Goal: Task Accomplishment & Management: Manage account settings

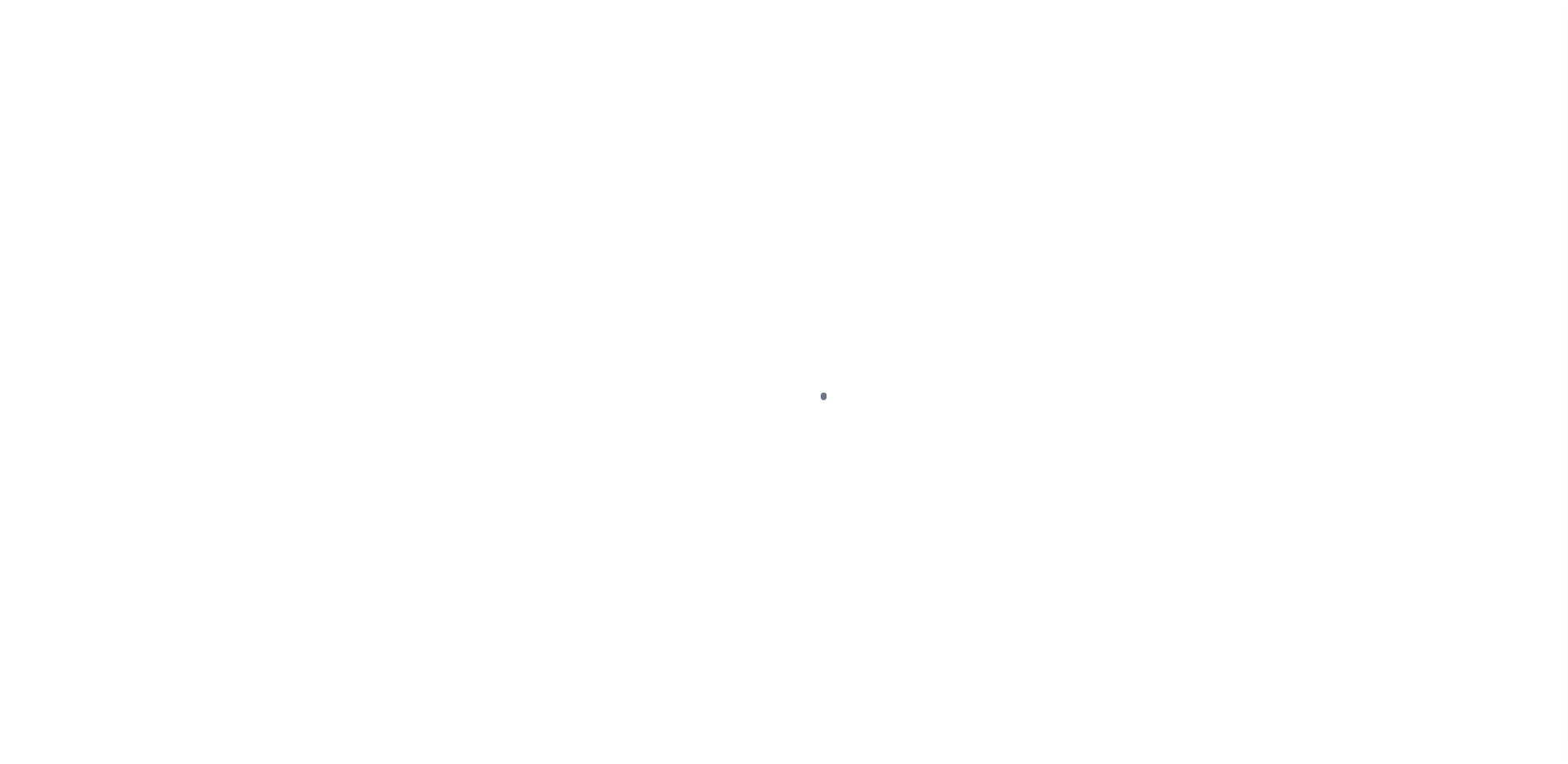
scroll to position [42, 0]
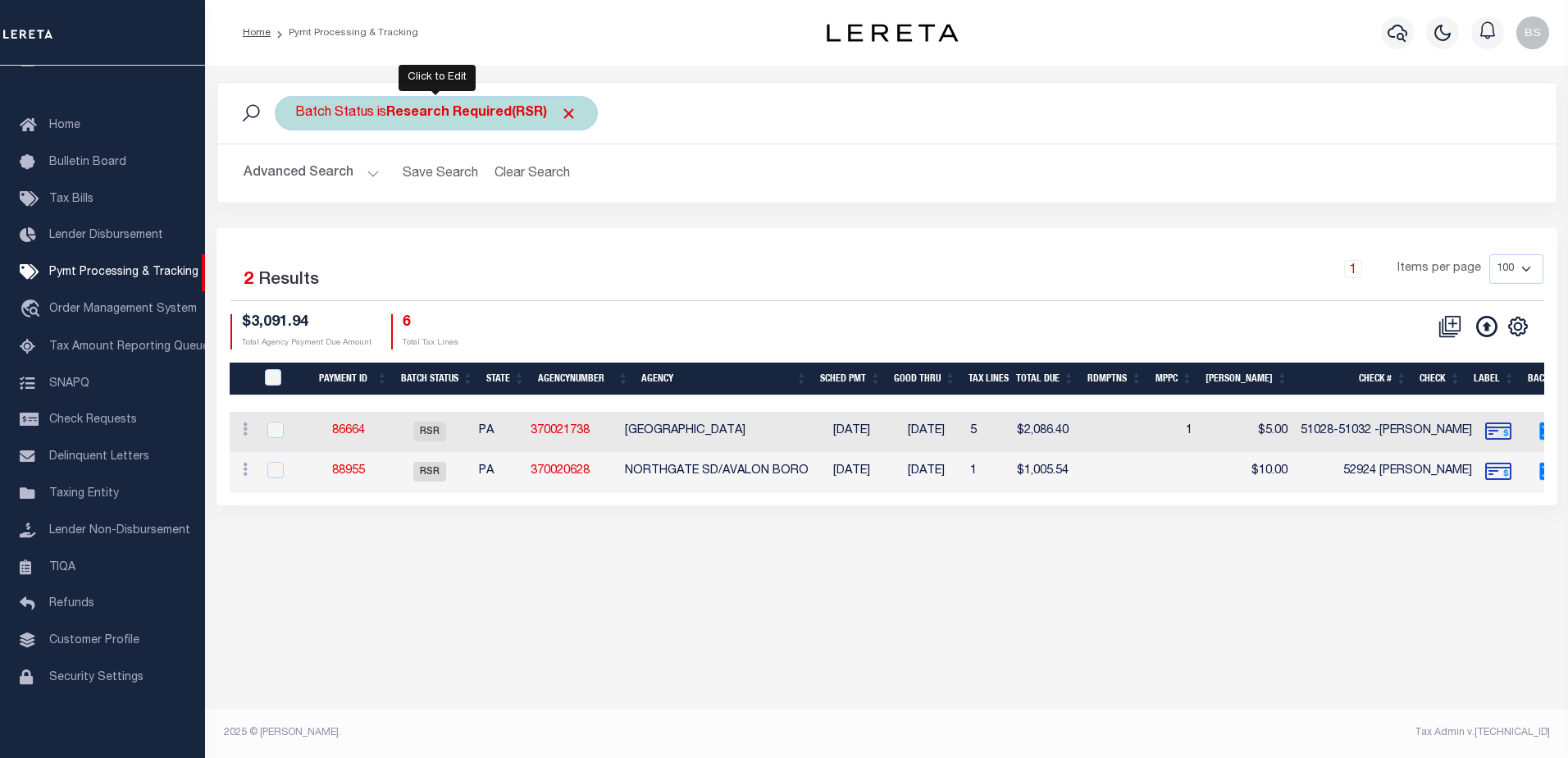
click at [517, 103] on div "Batch Status is Research Required(RSR)" at bounding box center [436, 113] width 323 height 35
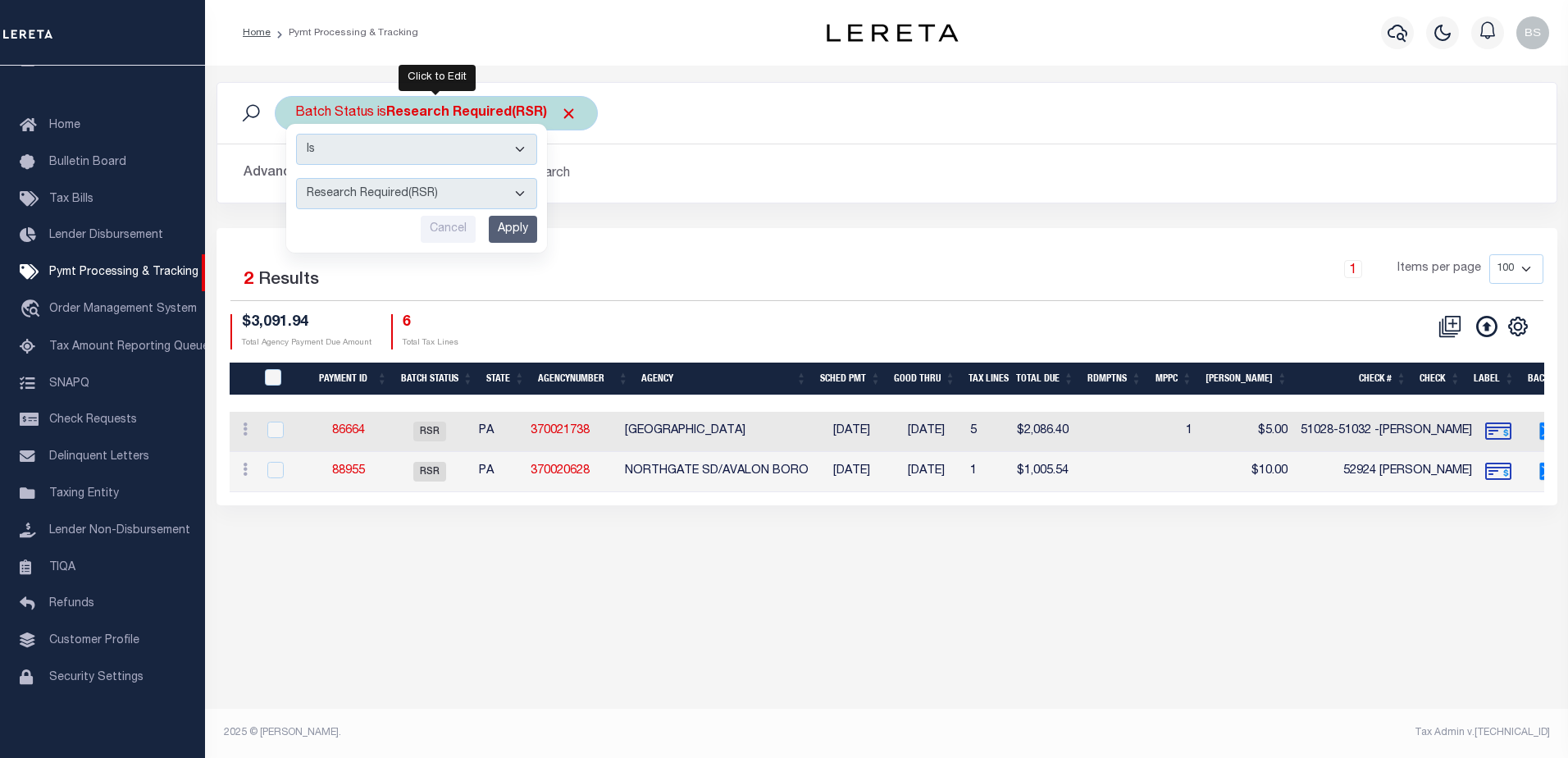
click at [523, 193] on select "Awaiting Funds (AWF) Cleared and Complete (CAC) New Check Needed (NCN) Payment …" at bounding box center [417, 193] width 241 height 31
select select "SFP"
click at [296, 178] on select "Awaiting Funds (AWF) Cleared and Complete (CAC) New Check Needed (NCN) Payment …" at bounding box center [417, 193] width 241 height 31
click at [507, 222] on input "Apply" at bounding box center [512, 229] width 49 height 27
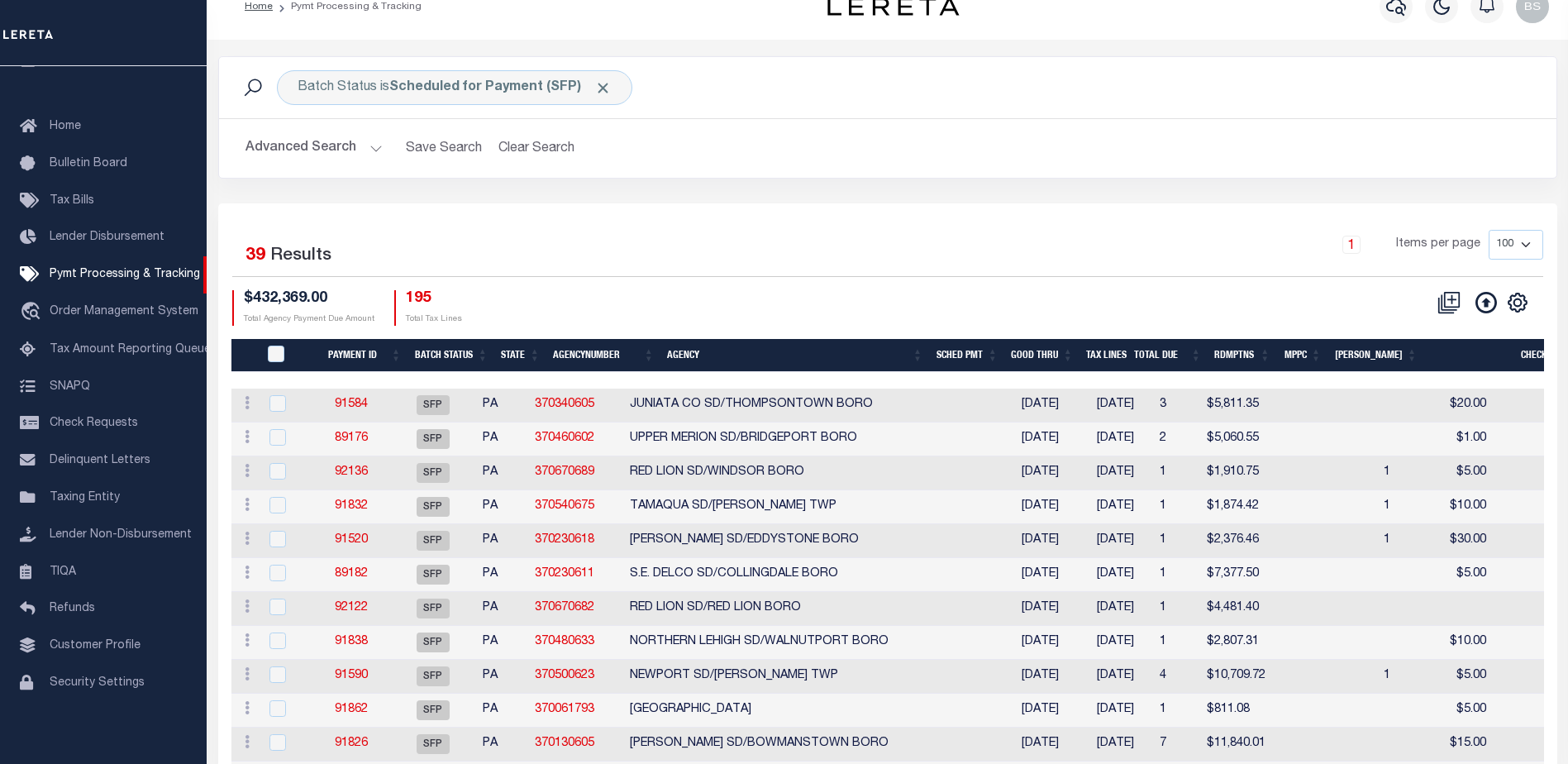
scroll to position [0, 0]
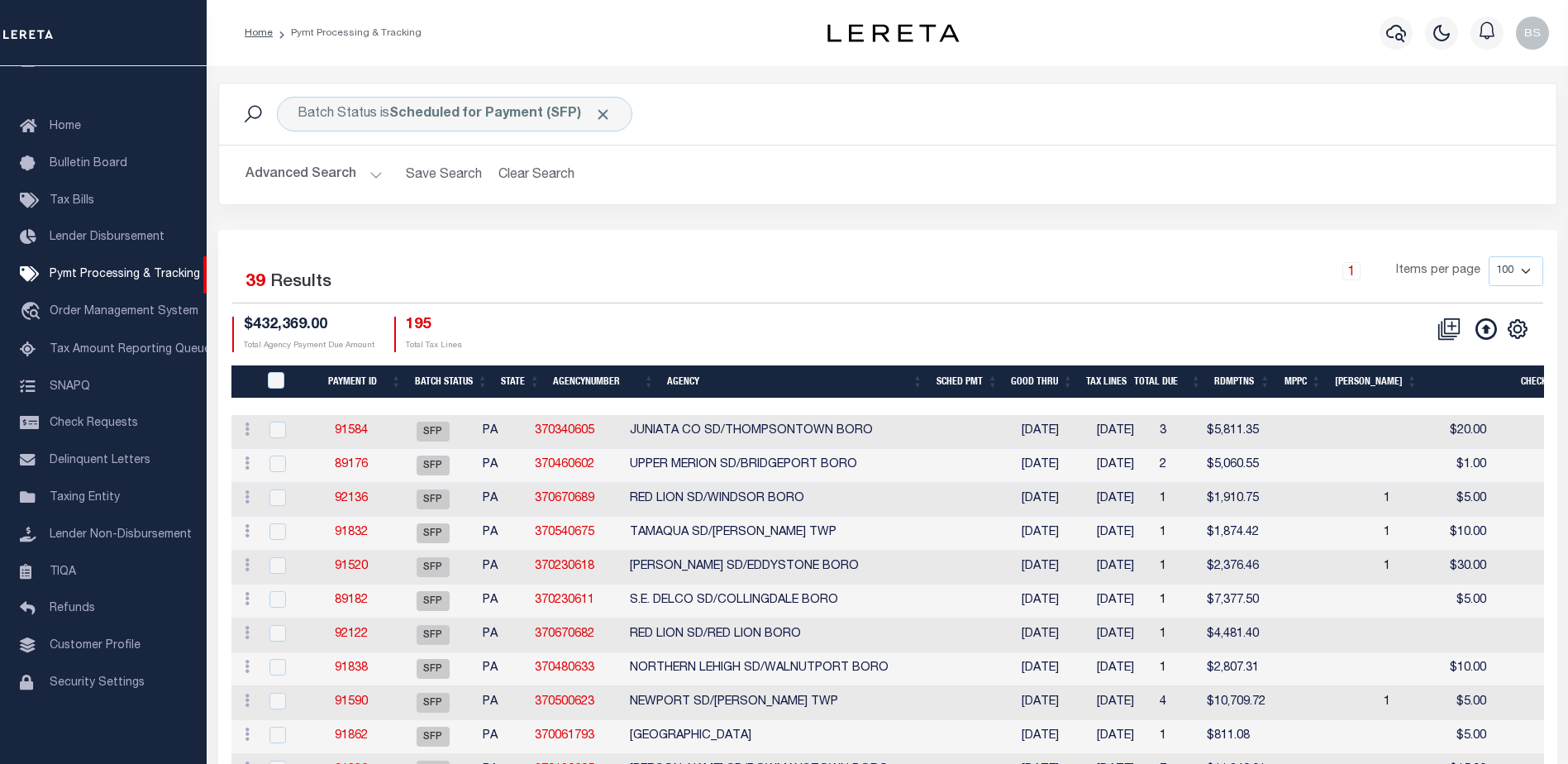
click at [372, 178] on button "Advanced Search" at bounding box center [314, 175] width 137 height 32
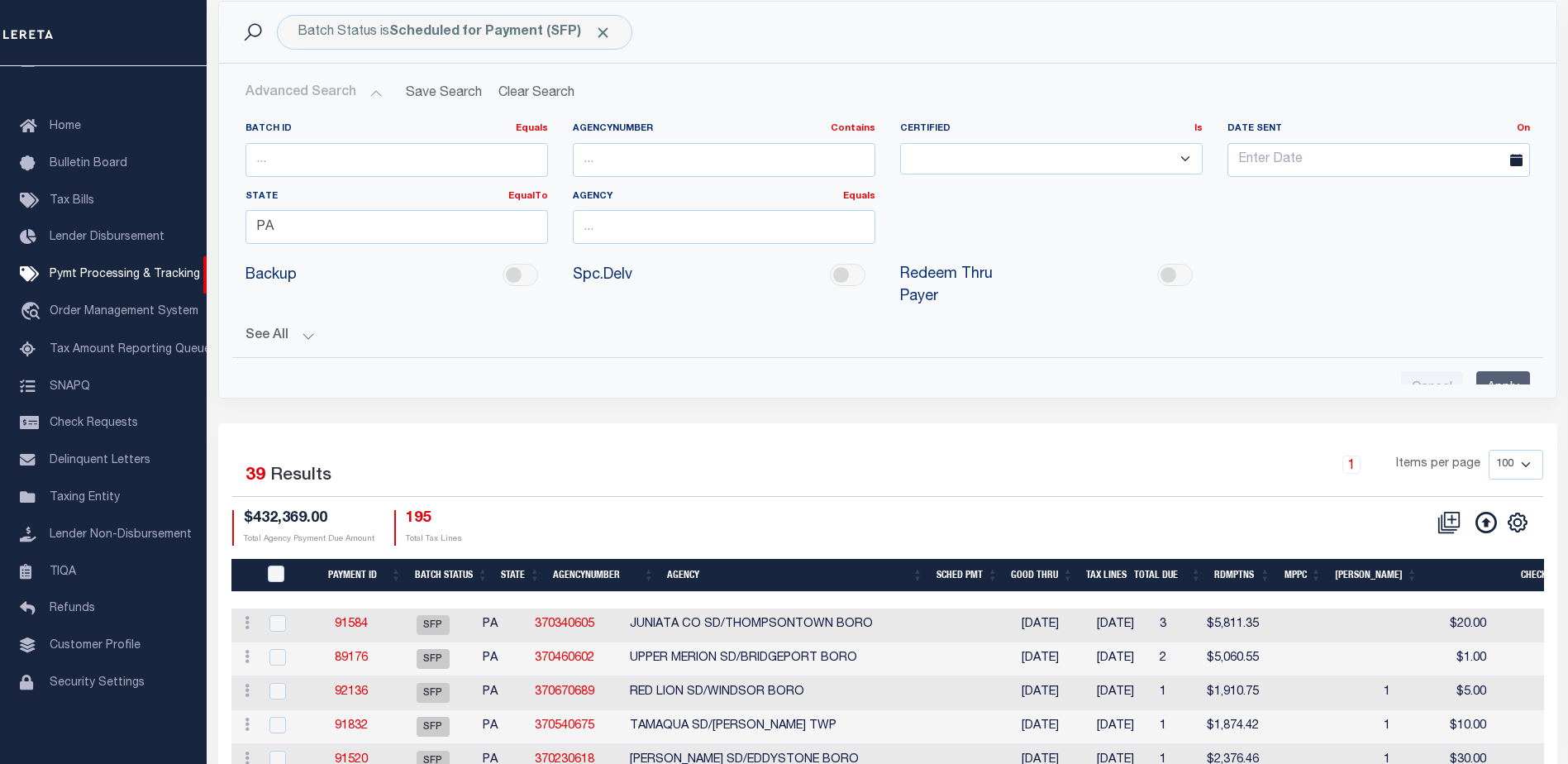
scroll to position [82, 0]
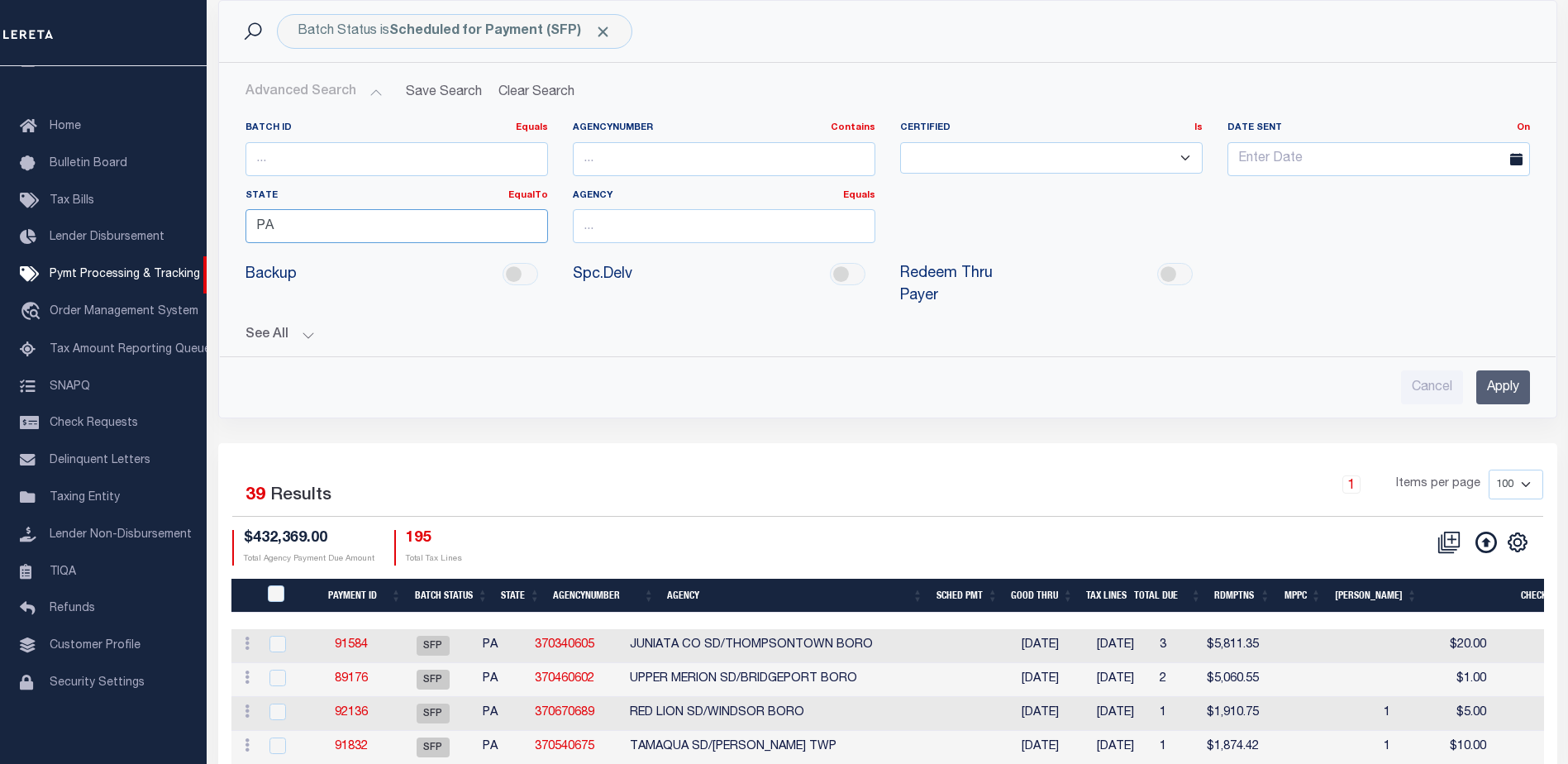
click at [344, 213] on input "PA" at bounding box center [397, 226] width 302 height 34
type input "P"
click at [679, 289] on div "Batch ID Equals Equals Is Not Equal To Is Greater Than Is Less Than AgencyNumbe…" at bounding box center [888, 232] width 1310 height 222
click at [537, 86] on button "Clear Search" at bounding box center [537, 92] width 90 height 32
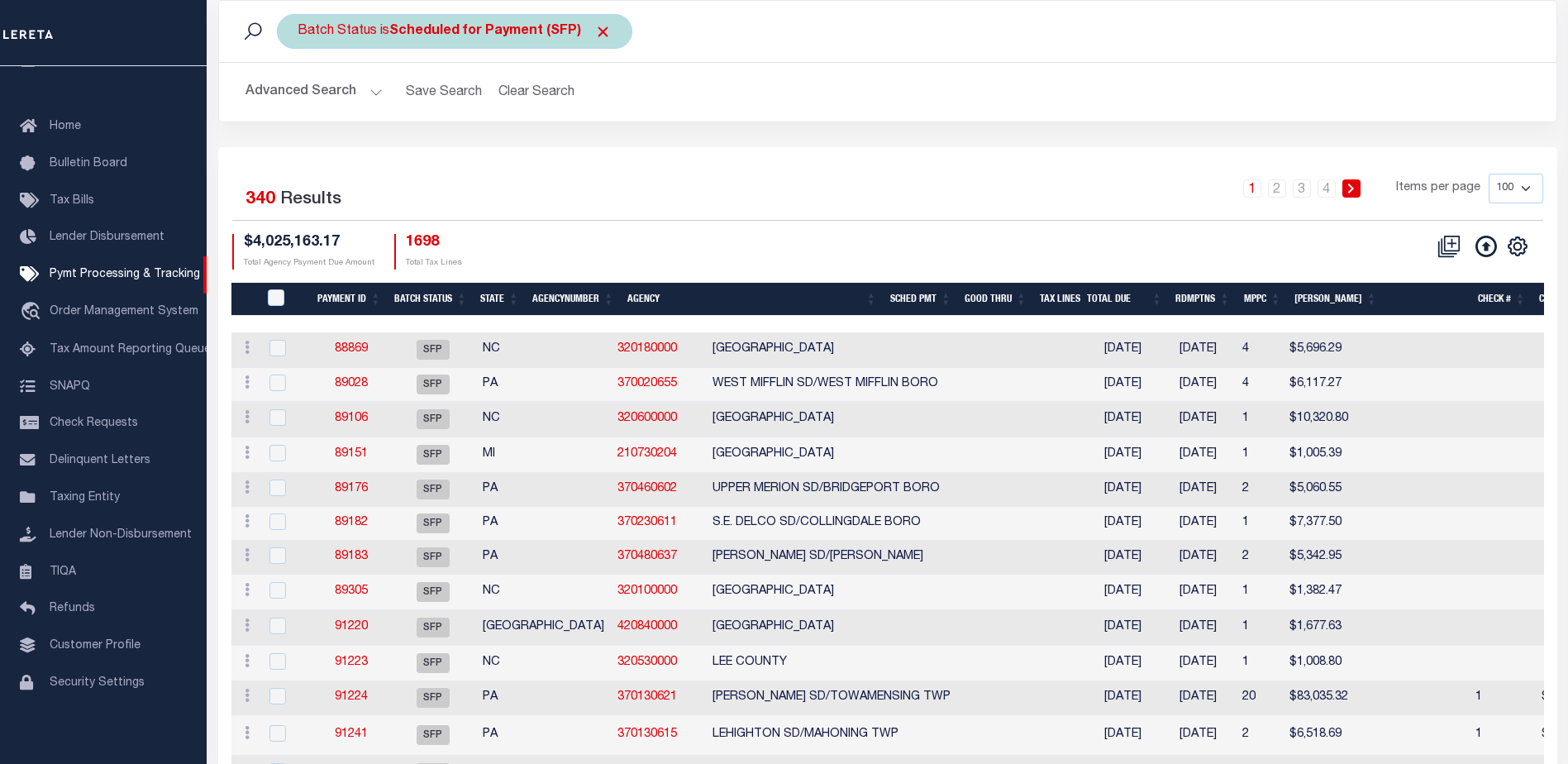
click at [555, 34] on b "Scheduled for Payment (SFP)" at bounding box center [500, 32] width 222 height 13
select select "SFP"
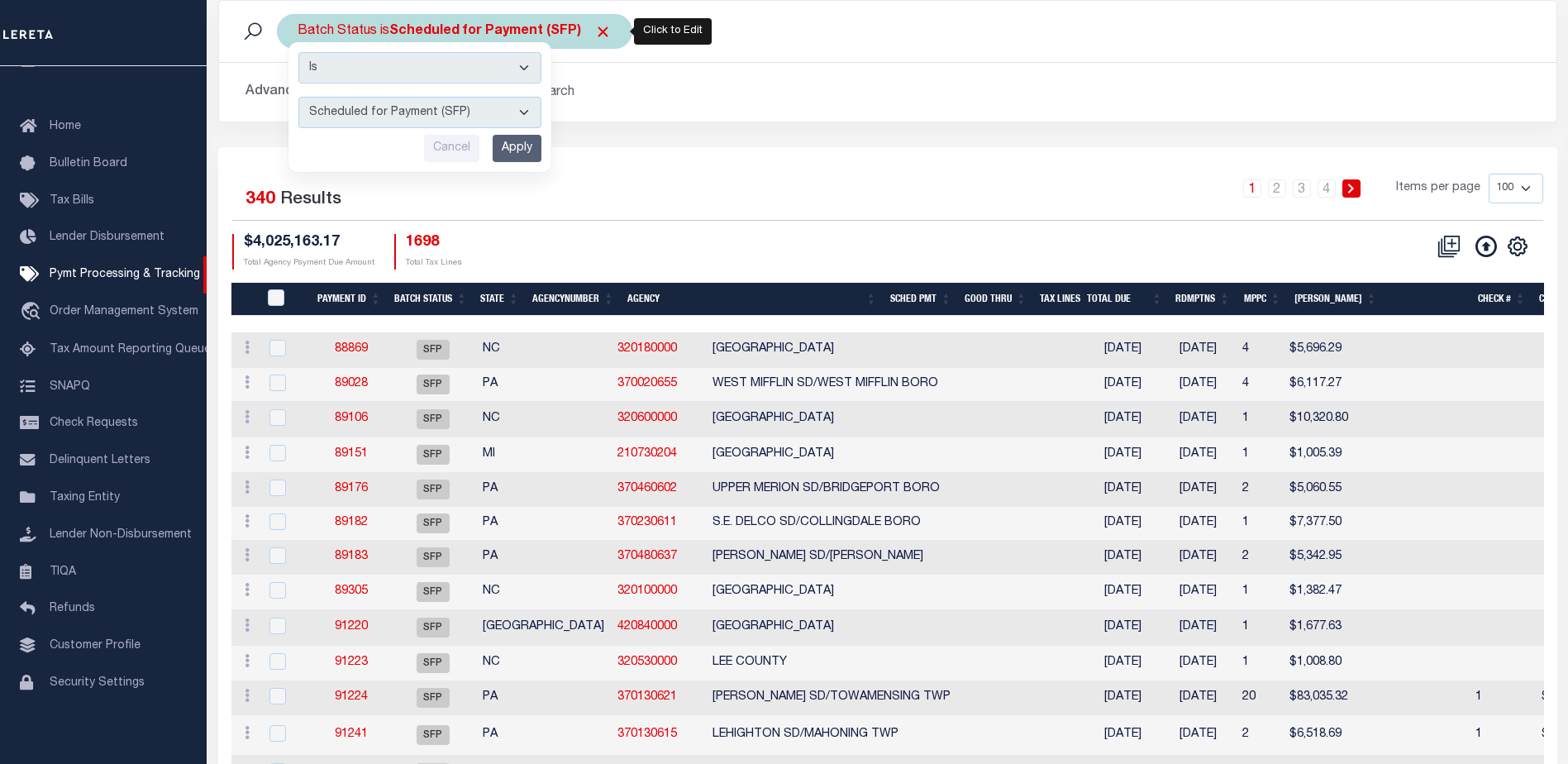
click at [532, 107] on select "Awaiting Funds (AWF) Cleared and Complete (CAC) New Check Needed (NCN) Payment …" at bounding box center [420, 112] width 243 height 32
click at [298, 97] on select "Awaiting Funds (AWF) Cleared and Complete (CAC) New Check Needed (NCN) Payment …" at bounding box center [420, 112] width 243 height 32
click at [505, 152] on input "Apply" at bounding box center [517, 148] width 49 height 27
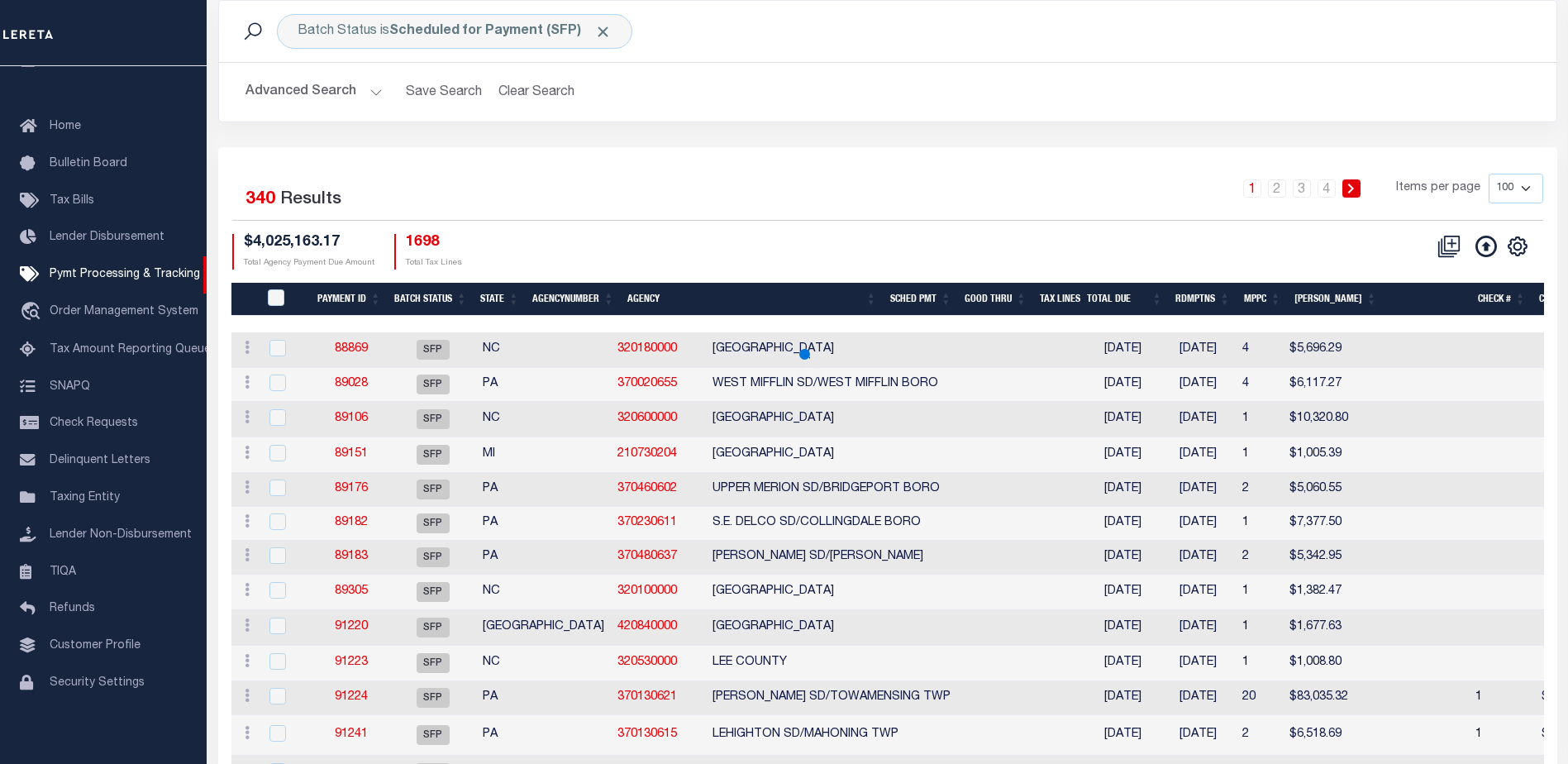
click at [368, 89] on button "Advanced Search" at bounding box center [314, 92] width 137 height 32
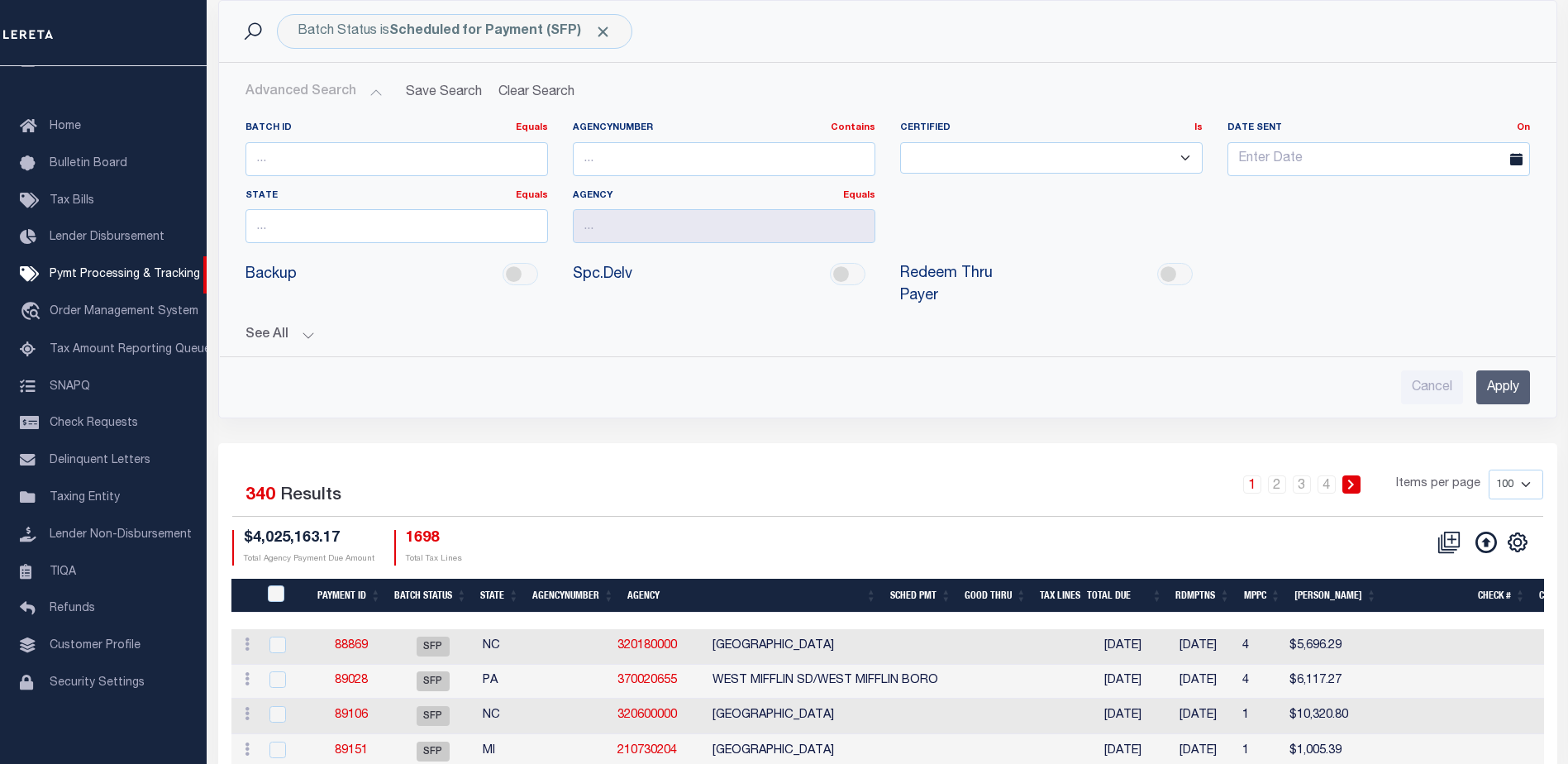
click at [298, 327] on button "See All" at bounding box center [888, 335] width 1285 height 16
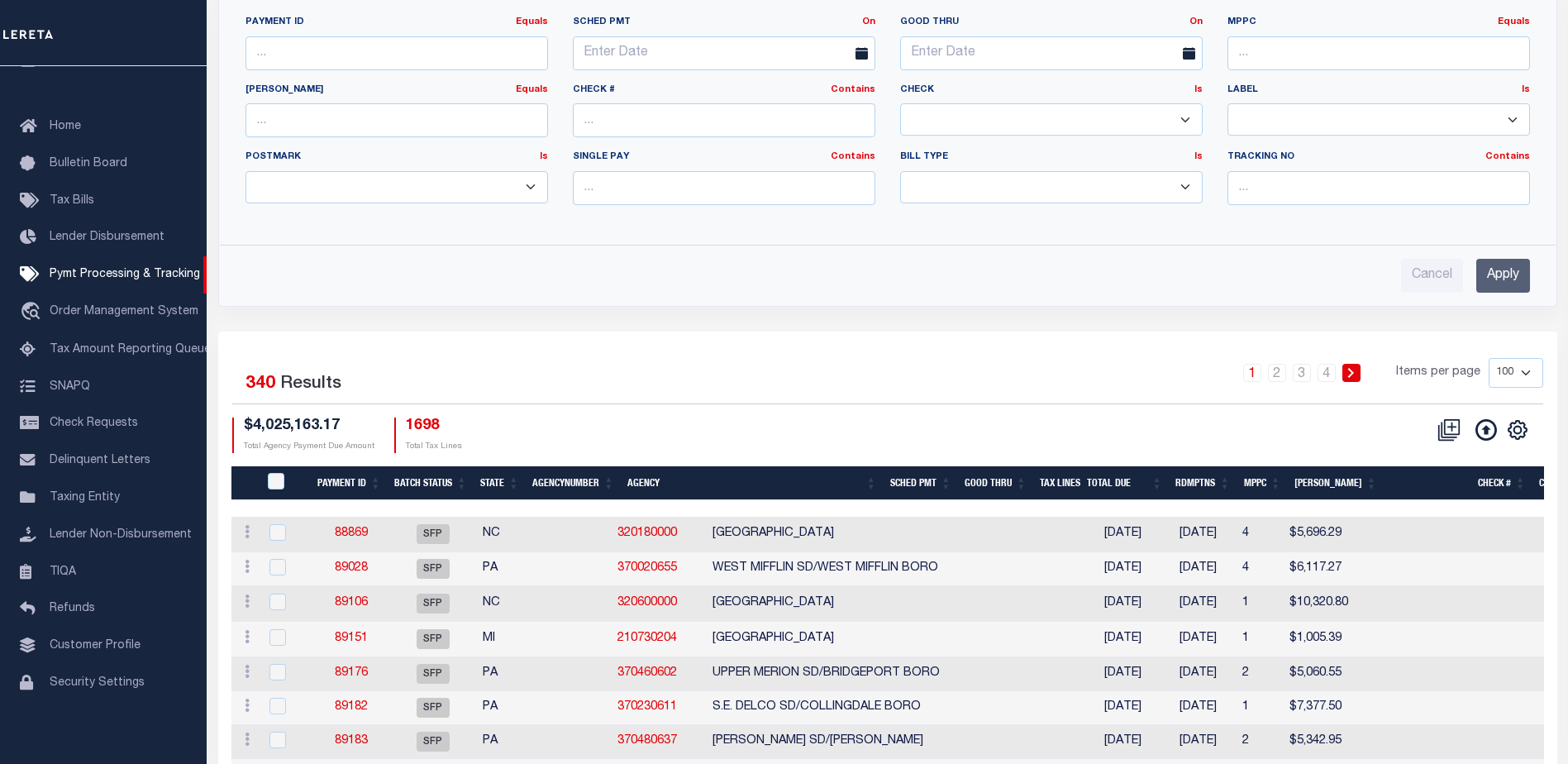
scroll to position [248, 0]
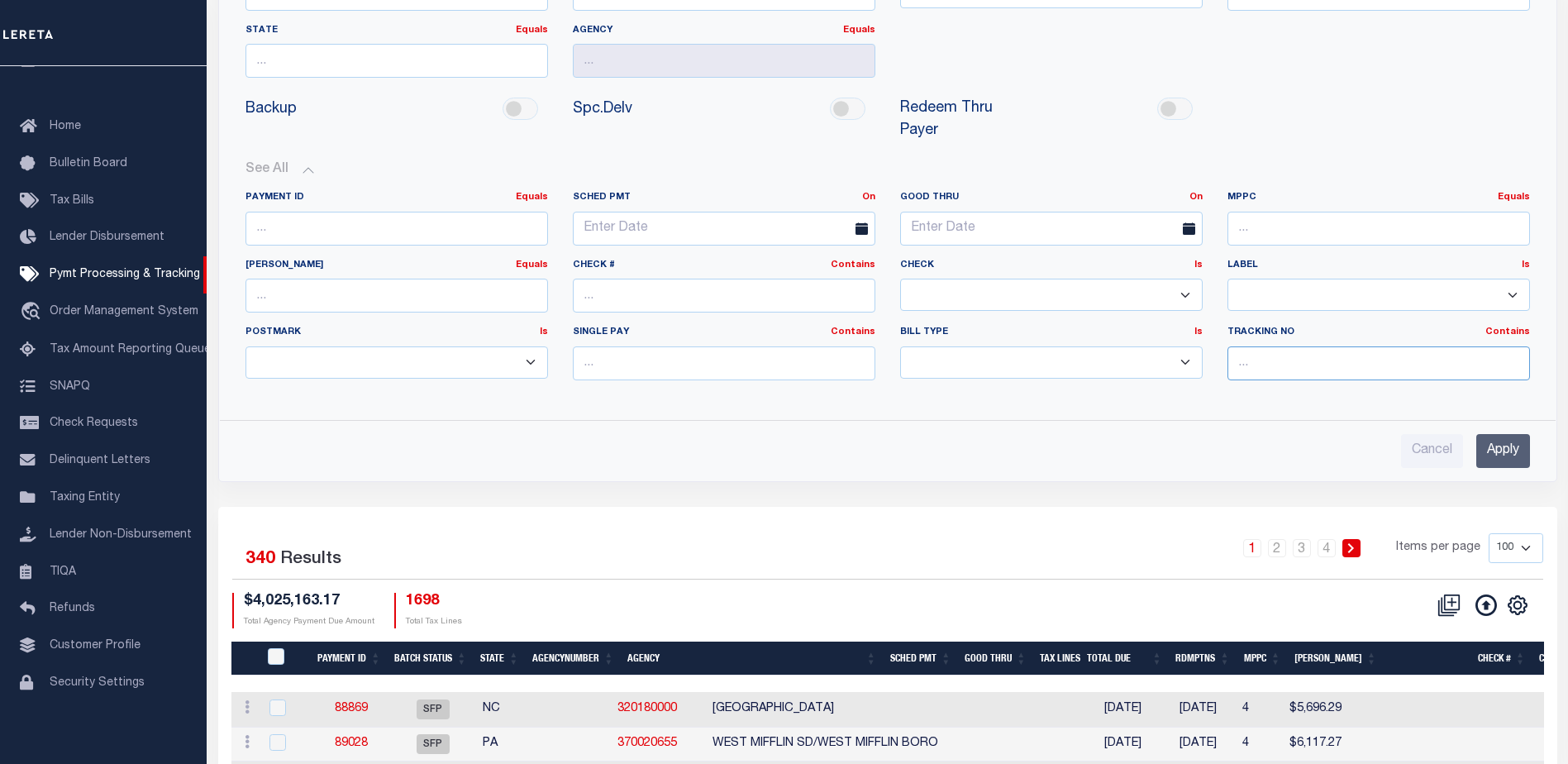
click at [1261, 347] on input "text" at bounding box center [1379, 363] width 302 height 34
type input "[PERSON_NAME]"
click at [1496, 434] on input "Apply" at bounding box center [1503, 451] width 54 height 34
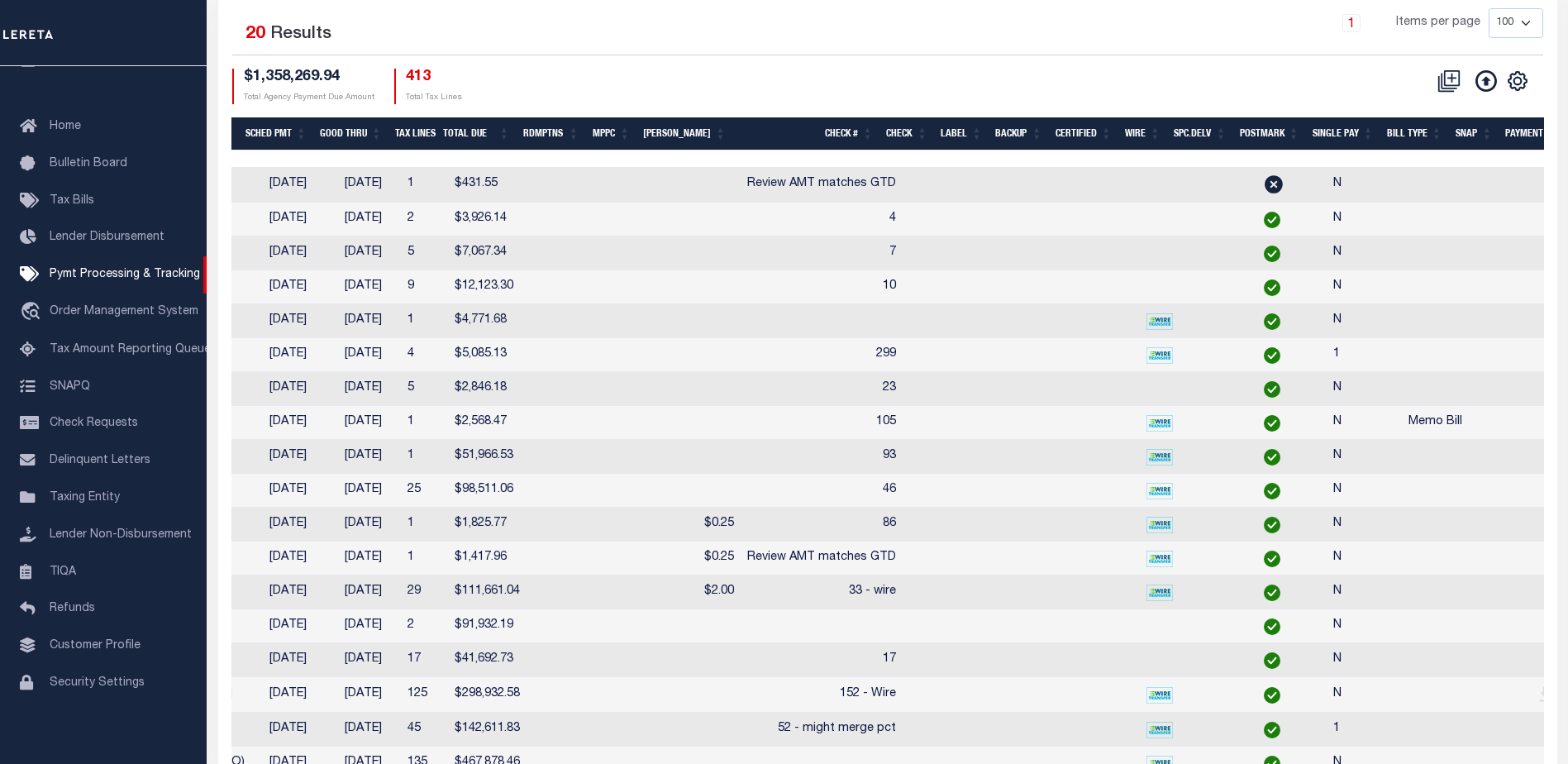
scroll to position [0, 576]
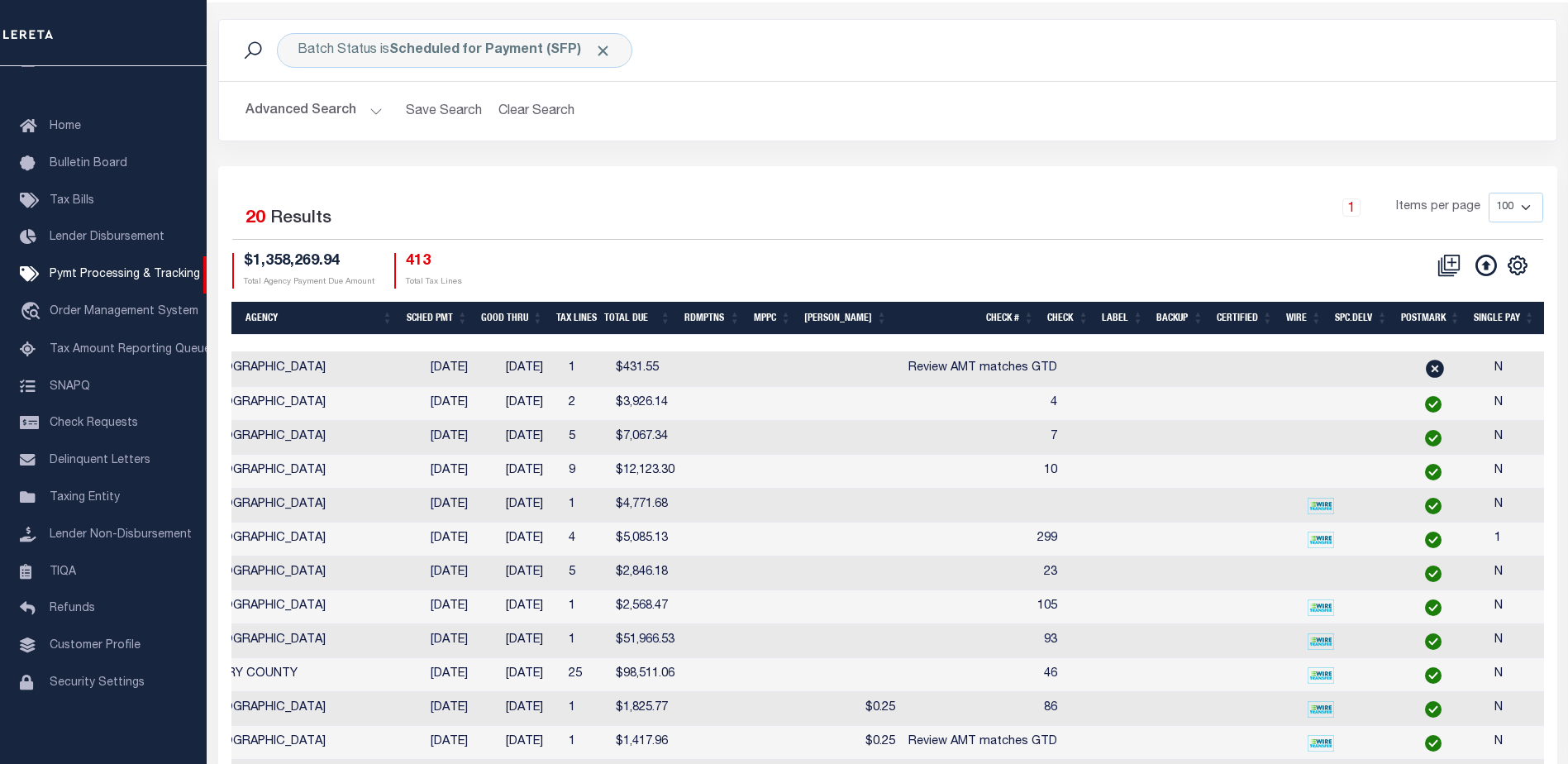
click at [544, 322] on th "Good Thru" at bounding box center [512, 318] width 75 height 34
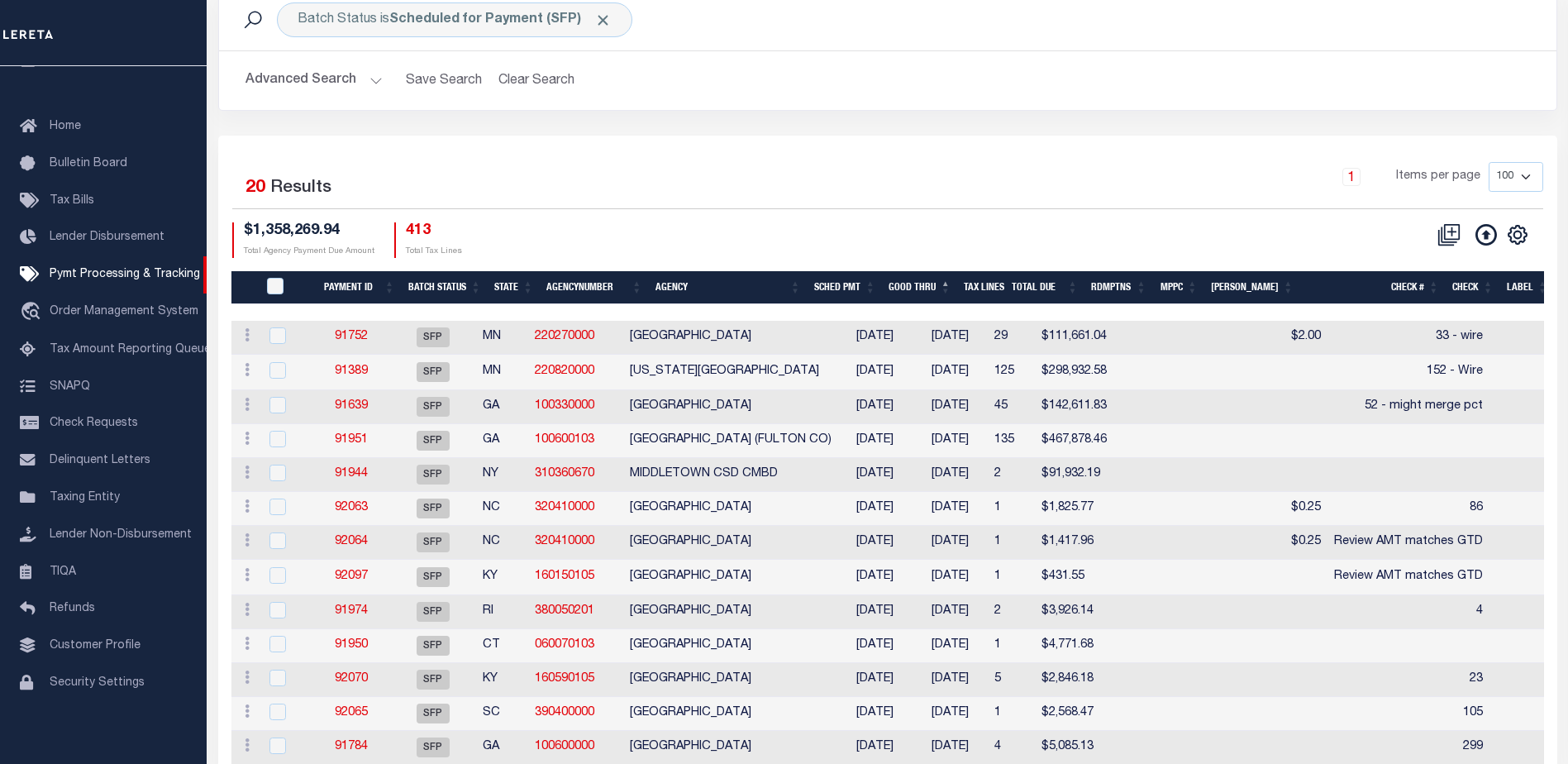
scroll to position [82, 0]
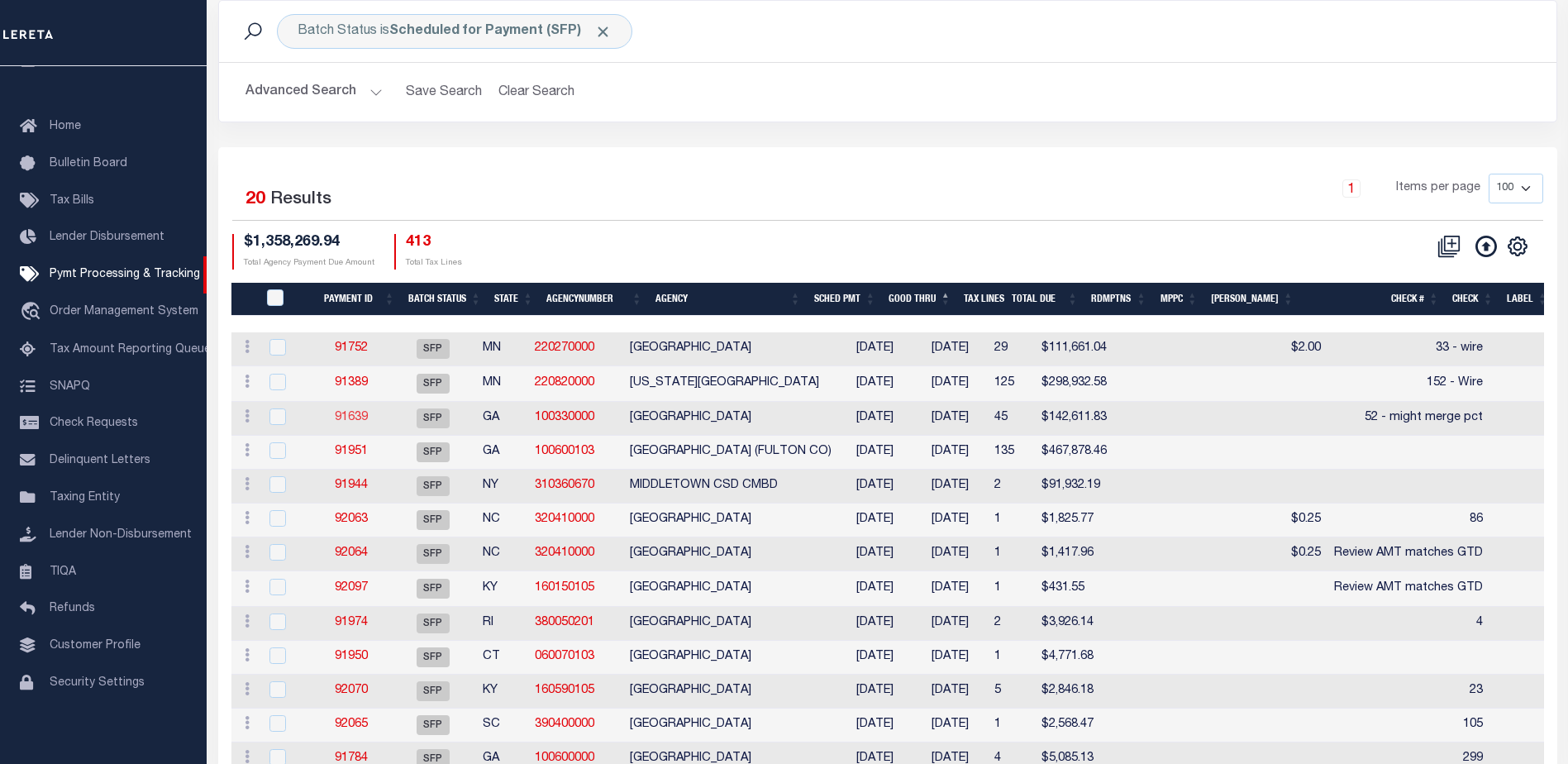
click at [357, 417] on link "91639" at bounding box center [352, 417] width 33 height 12
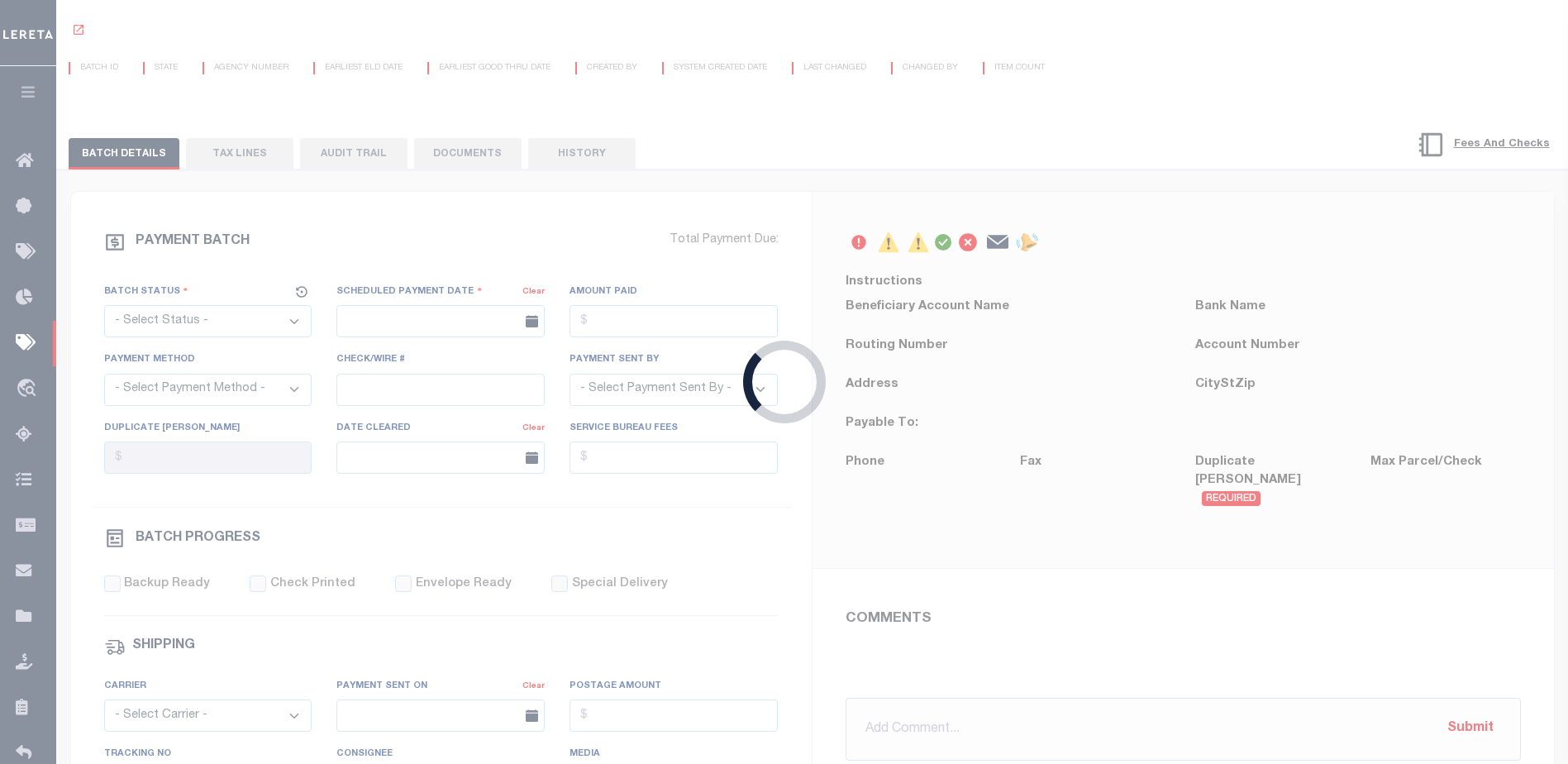
select select "SFP"
type input "[DATE]"
type input "52 - might merge pct"
type input "[PERSON_NAME]"
type input "1"
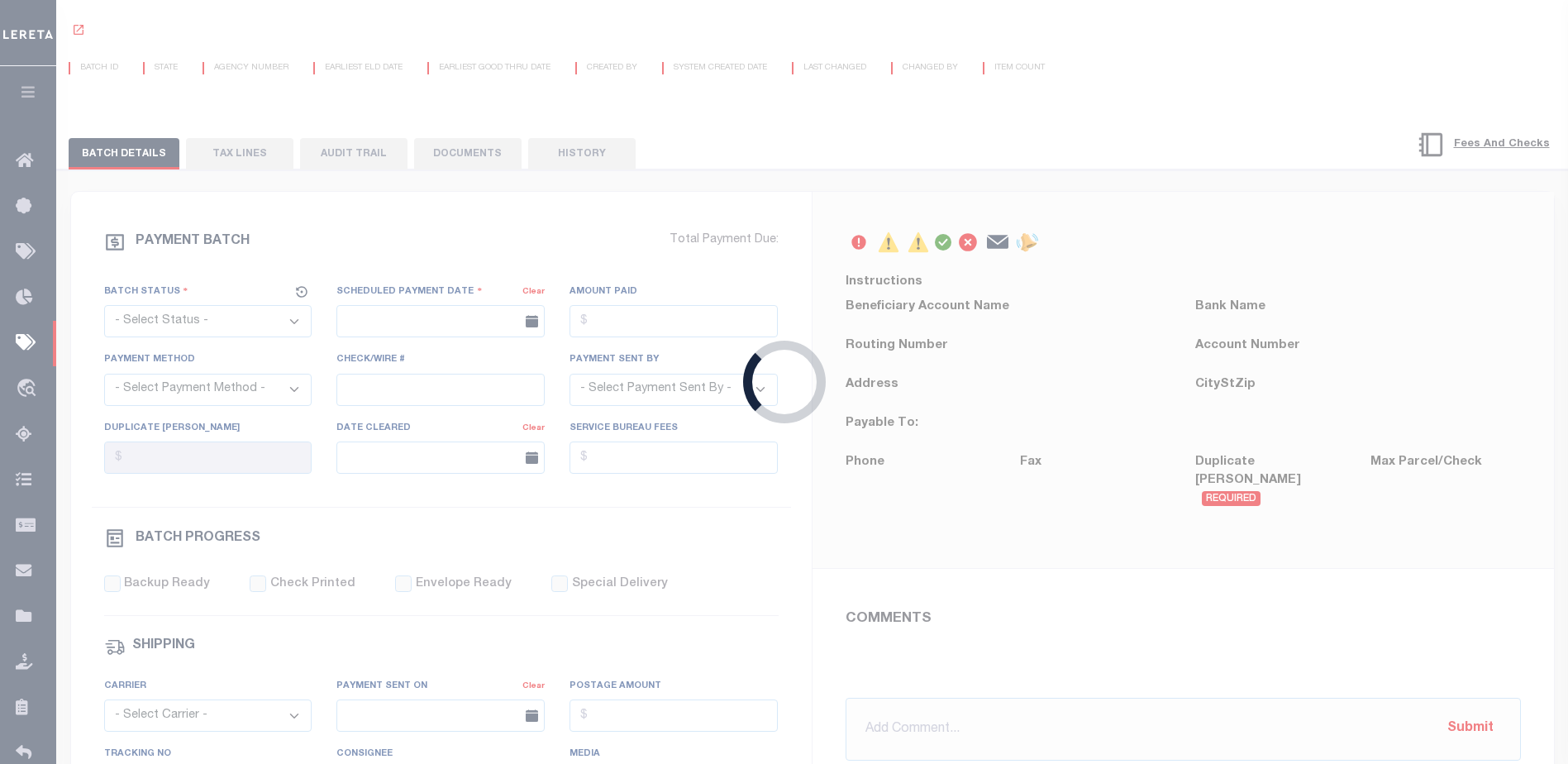
radio input "true"
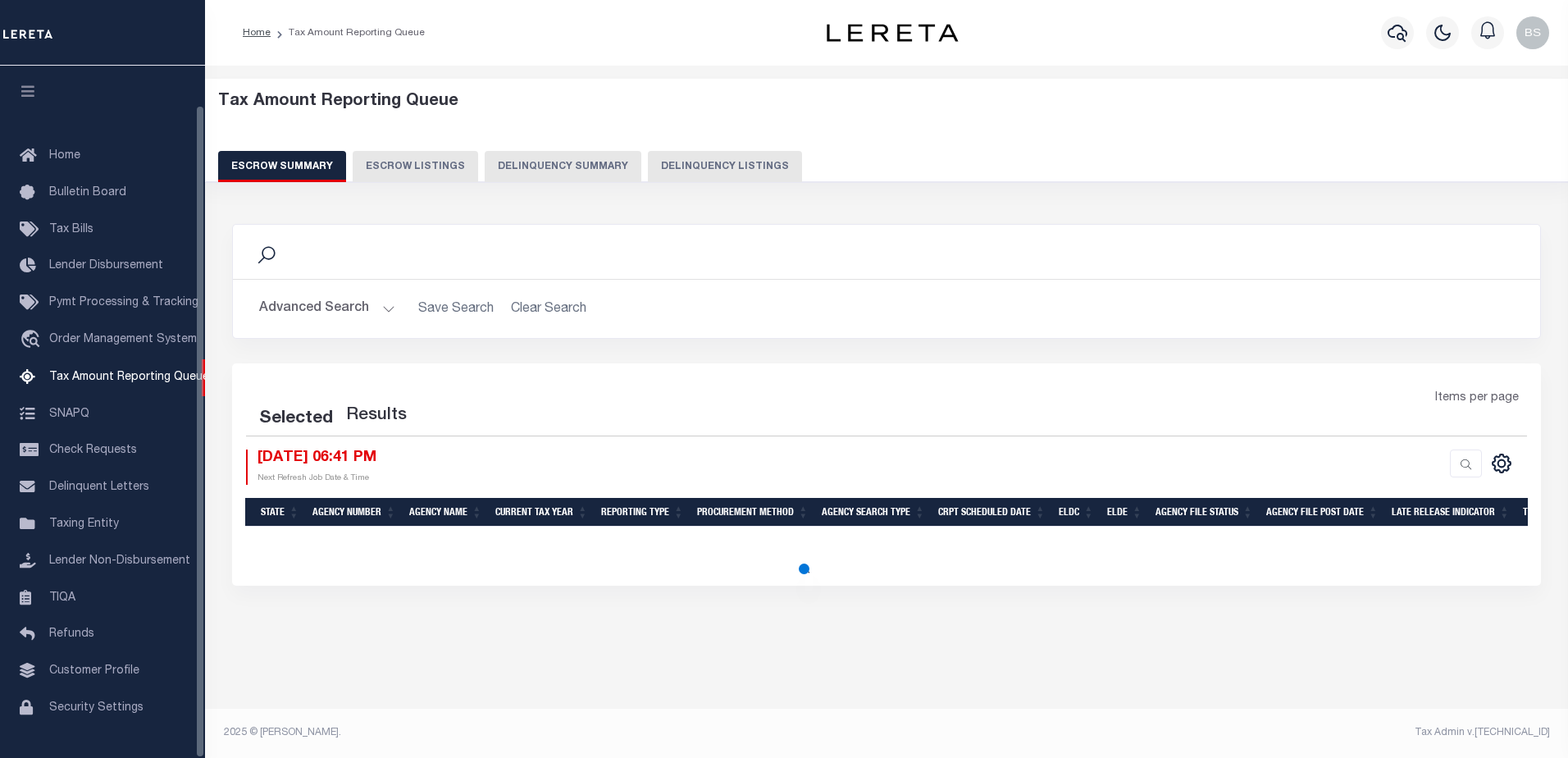
select select "100"
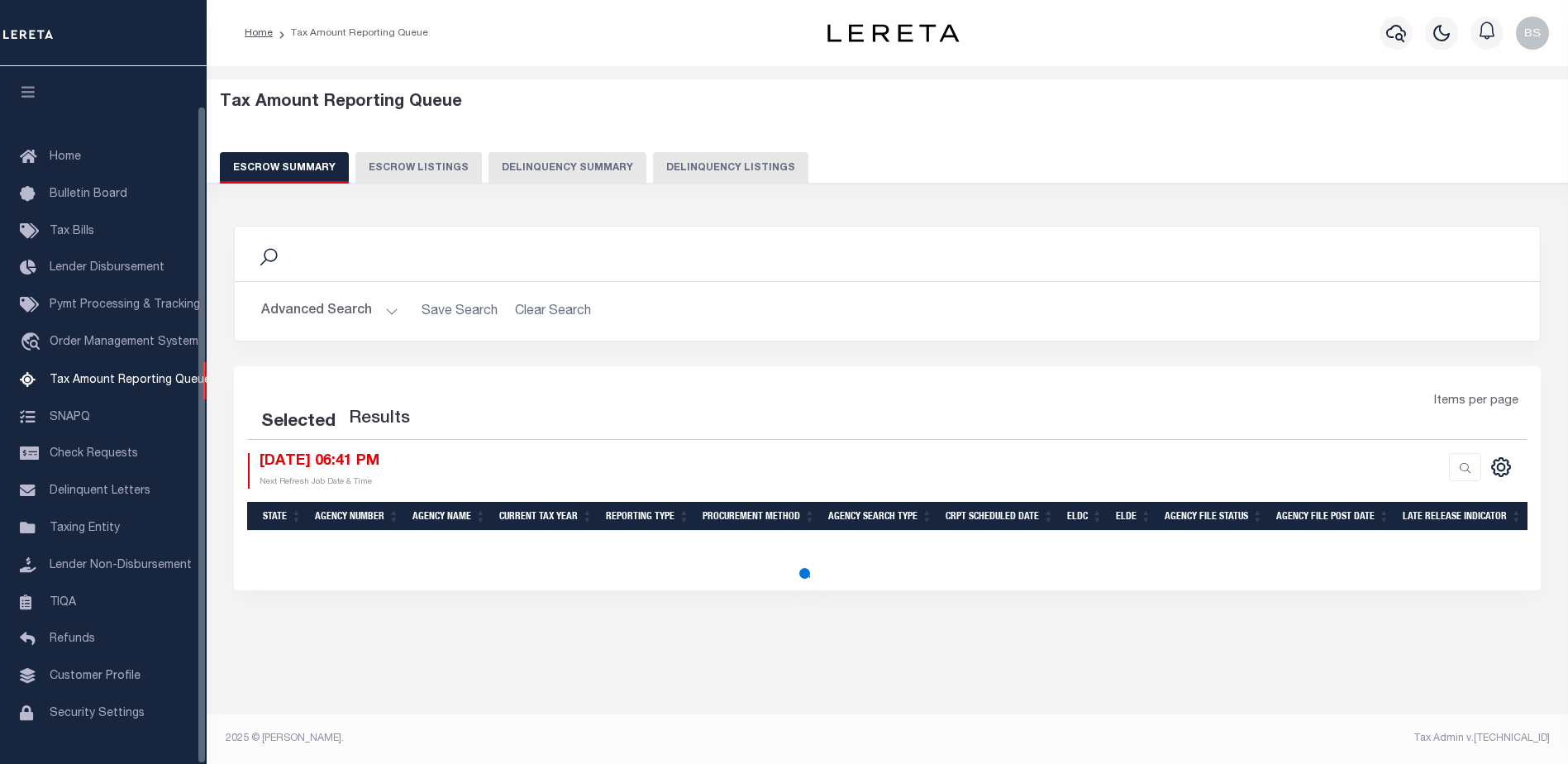
select select "100"
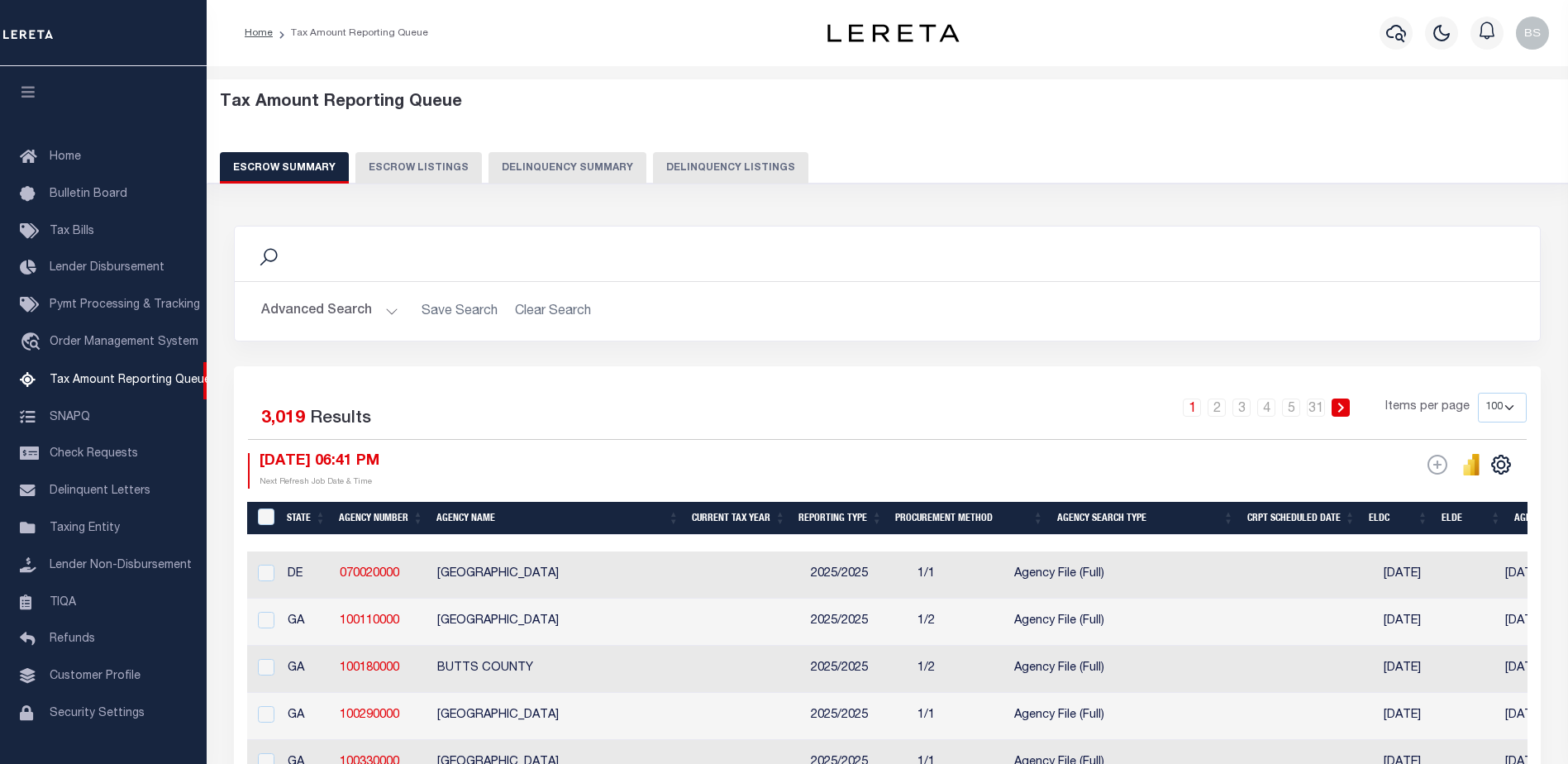
scroll to position [42, 0]
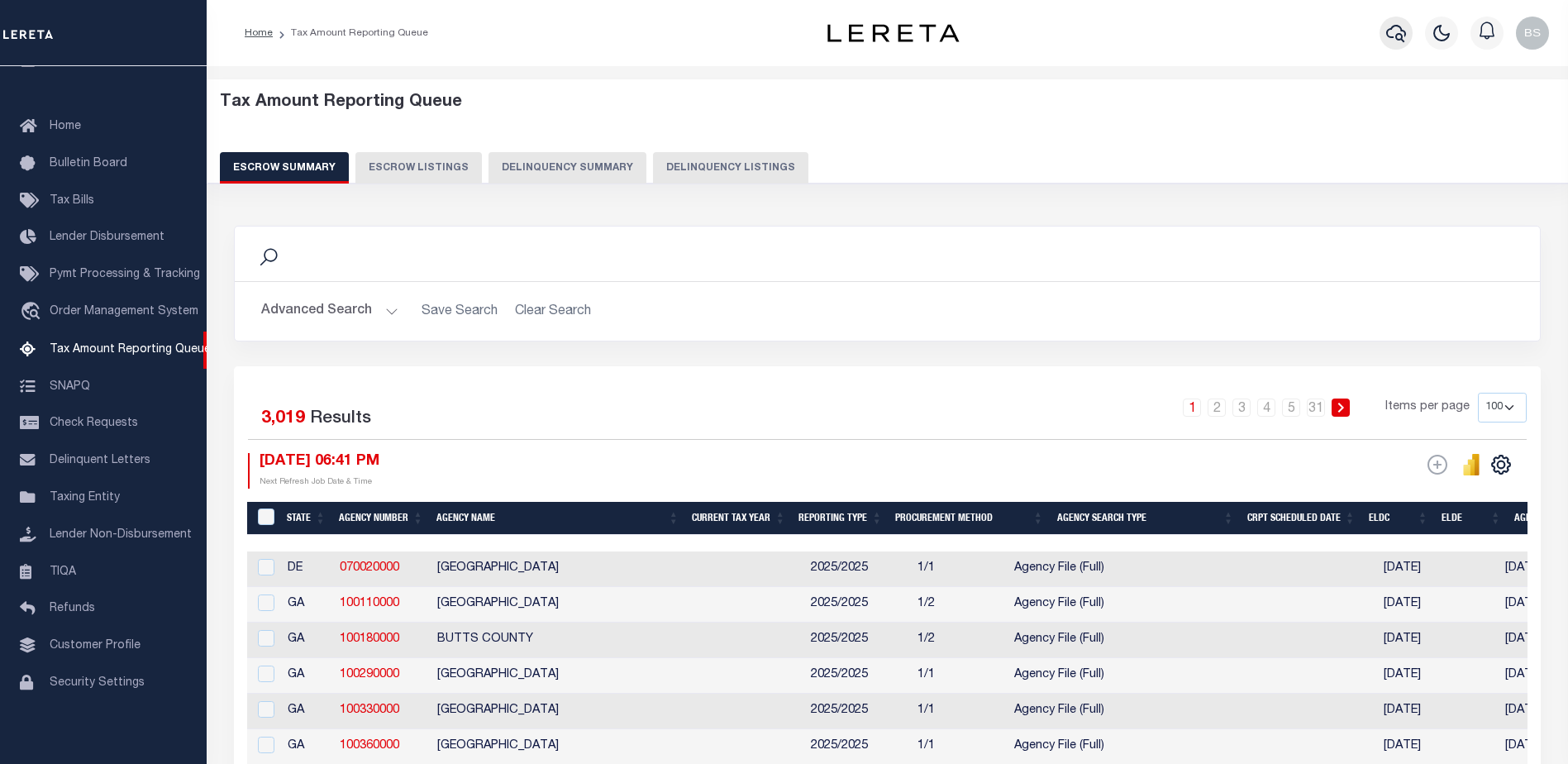
click at [1396, 39] on icon "button" at bounding box center [1396, 33] width 20 height 20
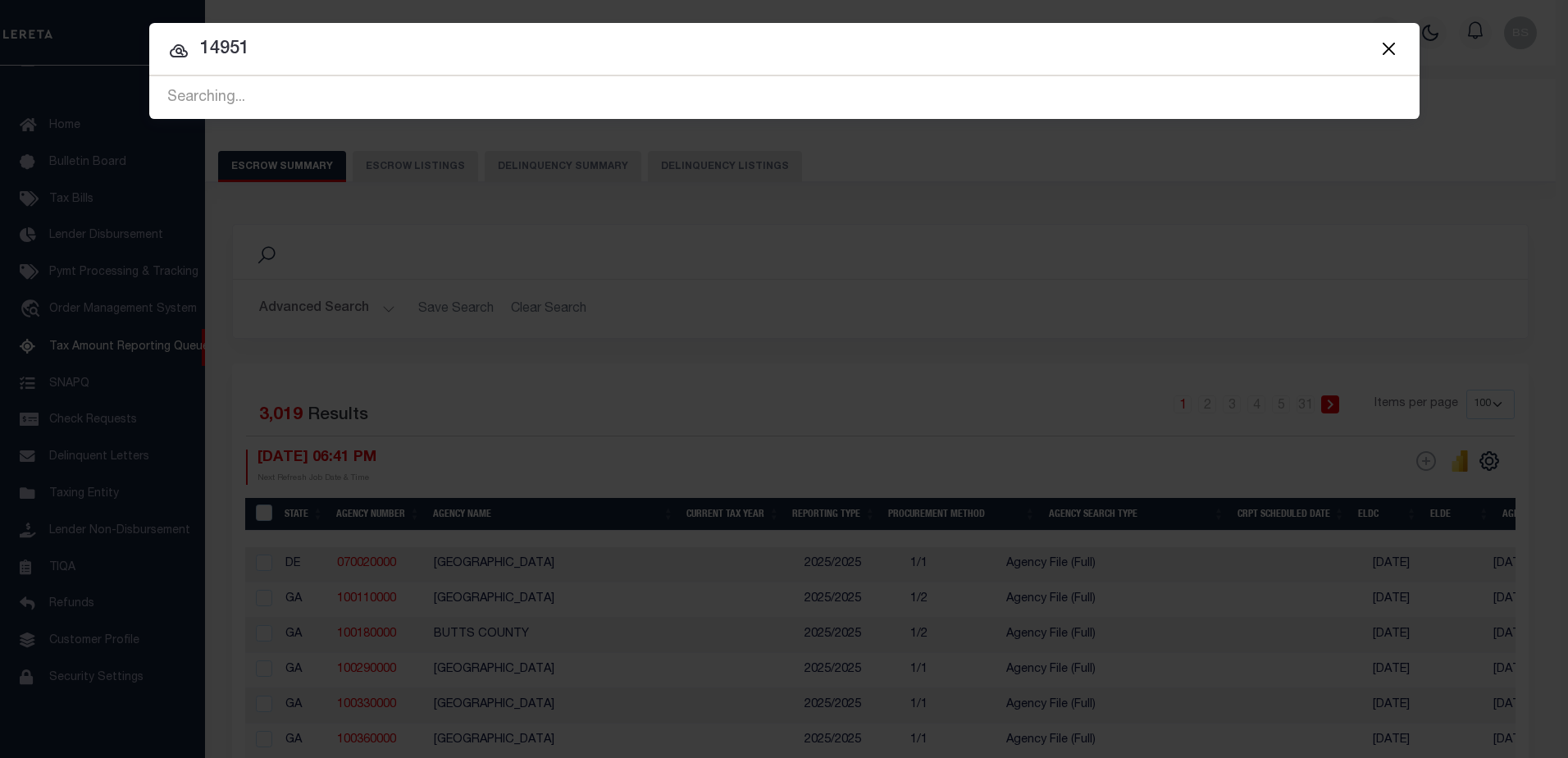
type input "14951"
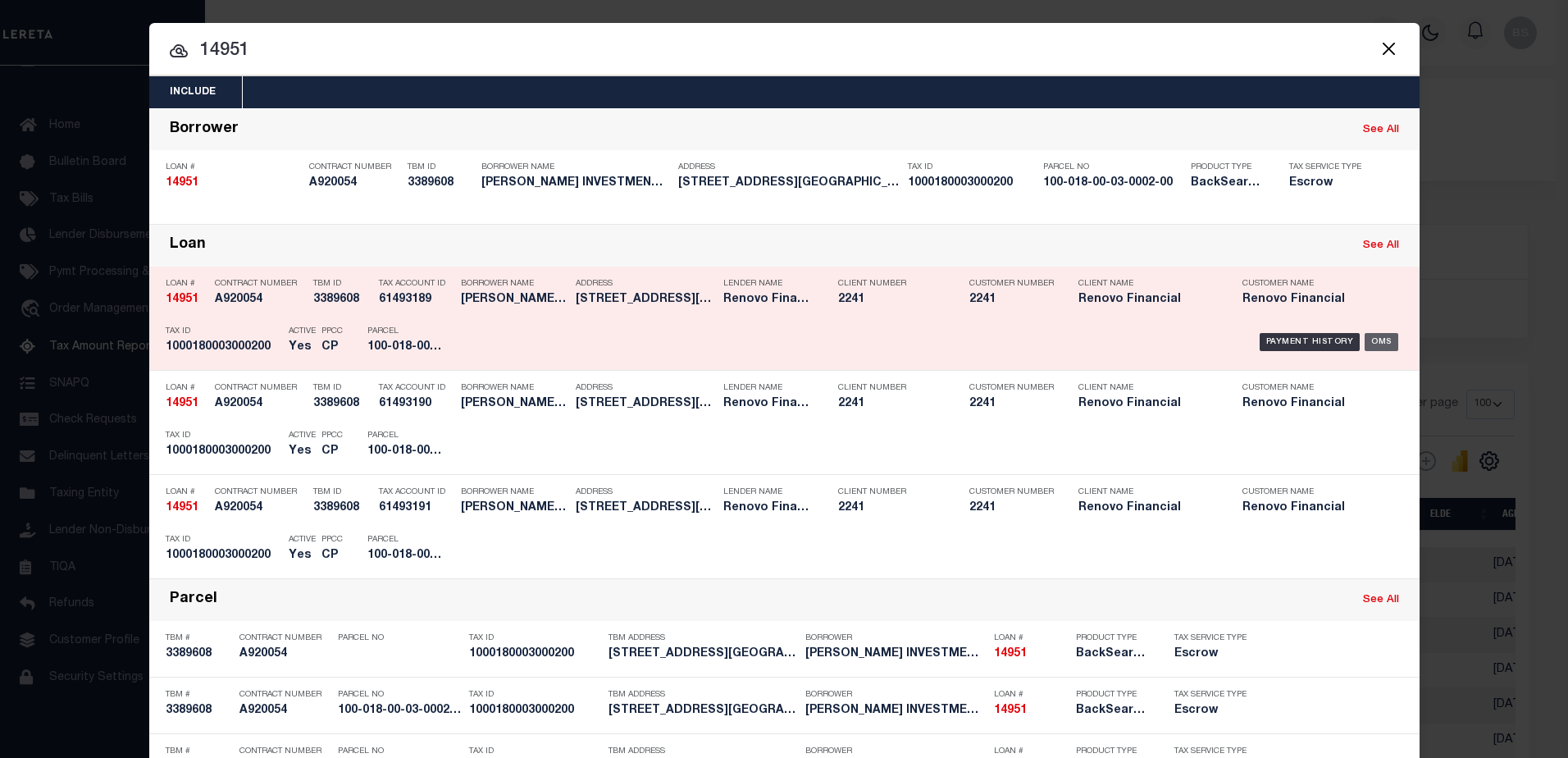
click at [1385, 343] on div "OMS" at bounding box center [1381, 342] width 34 height 18
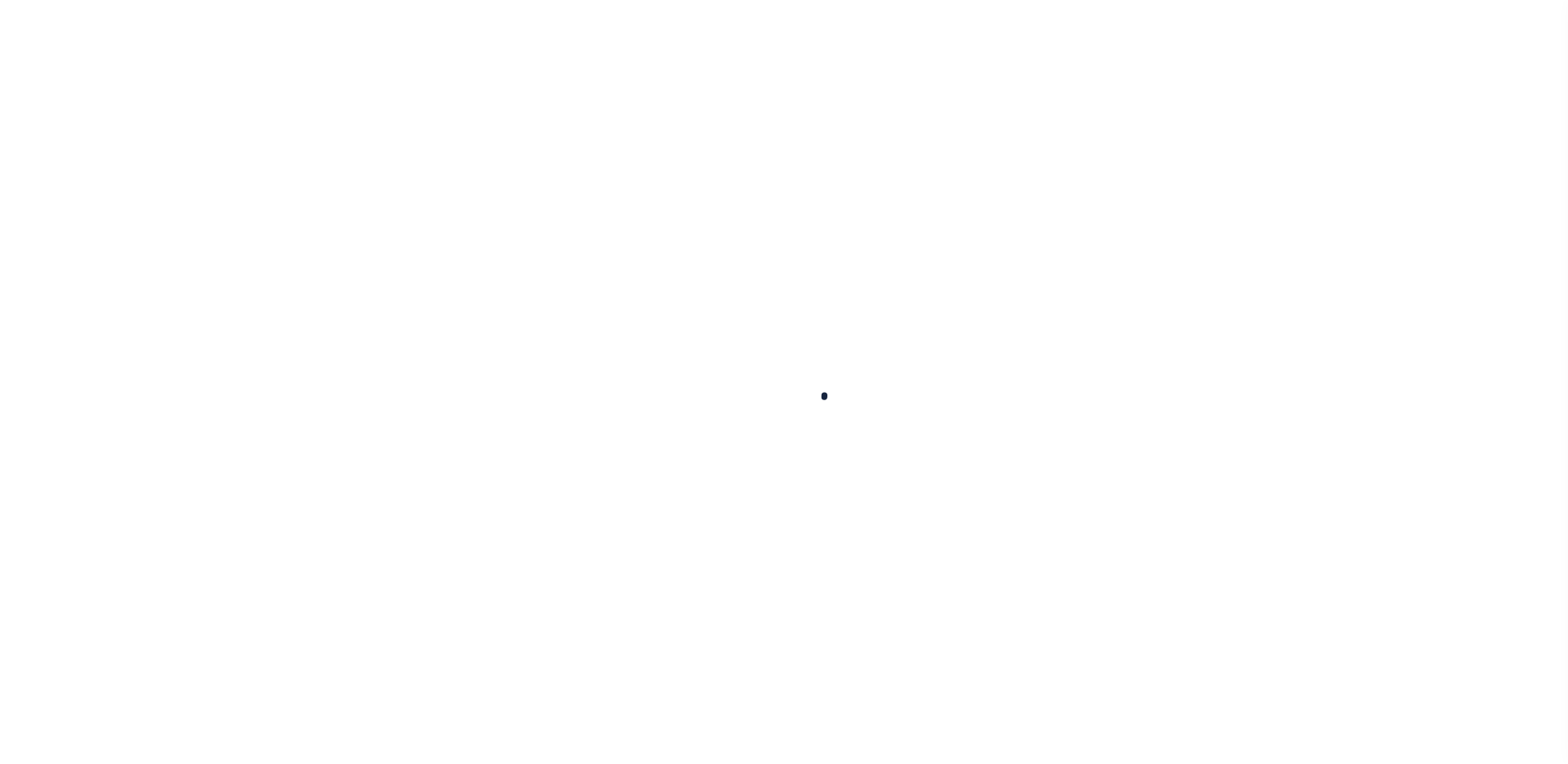
type input "14951"
type input "[PERSON_NAME] INVESTMENTS III LLC"
select select
type input "30 Lakeview Drive"
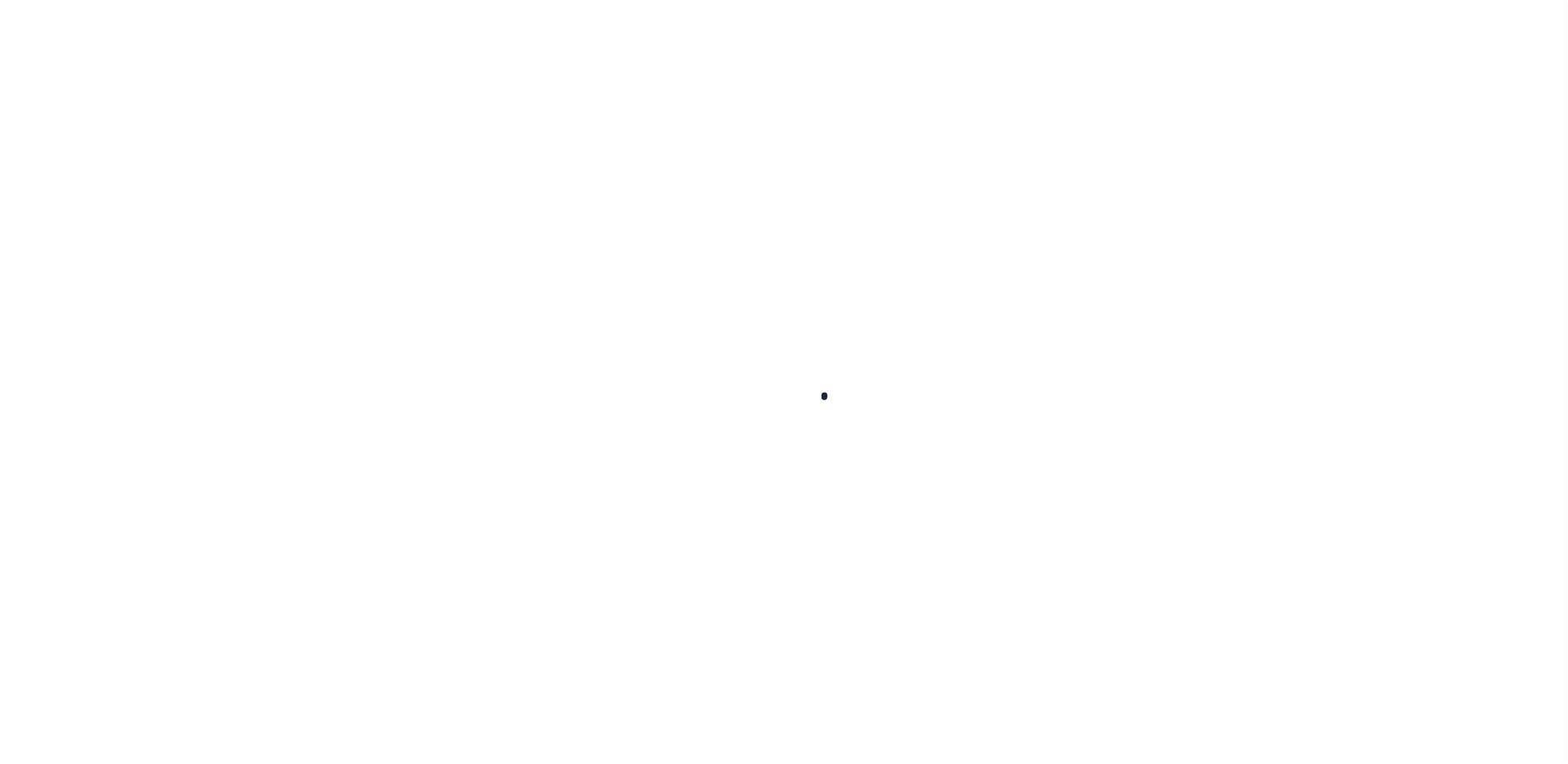
type input "Bentleyville PA 15314"
select select "10"
select select "Escrow"
type input "411-415 Spruce Street"
select select
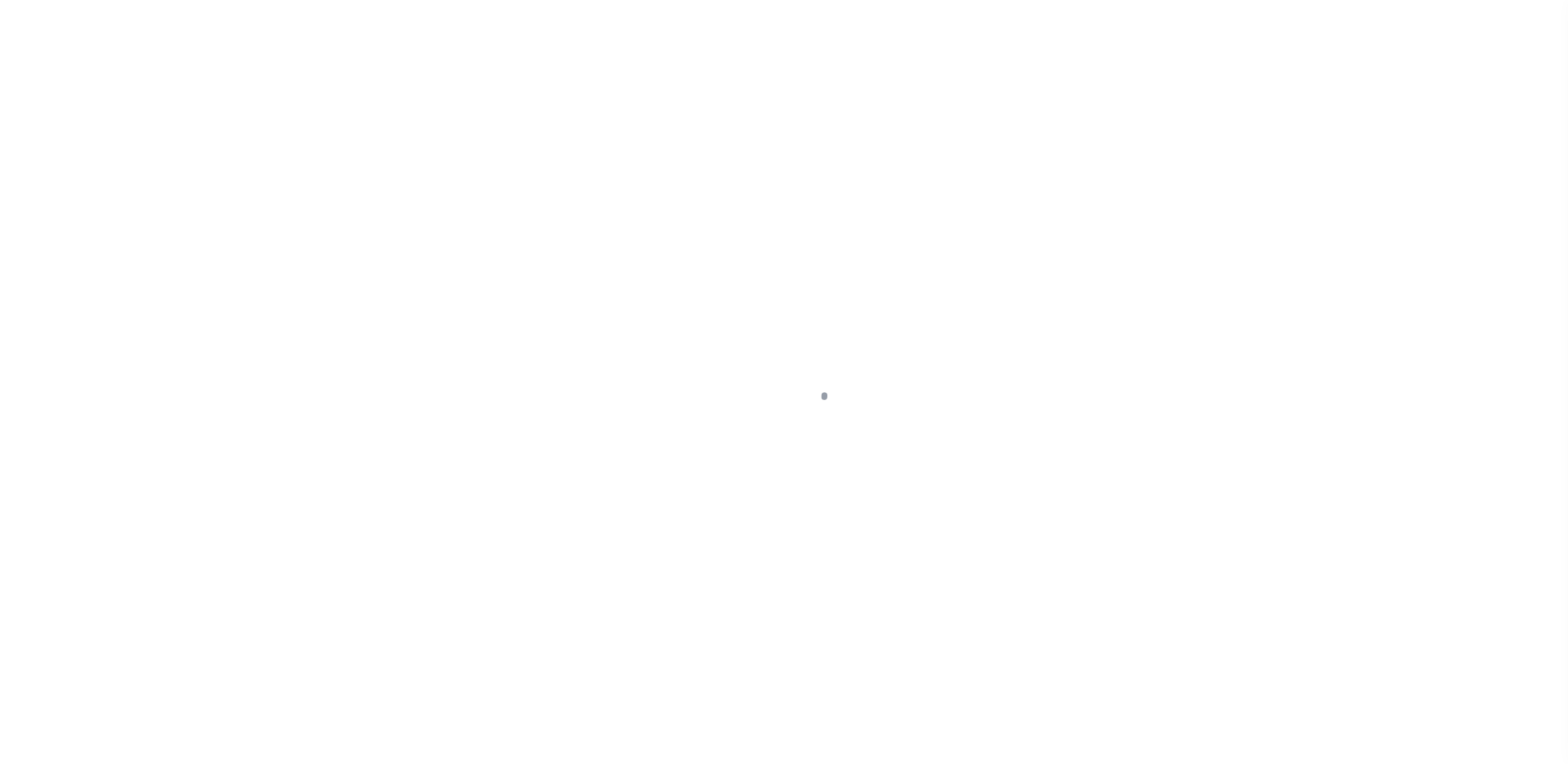
type input "Canonsburg, PA 15317"
type input "a0kUS0000066fjN"
type input "PA"
select select
type textarea "LEGAL REQUIRED"
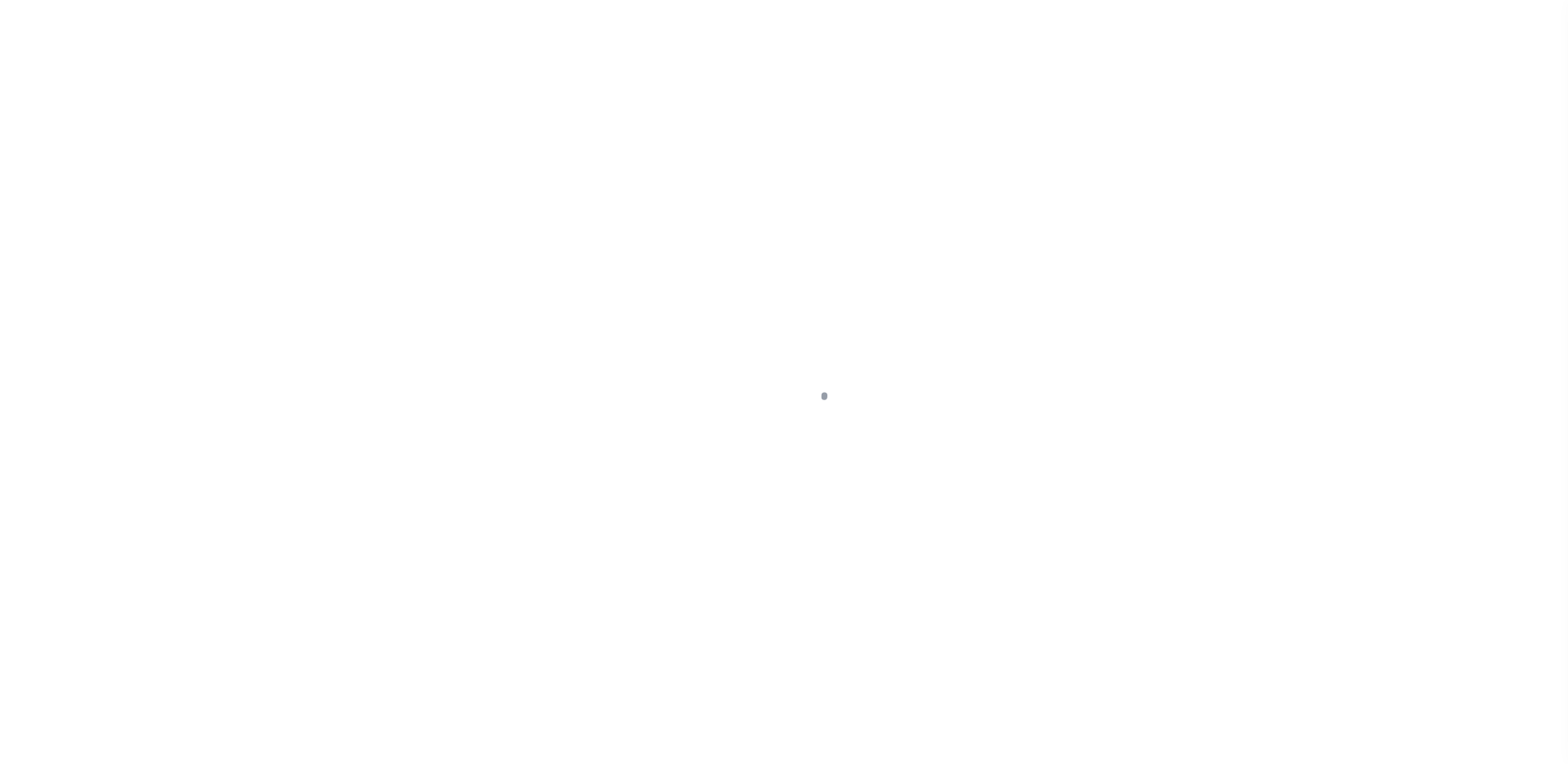
select select "25066"
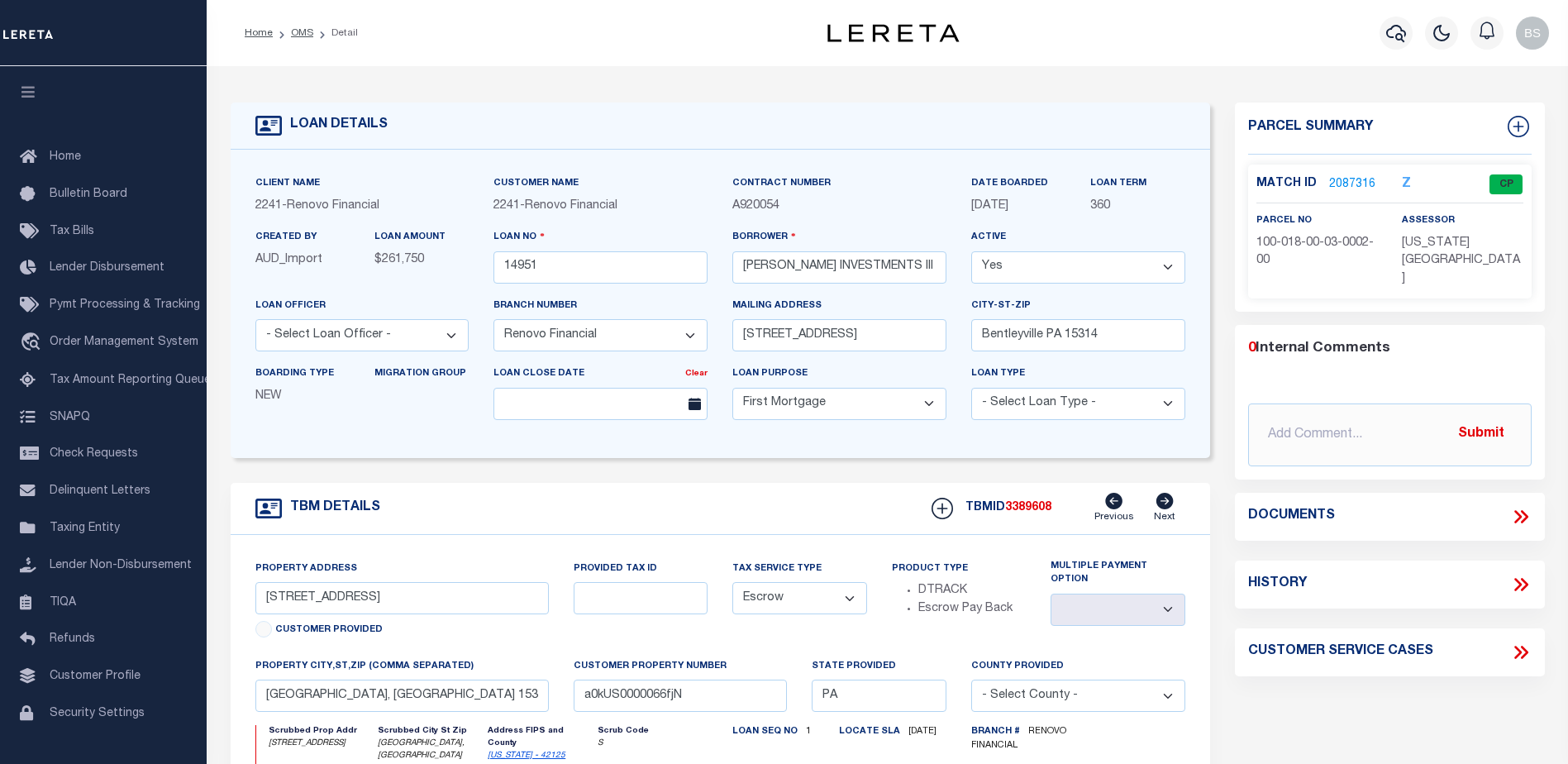
click at [1356, 184] on link "2087316" at bounding box center [1353, 184] width 47 height 17
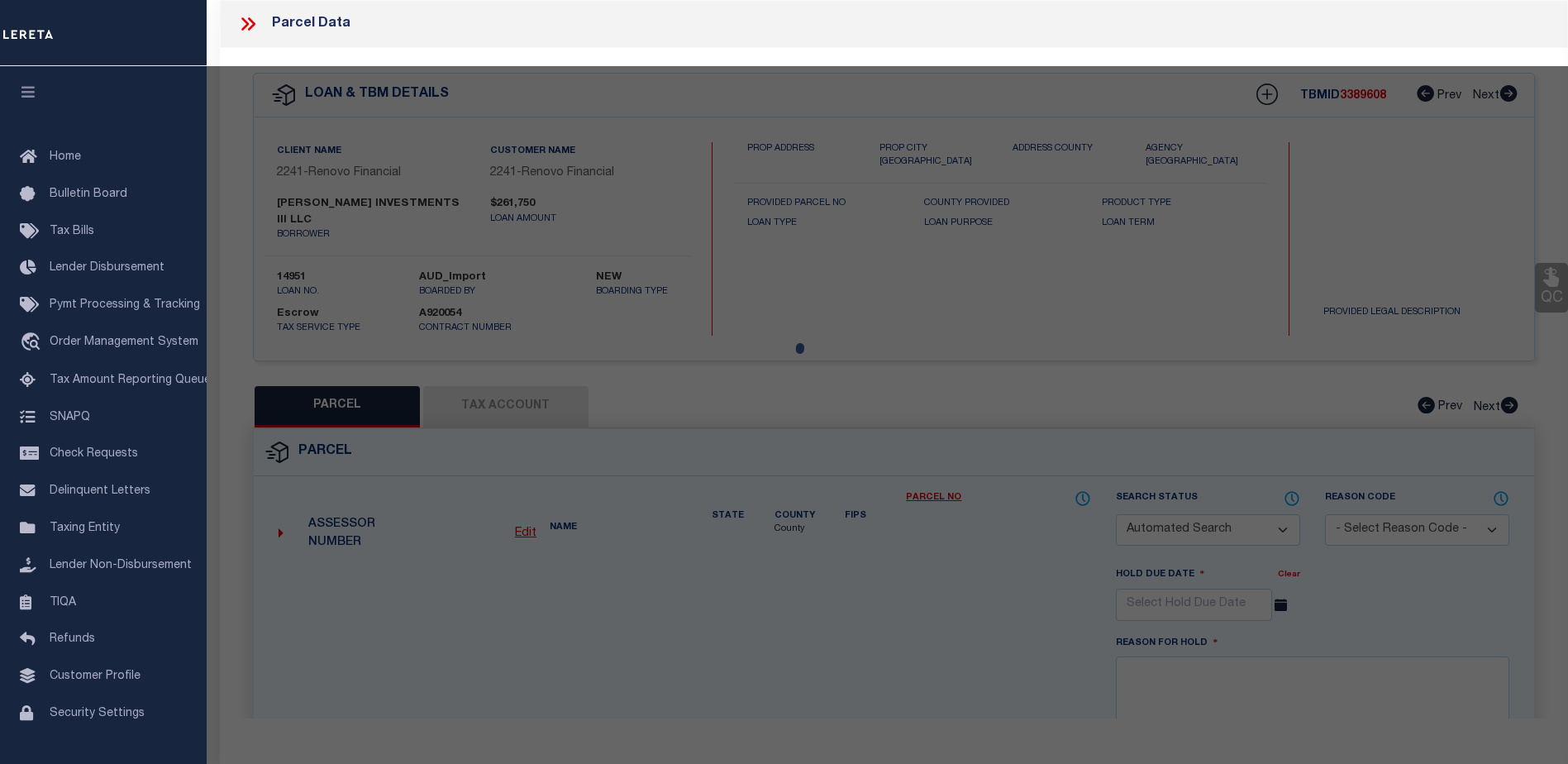
checkbox input "false"
select select "CP"
type input "[PERSON_NAME] INV III LLC"
select select
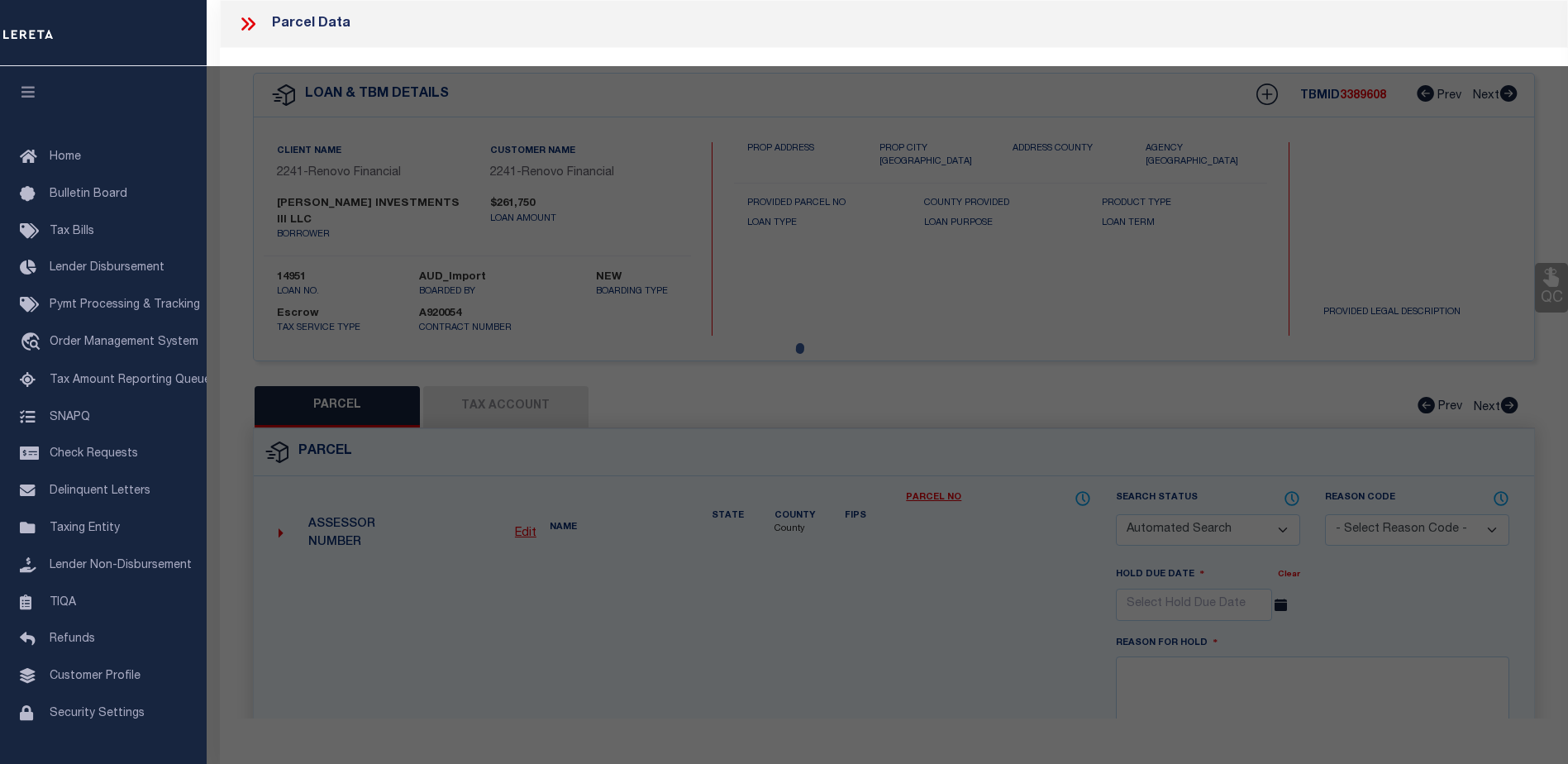
type input "[STREET_ADDRESS]"
type input "[GEOGRAPHIC_DATA], [GEOGRAPHIC_DATA] 15317"
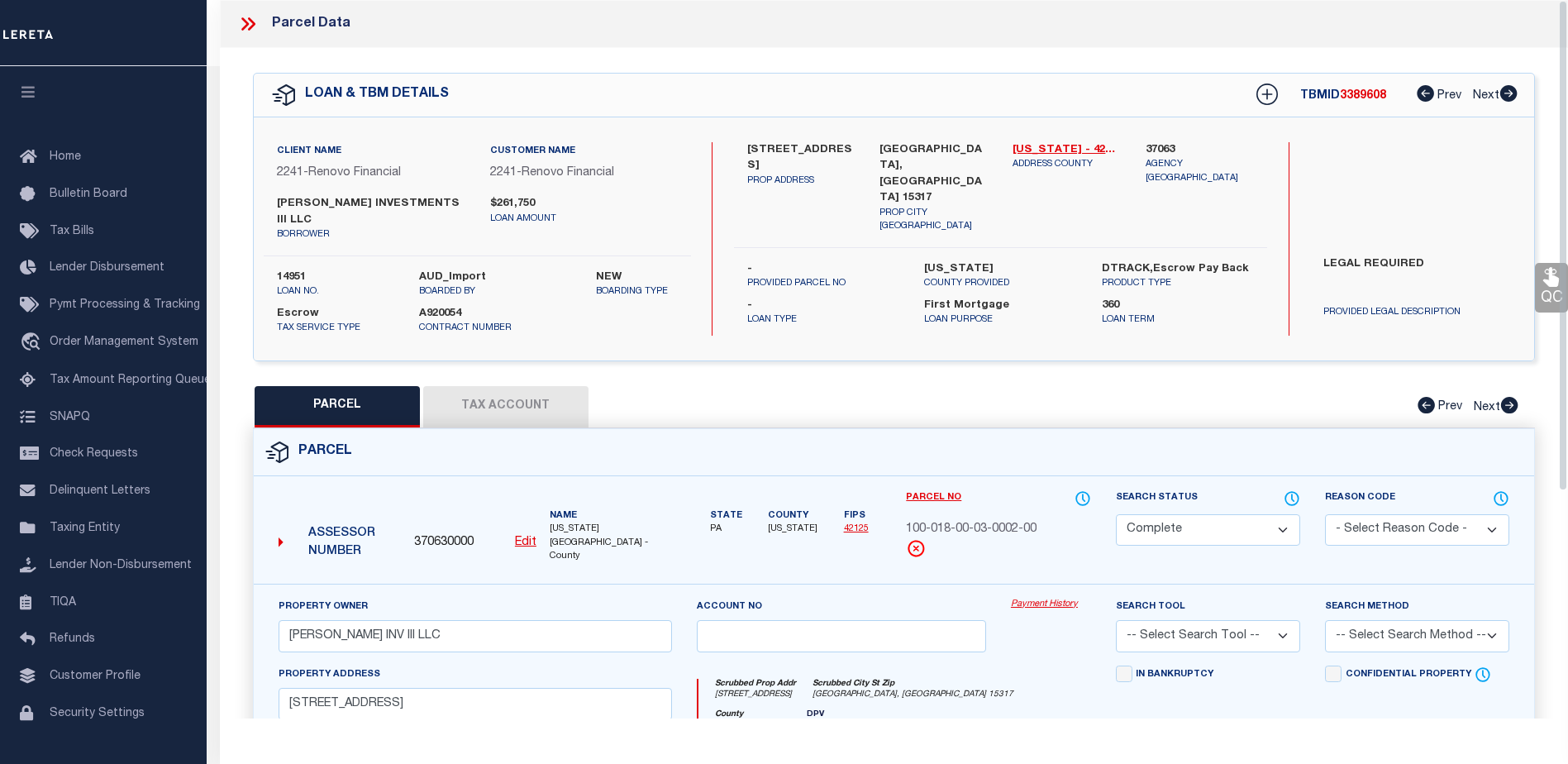
click at [1051, 597] on link "Payment History" at bounding box center [1051, 604] width 80 height 14
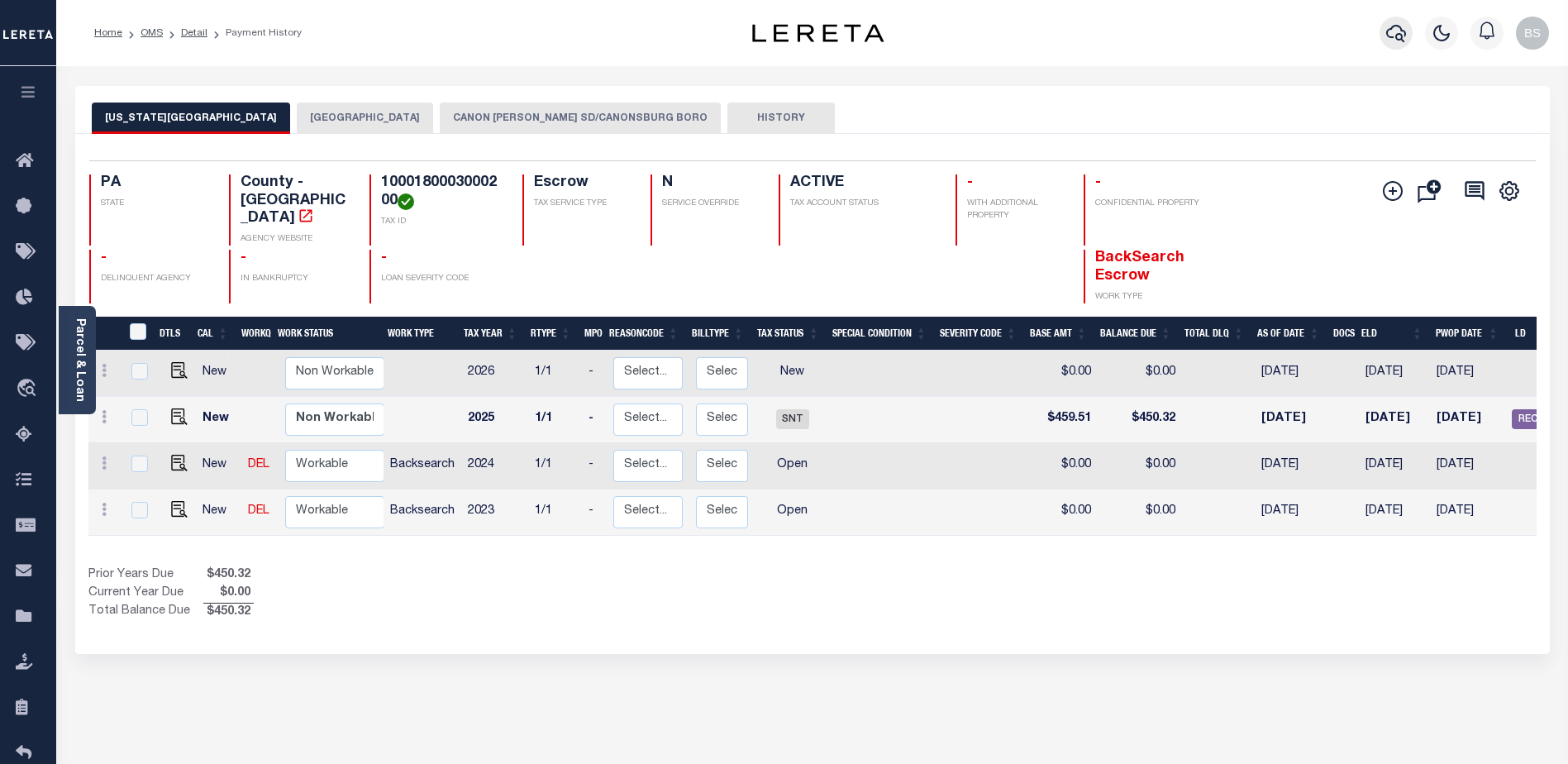
click at [1399, 48] on button "button" at bounding box center [1396, 33] width 33 height 33
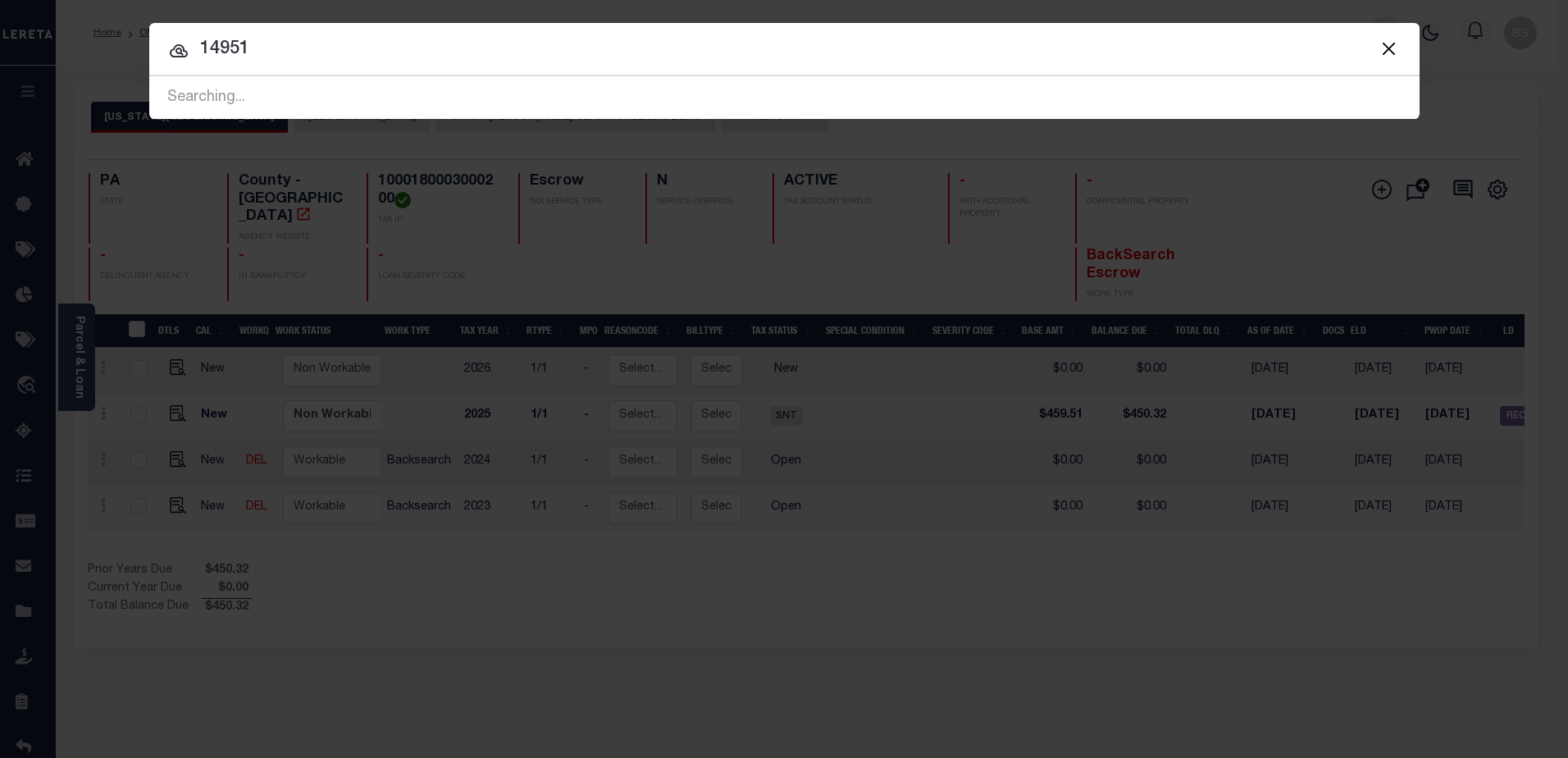
type input "14951"
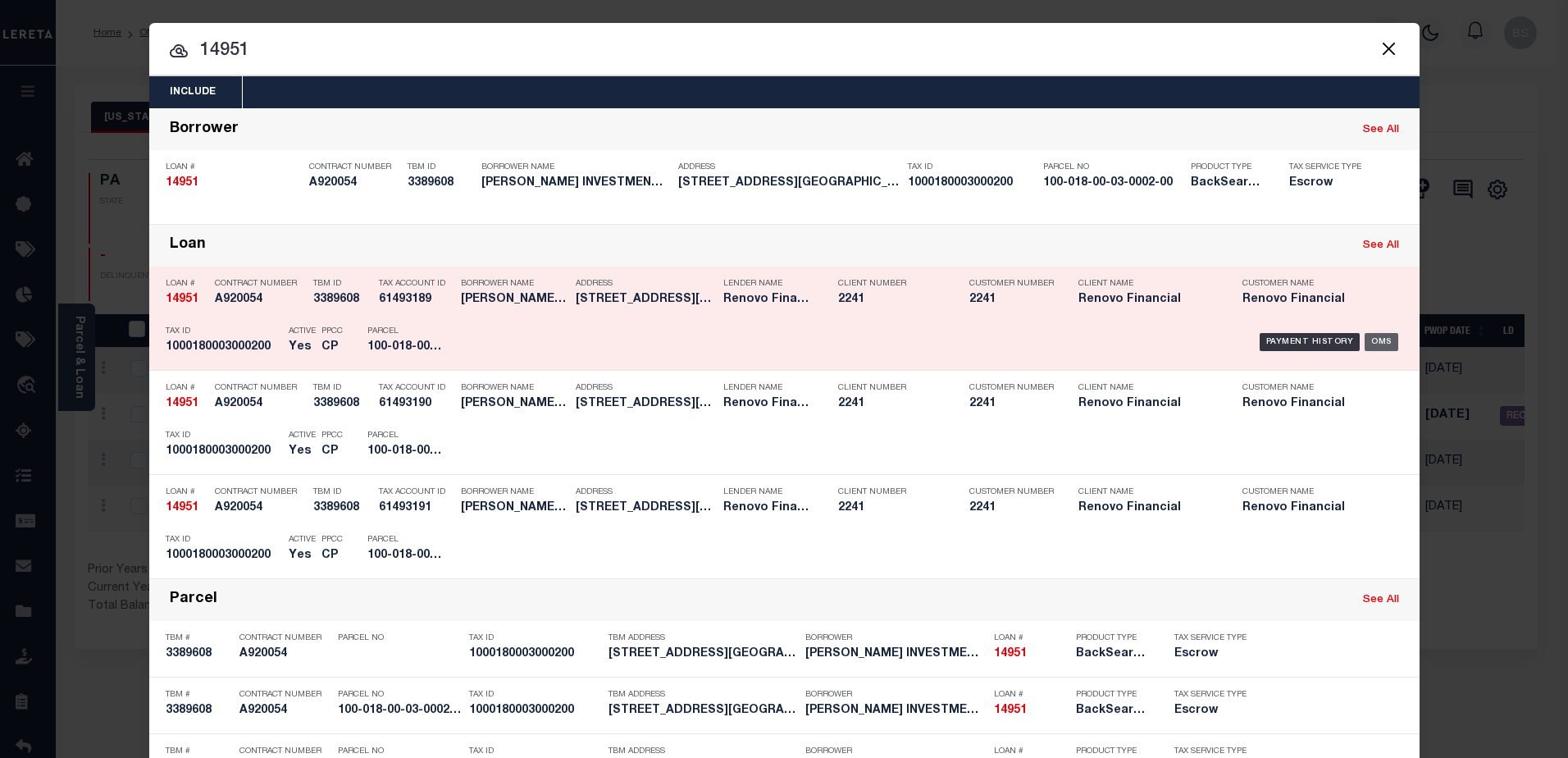
click at [1384, 341] on div "OMS" at bounding box center [1381, 342] width 34 height 18
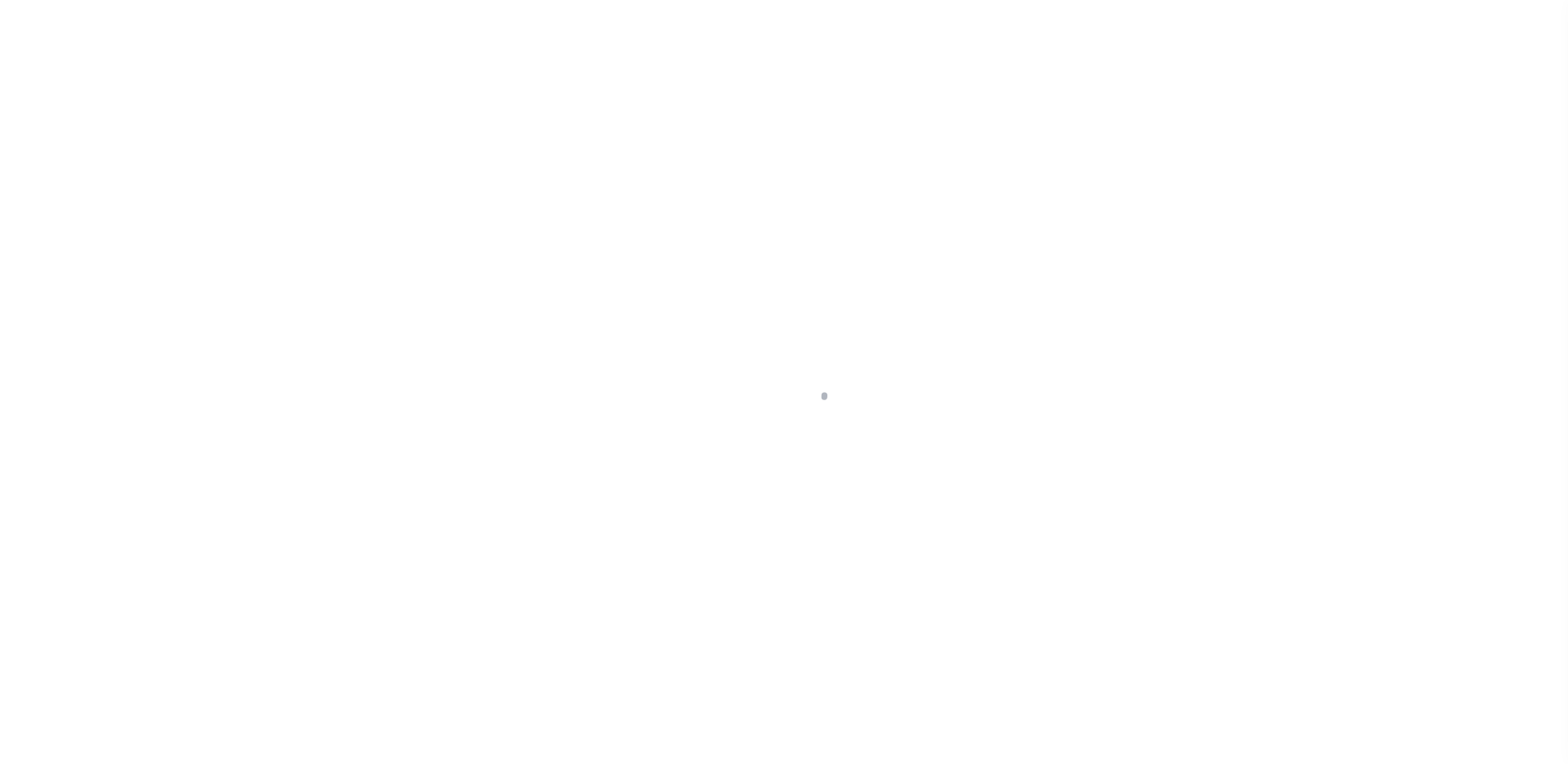
select select "10"
select select "Escrow"
type input "[STREET_ADDRESS]"
select select
type input "[GEOGRAPHIC_DATA], [GEOGRAPHIC_DATA] 15317"
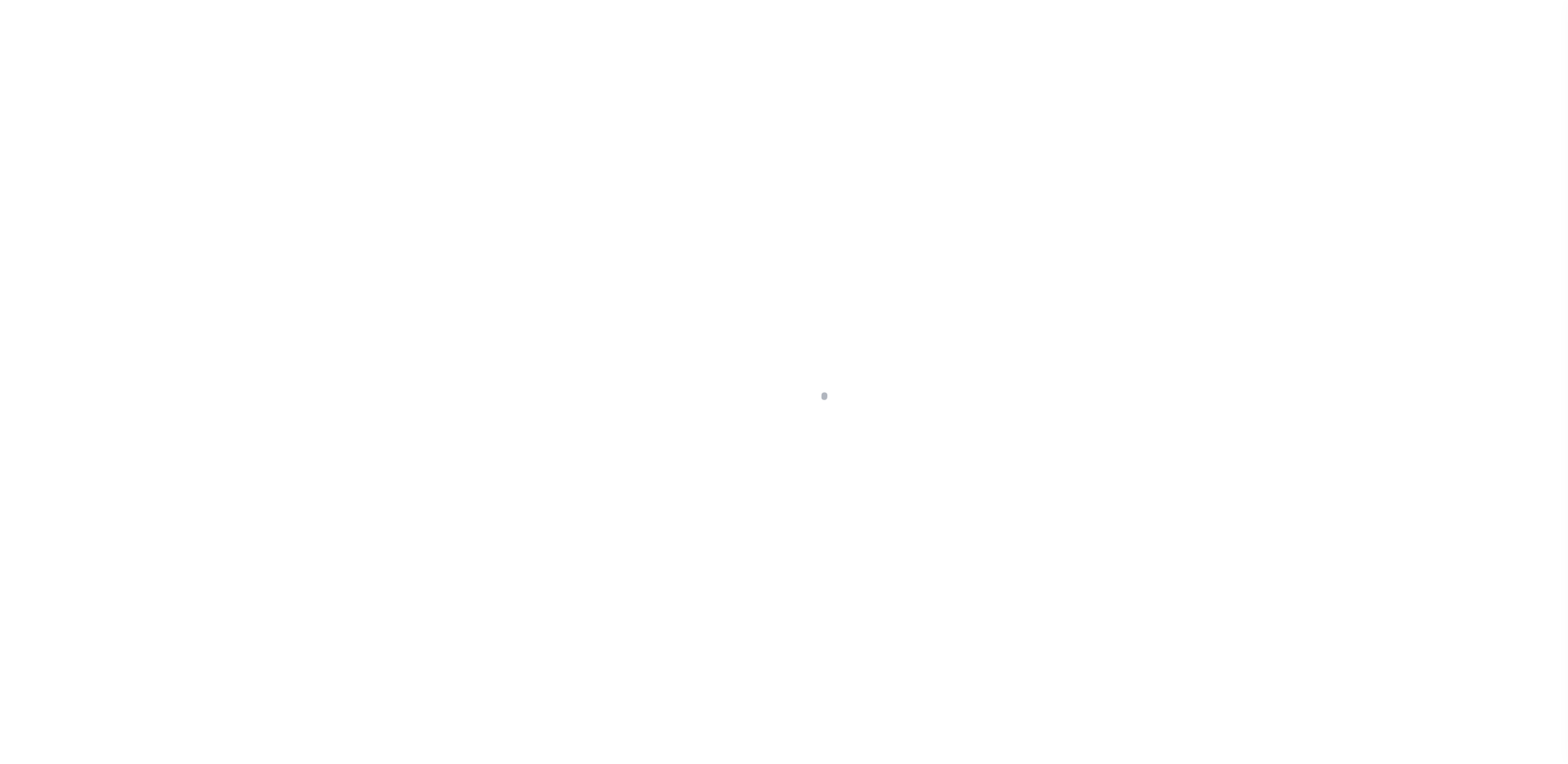
type input "a0kUS0000066fjN"
type input "PA"
select select
type textarea "LEGAL REQUIRED"
select select "25066"
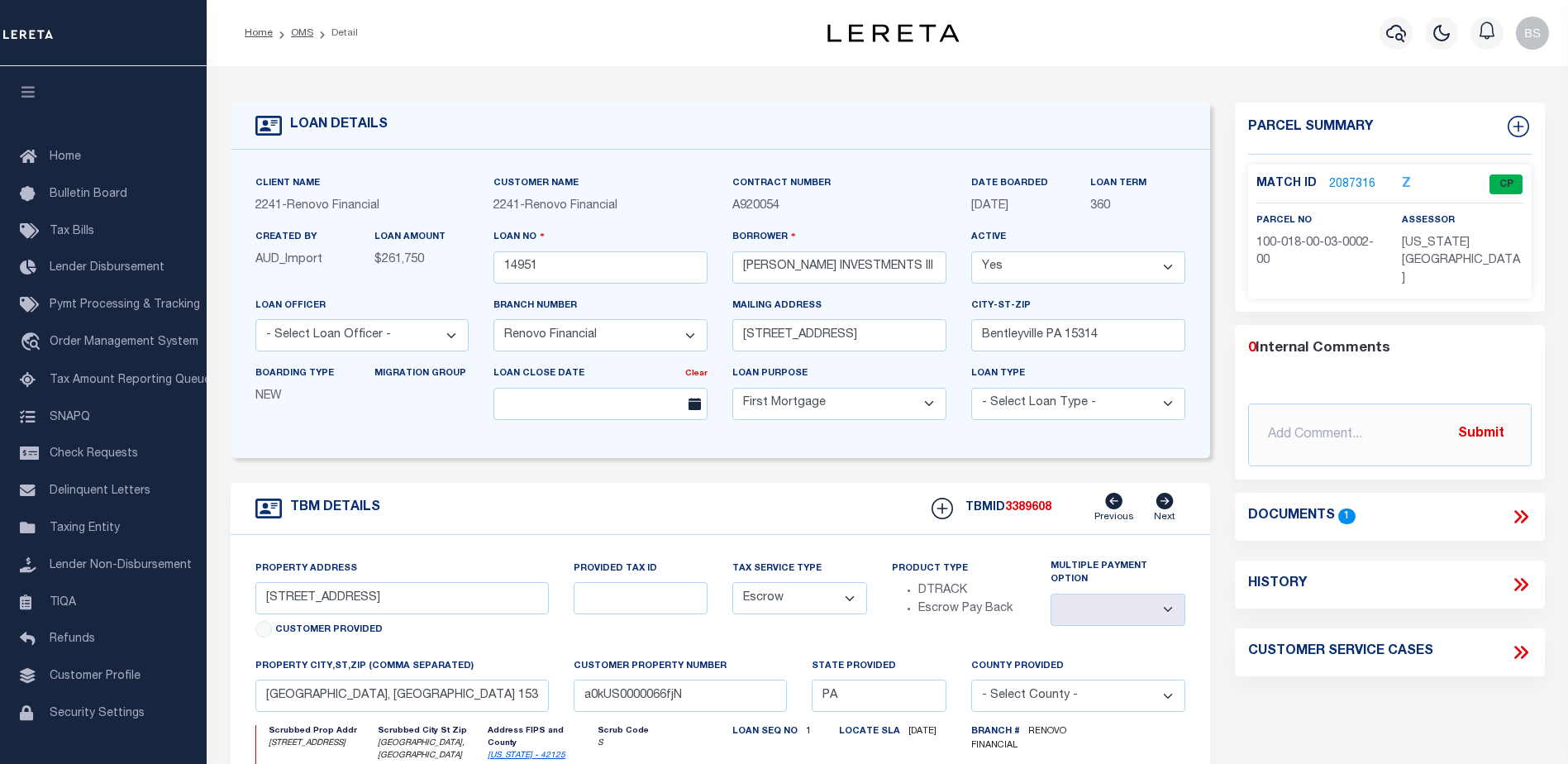
click at [1341, 182] on link "2087316" at bounding box center [1353, 184] width 47 height 17
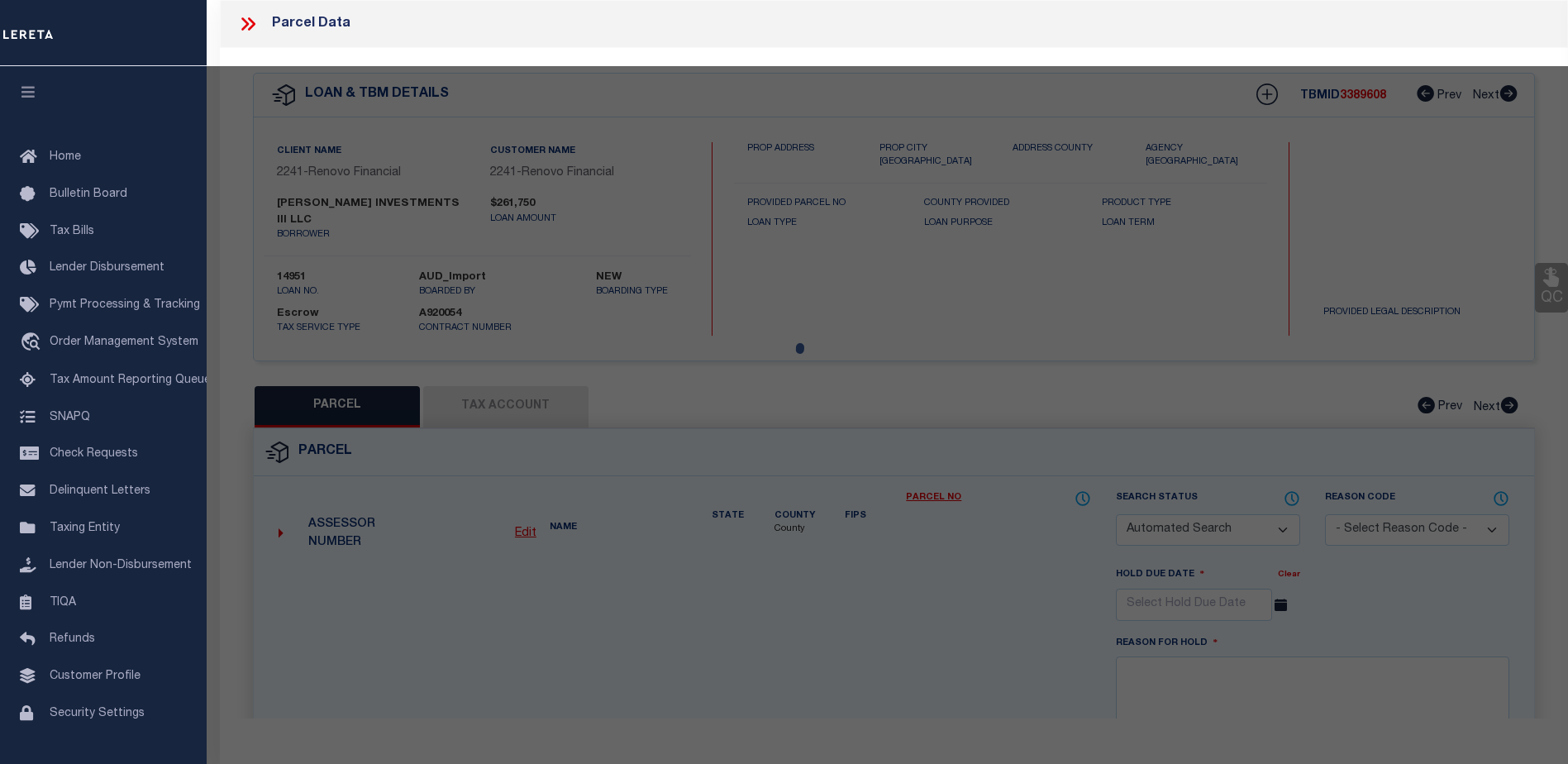
checkbox input "false"
select select "CP"
type input "POWELL INV III LLC"
select select
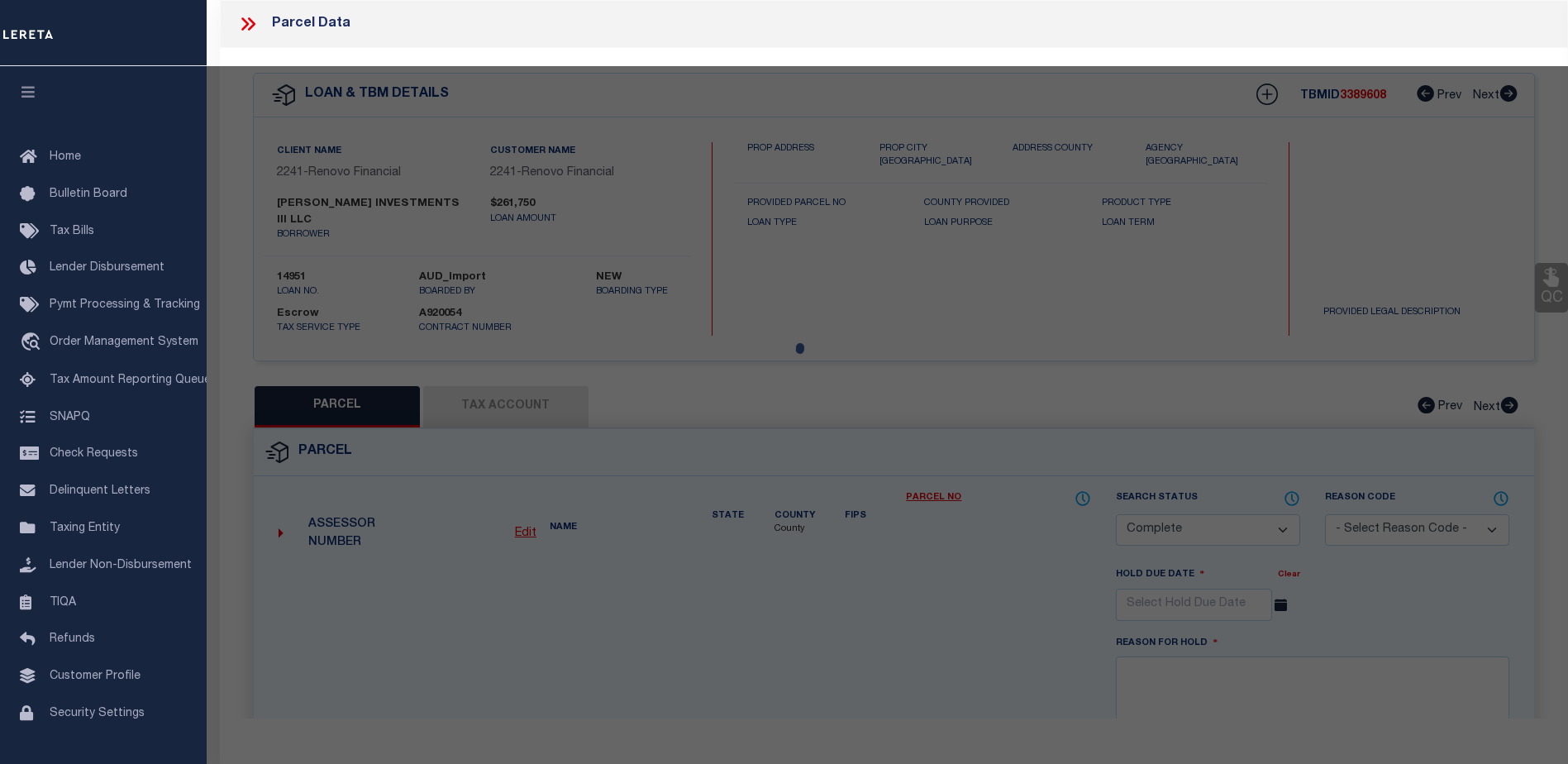
type input "411 SPRUCE ST"
type input "Canonsburg, PA 15317"
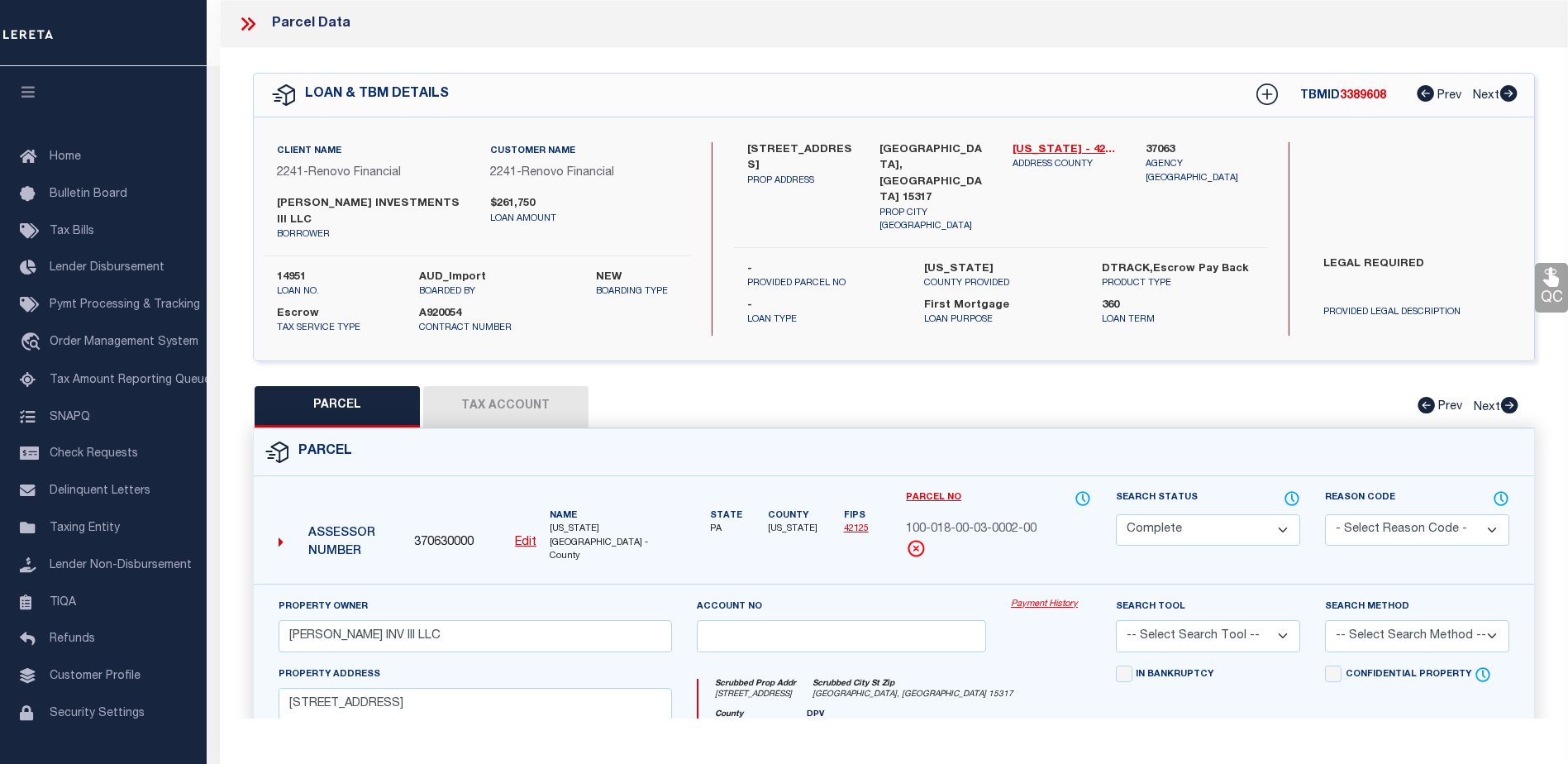
click at [1057, 597] on link "Payment History" at bounding box center [1051, 604] width 80 height 14
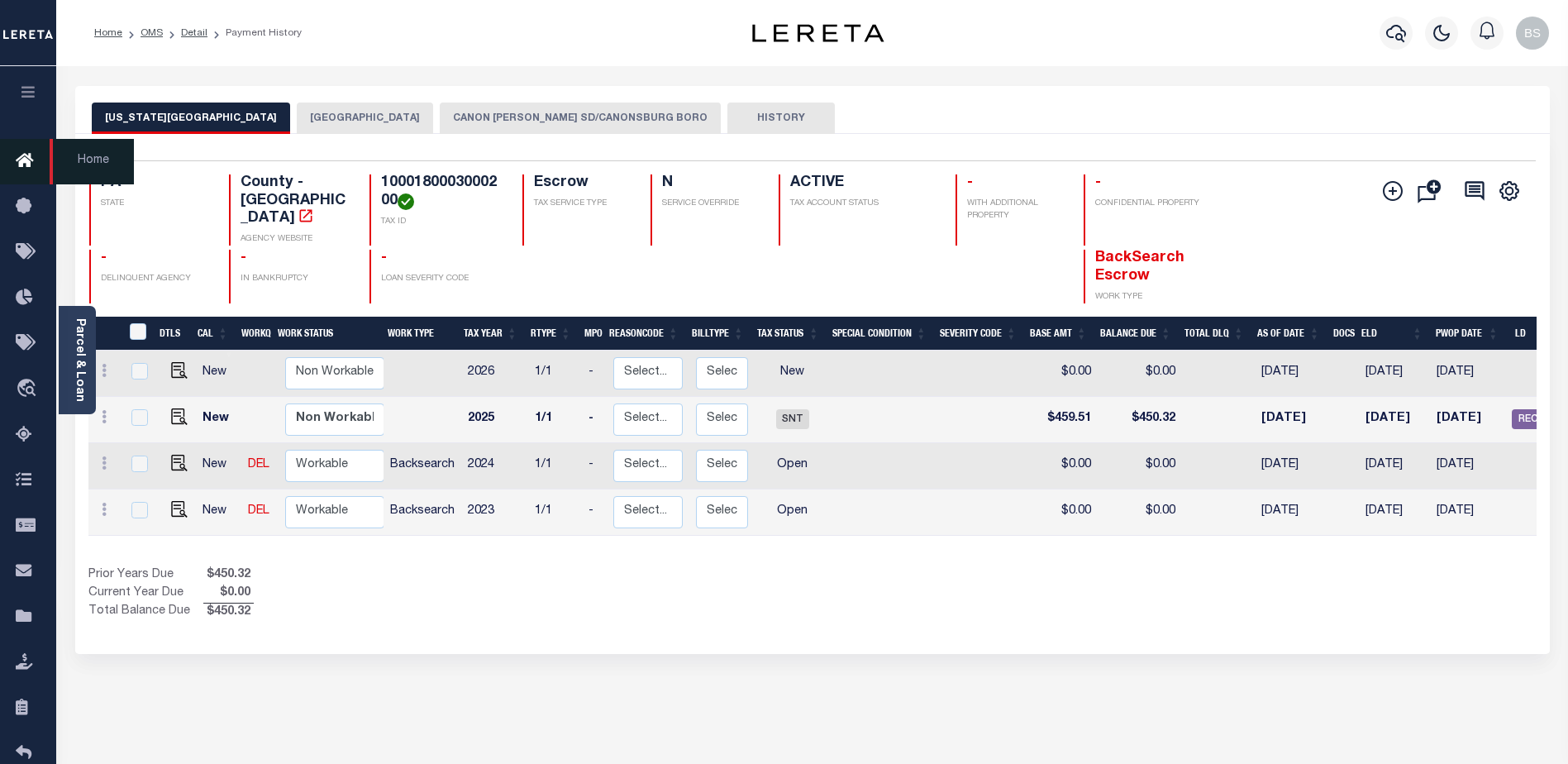
click at [27, 162] on icon at bounding box center [29, 162] width 27 height 21
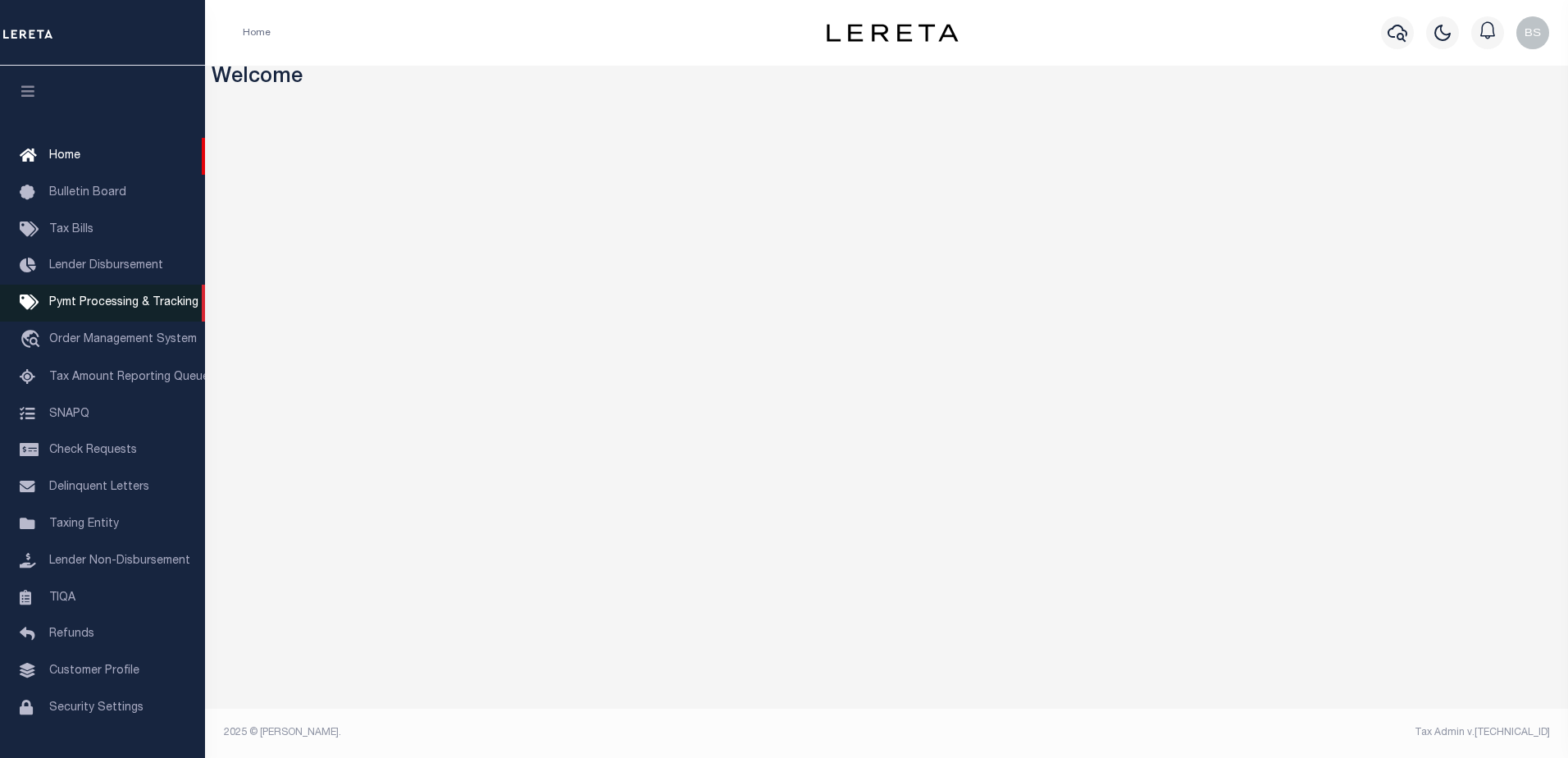
click at [67, 308] on span "Pymt Processing & Tracking" at bounding box center [124, 303] width 150 height 12
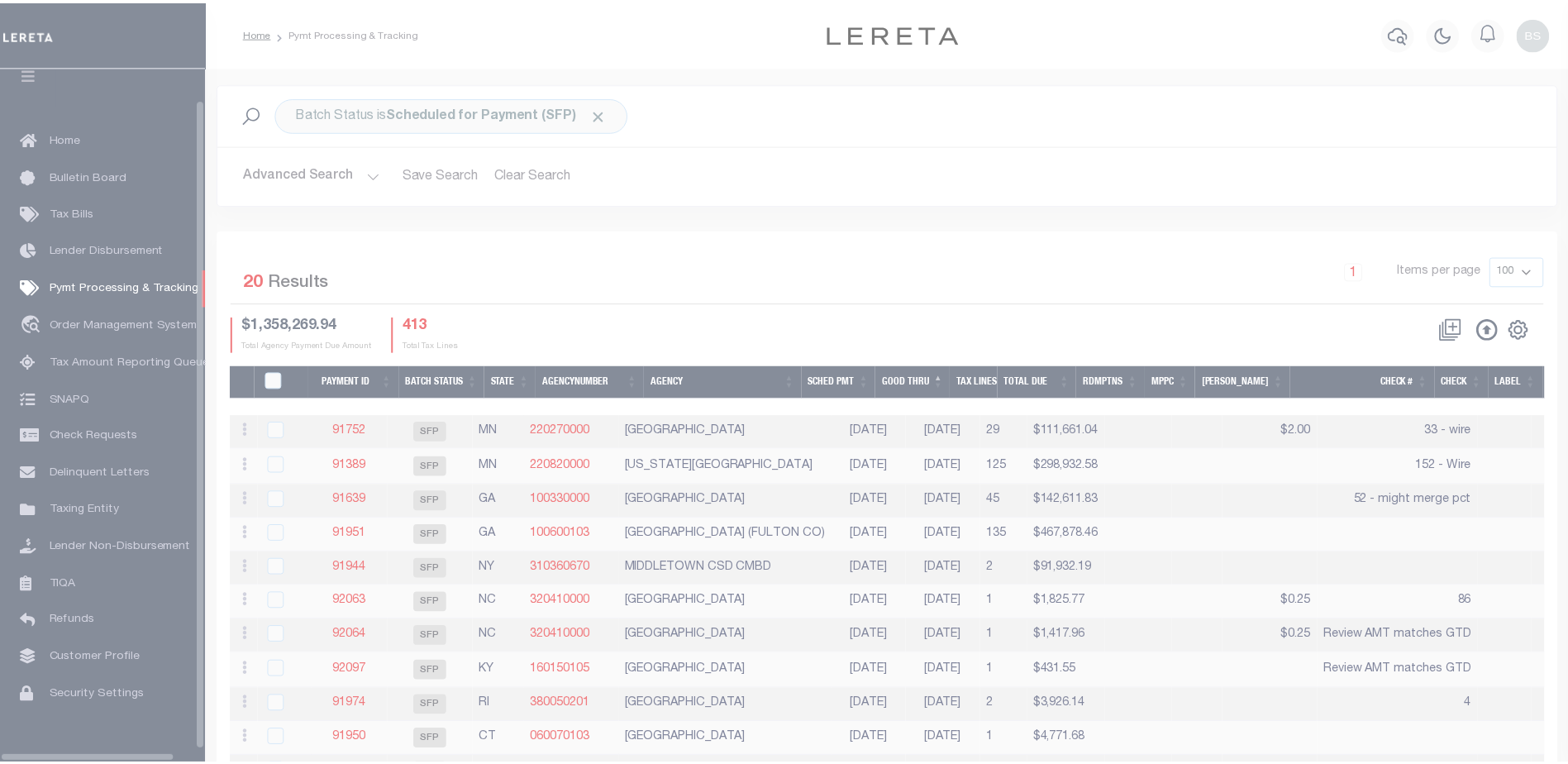
scroll to position [42, 0]
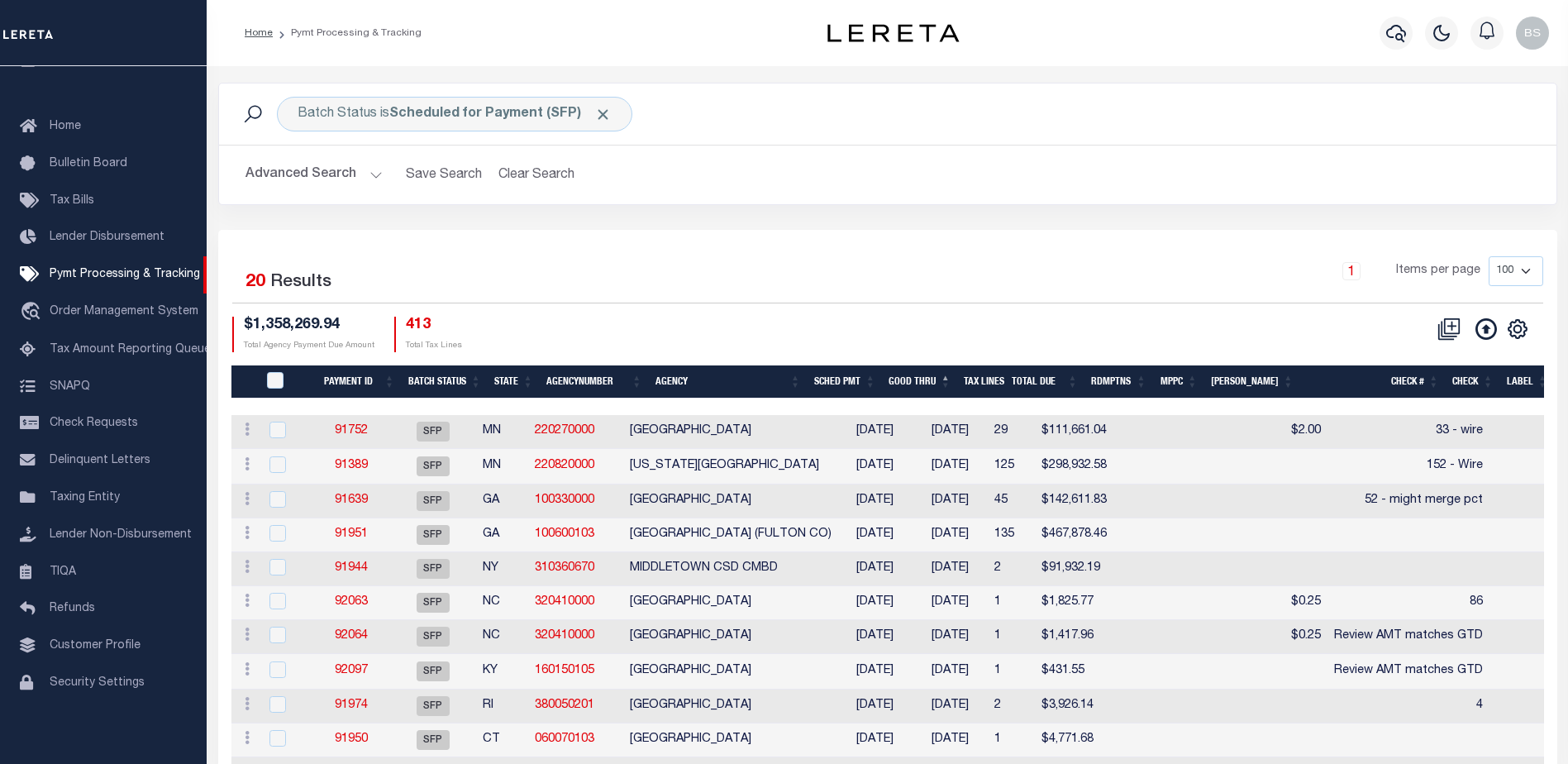
click at [368, 178] on button "Advanced Search" at bounding box center [314, 175] width 137 height 32
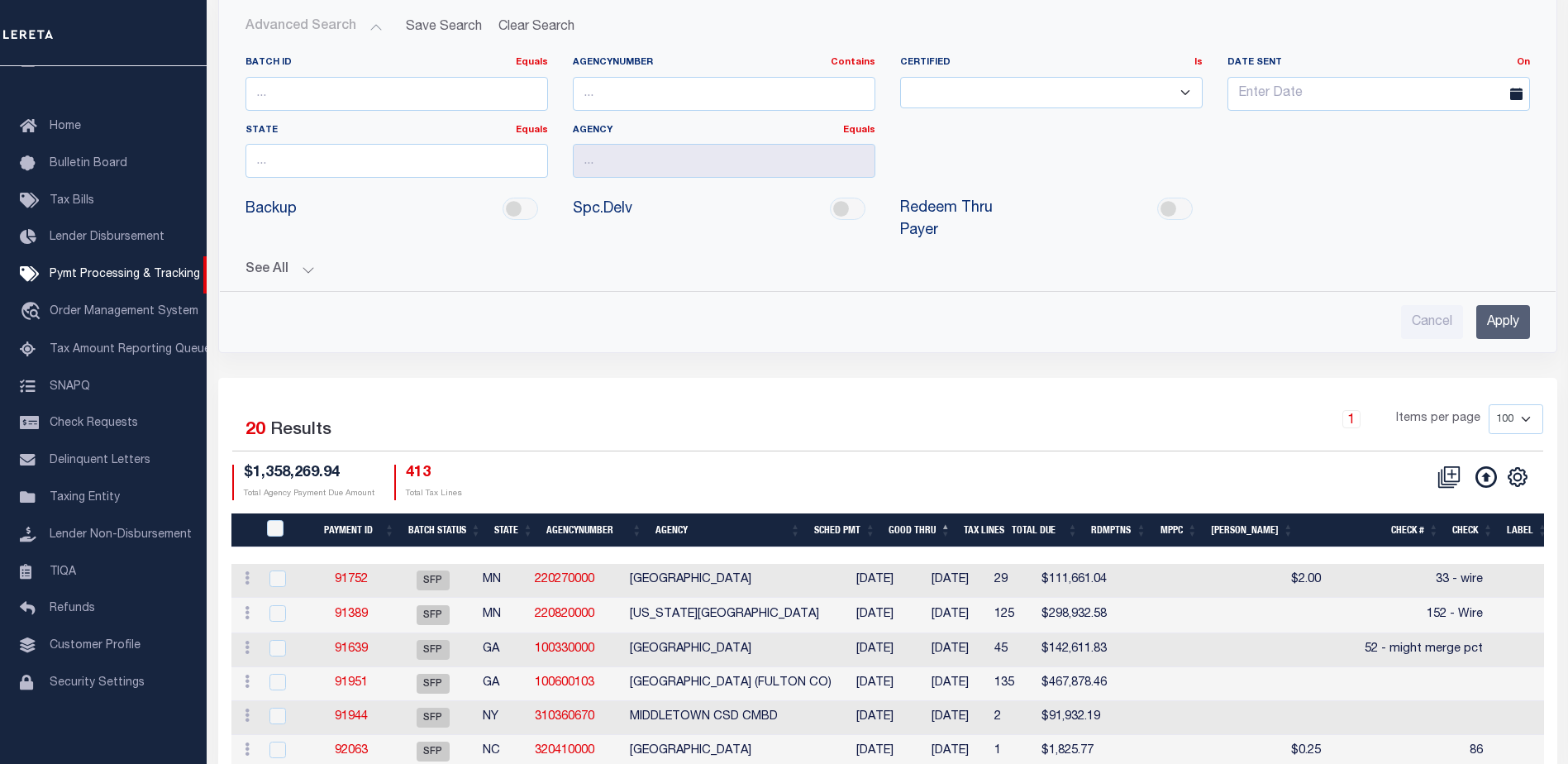
scroll to position [82, 0]
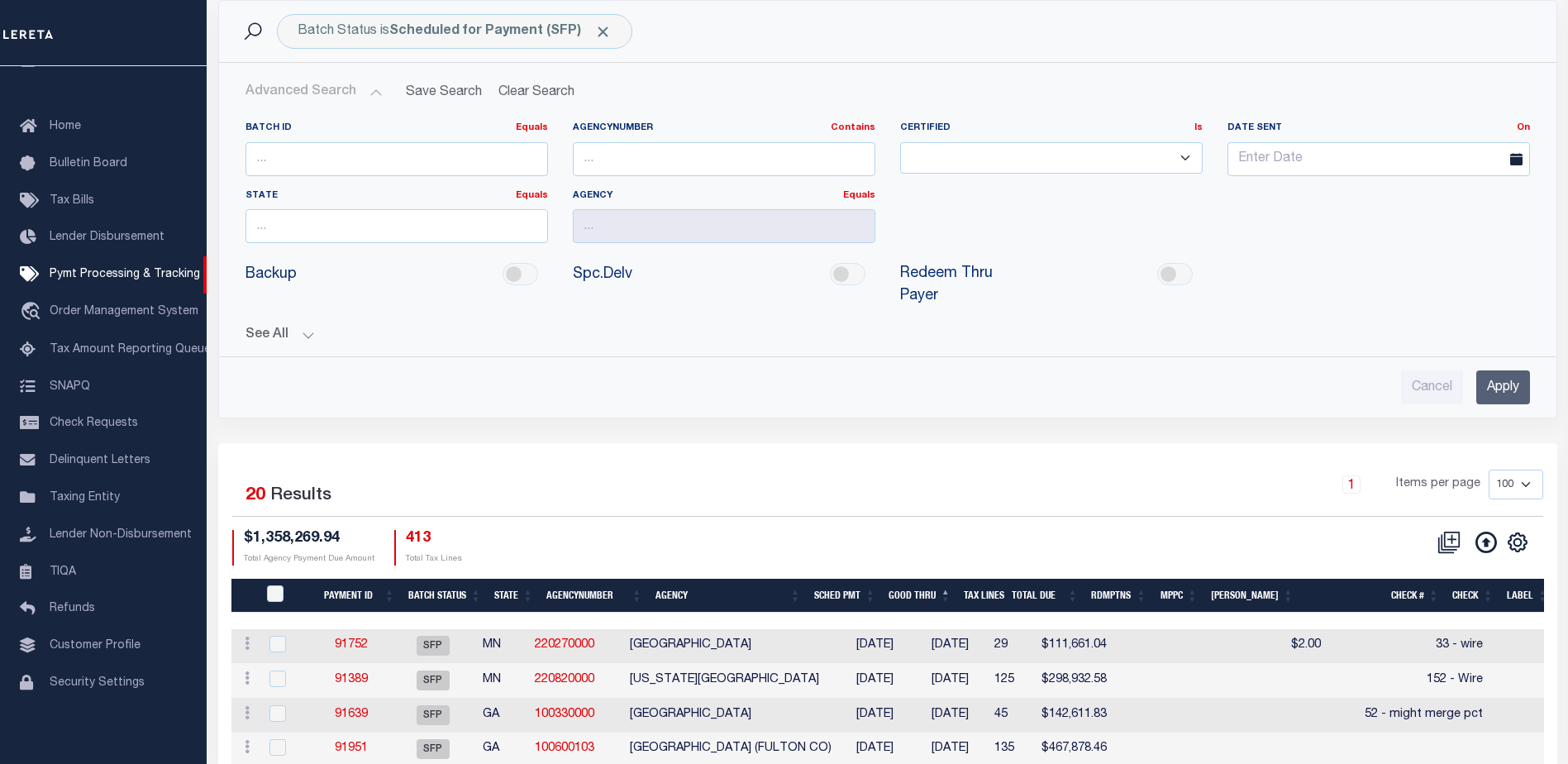
click at [308, 327] on button "See All" at bounding box center [888, 335] width 1285 height 16
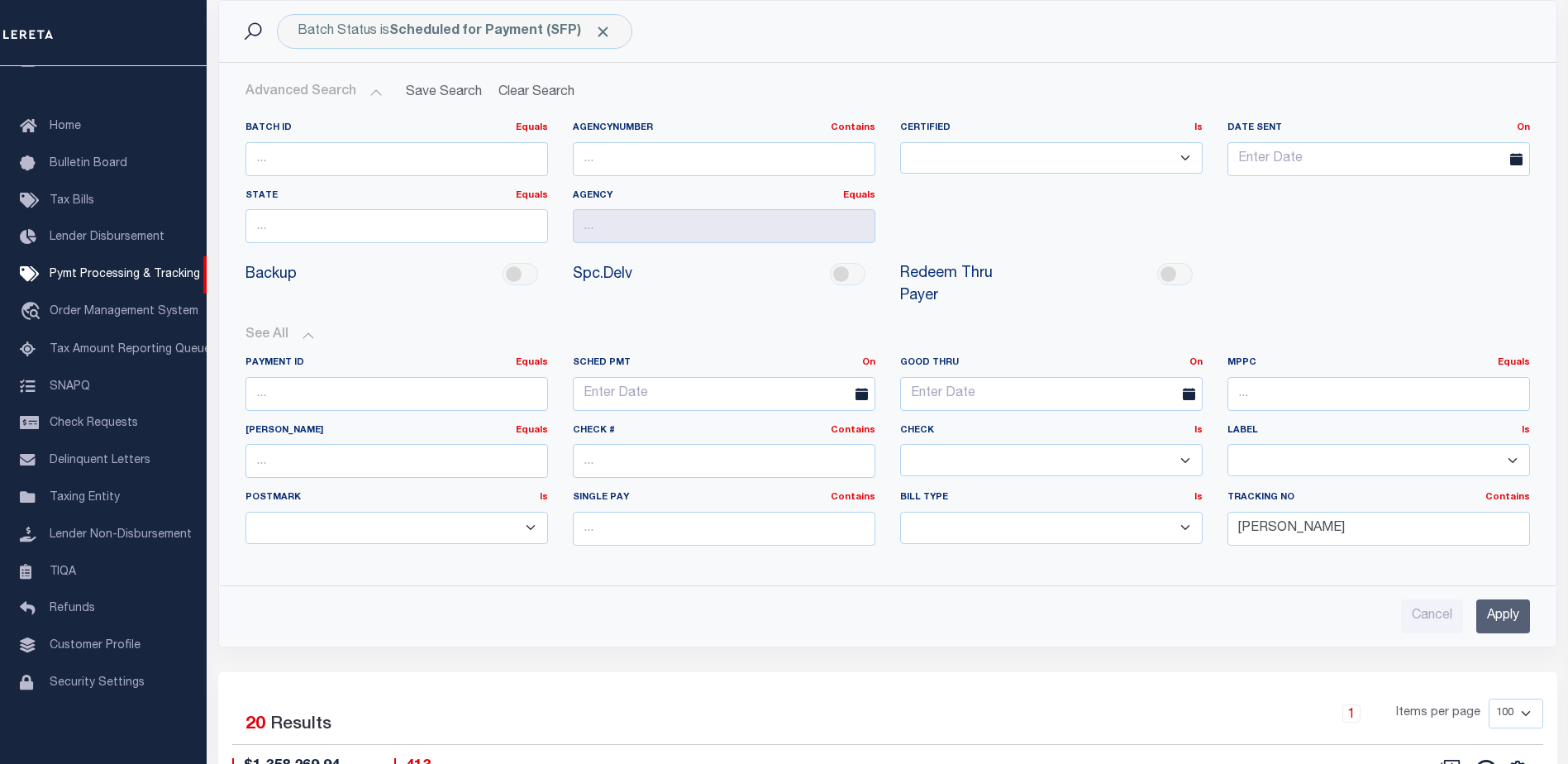
drag, startPoint x: 1483, startPoint y: 603, endPoint x: 1444, endPoint y: 560, distance: 58.1
click at [1482, 602] on input "Apply" at bounding box center [1503, 616] width 54 height 34
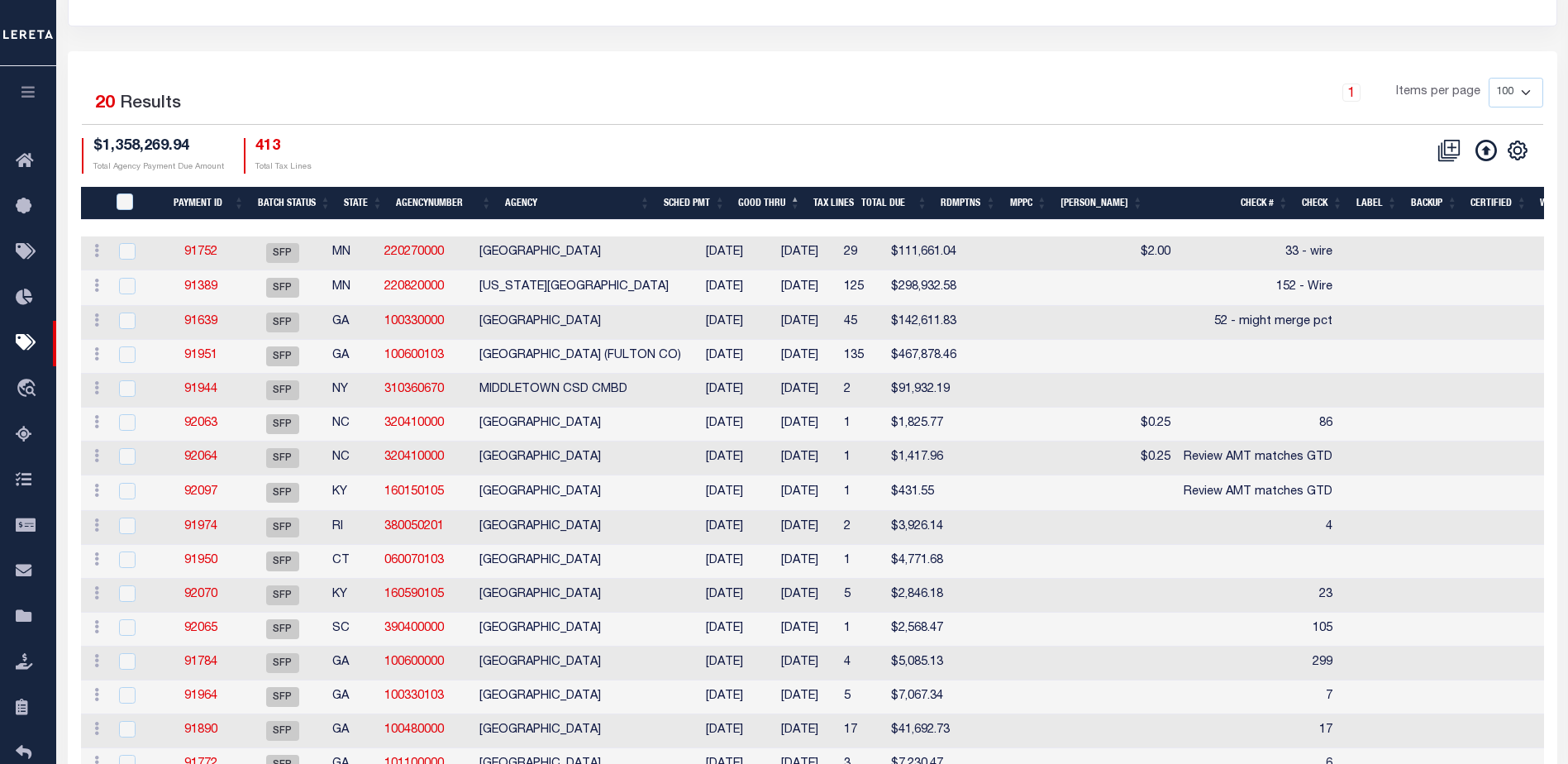
scroll to position [248, 0]
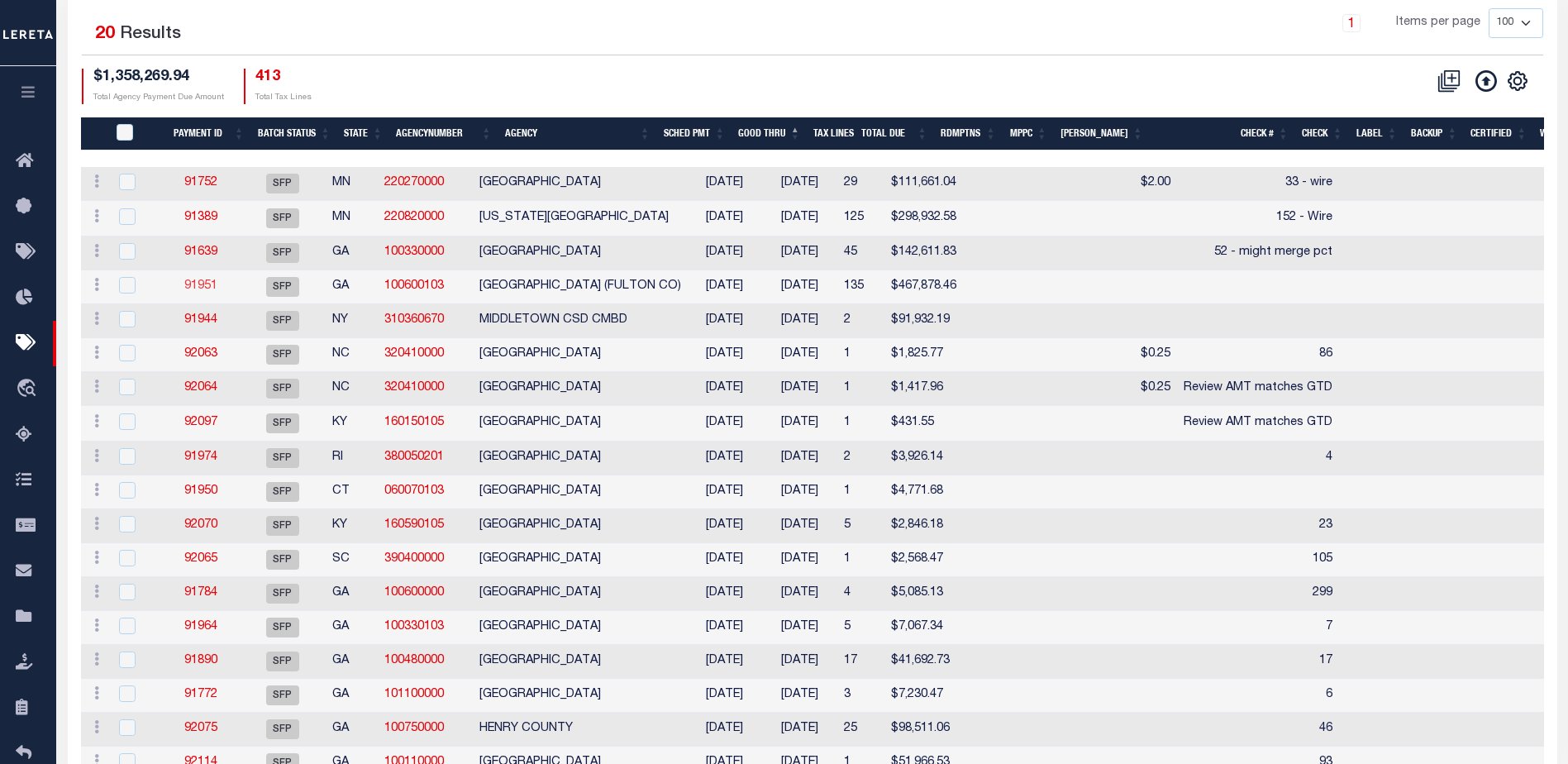
click at [197, 289] on link "91951" at bounding box center [201, 286] width 33 height 12
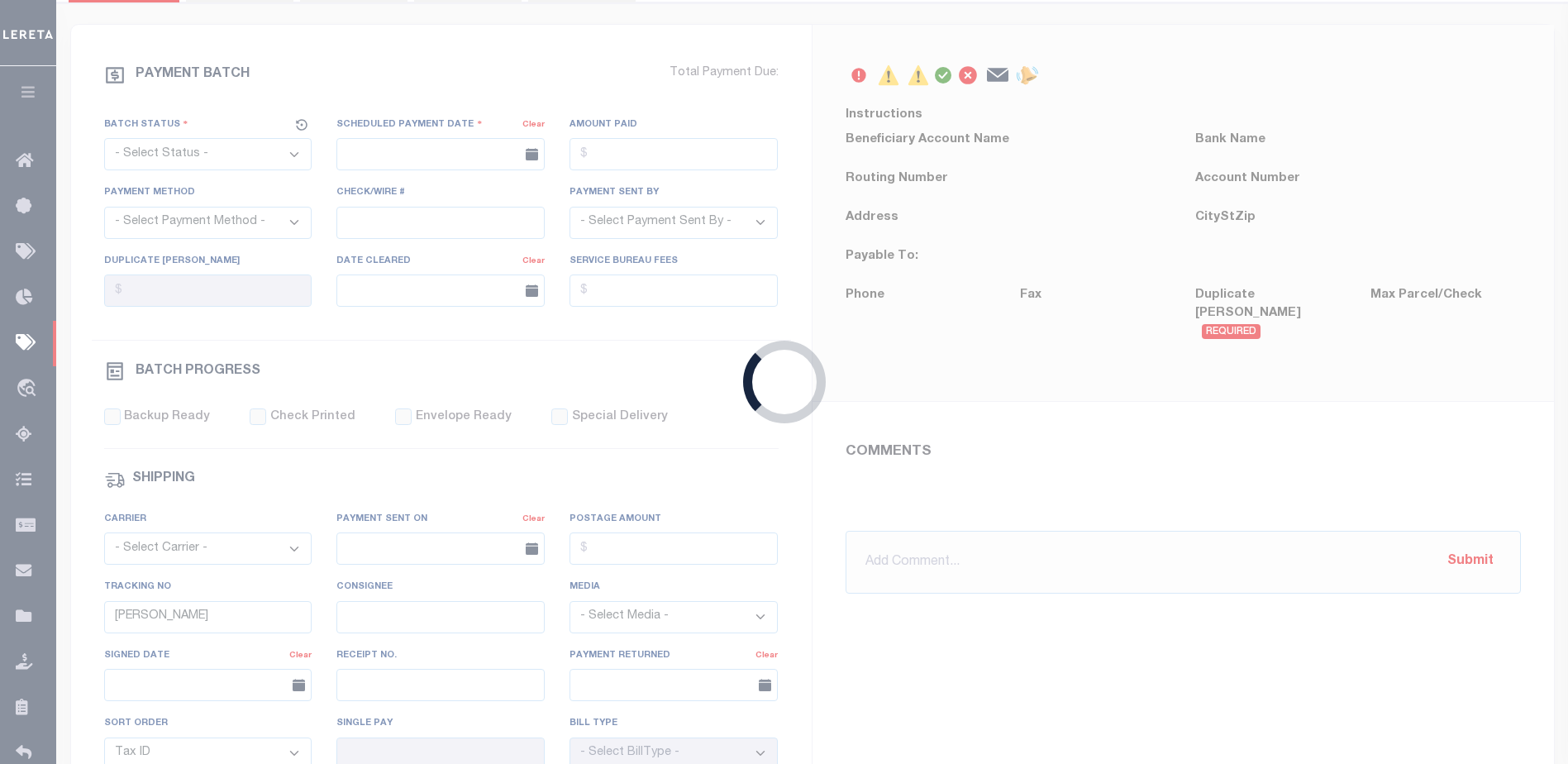
select select "SFP"
type input "[DATE]"
type input "N"
radio input "true"
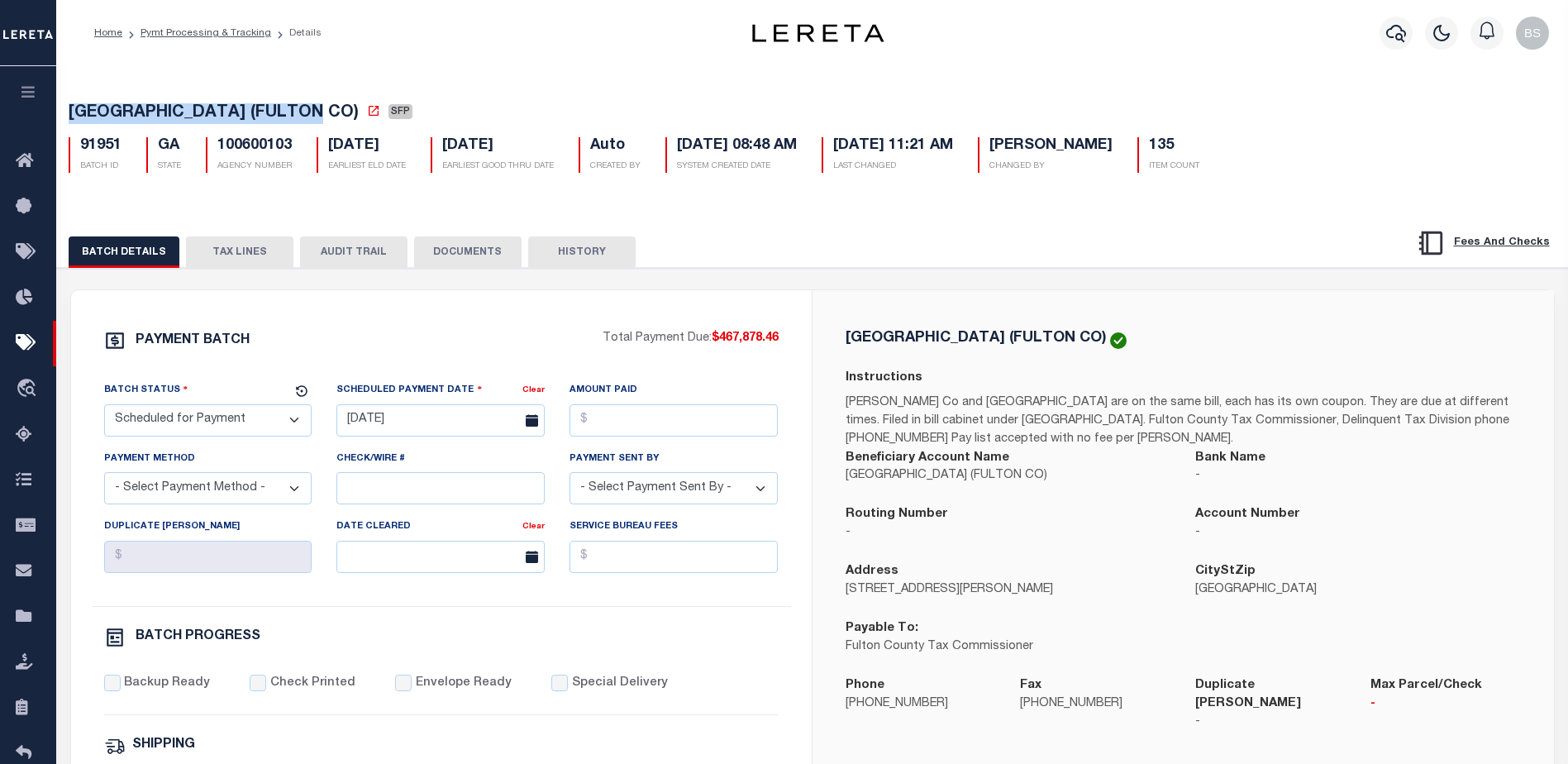
drag, startPoint x: 70, startPoint y: 112, endPoint x: 302, endPoint y: 106, distance: 232.1
click at [302, 106] on span "[GEOGRAPHIC_DATA] (FULTON CO)" at bounding box center [213, 113] width 290 height 17
copy span "[GEOGRAPHIC_DATA] (FULTON CO)"
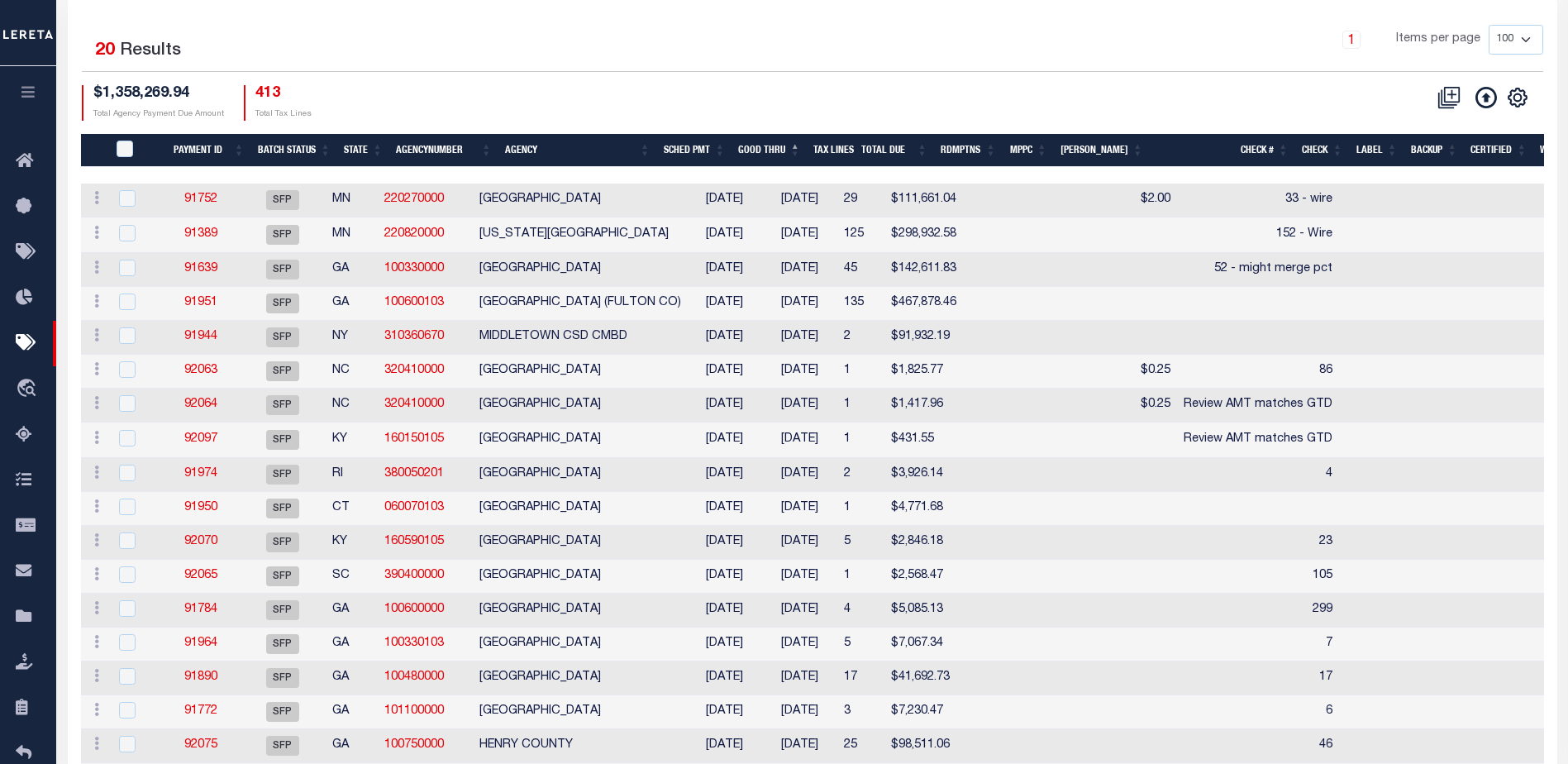
scroll to position [229, 0]
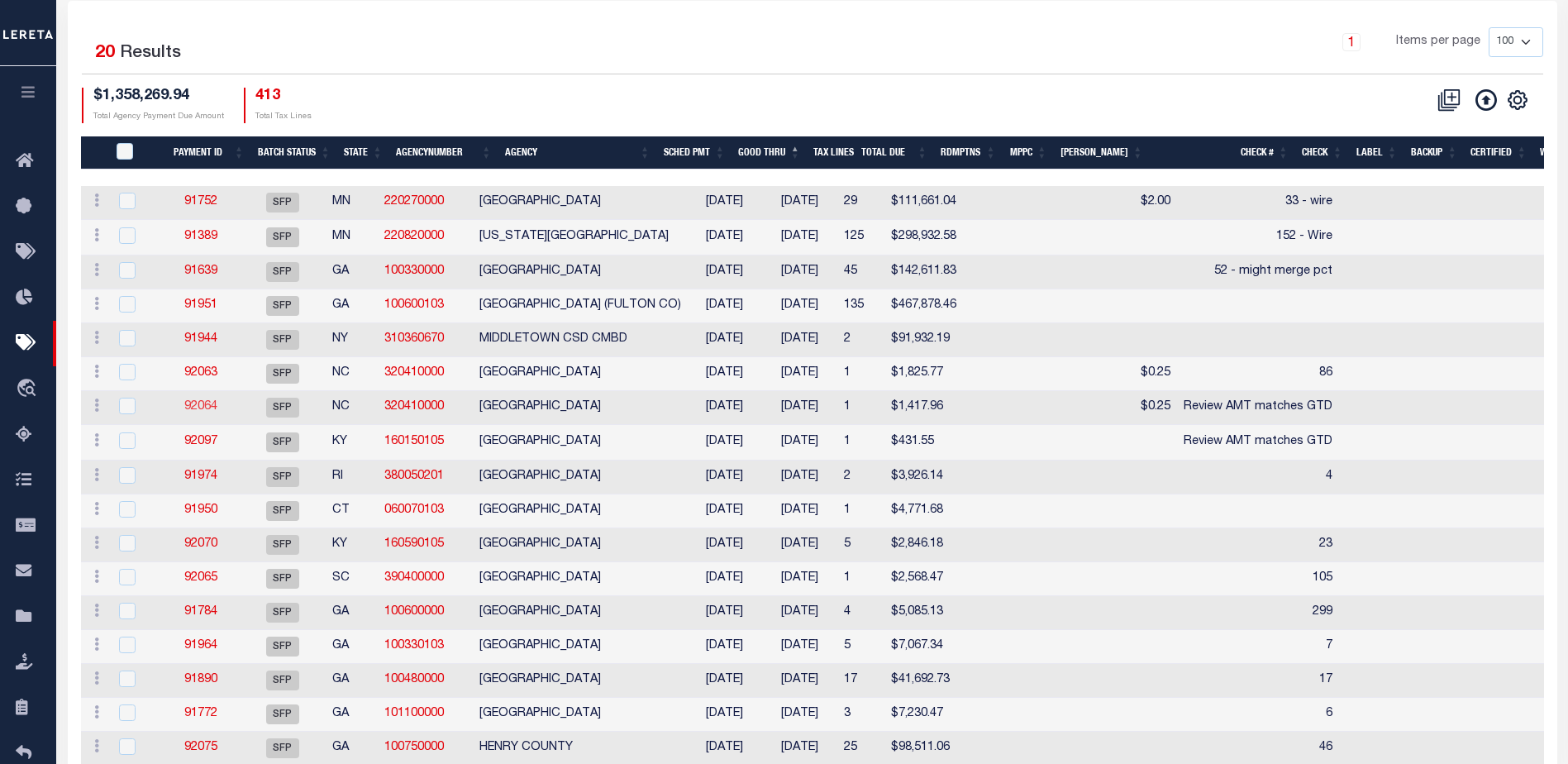
click at [208, 412] on link "92064" at bounding box center [201, 407] width 33 height 12
type input "08/21/2024"
type input "Review AMT matches GTD"
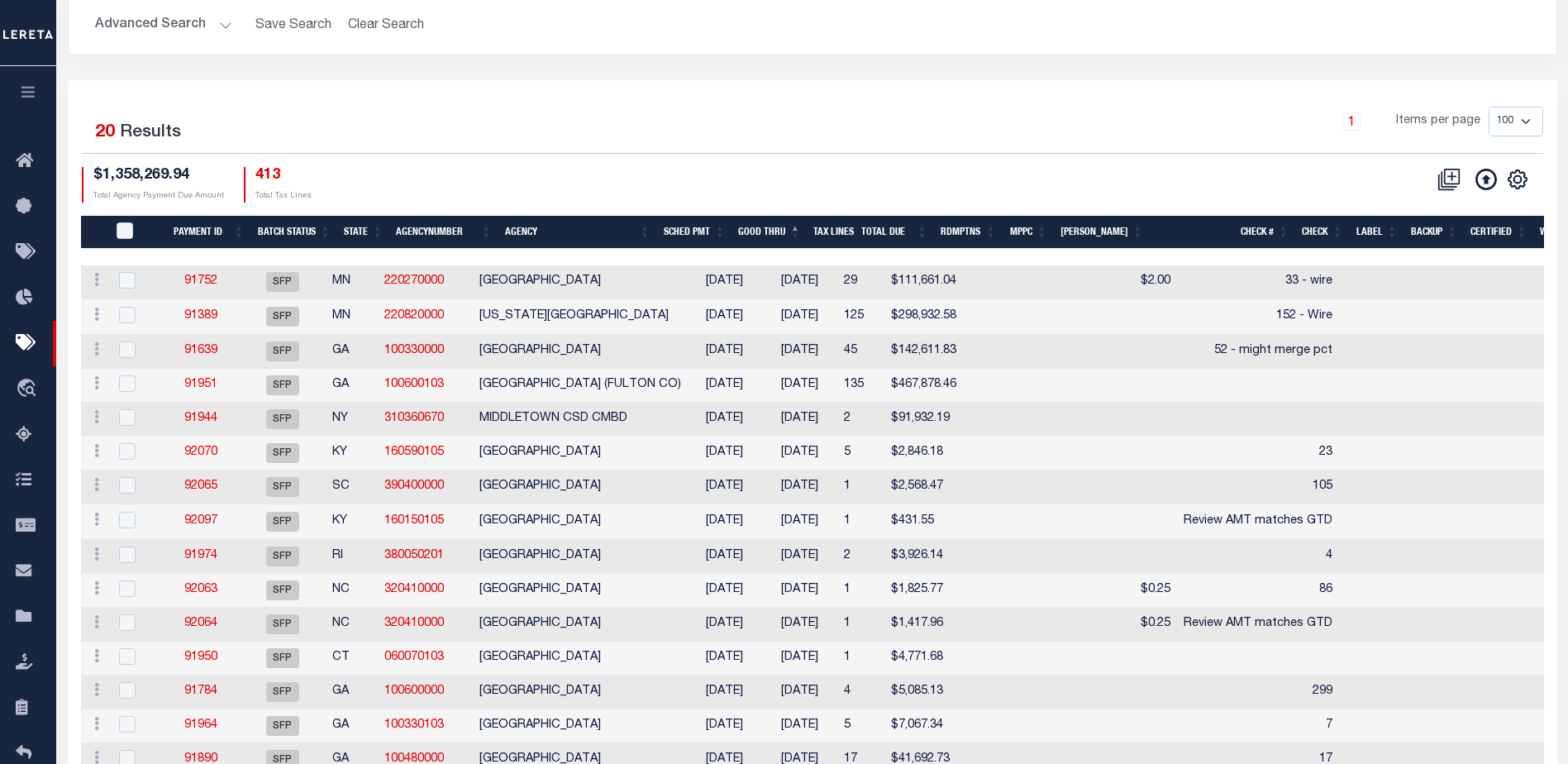
scroll to position [147, 0]
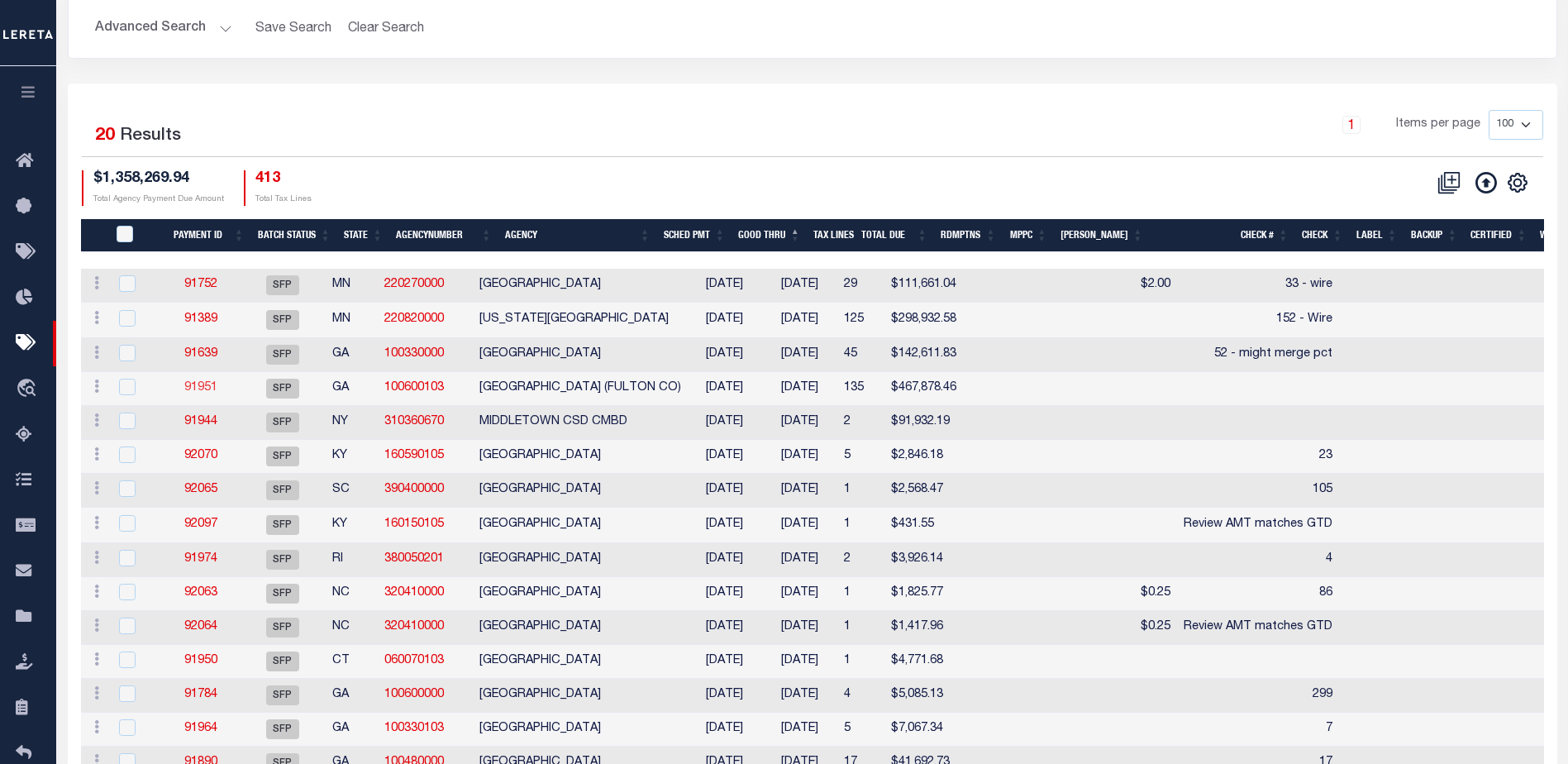
click at [204, 386] on link "91951" at bounding box center [201, 387] width 33 height 12
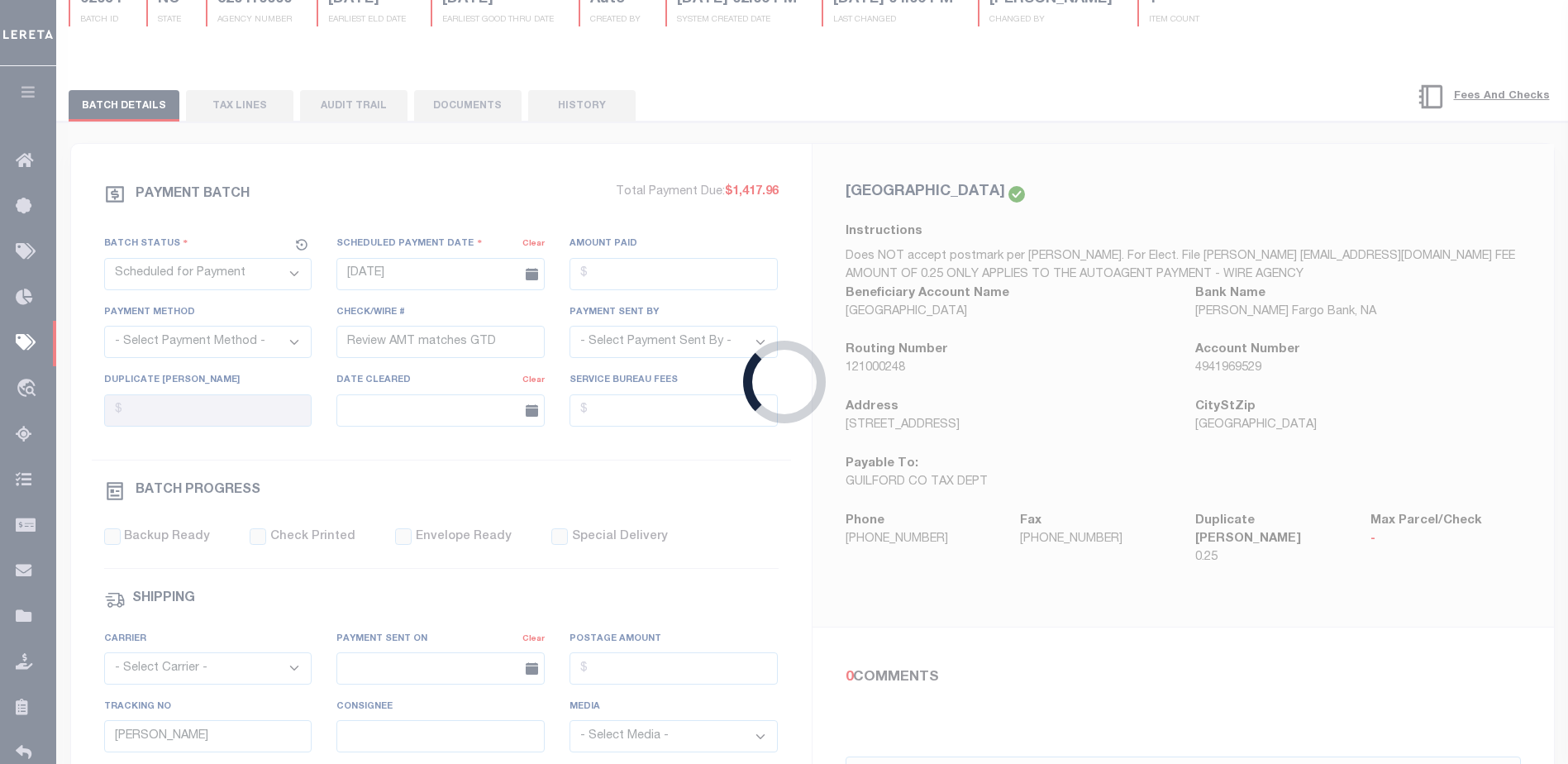
type input "10/22/2025"
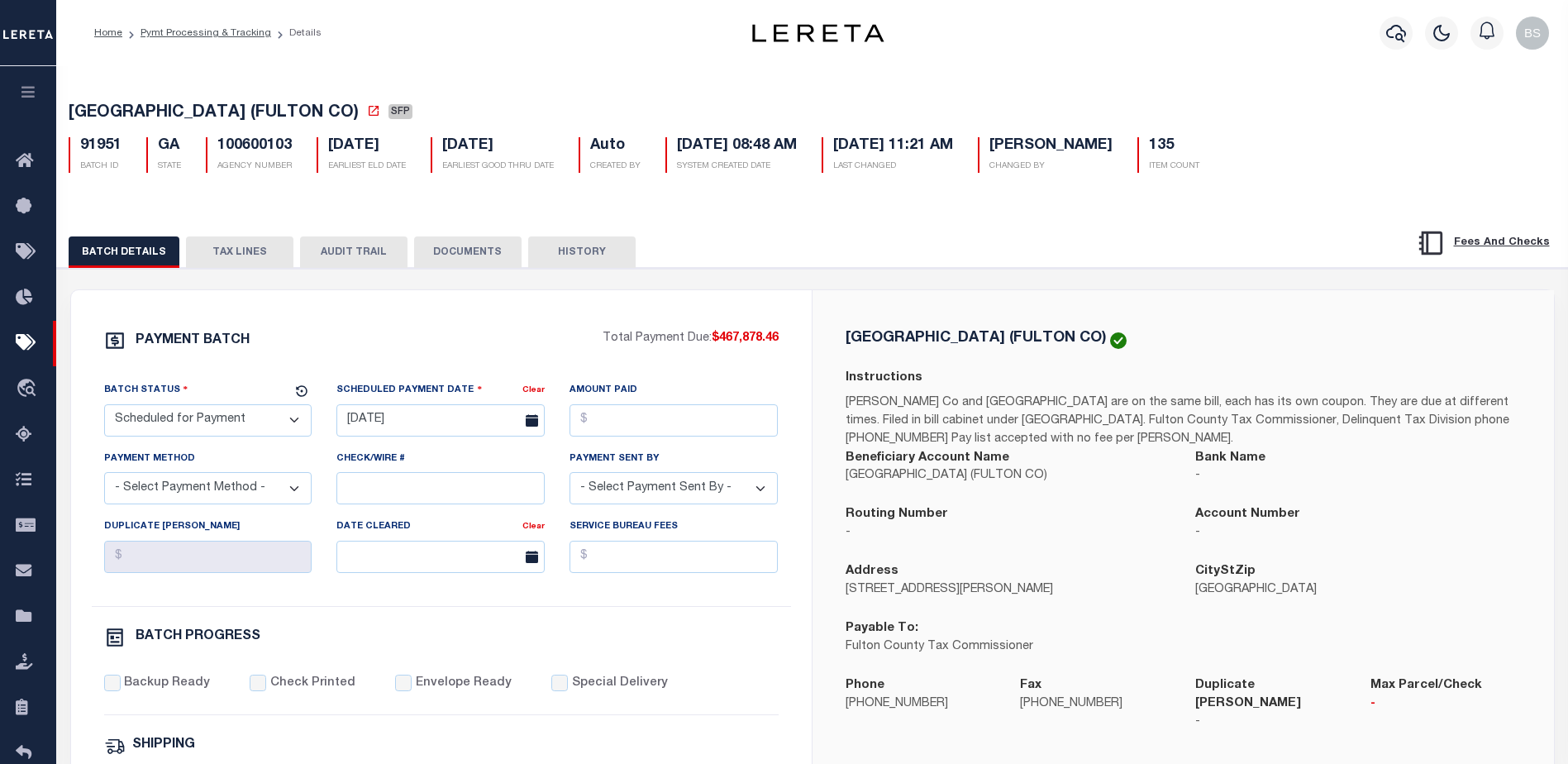
click at [265, 426] on select "- Select Status - Scheduled for Payment Ready For Payment Payment Sent Cleared …" at bounding box center [208, 420] width 208 height 32
select select "RFP"
click at [104, 407] on select "- Select Status - Scheduled for Payment Ready For Payment Payment Sent Cleared …" at bounding box center [208, 420] width 208 height 32
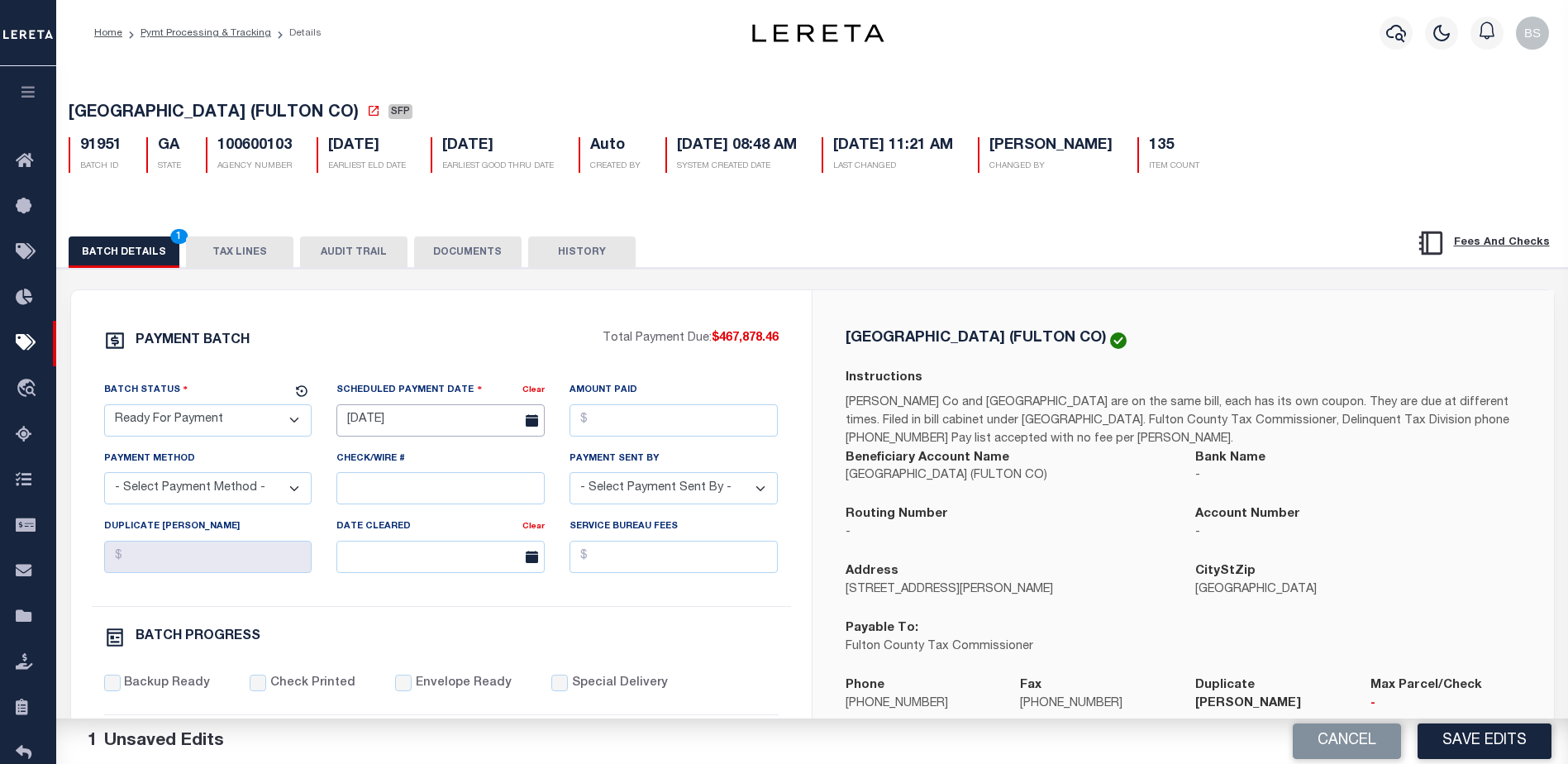
click at [402, 416] on input "10/22/2025" at bounding box center [441, 420] width 208 height 32
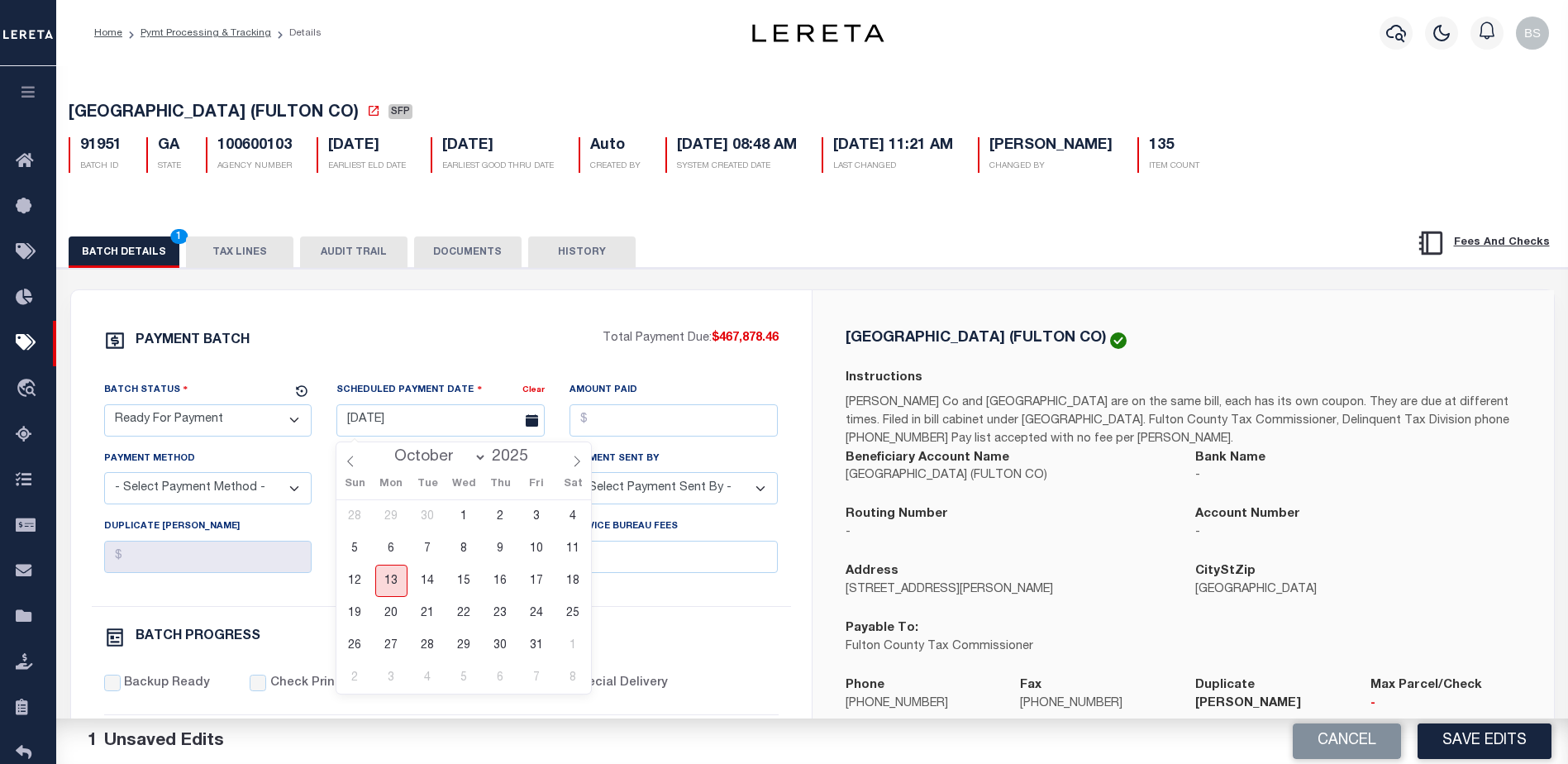
drag, startPoint x: 392, startPoint y: 582, endPoint x: 404, endPoint y: 573, distance: 15.0
click at [392, 582] on span "13" at bounding box center [392, 581] width 32 height 32
type input "10/13/2025"
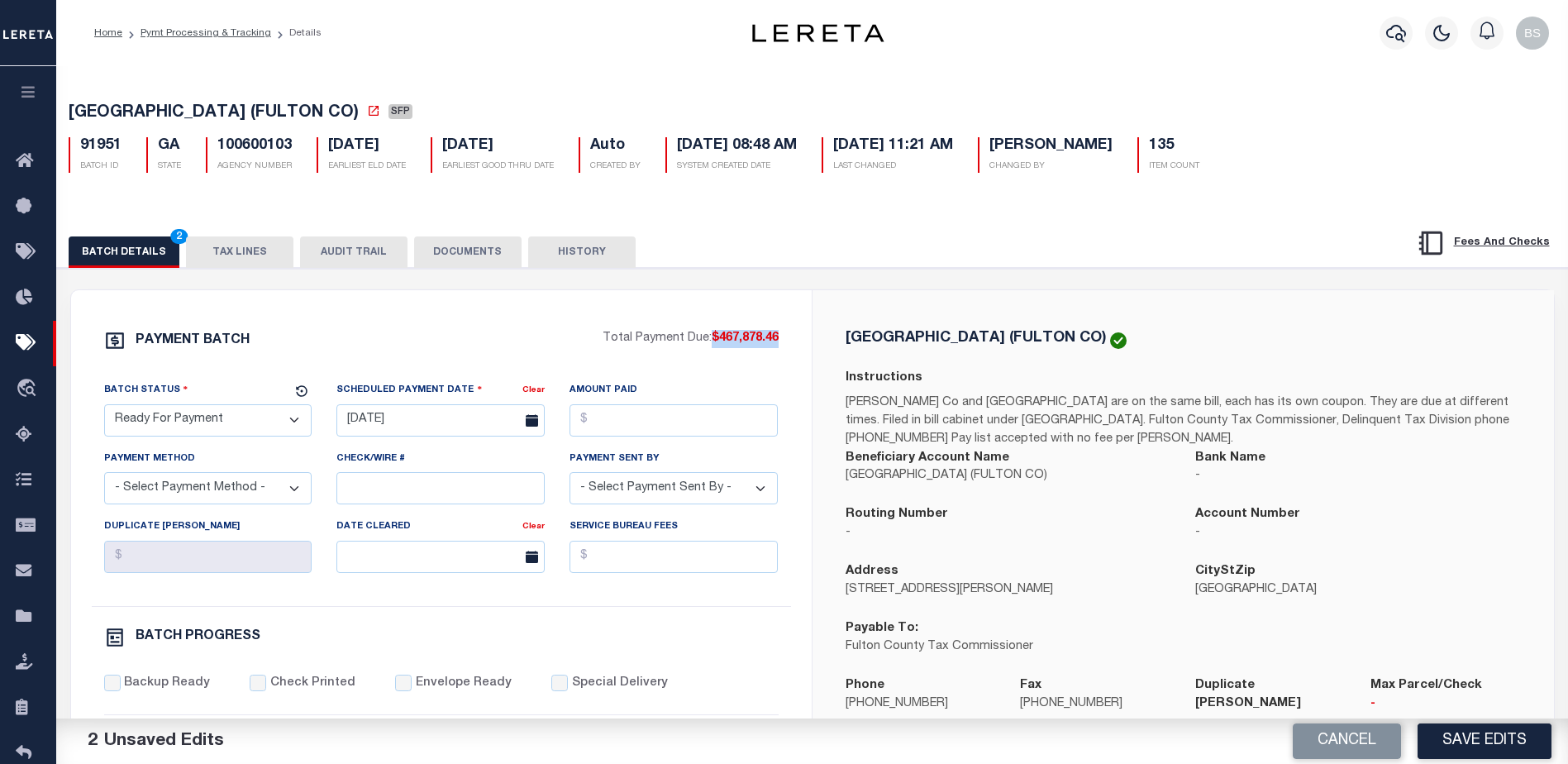
drag, startPoint x: 710, startPoint y: 344, endPoint x: 771, endPoint y: 342, distance: 61.0
click at [781, 349] on div "PAYMENT BATCH Total Payment Due: $467,878.46 Batch Status - Select Status -" at bounding box center [442, 774] width 702 height 888
copy span "$467,878.46"
click at [611, 422] on input "Amount Paid" at bounding box center [674, 420] width 208 height 32
paste input "$467,878.46"
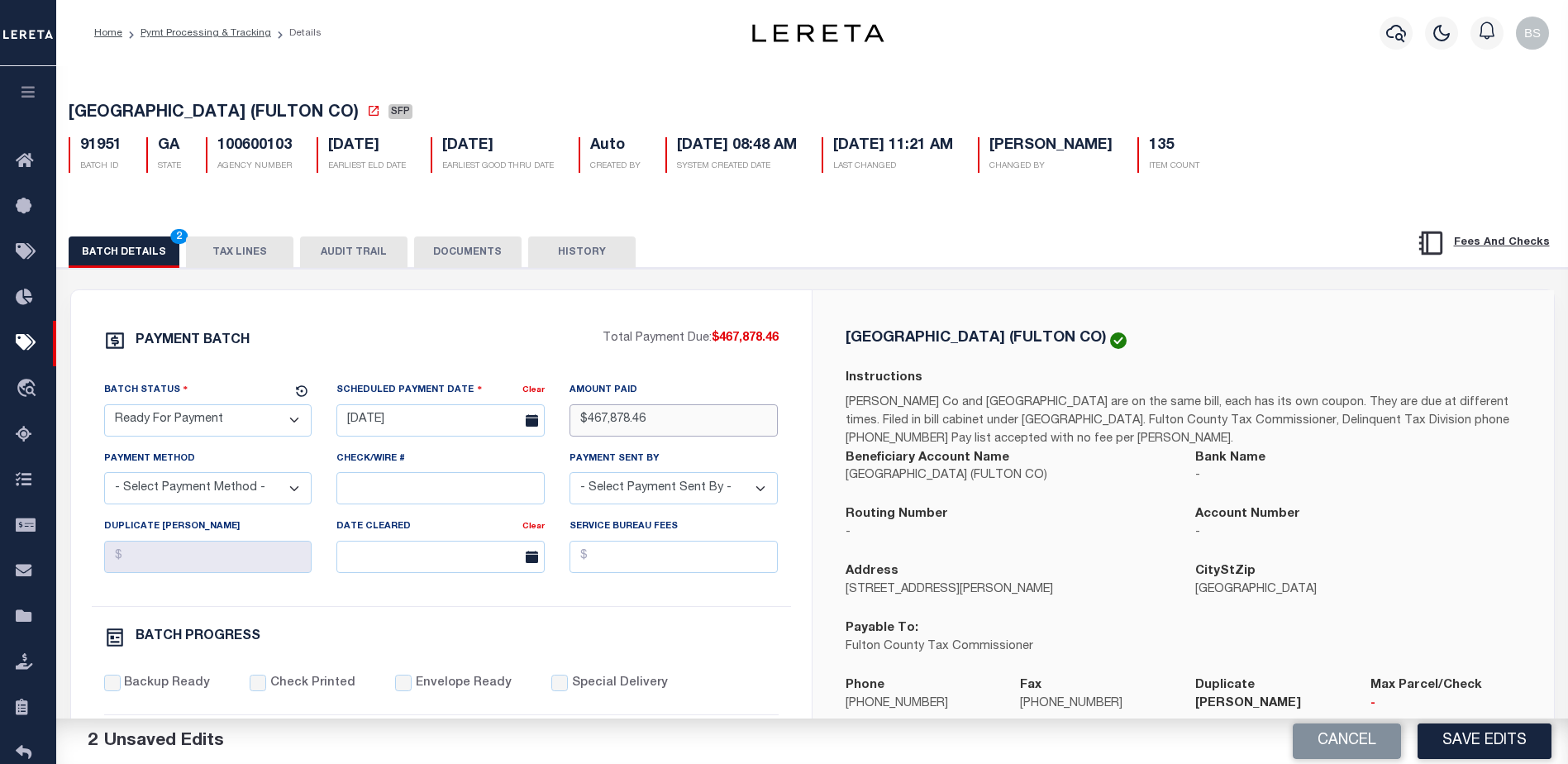
type input "$467,878.46"
click at [282, 491] on select "- Select Payment Method - ACH Certified Check Check Direct Deposit Wire Transfer" at bounding box center [208, 488] width 208 height 32
select select "CHK"
click at [104, 477] on select "- Select Payment Method - ACH Certified Check Check Direct Deposit Wire Transfer" at bounding box center [208, 488] width 208 height 32
click at [677, 496] on select "- Select Payment Sent By - Aakash Patel Abdul Muzain Adams, Pamela S Adhikary R…" at bounding box center [674, 488] width 208 height 32
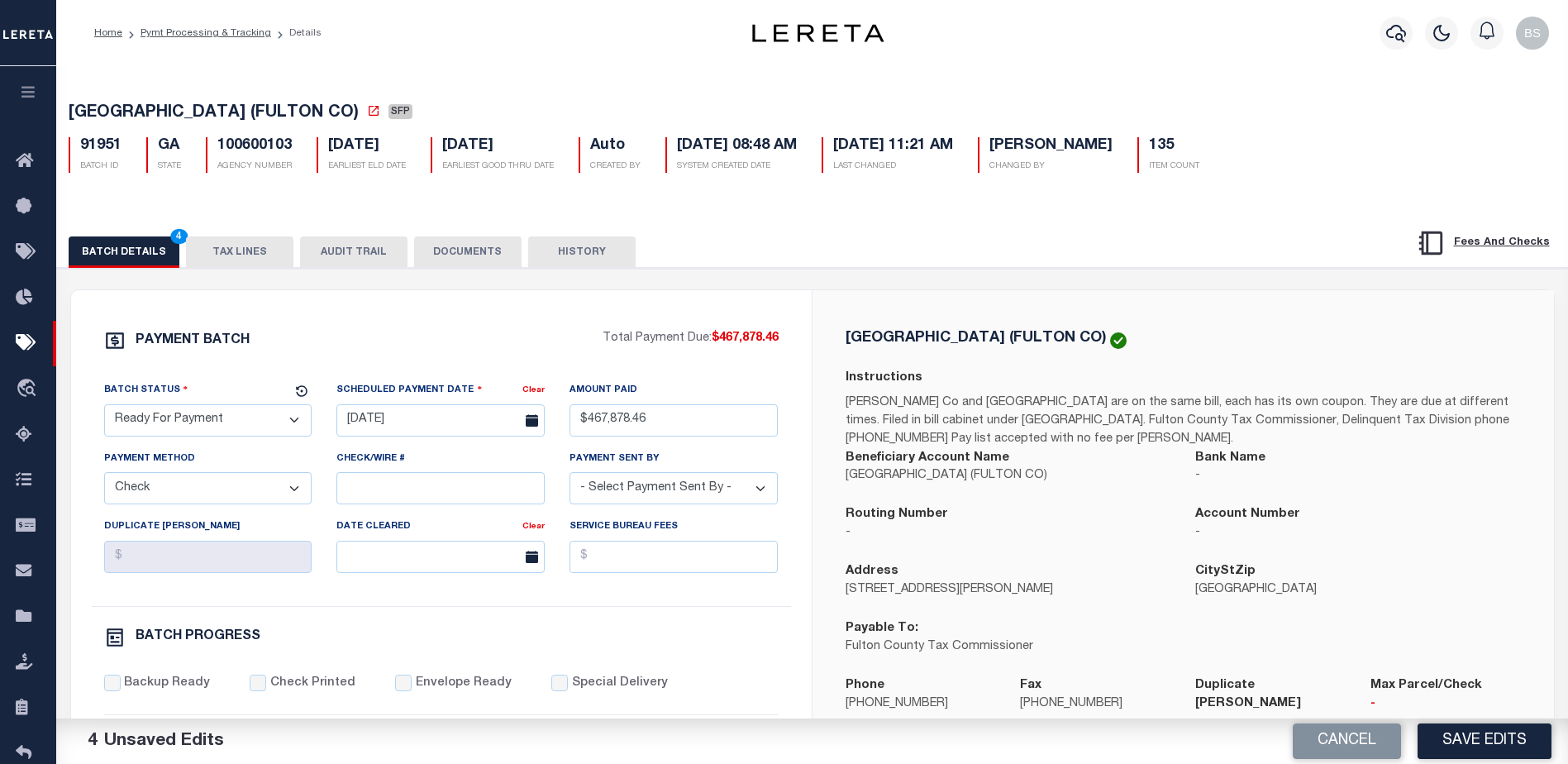
select select "Starek, Barbara"
click at [678, 489] on select "- Select Payment Sent By - Aakash Patel Abdul Muzain Adams, Pamela S Adhikary R…" at bounding box center [674, 488] width 208 height 32
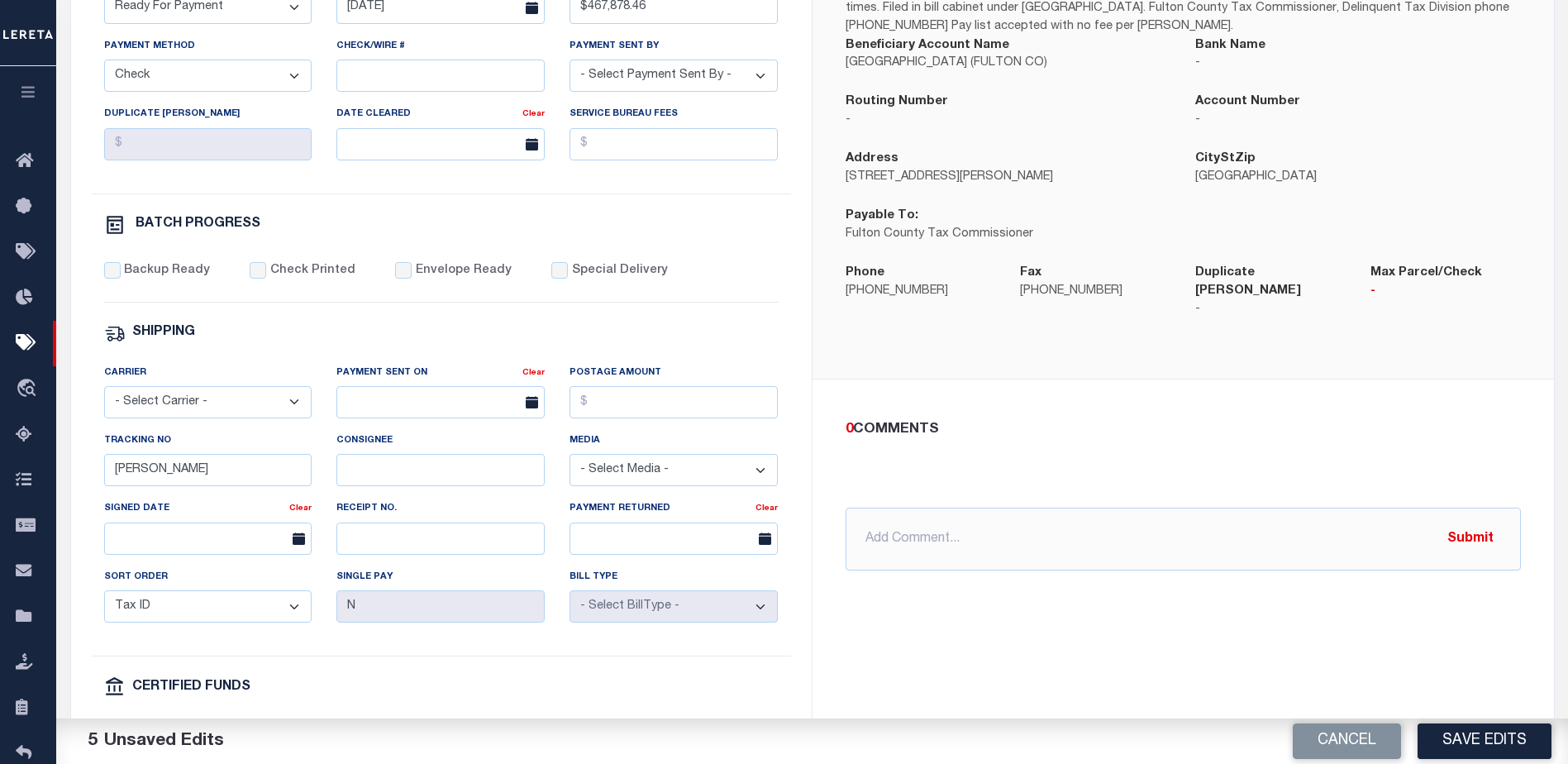
scroll to position [413, 0]
click at [107, 286] on div "Backup Ready Check Printed Envelope Ready Special Delivery" at bounding box center [442, 282] width 675 height 41
click at [112, 272] on input "Backup Ready" at bounding box center [112, 270] width 17 height 17
checkbox input "true"
click at [242, 481] on input "Barbara" at bounding box center [208, 469] width 208 height 32
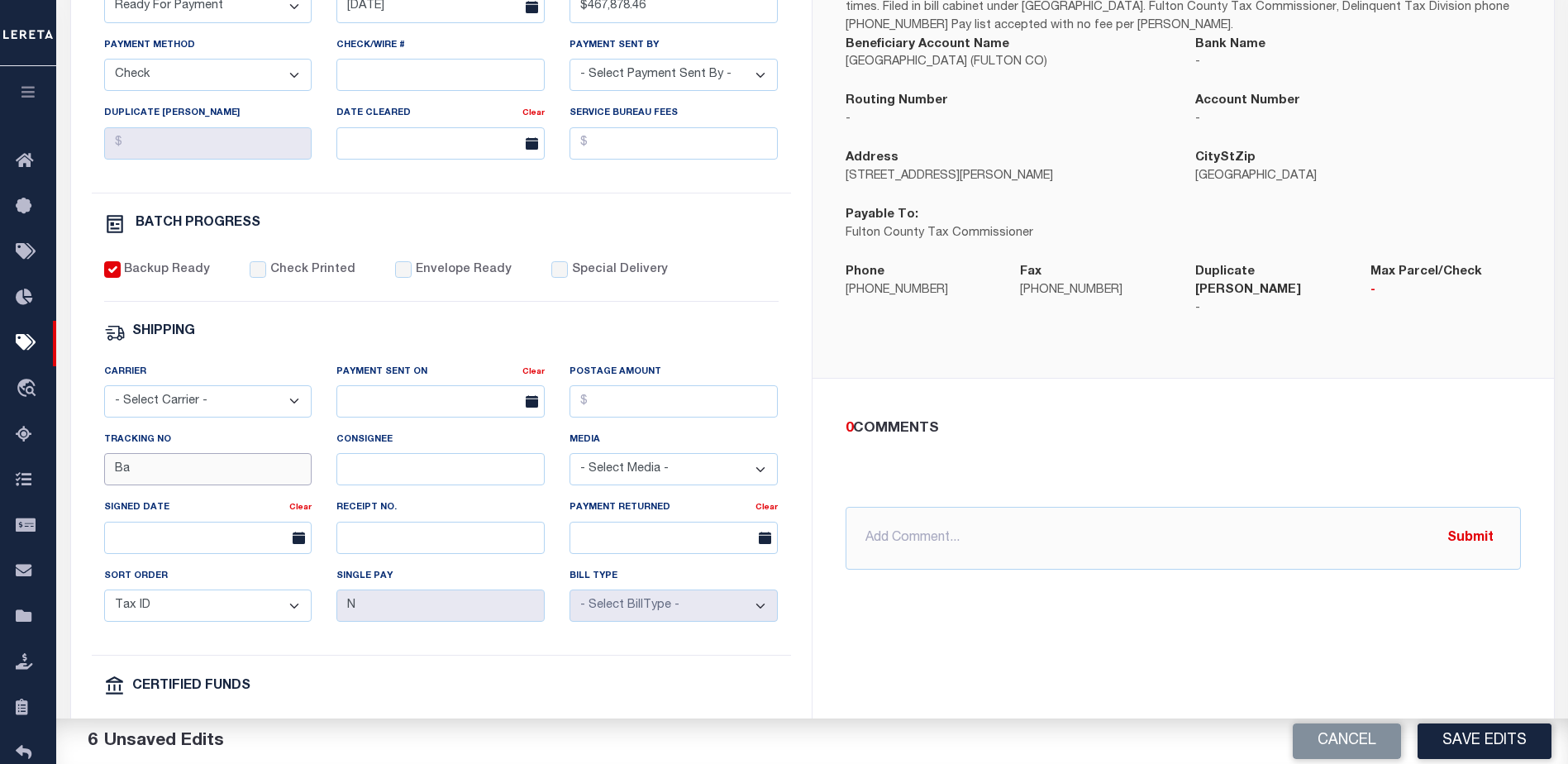
type input "B"
click at [1476, 748] on button "Save Edits" at bounding box center [1485, 741] width 134 height 36
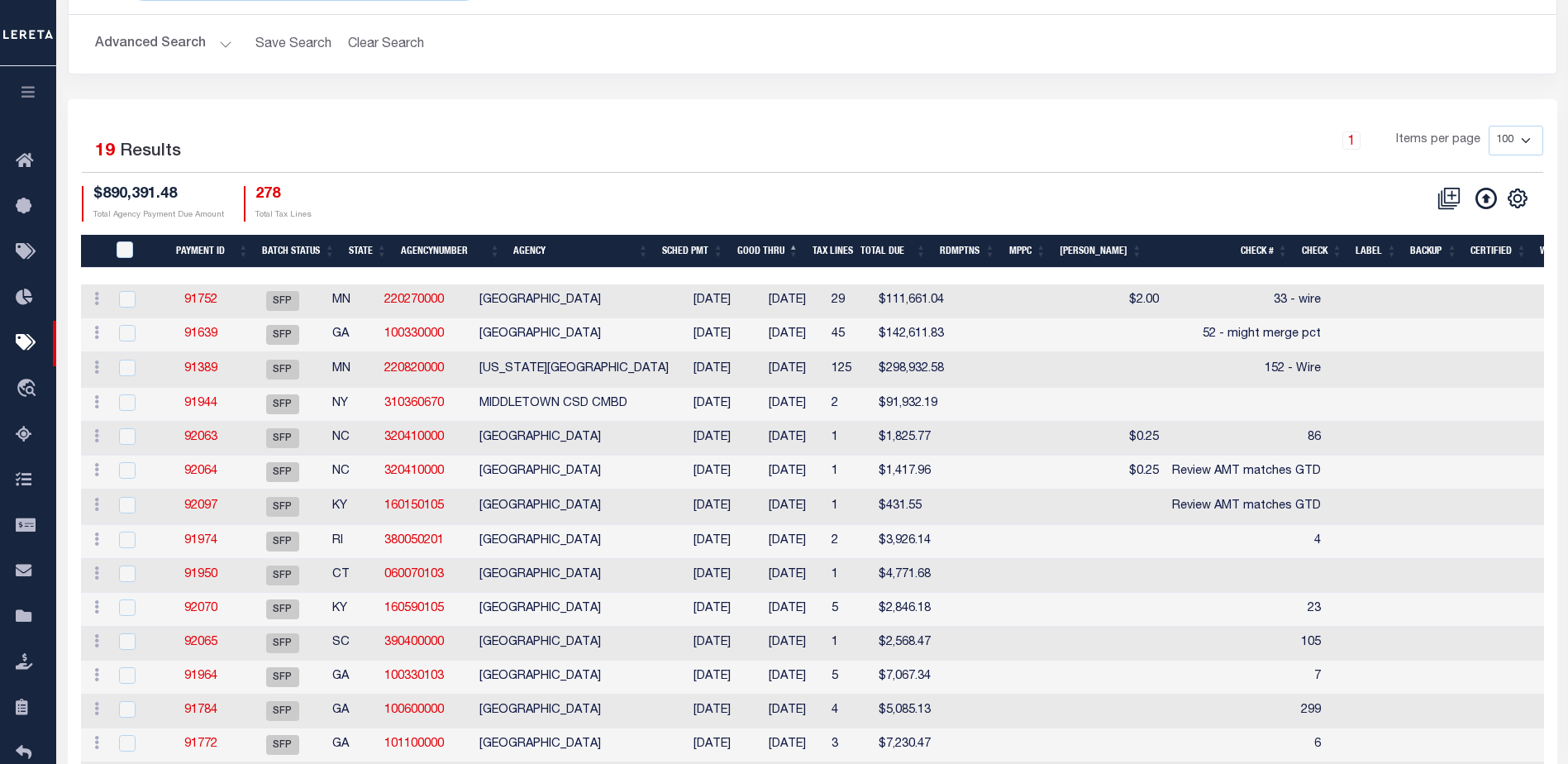
scroll to position [248, 0]
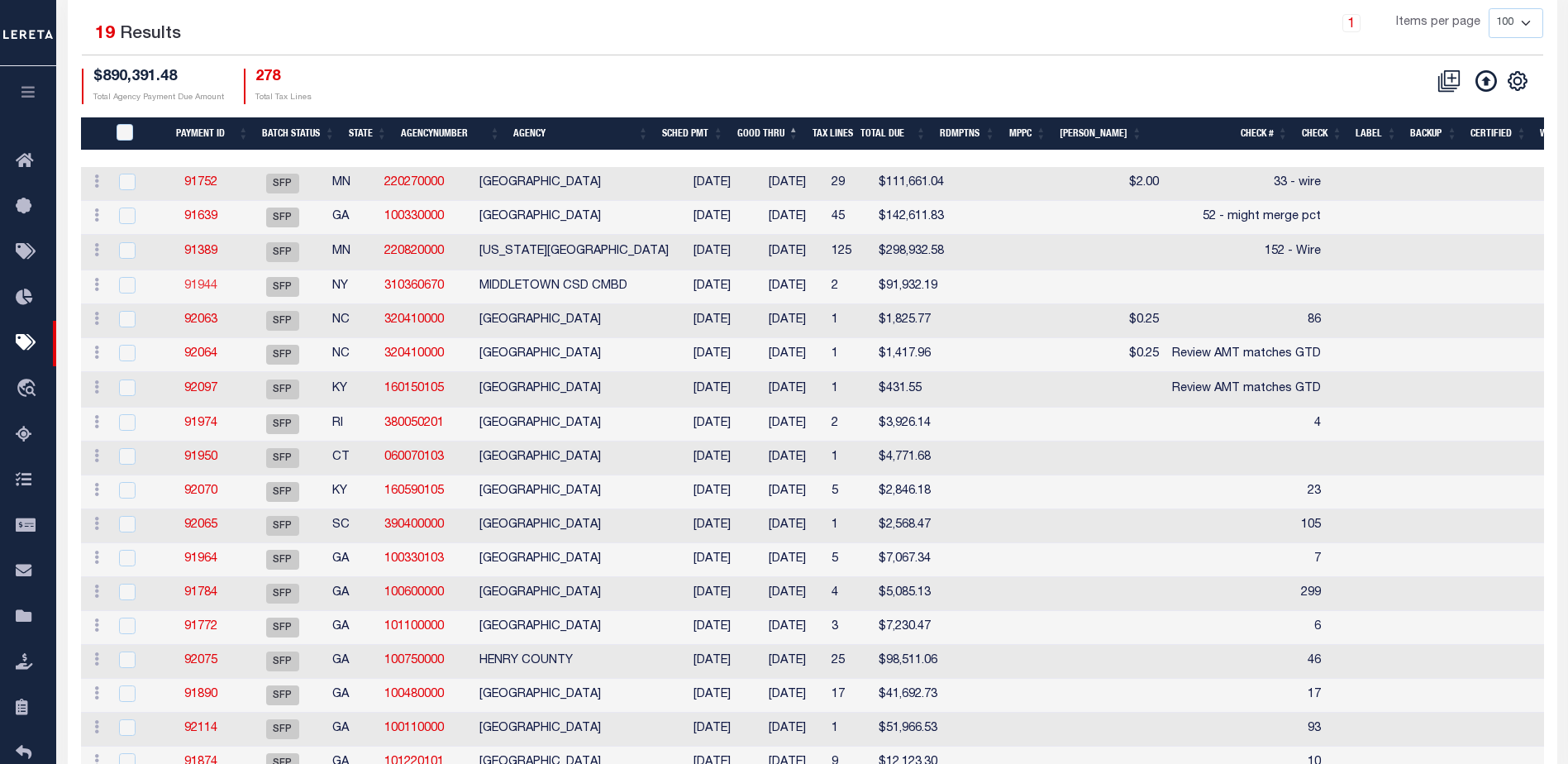
click at [209, 290] on link "91944" at bounding box center [201, 286] width 33 height 12
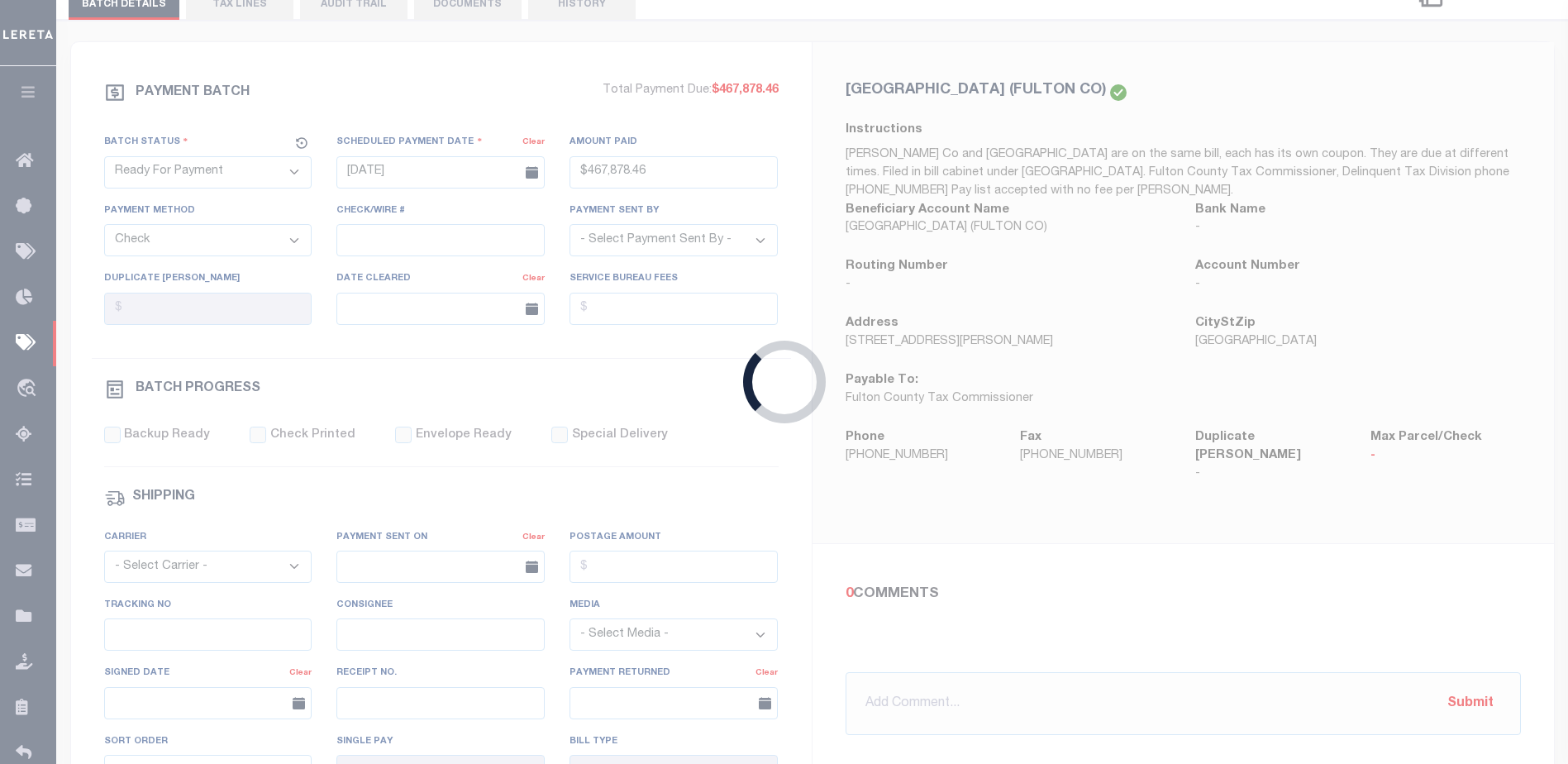
select select "SFP"
type input "10/22/2025"
select select
checkbox input "false"
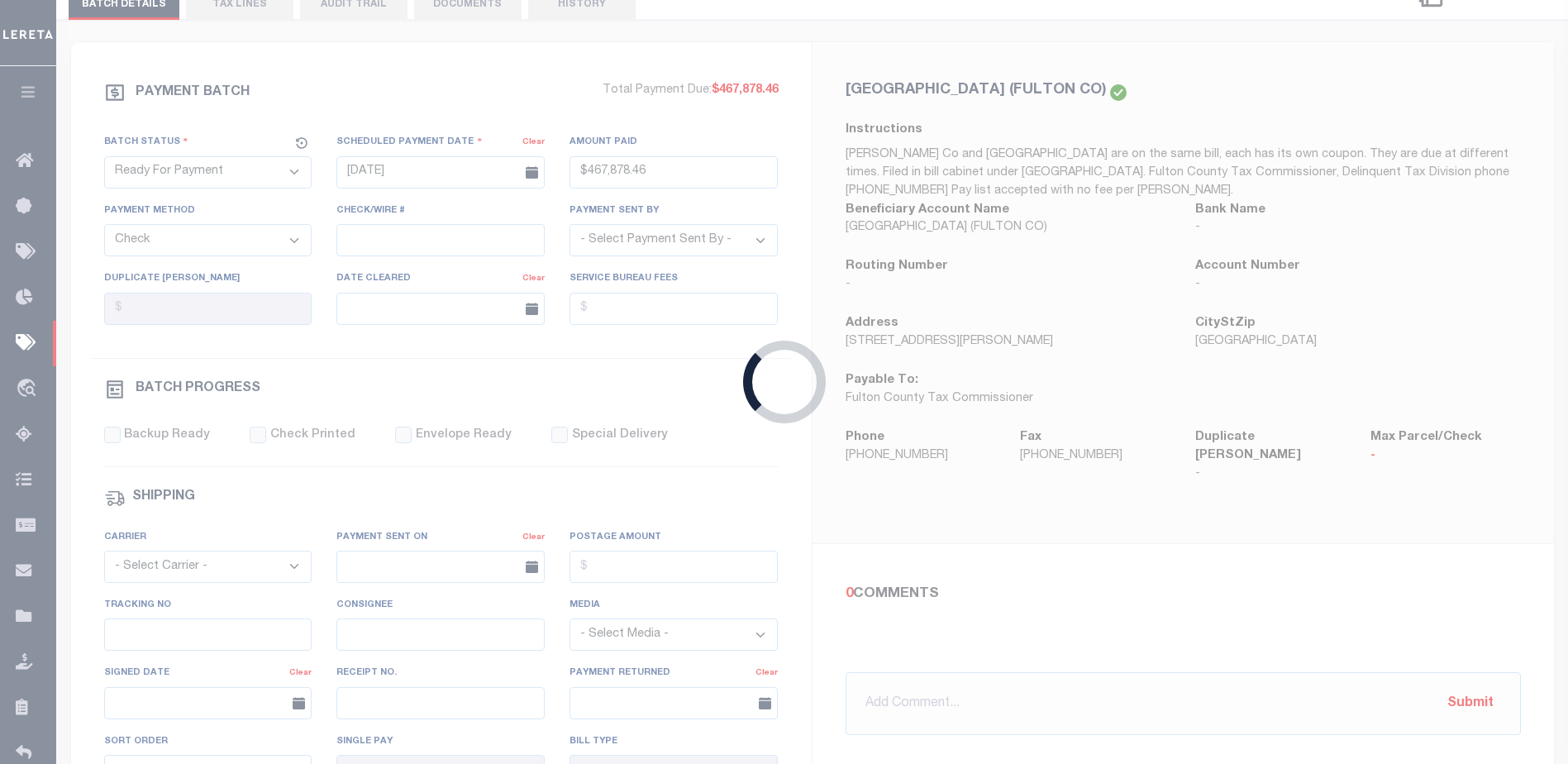
type input "Barbara"
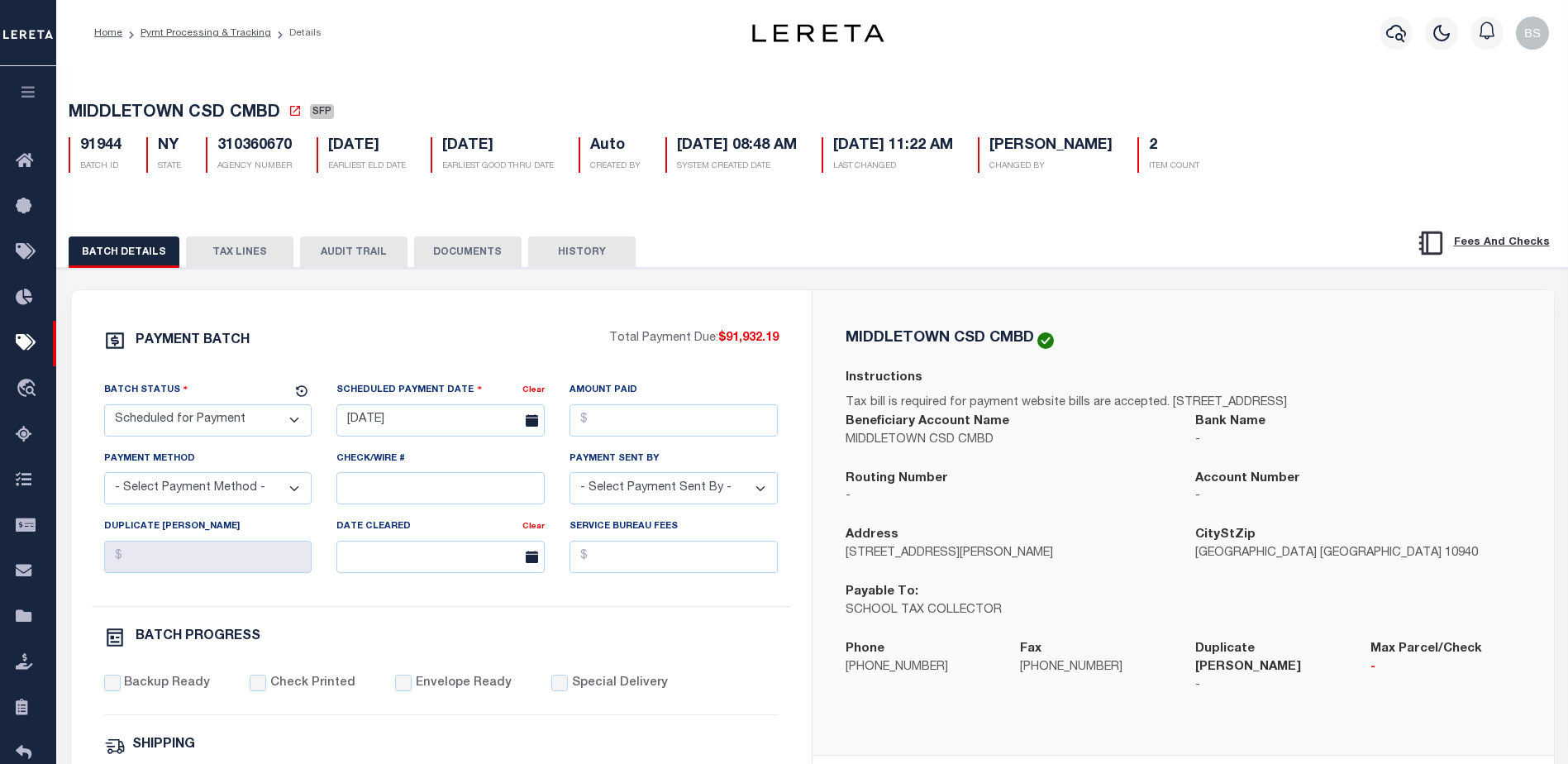
drag, startPoint x: 70, startPoint y: 117, endPoint x: 276, endPoint y: 112, distance: 206.1
click at [280, 117] on span "MIDDLETOWN CSD CMBD" at bounding box center [174, 113] width 212 height 17
copy span "MIDDLETOWN CSD CMBD"
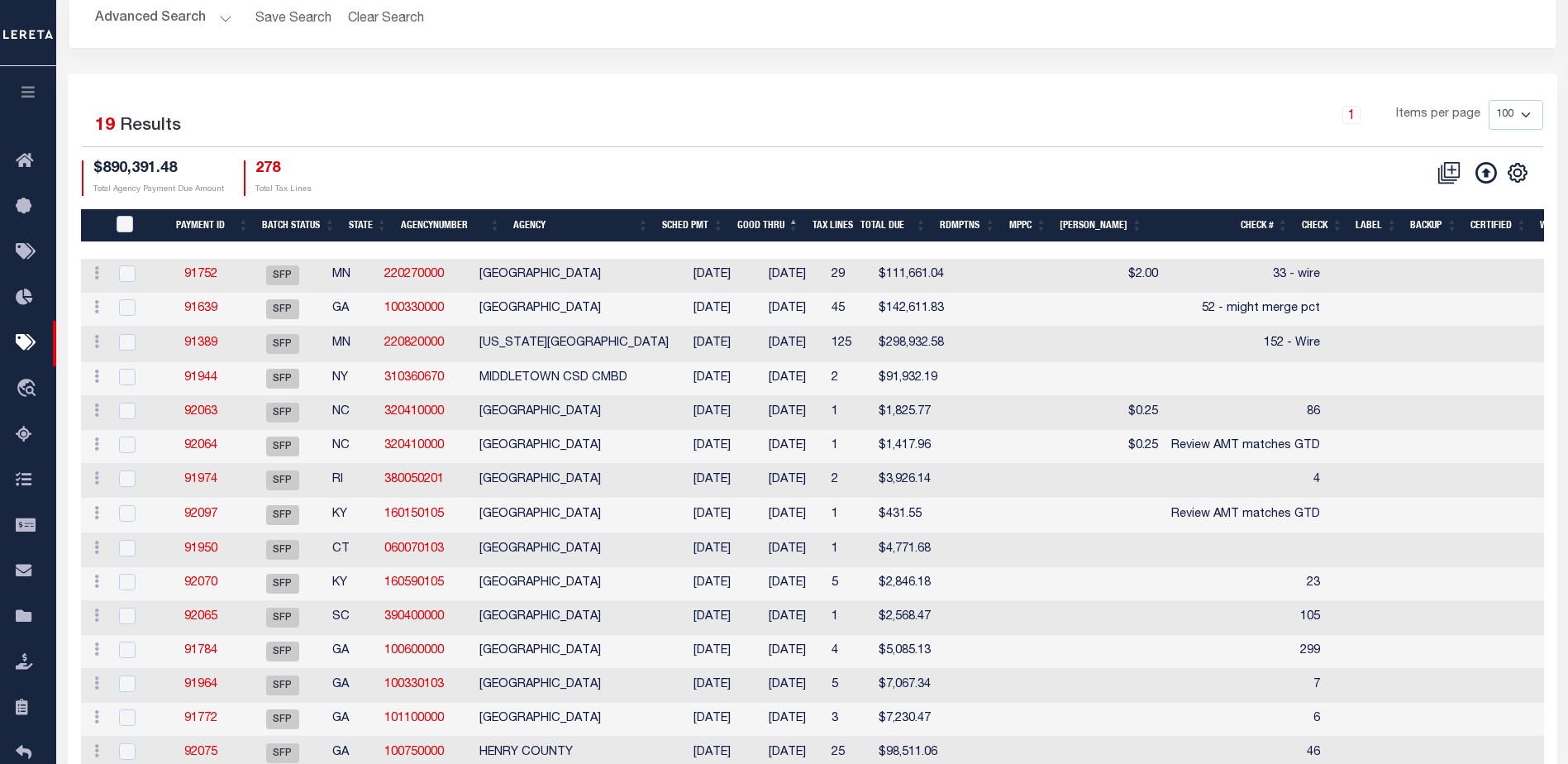
scroll to position [248, 0]
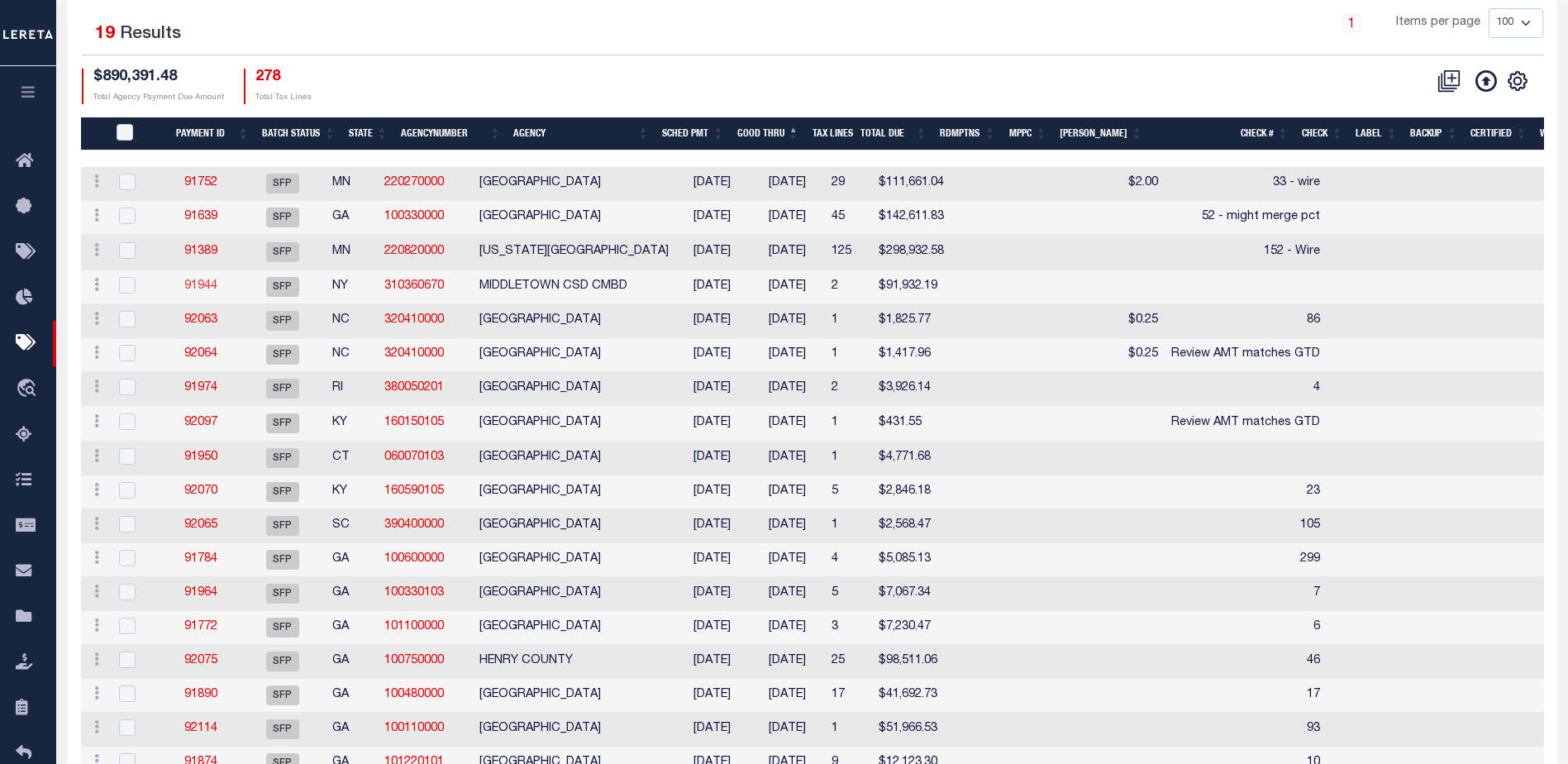
click at [211, 286] on link "91944" at bounding box center [201, 286] width 33 height 12
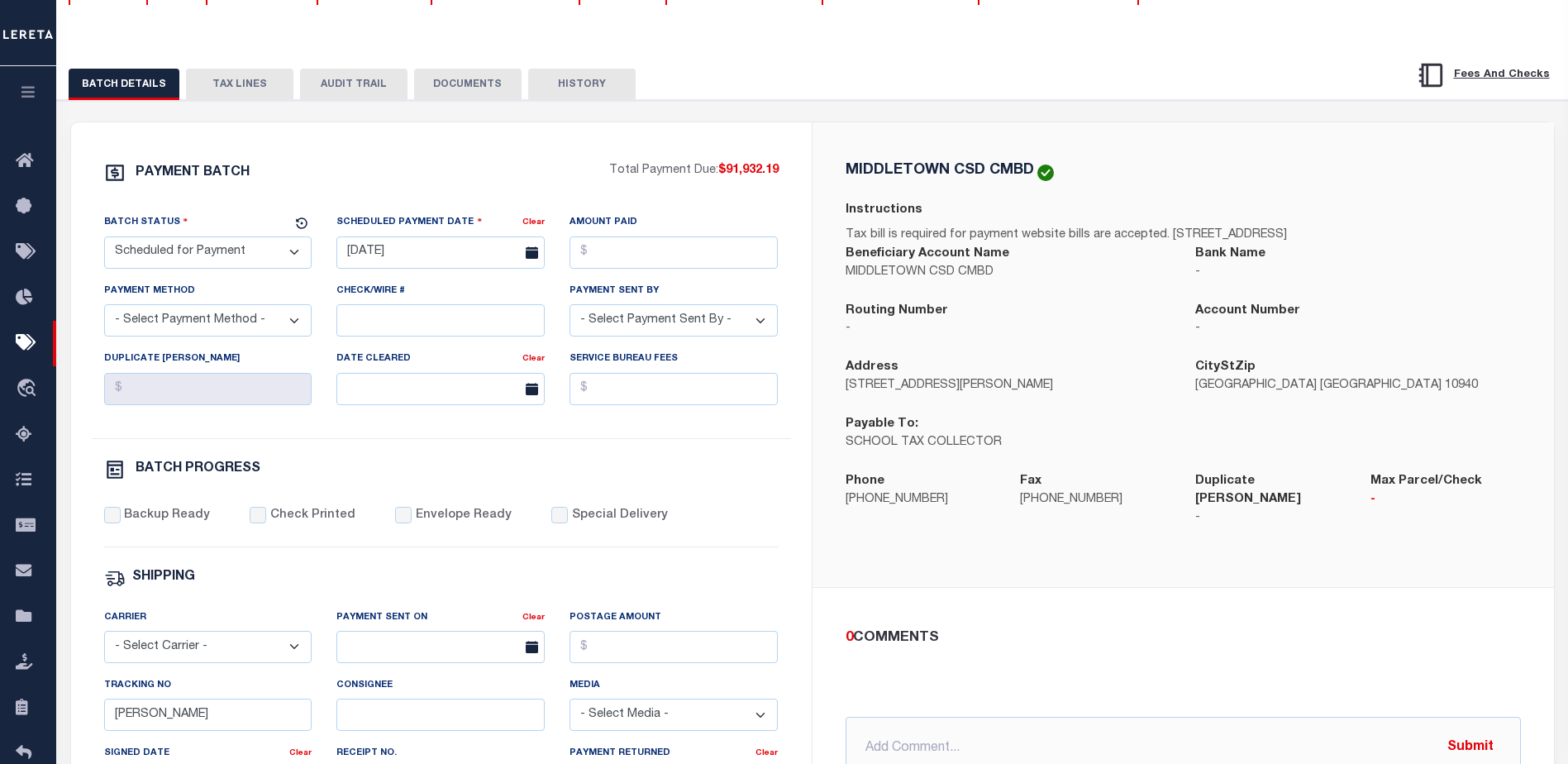
scroll to position [165, 0]
click at [397, 333] on input "Check/Wire #" at bounding box center [441, 322] width 208 height 32
type input "Tax Bills Needed"
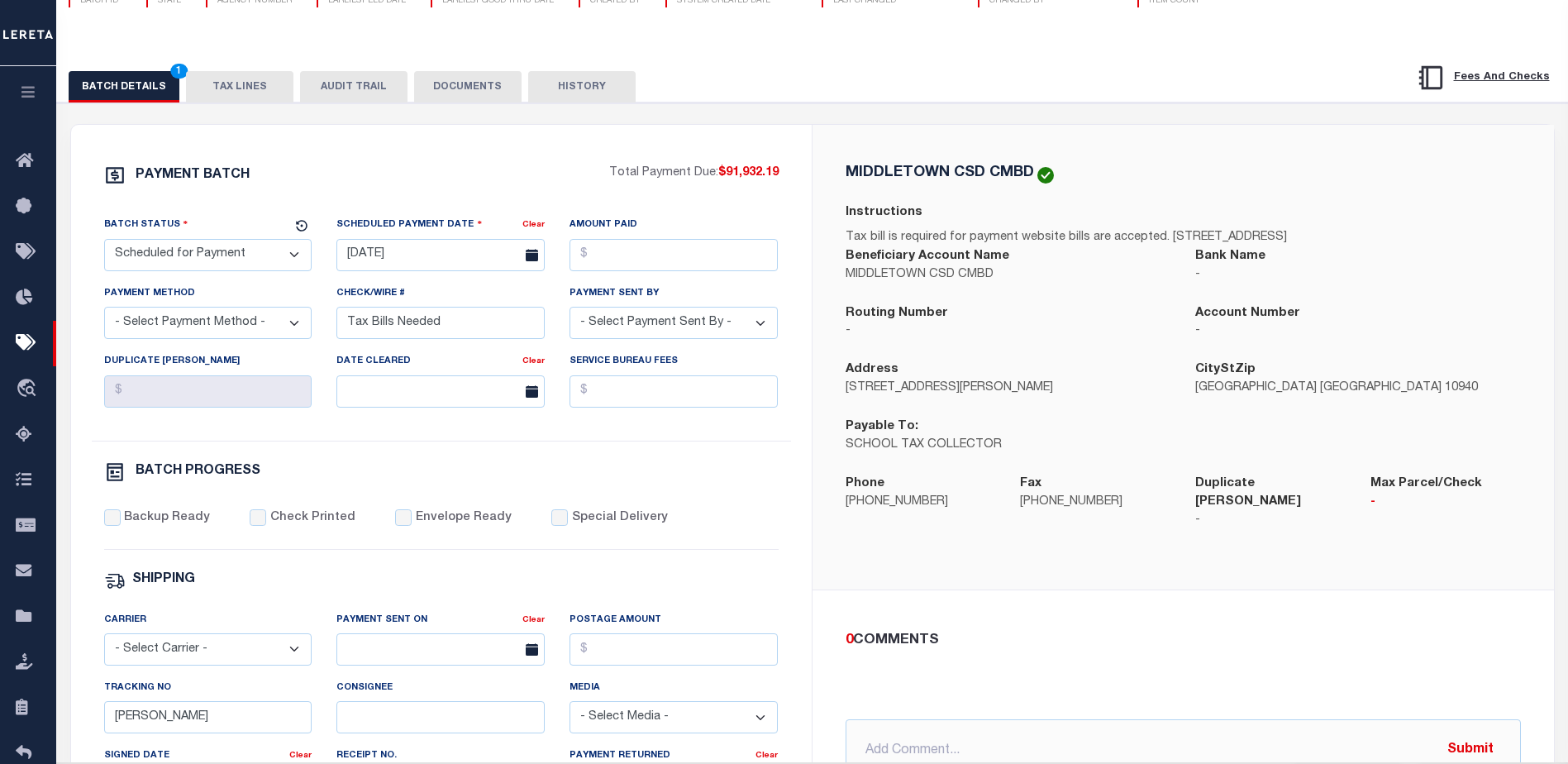
drag, startPoint x: 939, startPoint y: 71, endPoint x: 845, endPoint y: 14, distance: 109.9
click at [939, 70] on div "BATCH DETAILS 1 TAX LINES AUDIT TRAIL DOCUMENTS HISTORY" at bounding box center [813, 81] width 1553 height 42
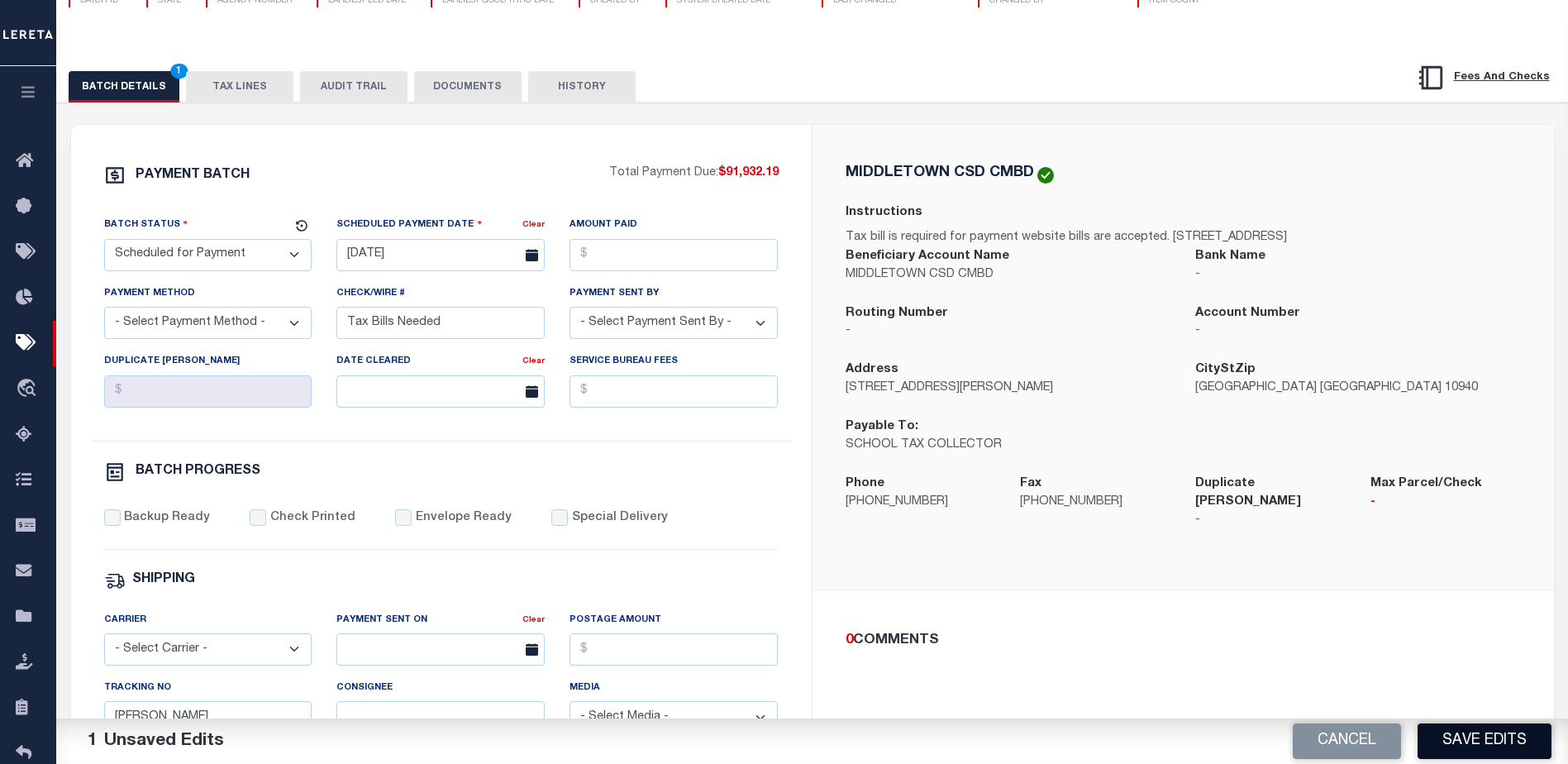
click at [1474, 738] on button "Save Edits" at bounding box center [1485, 741] width 134 height 36
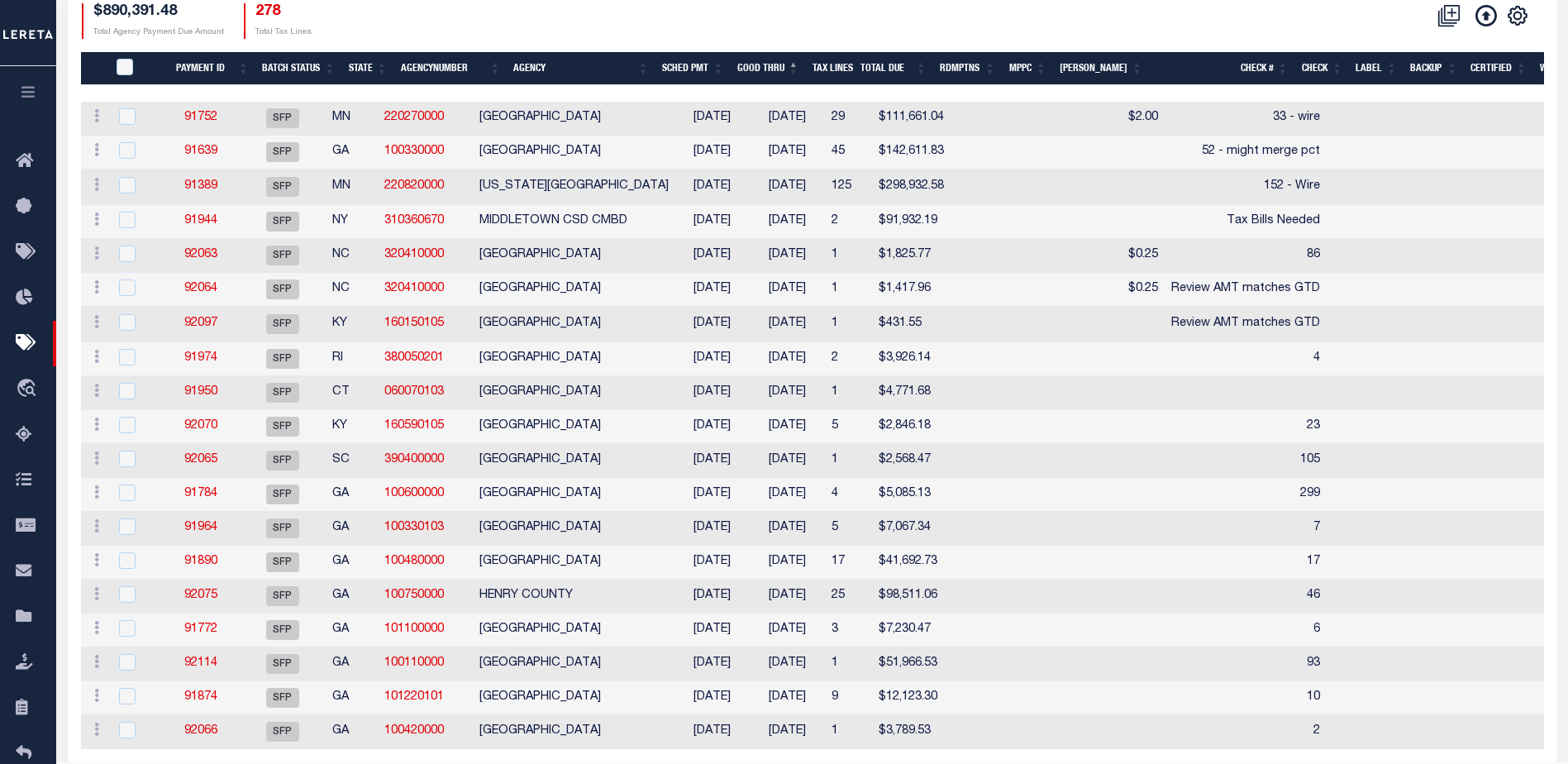
scroll to position [331, 0]
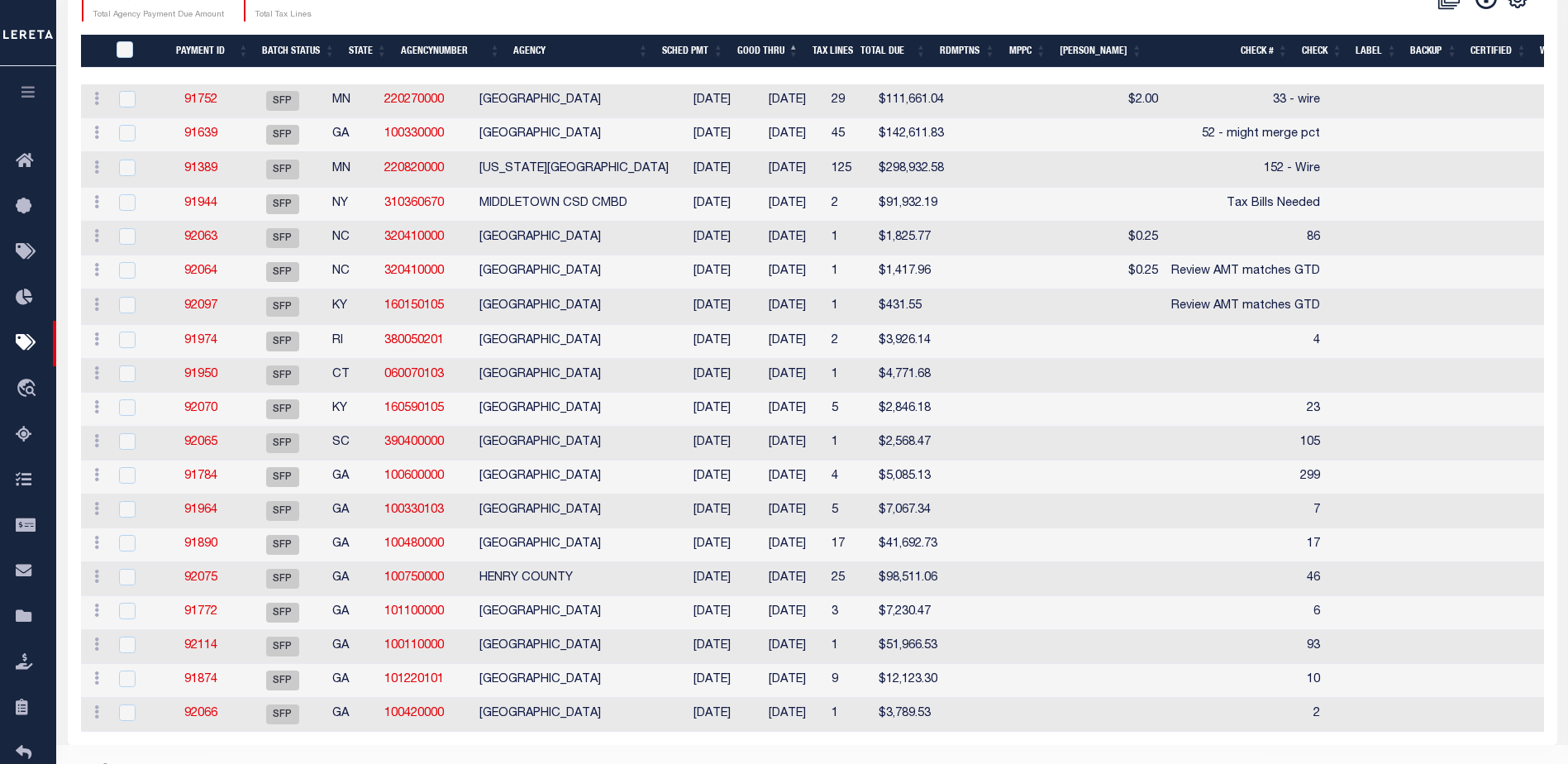
click at [193, 236] on td "92063" at bounding box center [201, 238] width 77 height 34
checkbox input "true"
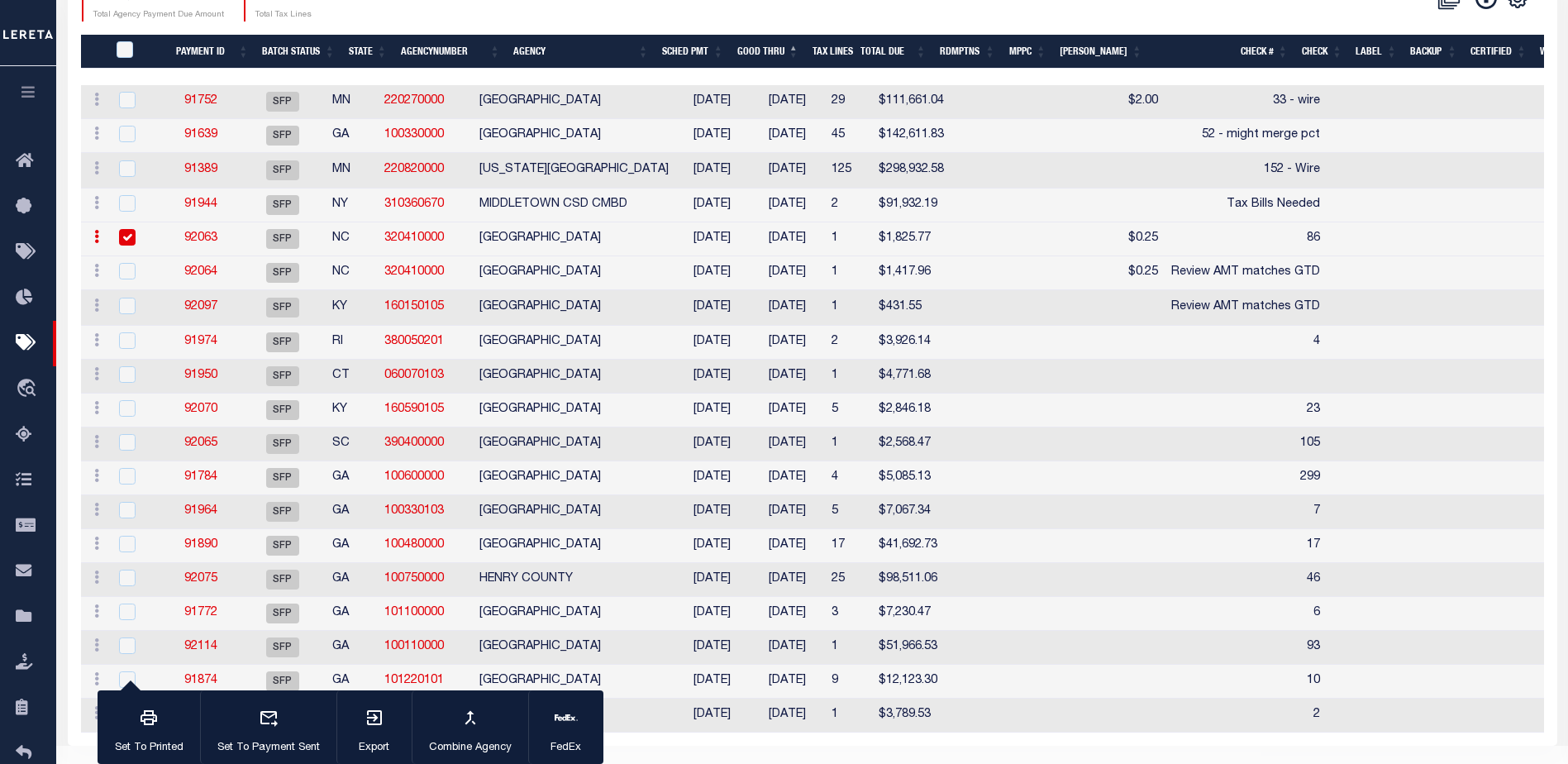
click at [215, 241] on link "92063" at bounding box center [201, 238] width 33 height 12
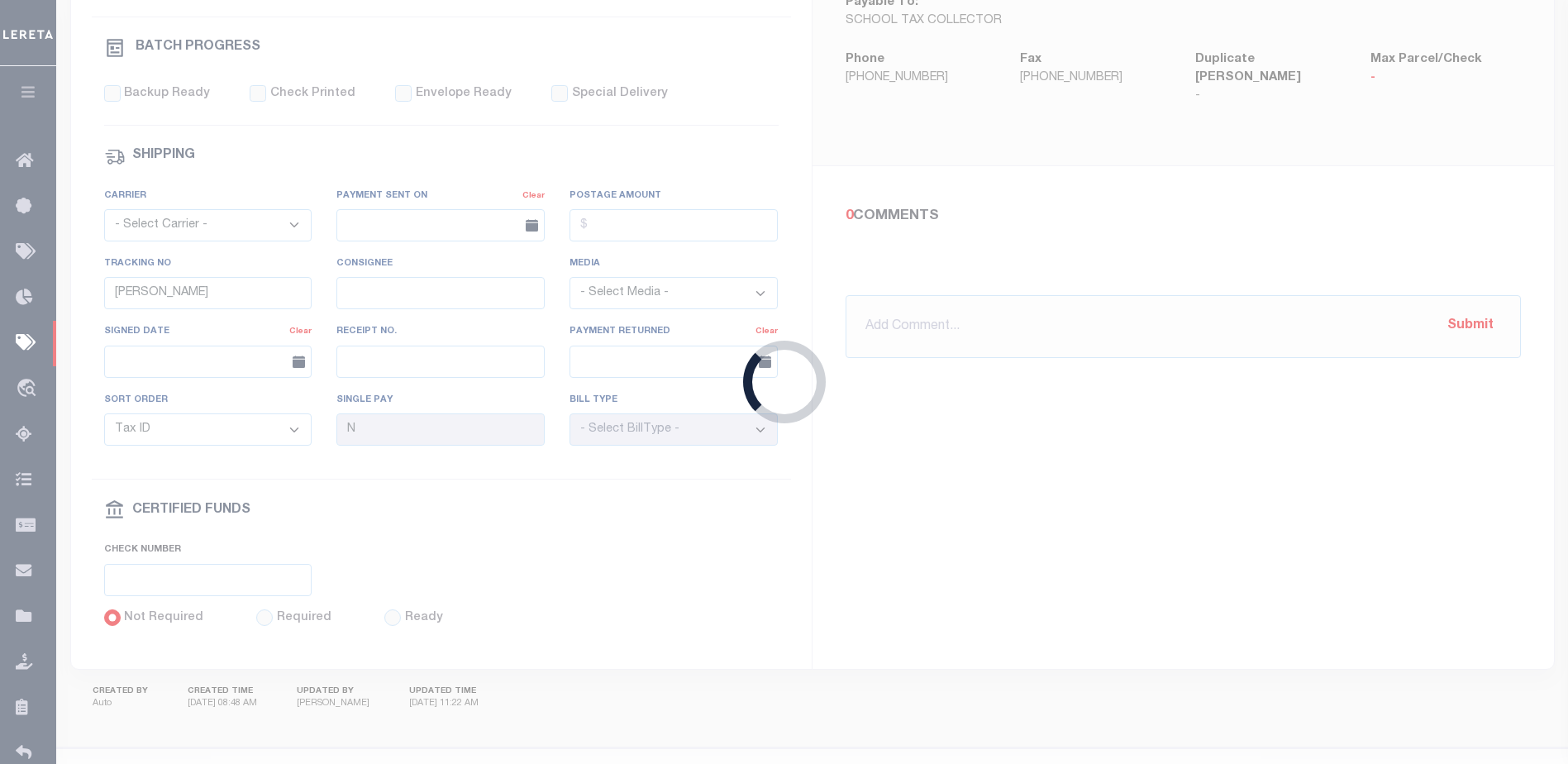
type input "08/20/2025"
type input "86"
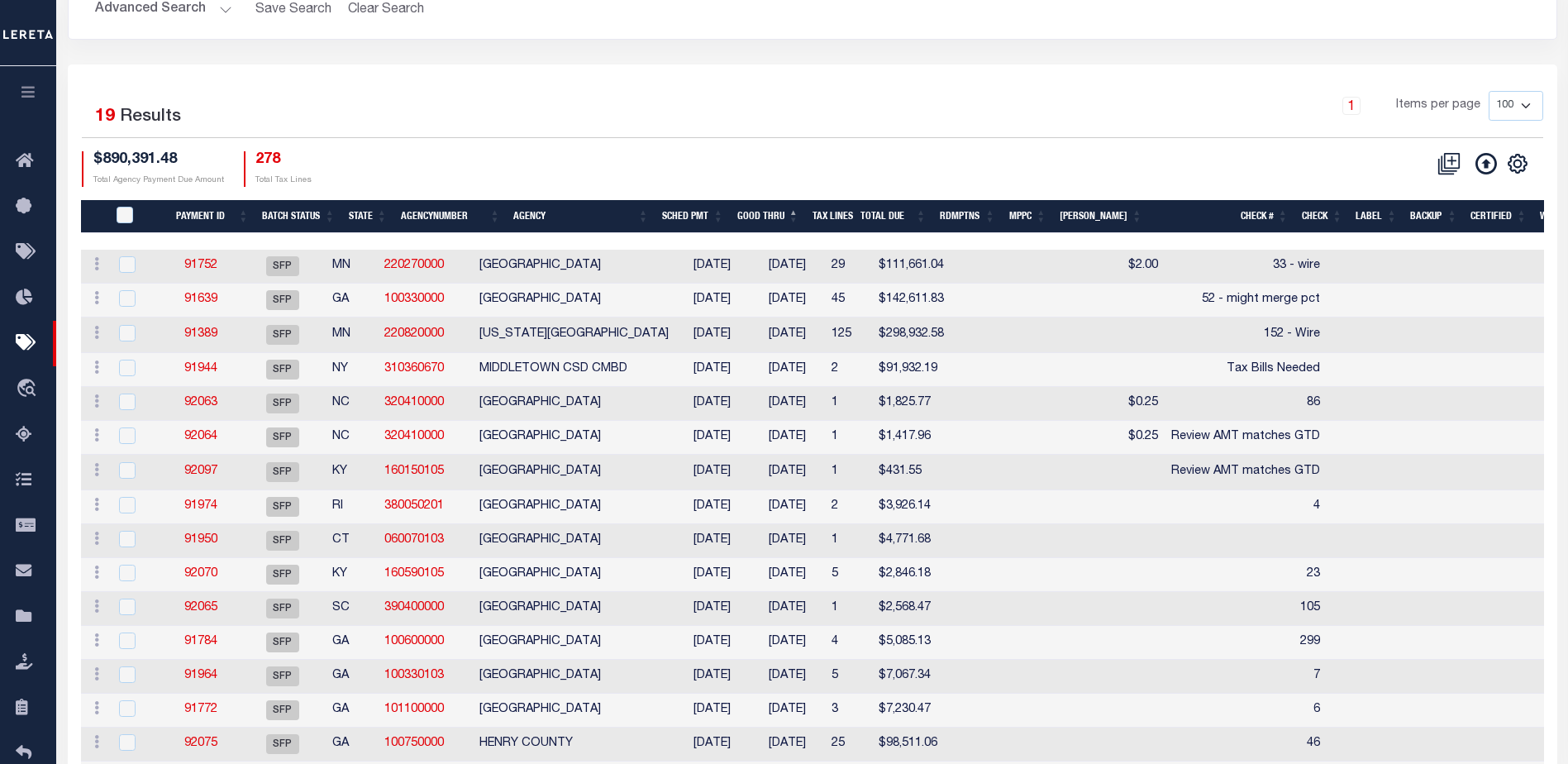
scroll to position [327, 0]
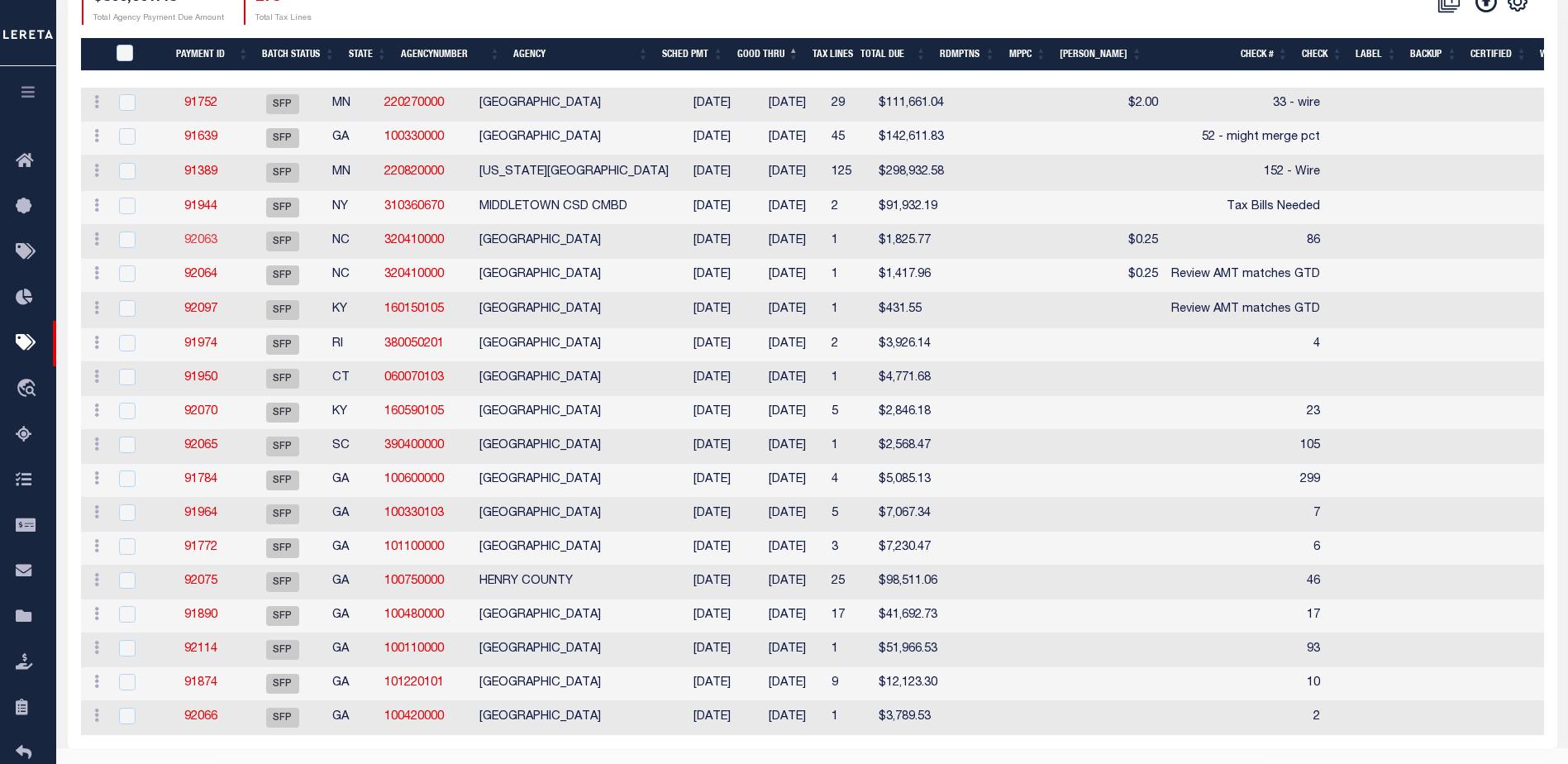
click at [213, 241] on link "92063" at bounding box center [201, 241] width 33 height 12
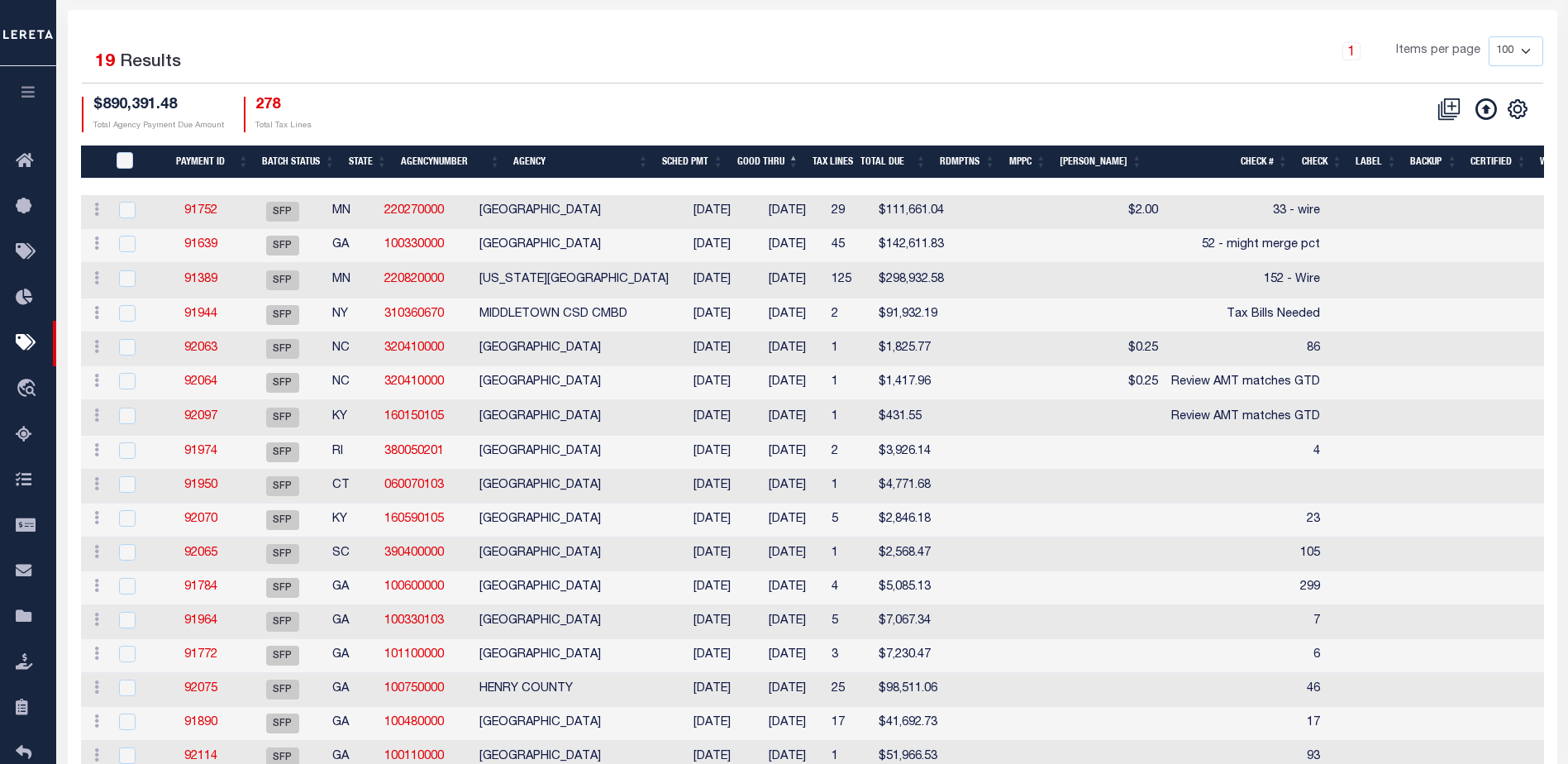
scroll to position [324, 0]
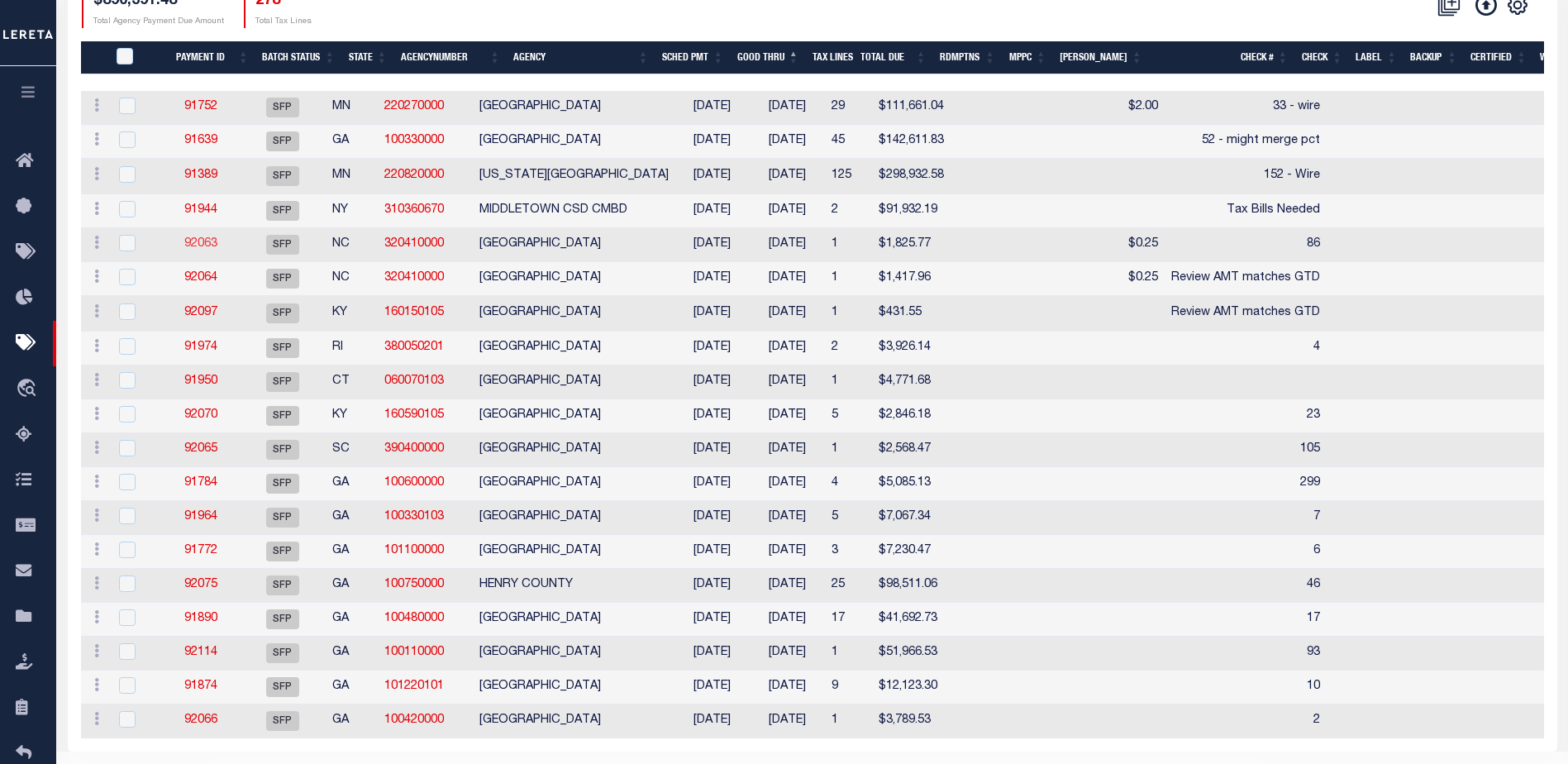
click at [207, 242] on link "92063" at bounding box center [201, 244] width 33 height 12
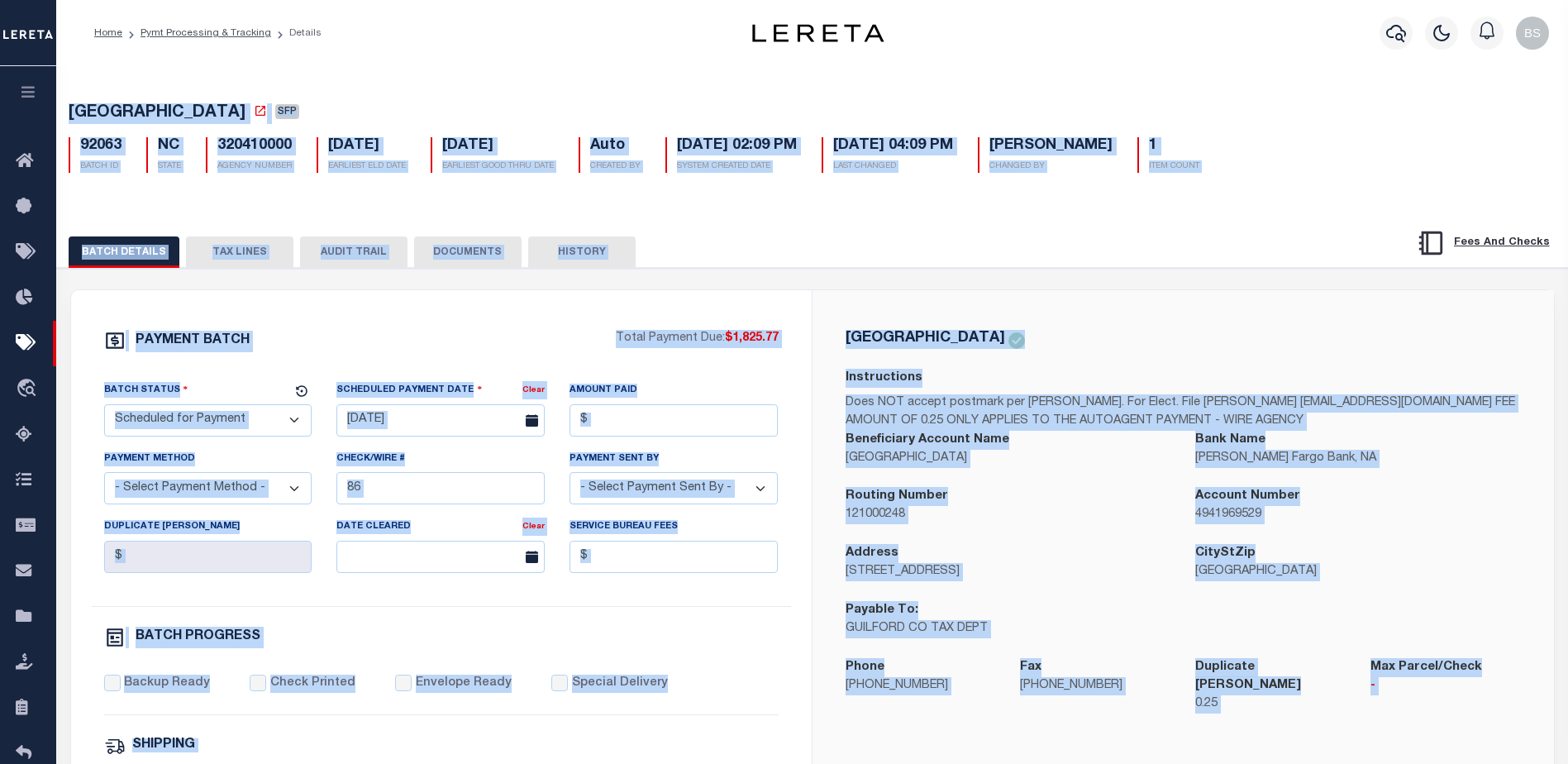
click at [278, 251] on button "TAX LINES" at bounding box center [239, 252] width 107 height 32
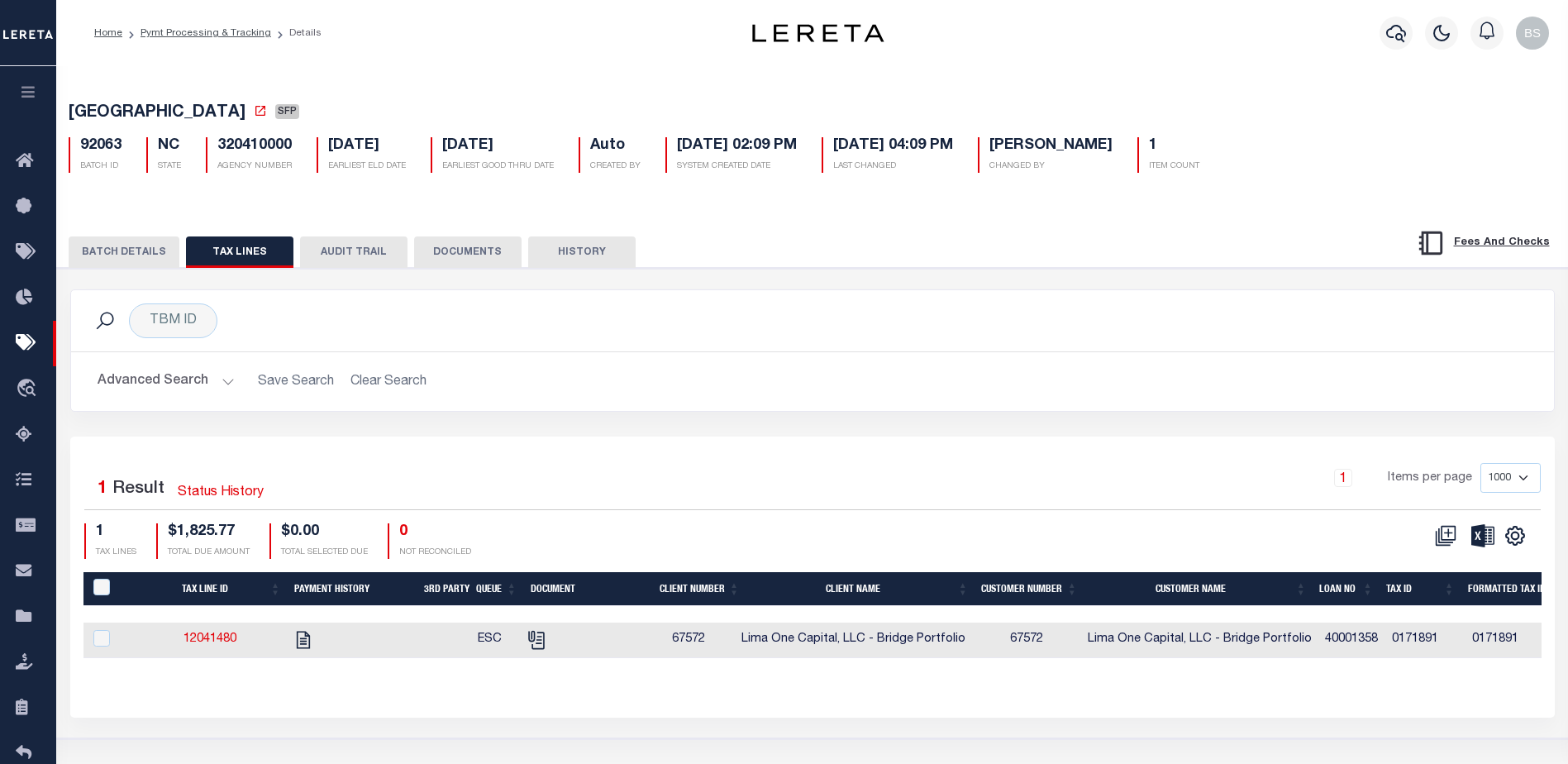
click at [142, 248] on button "BATCH DETAILS" at bounding box center [123, 252] width 111 height 32
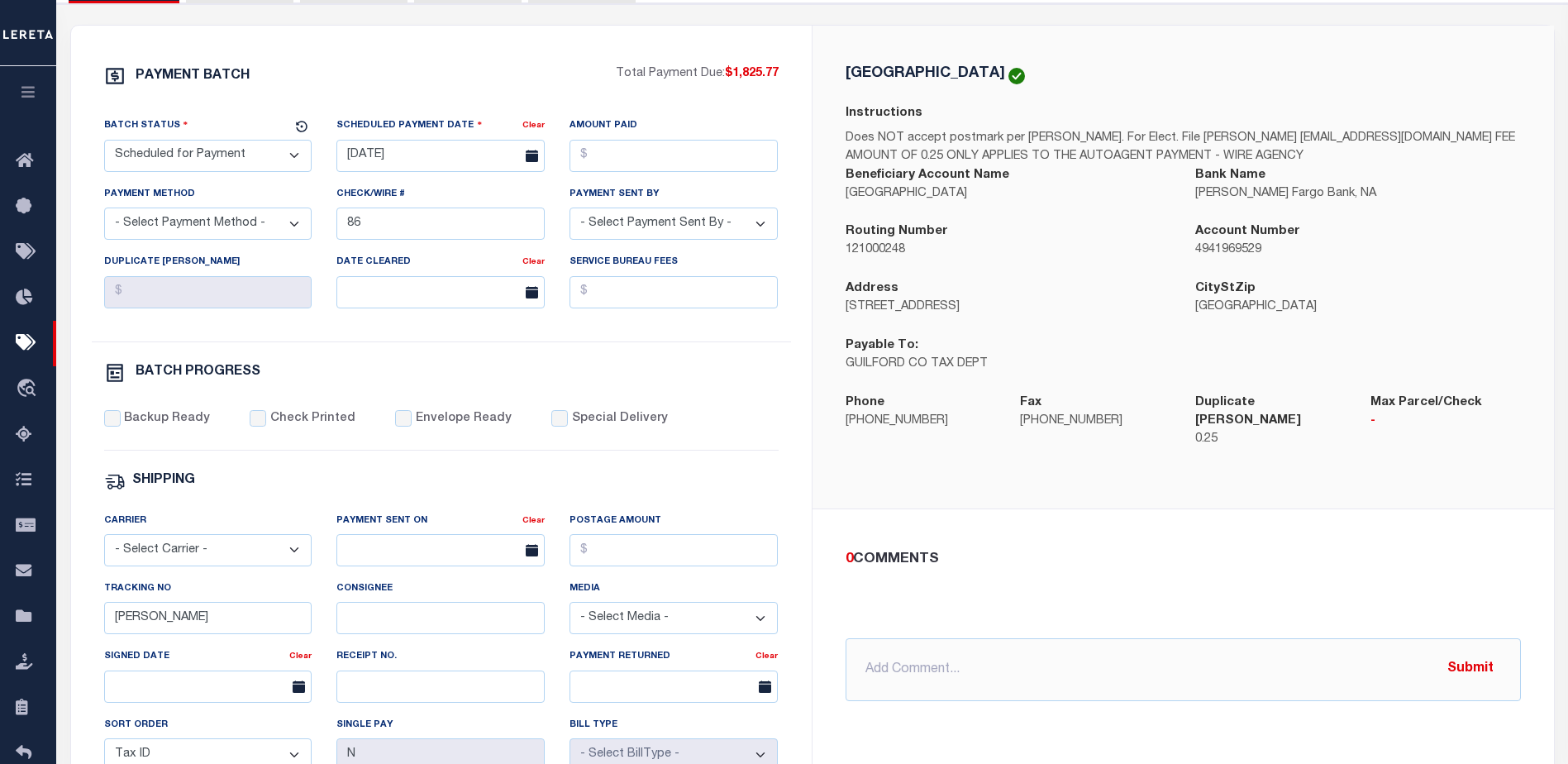
scroll to position [331, 0]
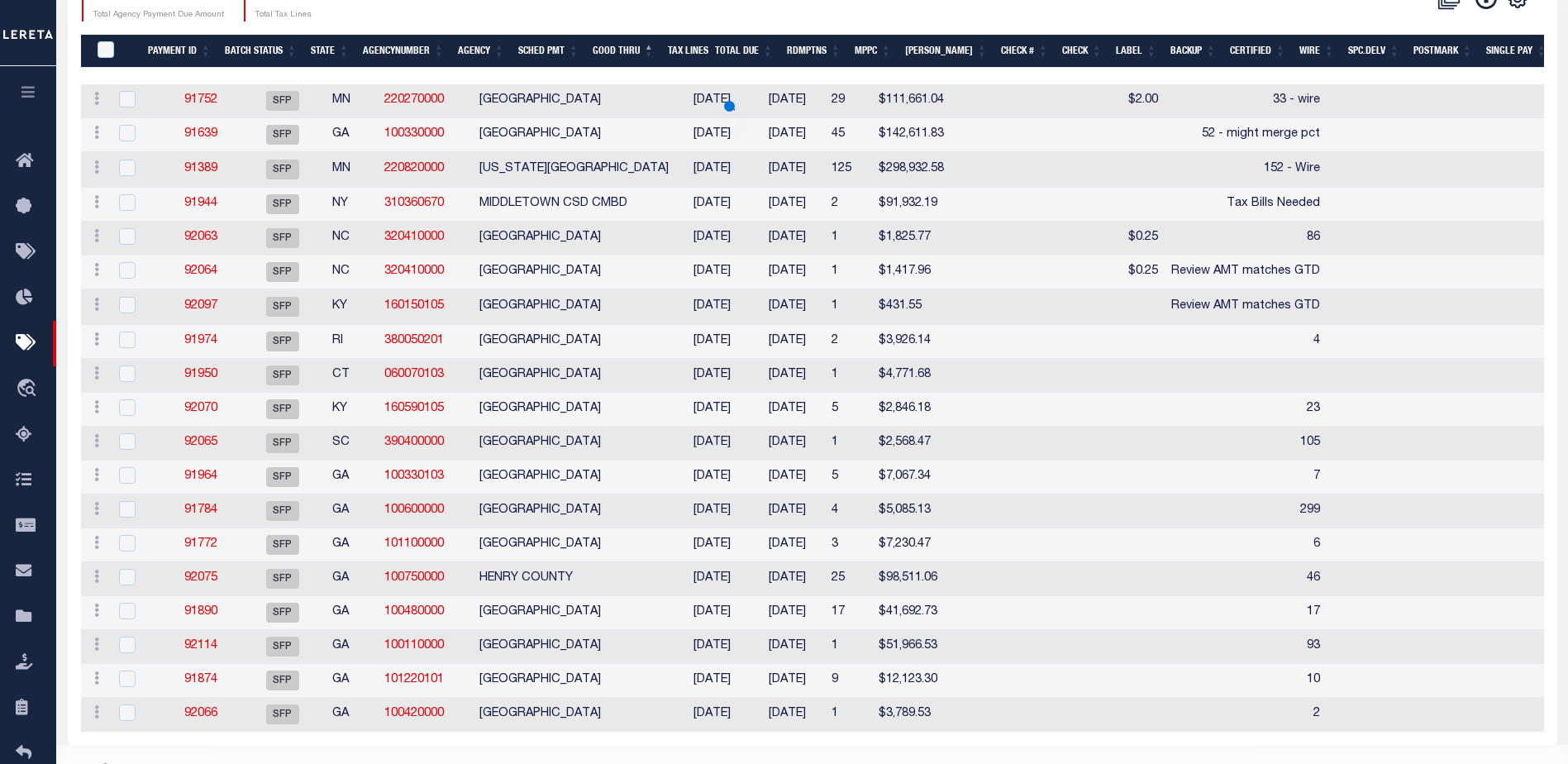
scroll to position [321, 0]
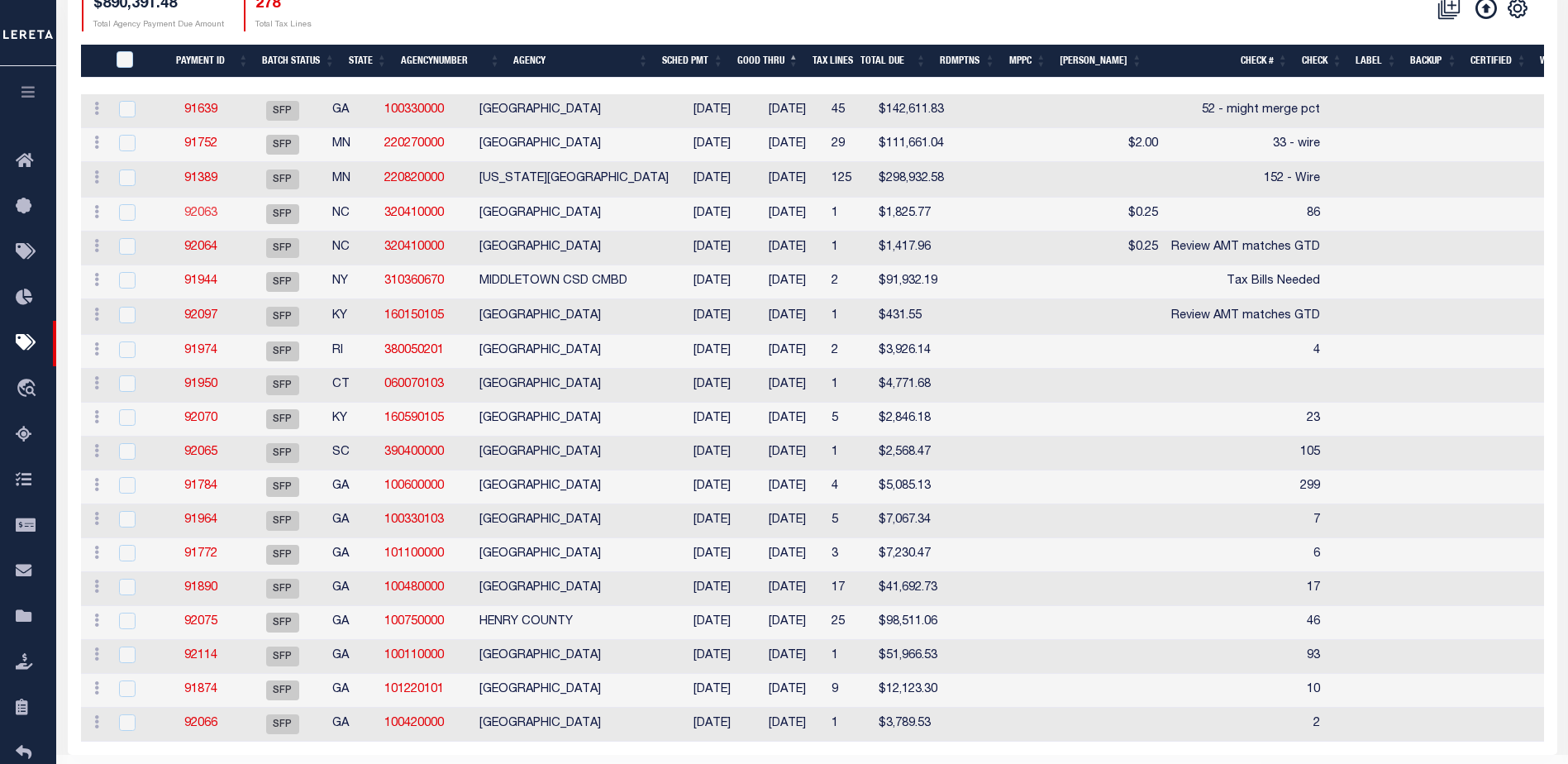
click at [217, 219] on link "92063" at bounding box center [201, 213] width 33 height 12
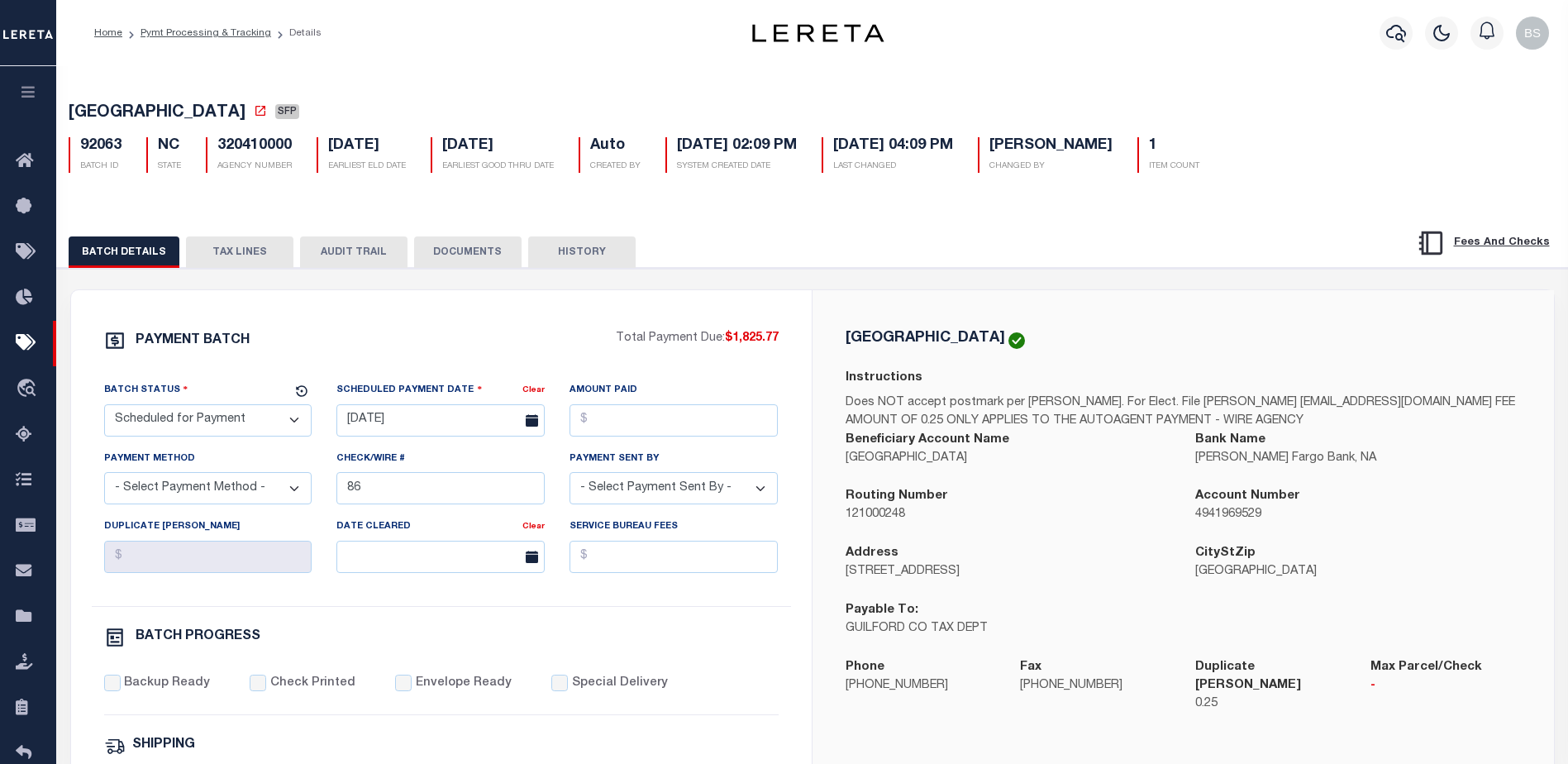
click at [265, 245] on button "TAX LINES" at bounding box center [239, 252] width 107 height 32
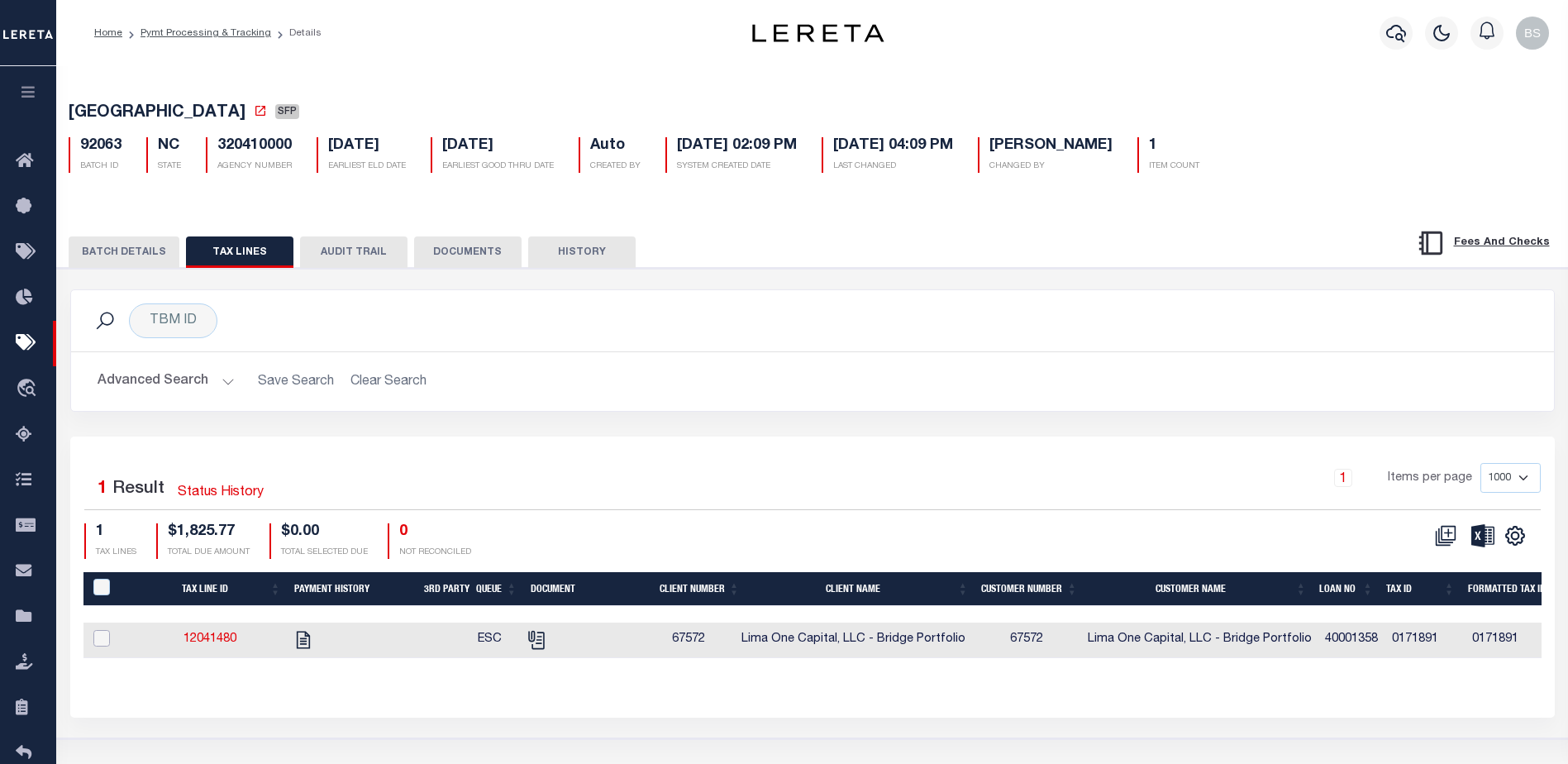
click at [100, 647] on input "checkbox" at bounding box center [102, 638] width 17 height 17
checkbox input "true"
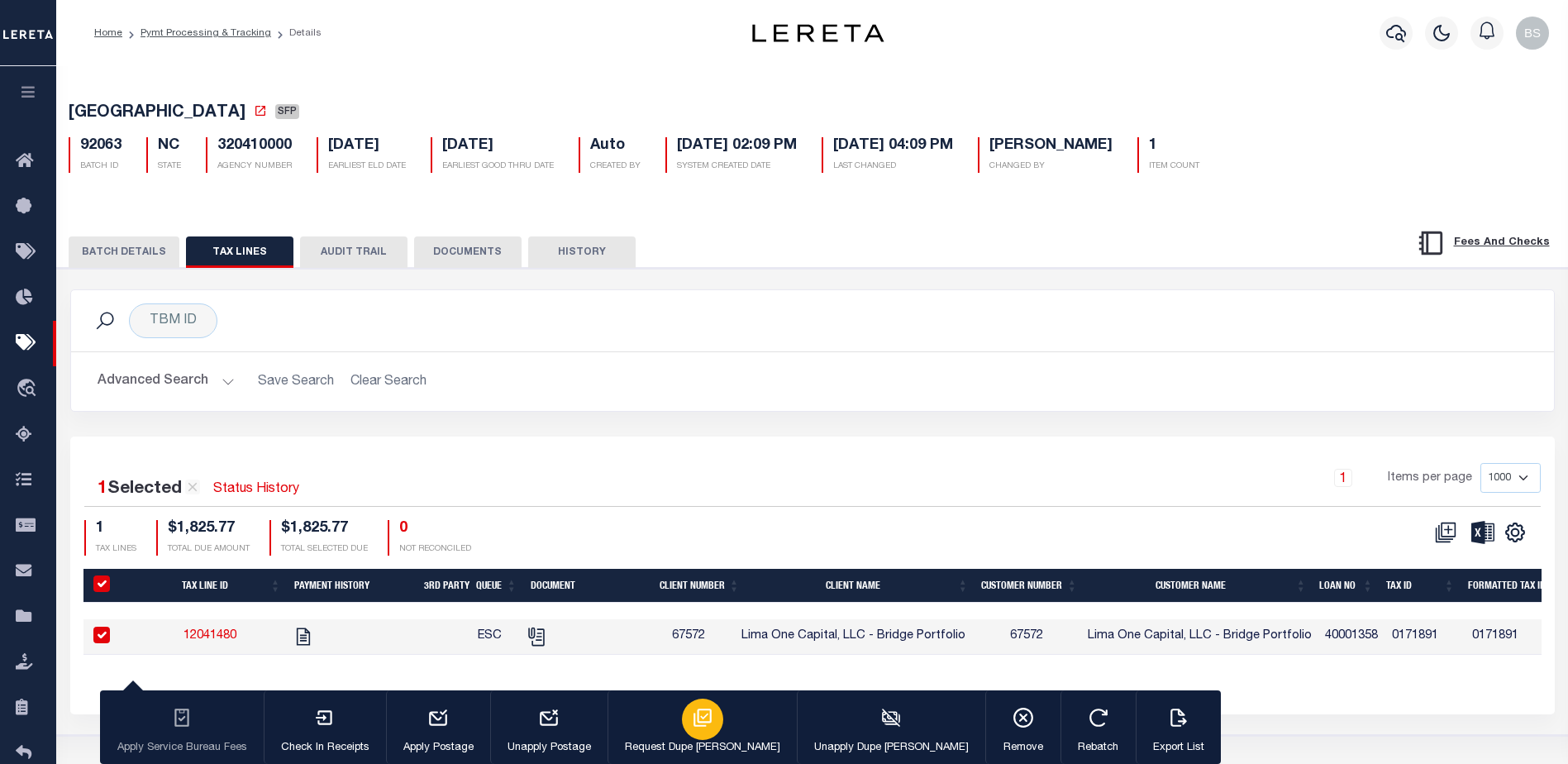
click at [684, 730] on div "button" at bounding box center [703, 720] width 42 height 42
type input "10/13/2025"
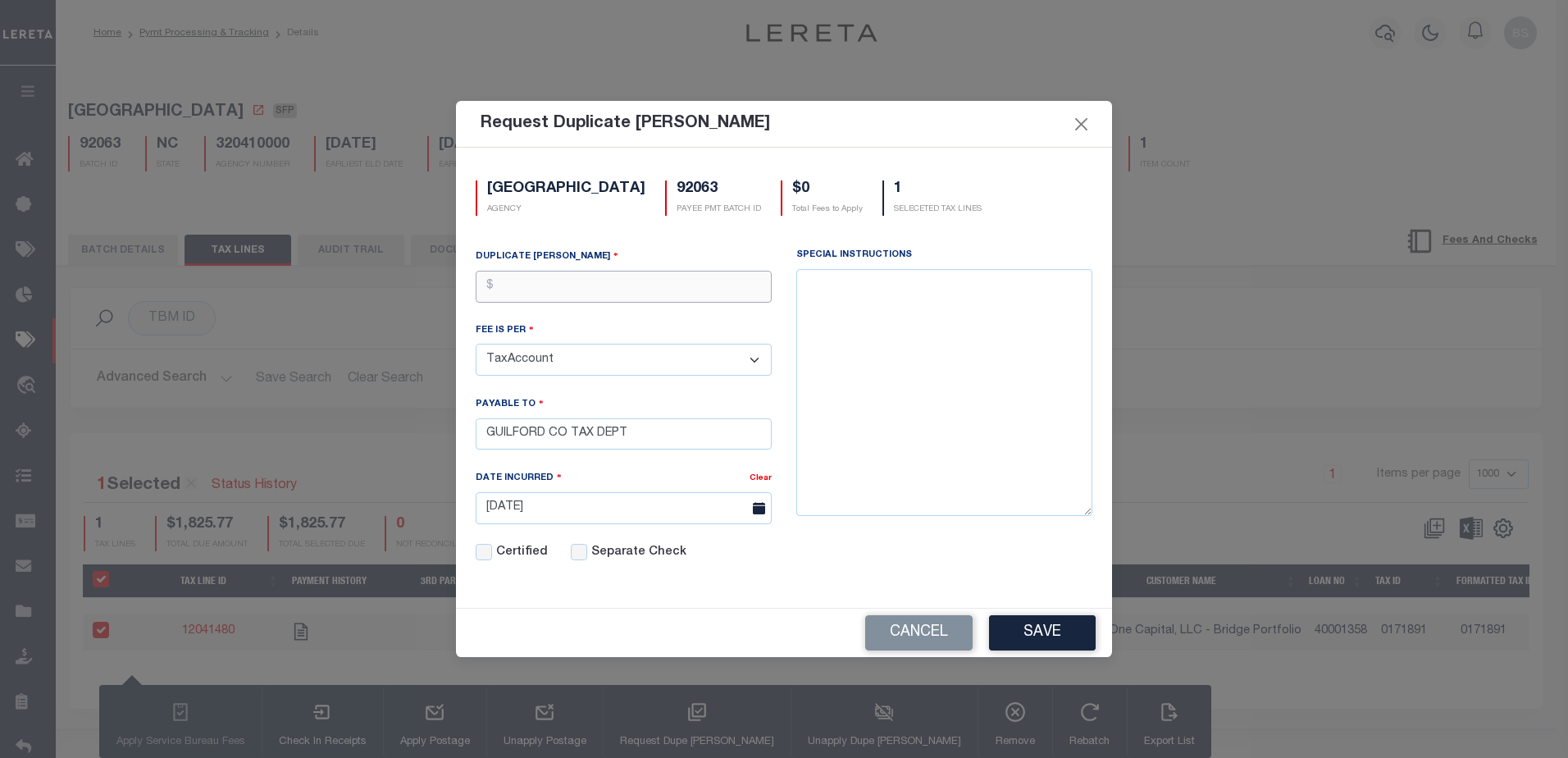
click at [592, 286] on input "text" at bounding box center [624, 286] width 296 height 32
type input "$.25"
click at [1046, 632] on button "Save" at bounding box center [1042, 632] width 107 height 36
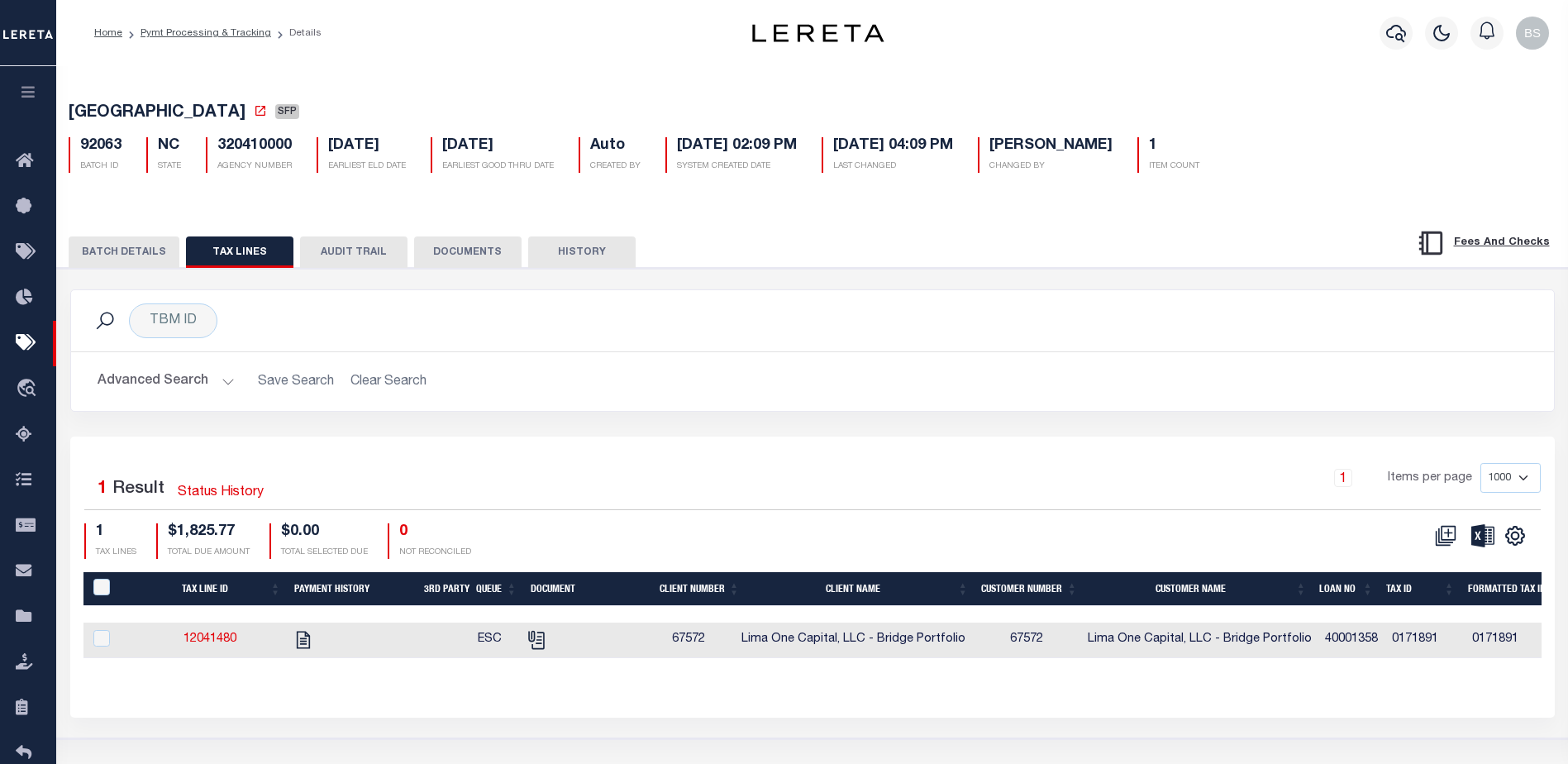
click at [130, 247] on button "BATCH DETAILS" at bounding box center [123, 252] width 111 height 32
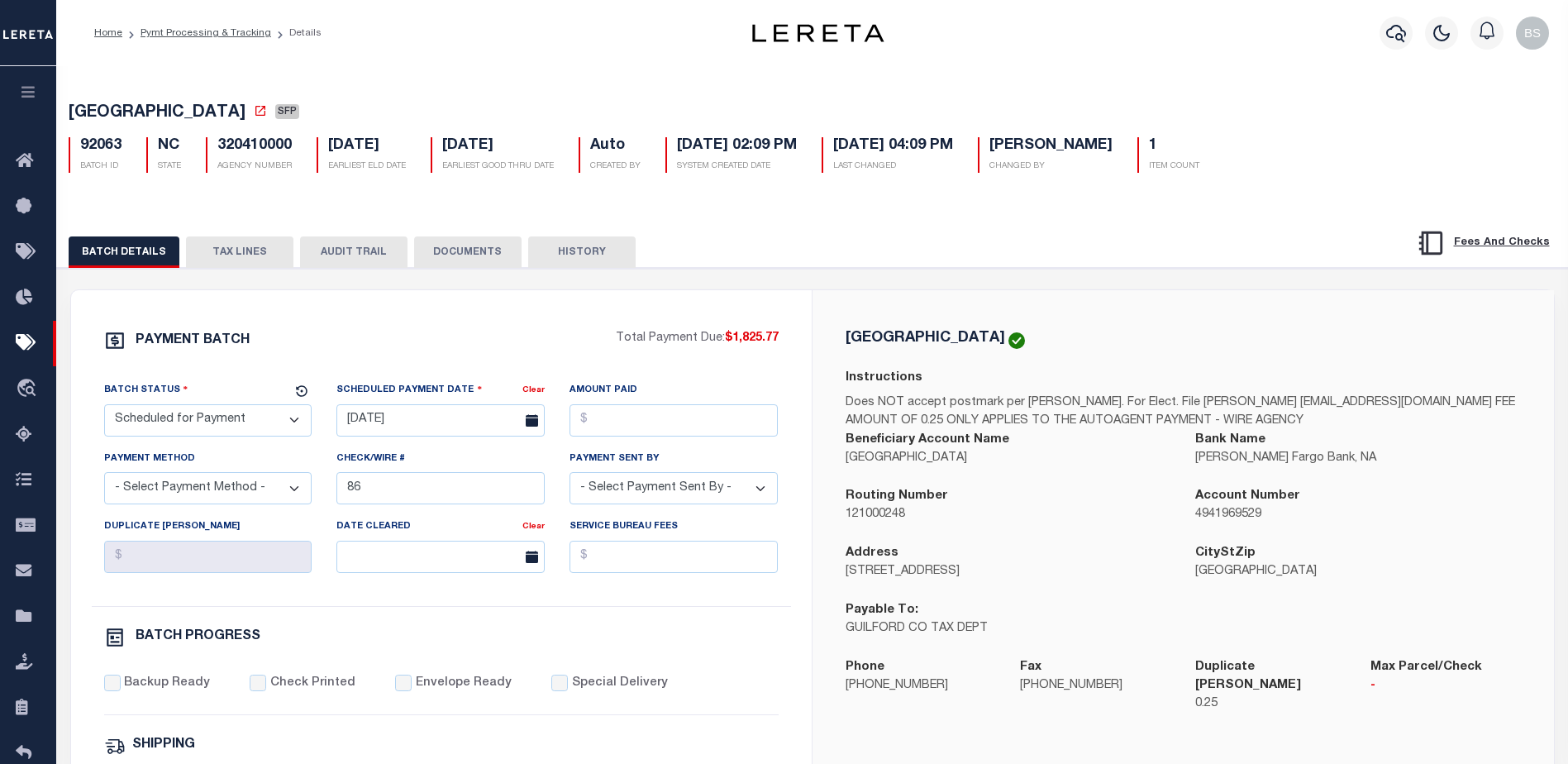
click at [282, 430] on select "- Select Status - Scheduled for Payment Ready For Payment Payment Sent Cleared …" at bounding box center [208, 420] width 208 height 32
select select "RFP"
click at [104, 407] on select "- Select Status - Scheduled for Payment Ready For Payment Payment Sent Cleared …" at bounding box center [208, 420] width 208 height 32
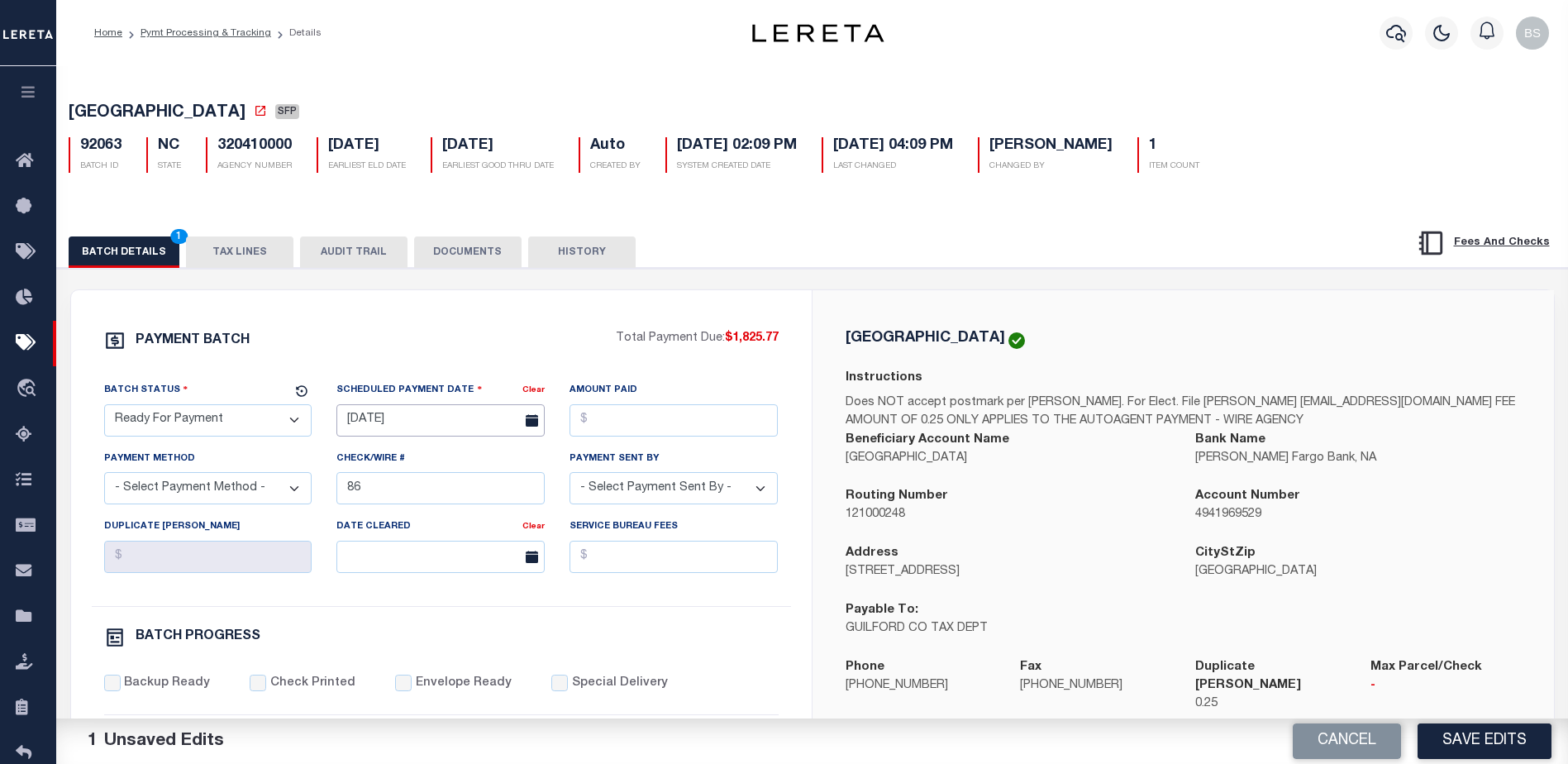
click at [417, 415] on input "08/20/2025" at bounding box center [441, 420] width 208 height 32
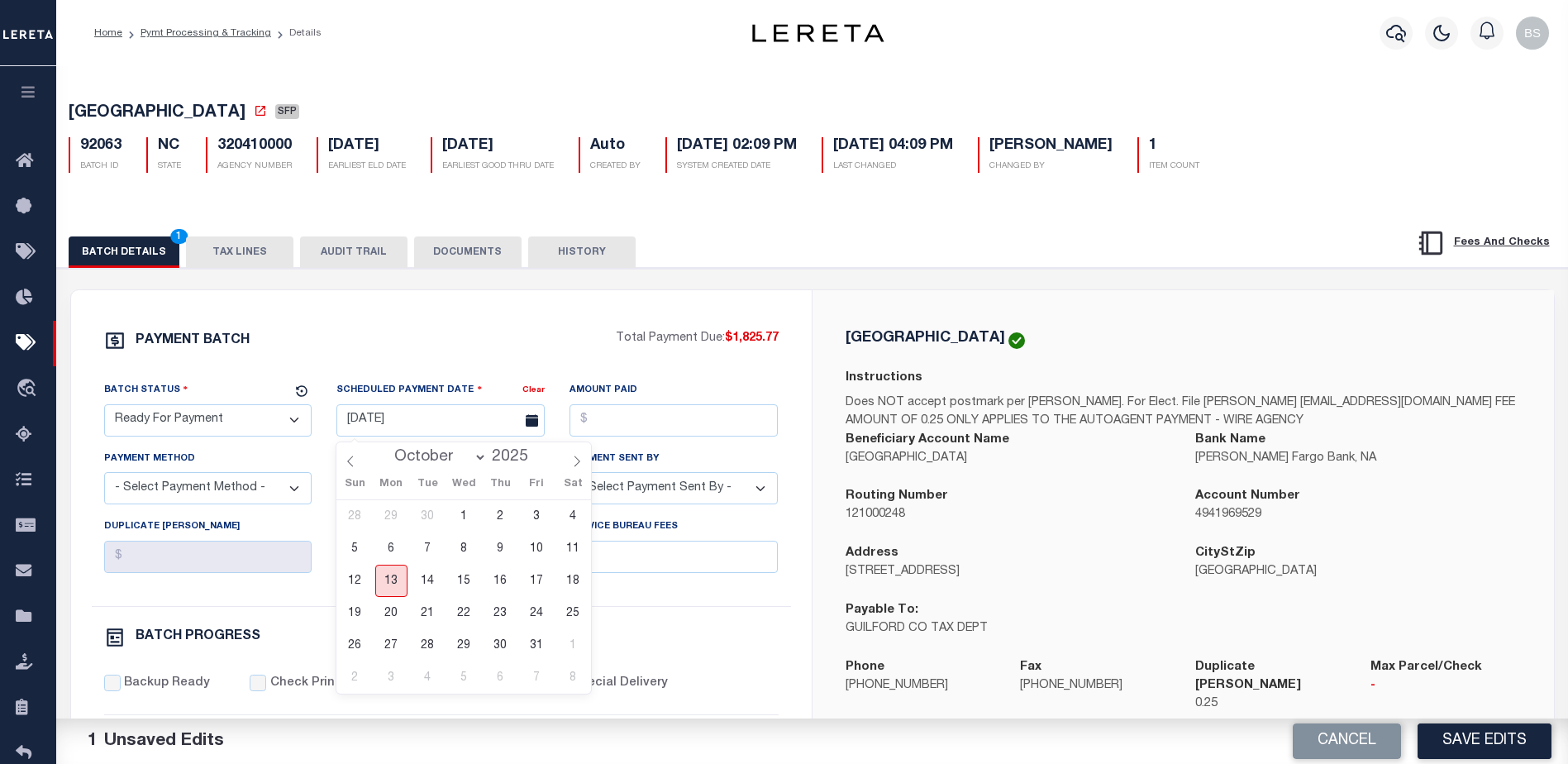
click at [387, 573] on span "13" at bounding box center [392, 581] width 32 height 32
type input "10/13/2025"
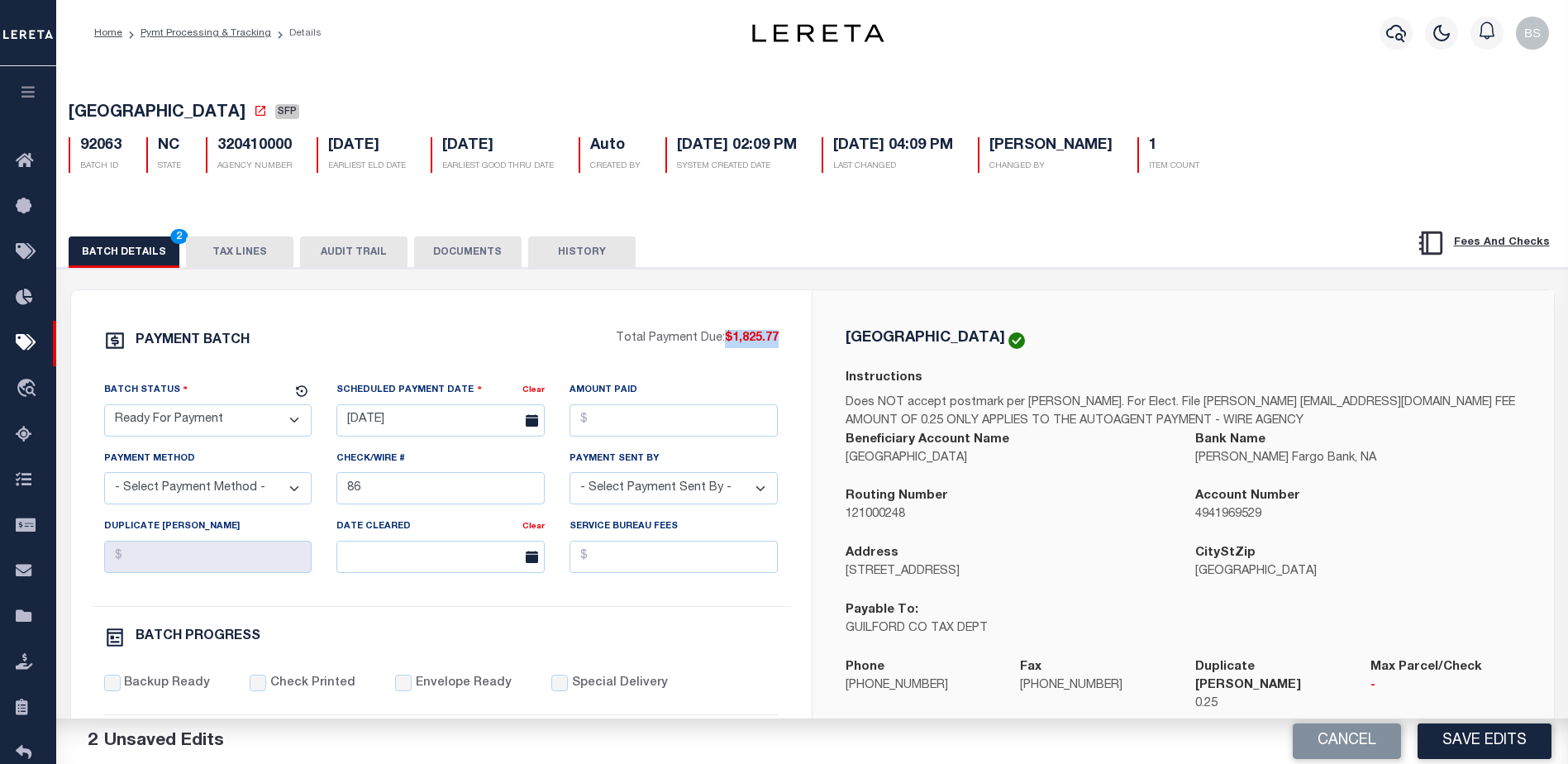
drag, startPoint x: 723, startPoint y: 338, endPoint x: 779, endPoint y: 346, distance: 56.6
click at [779, 346] on div "PAYMENT BATCH Total Payment Due: $1,825.77 Batch Status - Select Status -" at bounding box center [442, 774] width 702 height 888
copy span "$1,825.77"
click at [683, 414] on input "Amount Paid" at bounding box center [674, 420] width 208 height 32
paste input "$1,825.77"
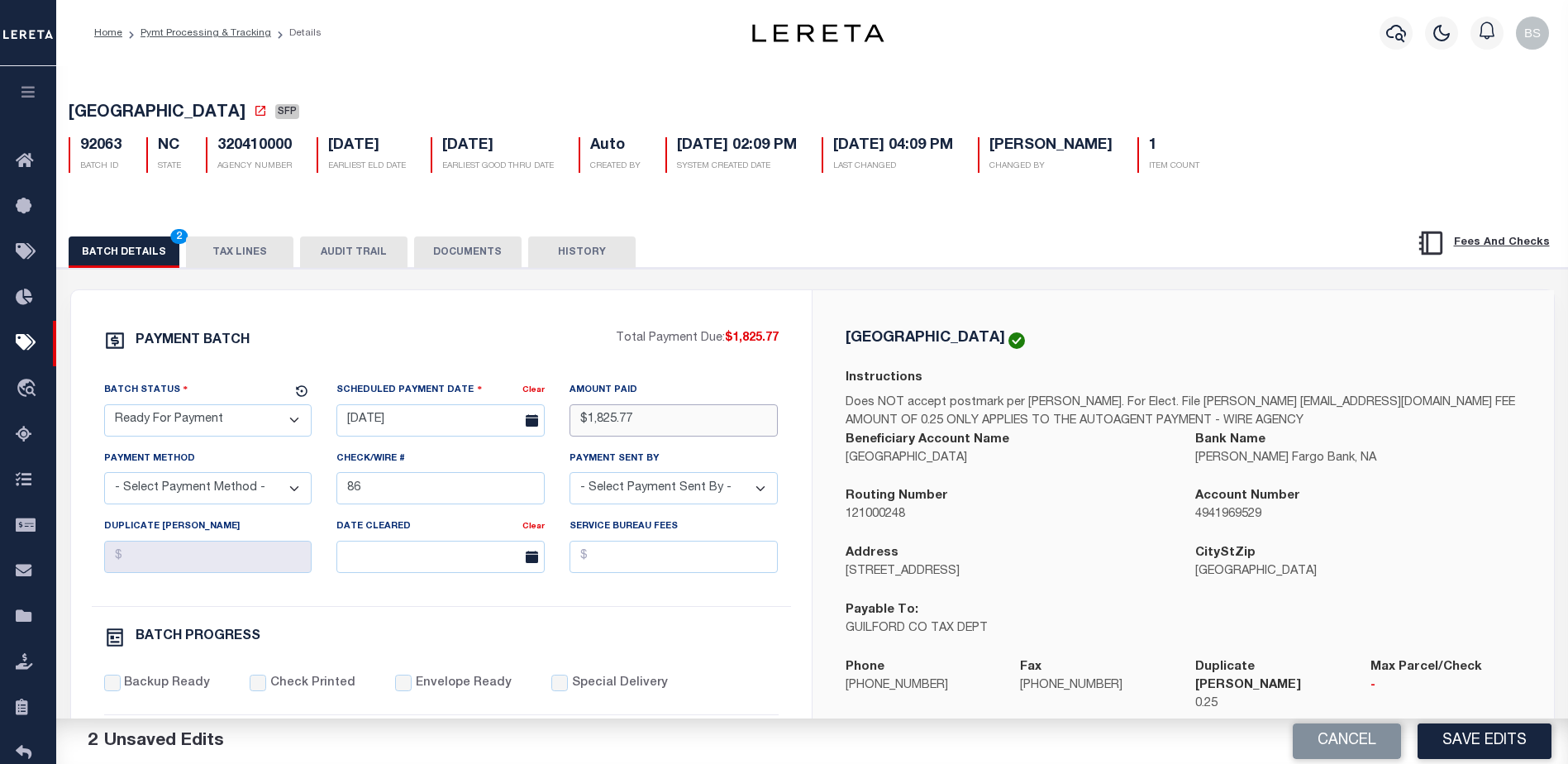
type input "$1,825.77"
click at [285, 494] on select "- Select Payment Method - ACH Certified Check Check Direct Deposit Wire Transfer" at bounding box center [208, 488] width 208 height 32
select select "CHK"
click at [104, 477] on select "- Select Payment Method - ACH Certified Check Check Direct Deposit Wire Transfer" at bounding box center [208, 488] width 208 height 32
click at [458, 490] on input "86" at bounding box center [441, 488] width 208 height 32
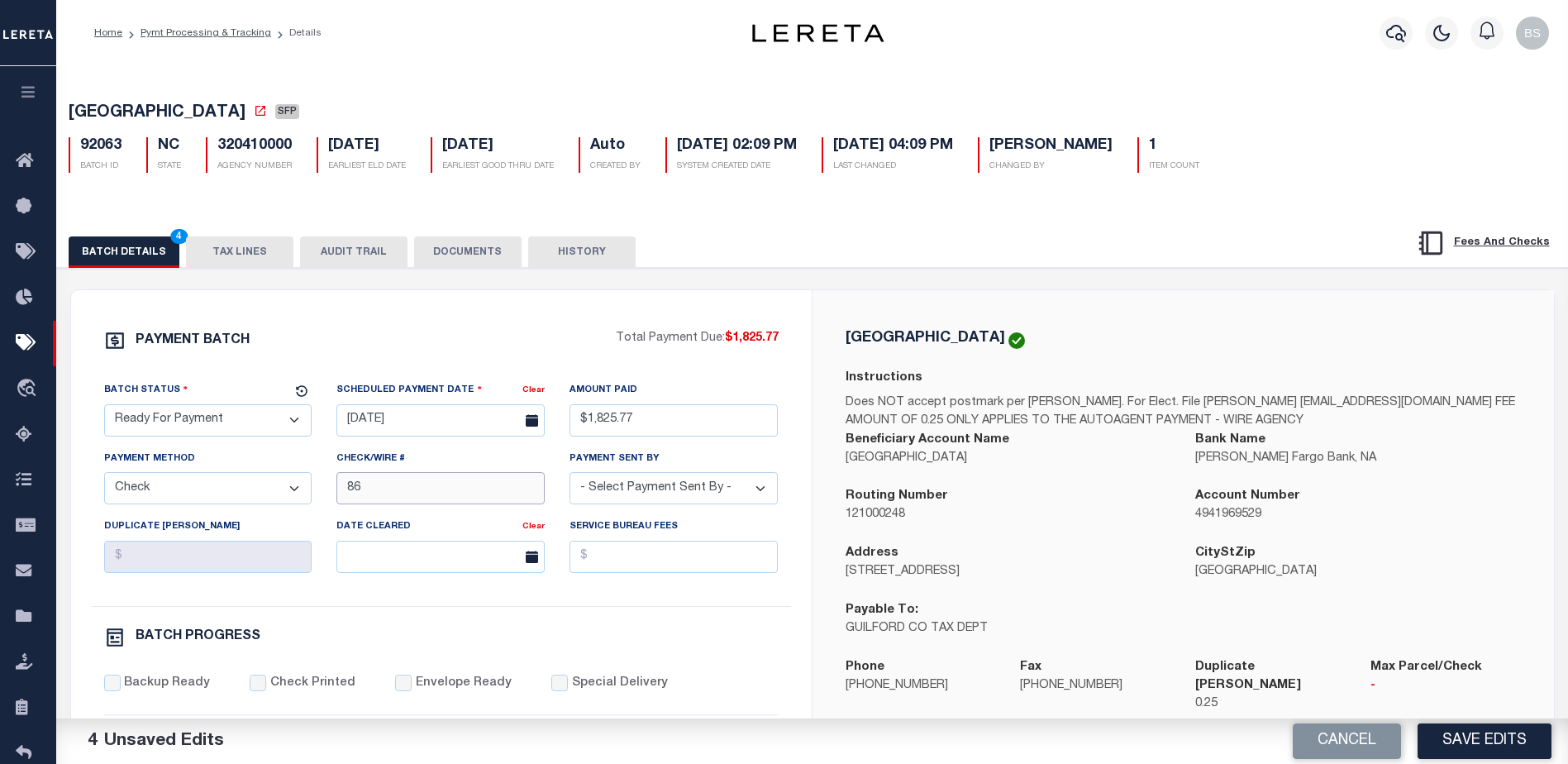
type input "8"
click at [720, 496] on select "- Select Payment Sent By - Aakash Patel Abdul Muzain Adams, Pamela S Adhikary R…" at bounding box center [674, 488] width 208 height 32
select select "[PERSON_NAME]"
click at [652, 489] on select "- Select Payment Sent By - Aakash Patel Abdul Muzain Adams, Pamela S Adhikary R…" at bounding box center [674, 488] width 208 height 32
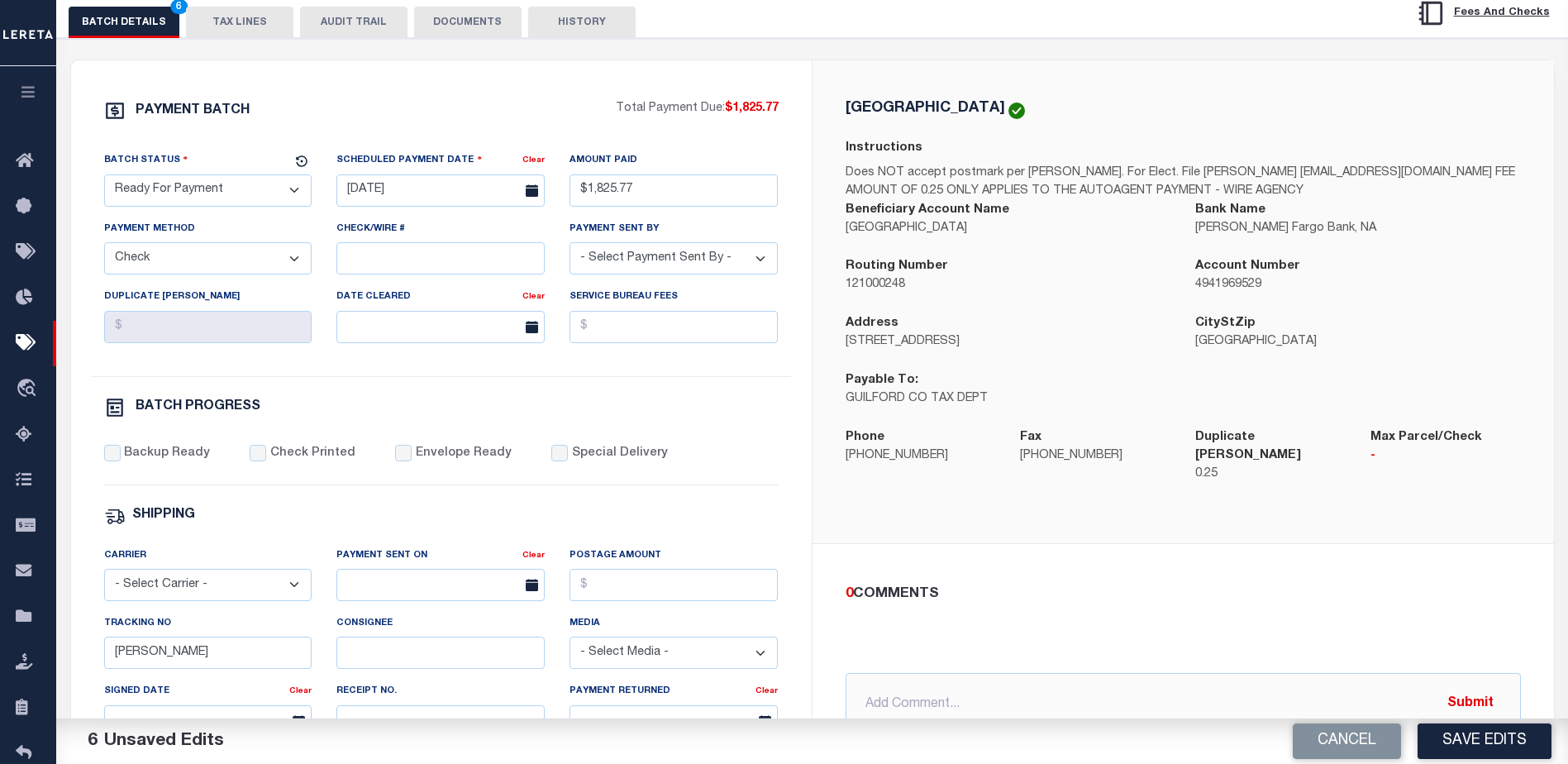
scroll to position [413, 0]
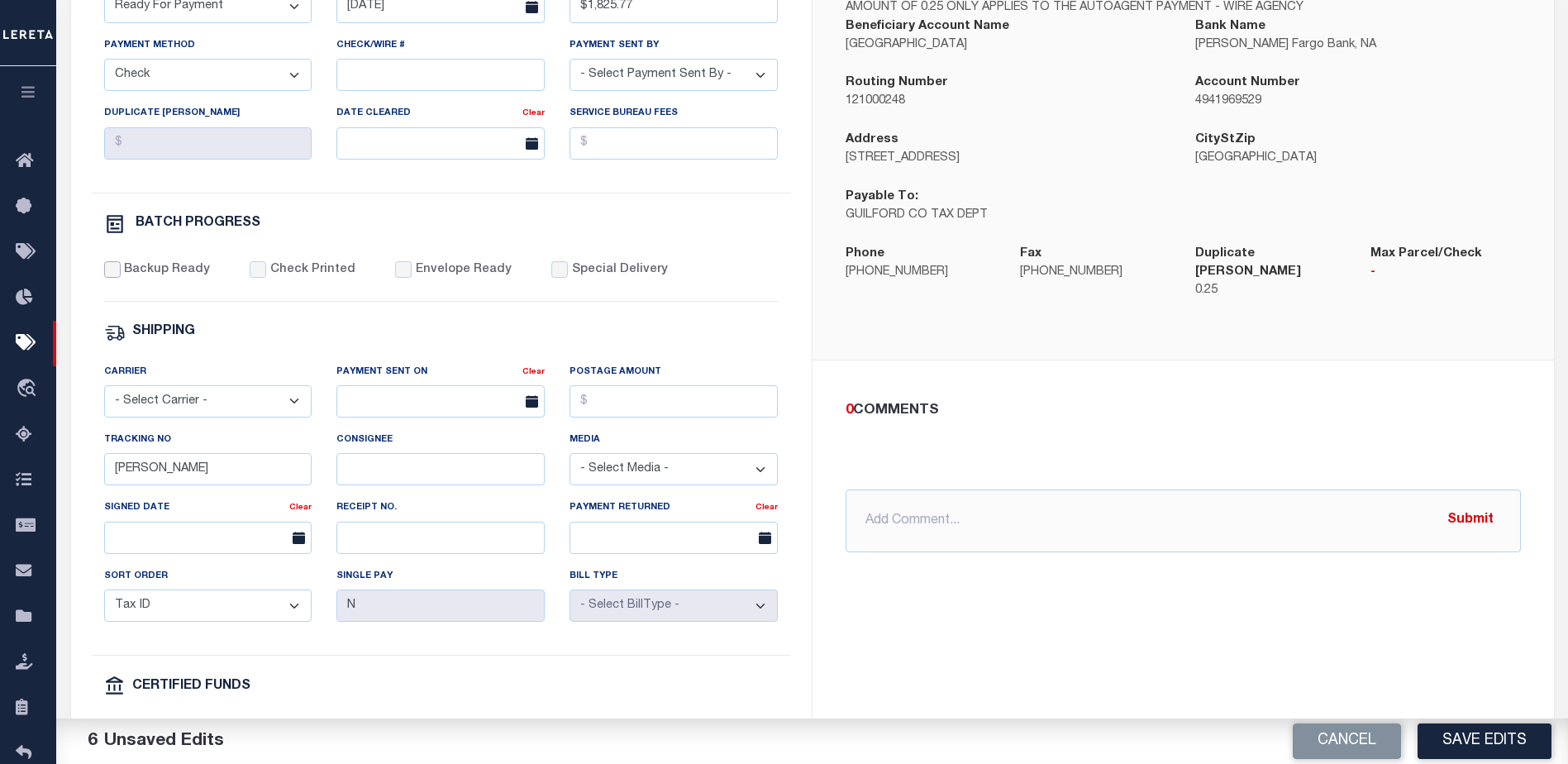
click at [105, 275] on input "Backup Ready" at bounding box center [112, 270] width 17 height 17
checkbox input "true"
click at [266, 482] on input "[PERSON_NAME]" at bounding box center [208, 469] width 208 height 32
type input "B"
click at [920, 508] on input "text" at bounding box center [1183, 520] width 676 height 62
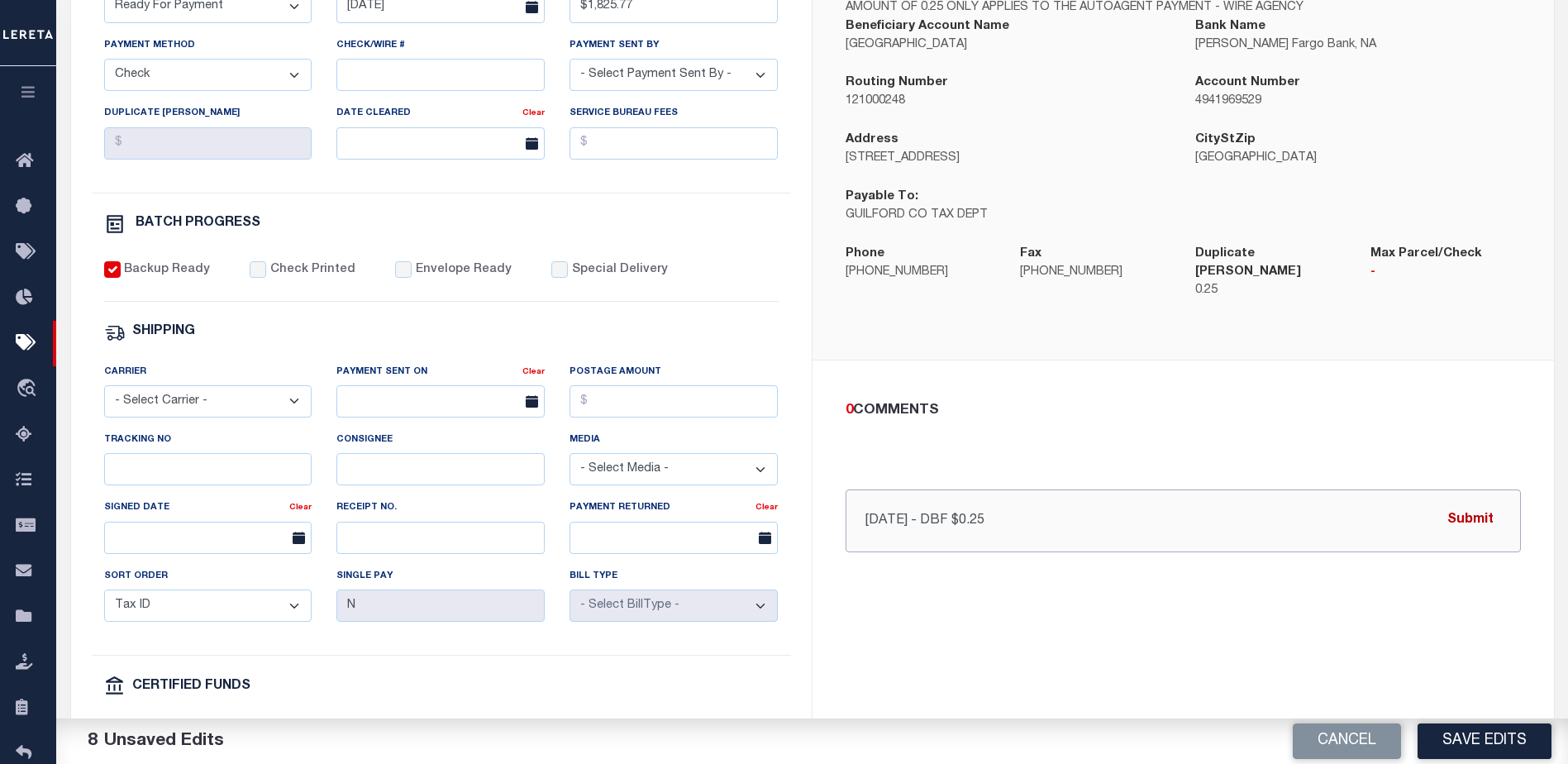
type input "10/13/25 - DBF $0.25"
click at [1476, 507] on button "Submit" at bounding box center [1471, 520] width 67 height 34
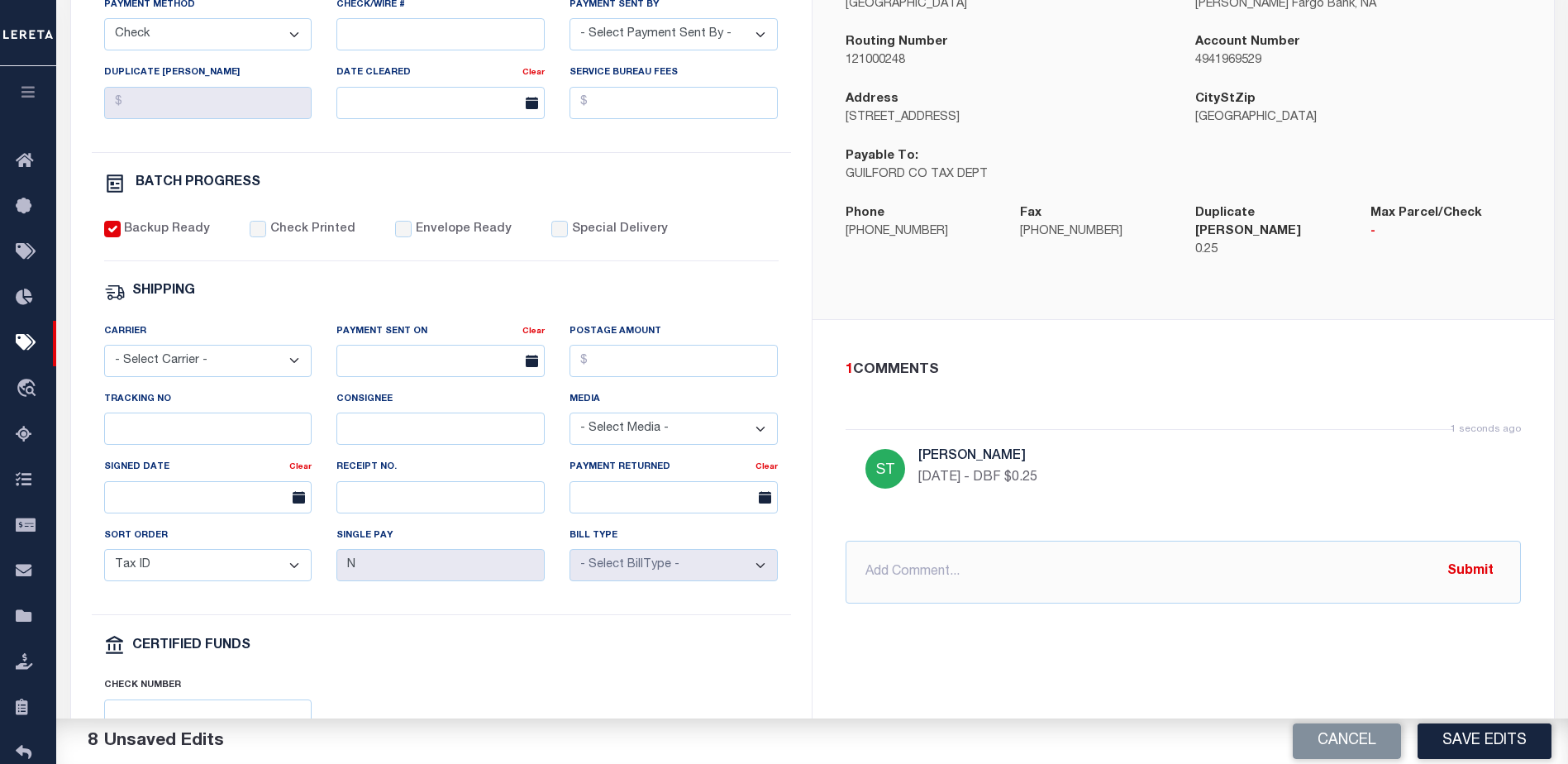
scroll to position [496, 0]
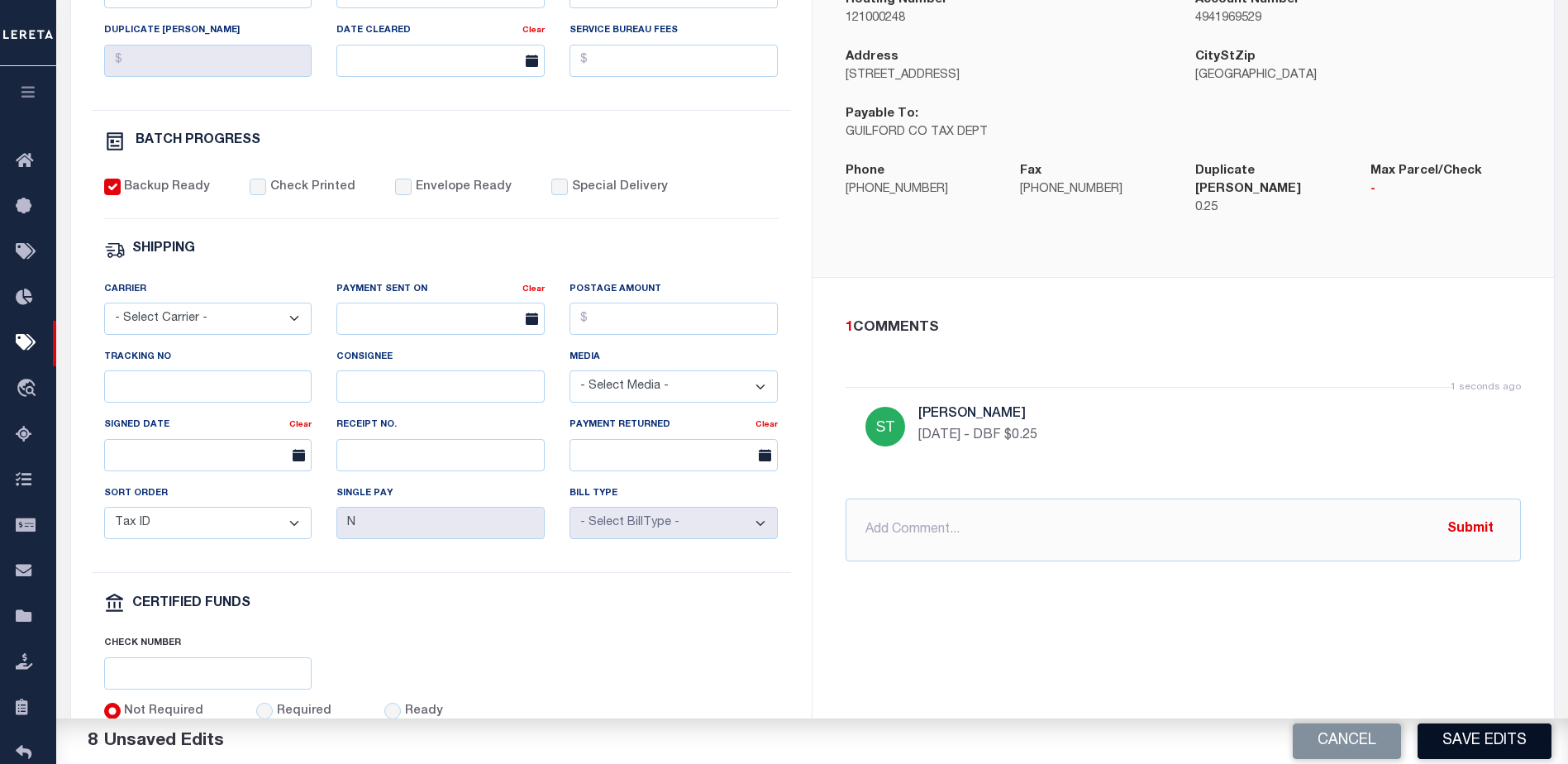
click at [1498, 724] on button "Save Edits" at bounding box center [1485, 741] width 134 height 36
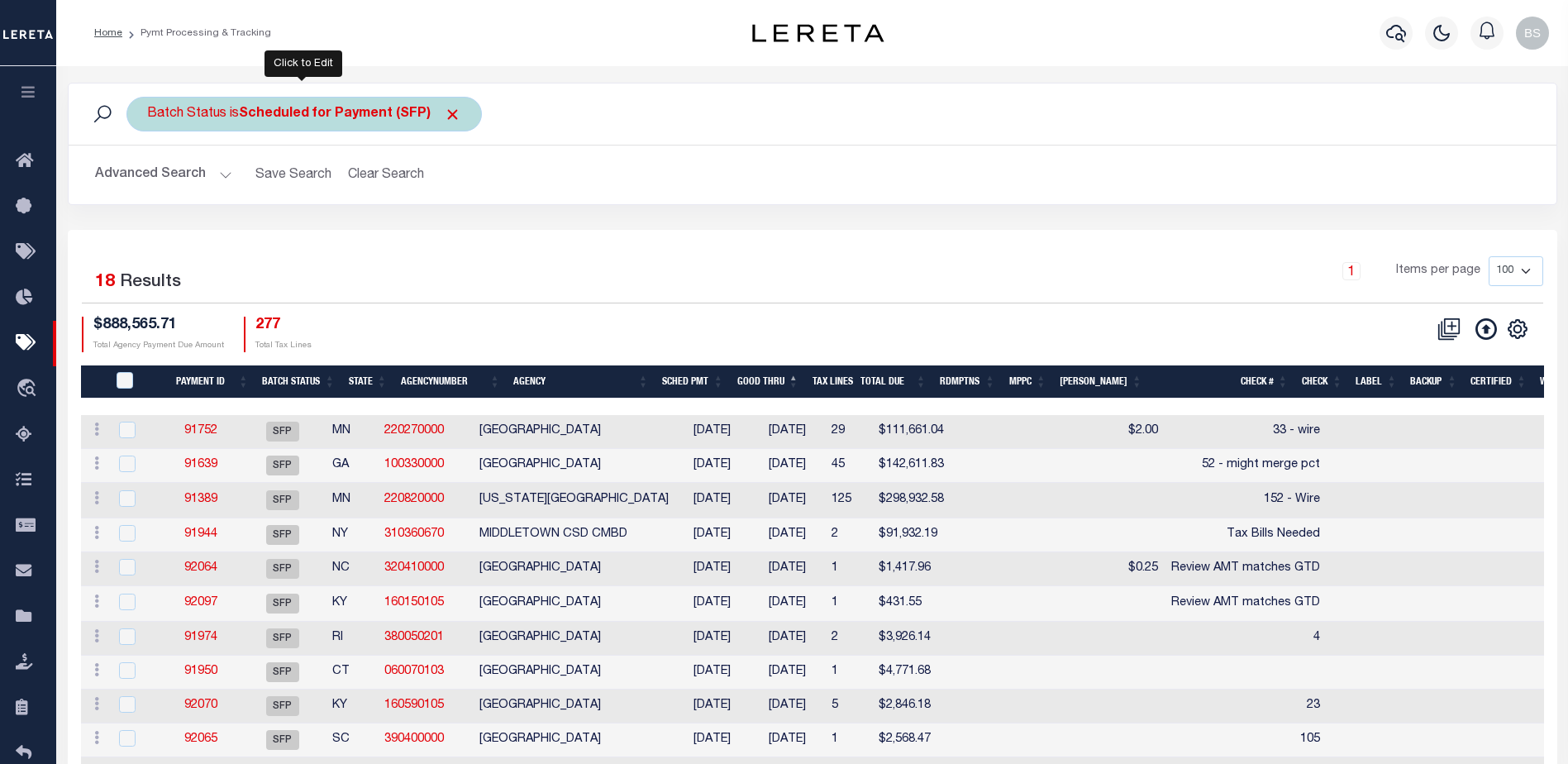
click at [368, 118] on b "Scheduled for Payment (SFP)" at bounding box center [350, 114] width 222 height 13
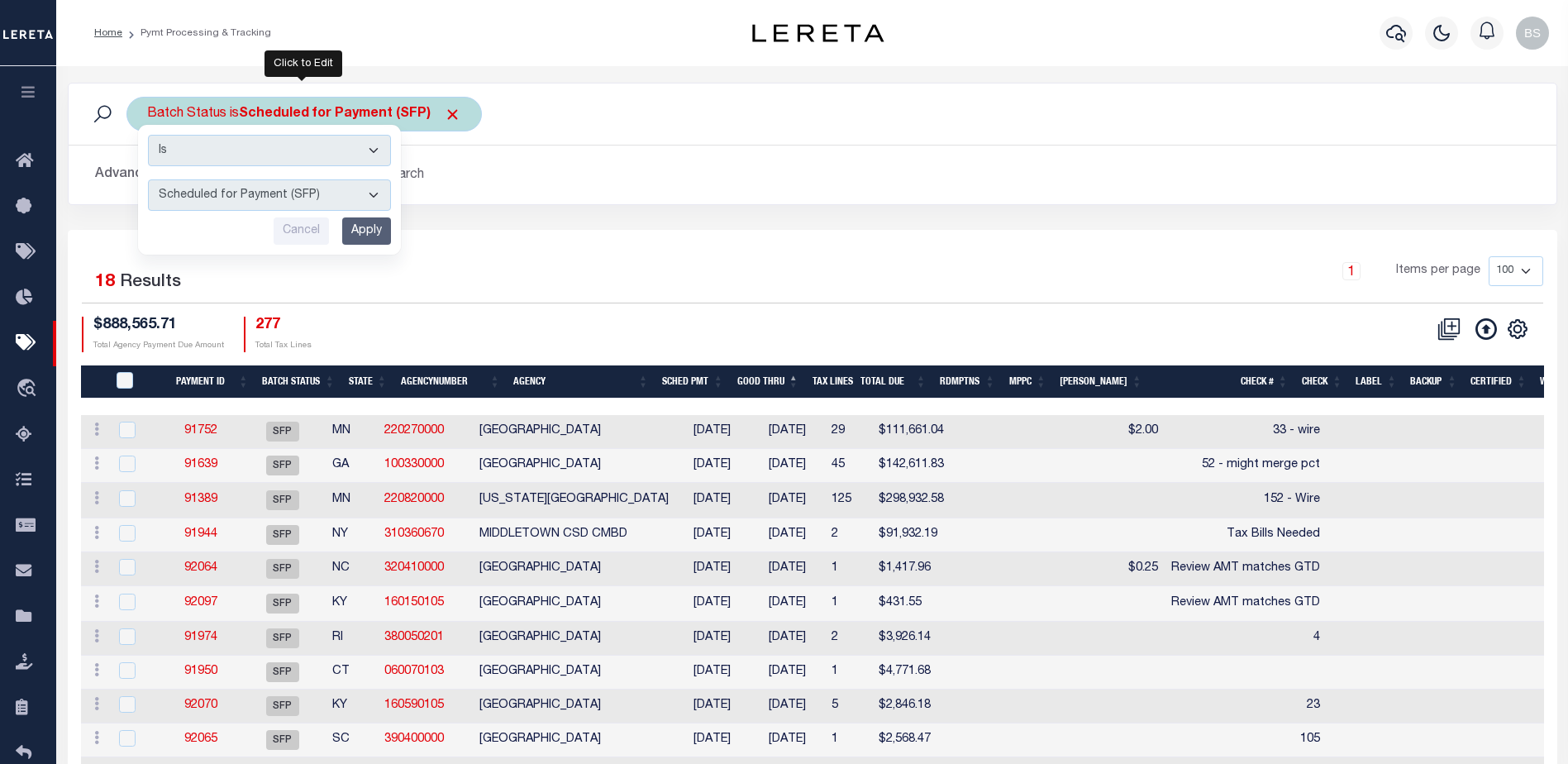
click at [375, 201] on select "Awaiting Funds (AWF) Cleared and Complete (CAC) New Check Needed (NCN) Payment …" at bounding box center [270, 195] width 243 height 32
select select "RFP"
click at [148, 179] on select "Awaiting Funds (AWF) Cleared and Complete (CAC) New Check Needed (NCN) Payment …" at bounding box center [270, 195] width 243 height 32
click at [364, 227] on input "Apply" at bounding box center [367, 231] width 49 height 27
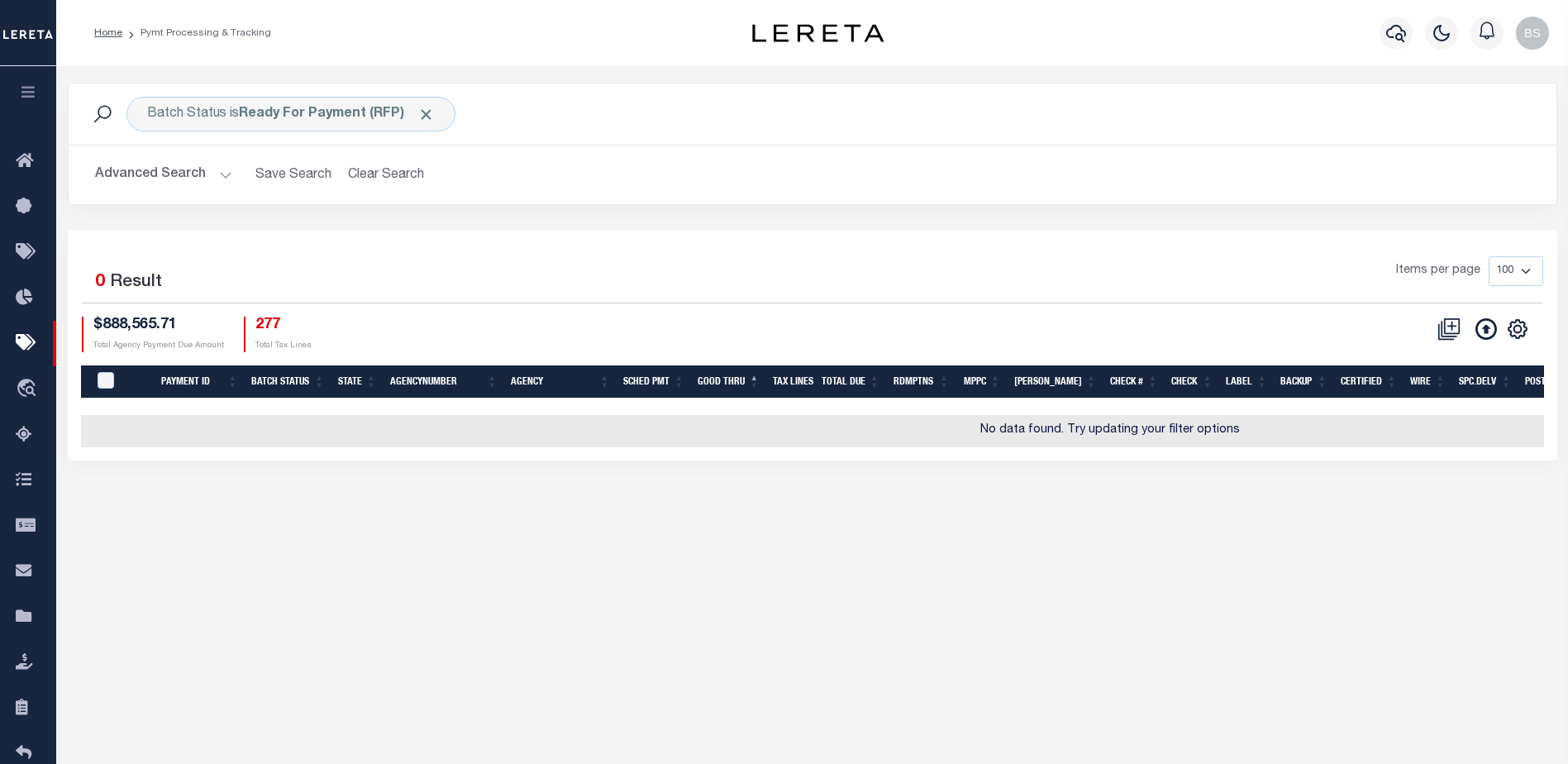
click at [225, 172] on button "Advanced Search" at bounding box center [163, 175] width 137 height 32
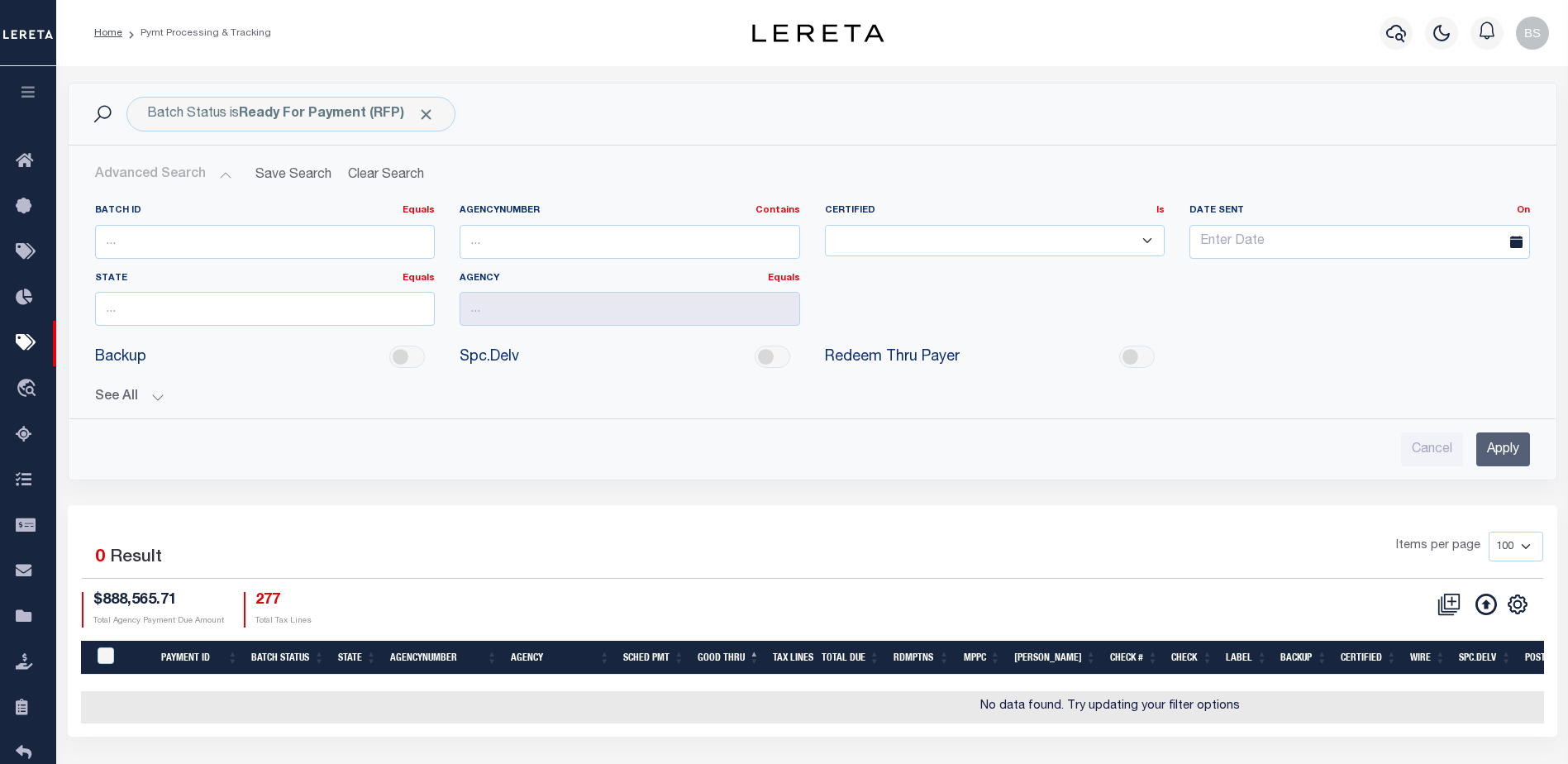
click at [152, 398] on button "See All" at bounding box center [812, 397] width 1436 height 16
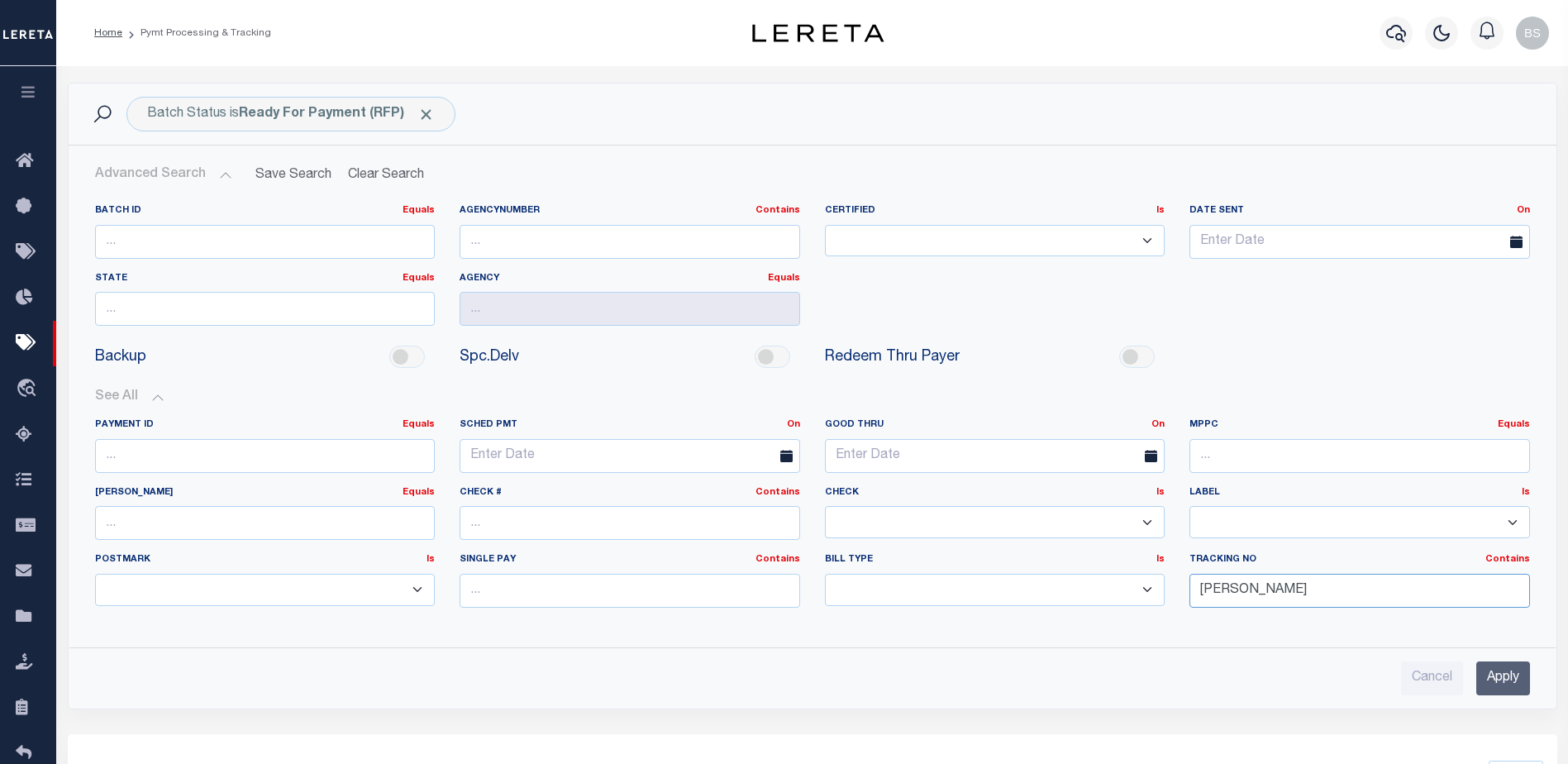
click at [1275, 605] on input "[PERSON_NAME]" at bounding box center [1360, 591] width 341 height 34
type input "B"
click at [1496, 682] on input "Apply" at bounding box center [1503, 678] width 54 height 34
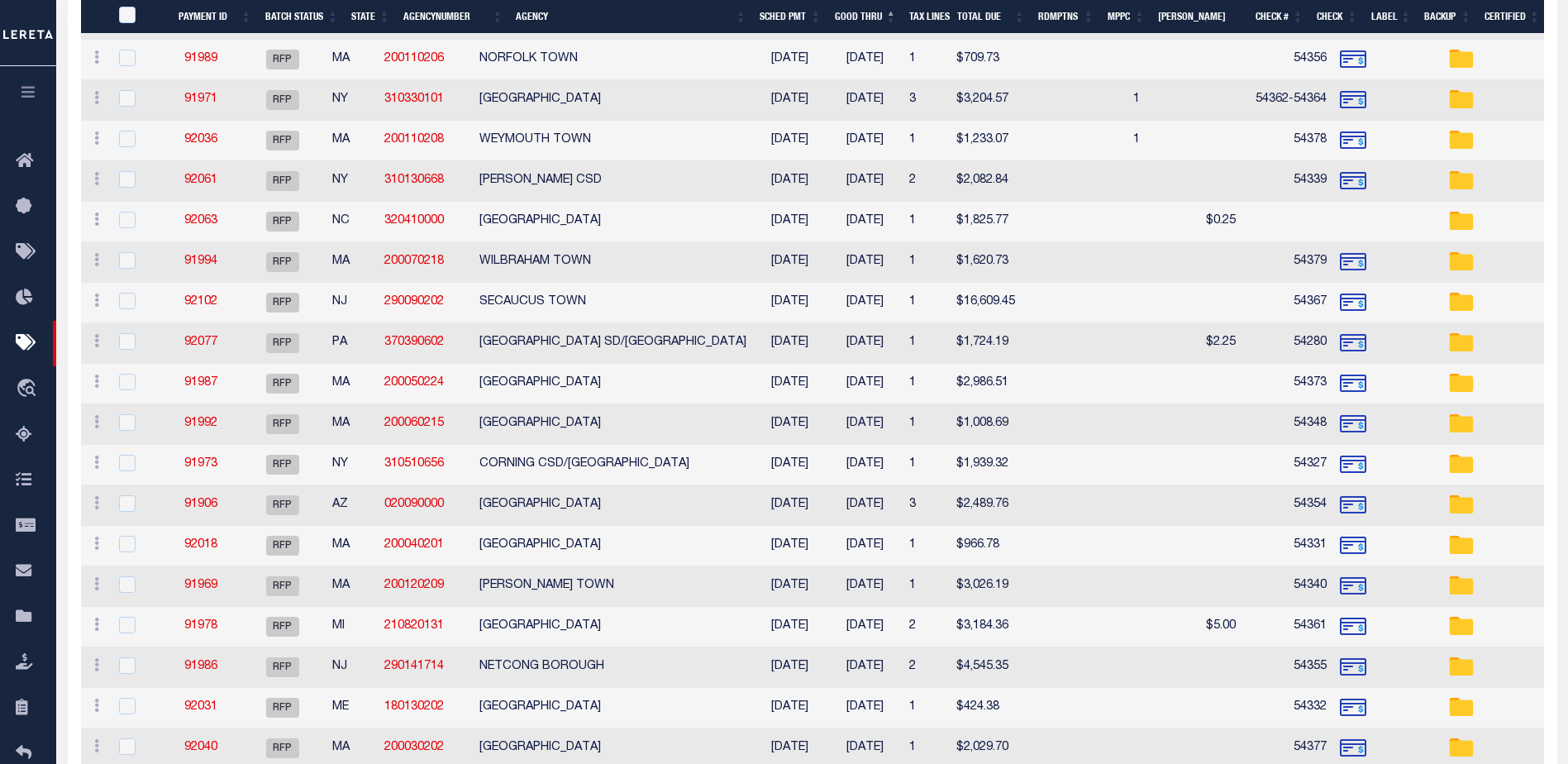
scroll to position [1600, 0]
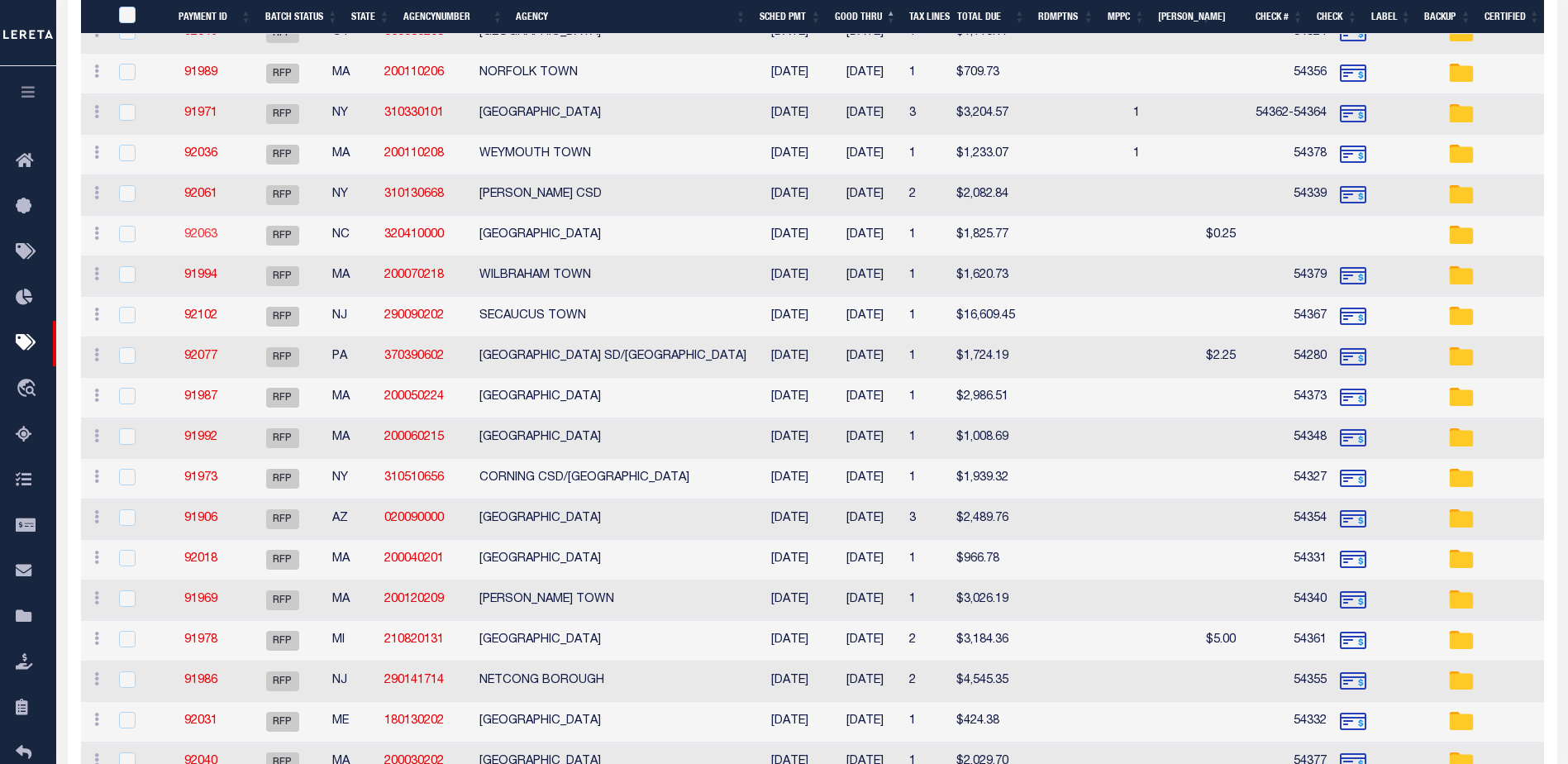
click at [213, 235] on link "92063" at bounding box center [201, 235] width 33 height 12
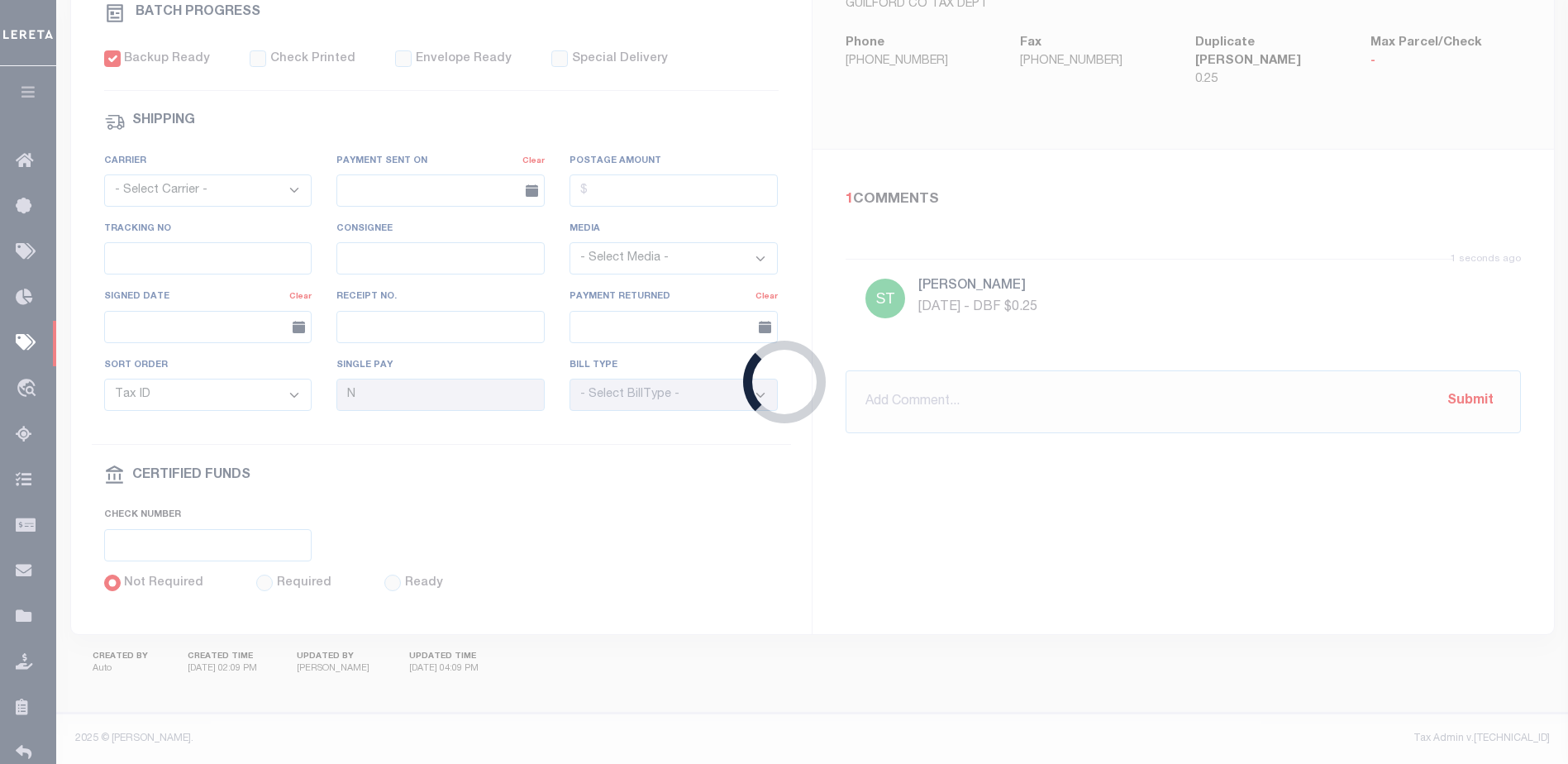
type input "$1,825.77"
type input "$0.25"
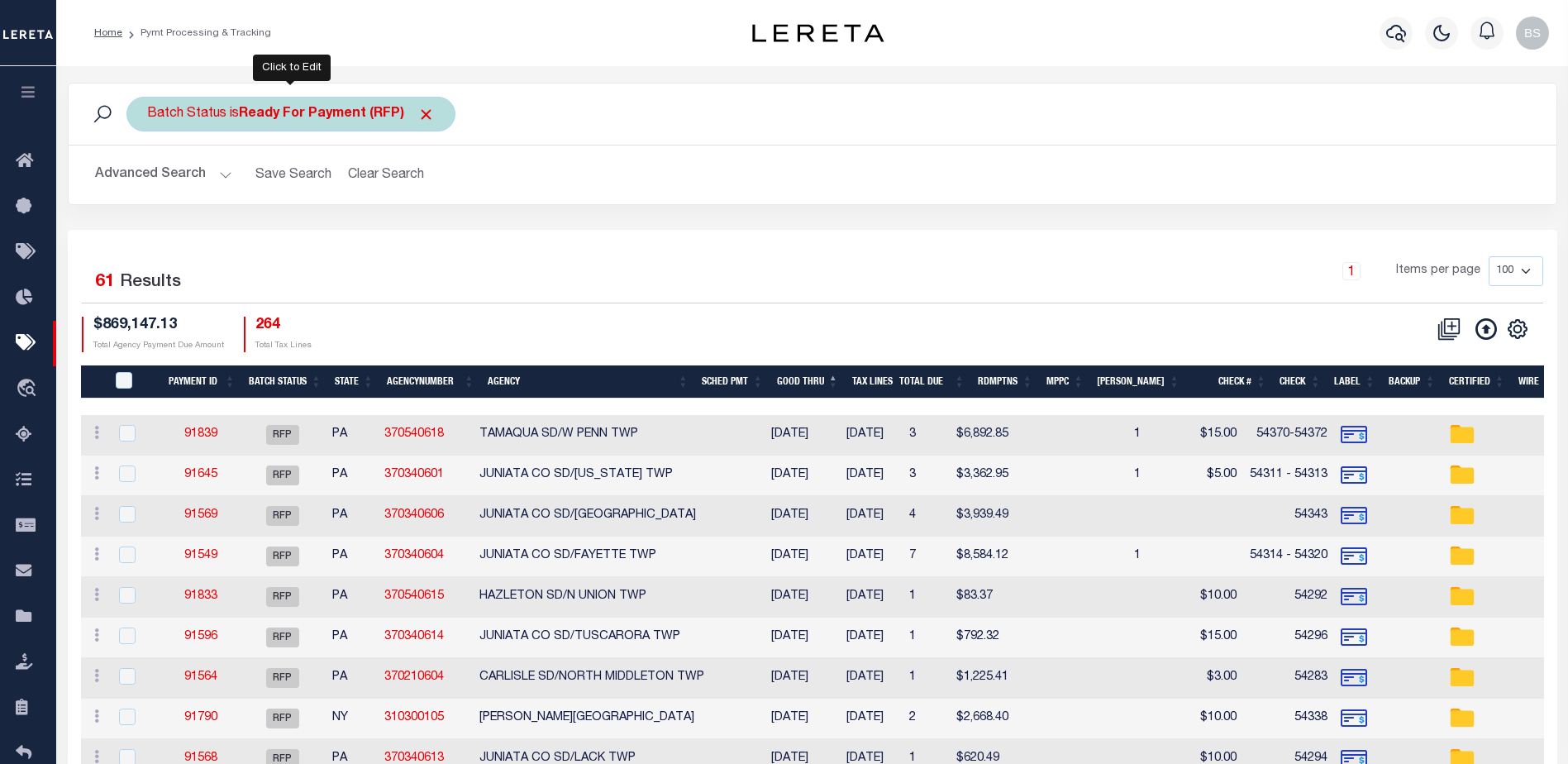
click at [275, 114] on b "Ready For Payment (RFP)" at bounding box center [337, 114] width 196 height 13
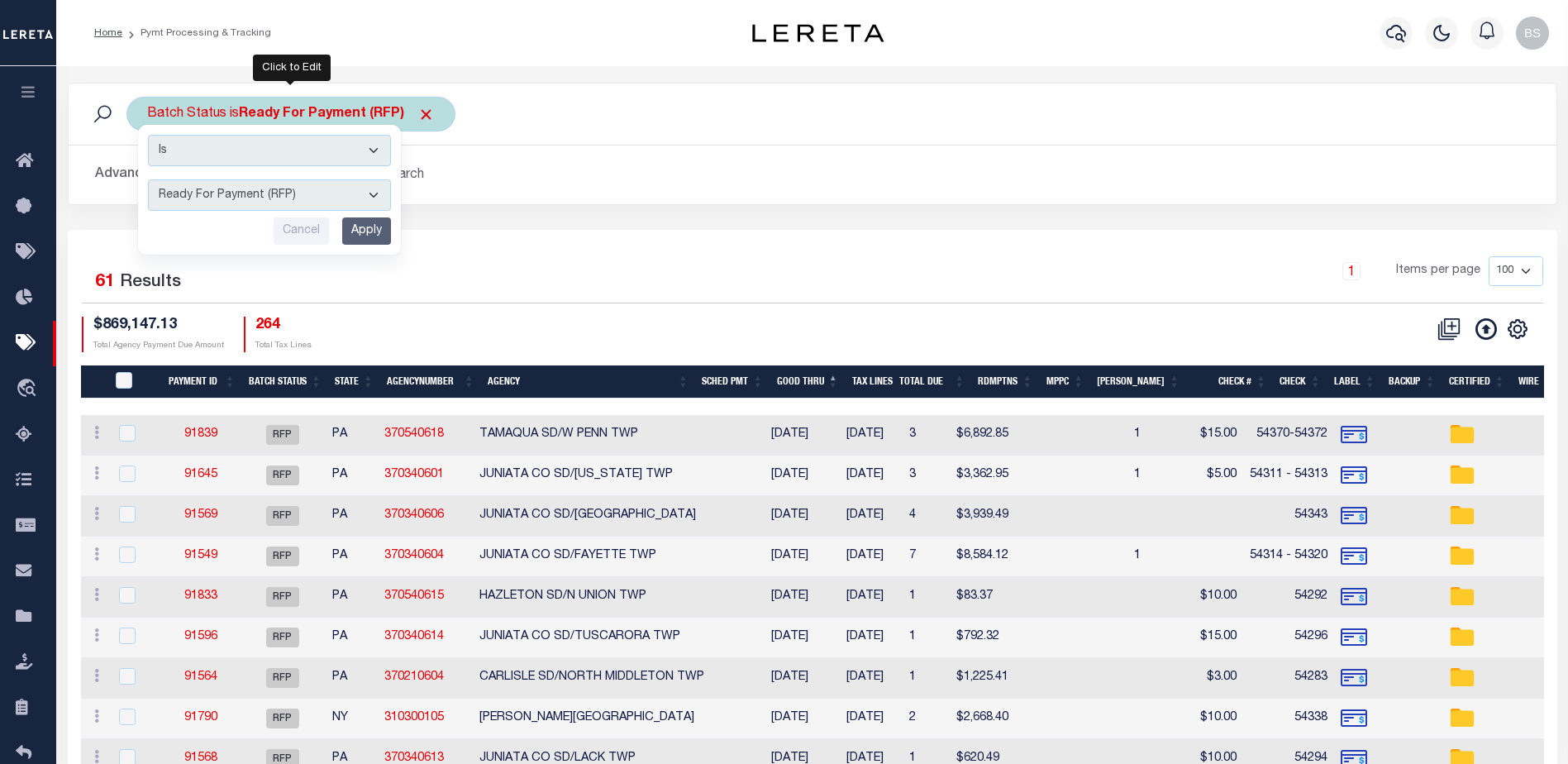
click at [334, 194] on select "Awaiting Funds (AWF) Cleared and Complete (CAC) New Check Needed (NCN) Payment …" at bounding box center [270, 195] width 243 height 32
select select "SFP"
click at [148, 179] on select "Awaiting Funds (AWF) Cleared and Complete (CAC) New Check Needed (NCN) Payment …" at bounding box center [270, 195] width 243 height 32
click at [358, 236] on input "Apply" at bounding box center [367, 231] width 49 height 27
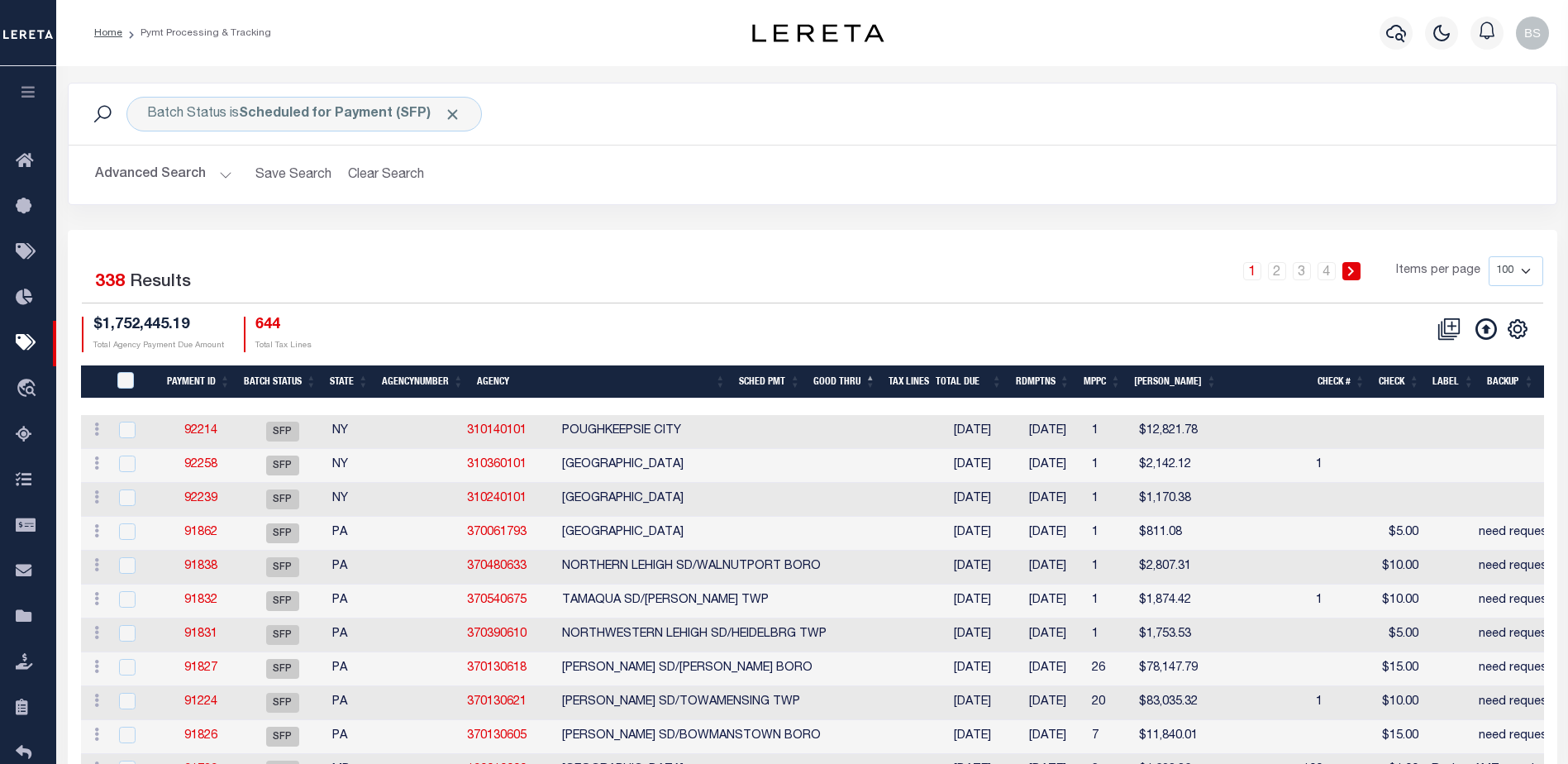
click at [223, 167] on button "Advanced Search" at bounding box center [163, 175] width 137 height 32
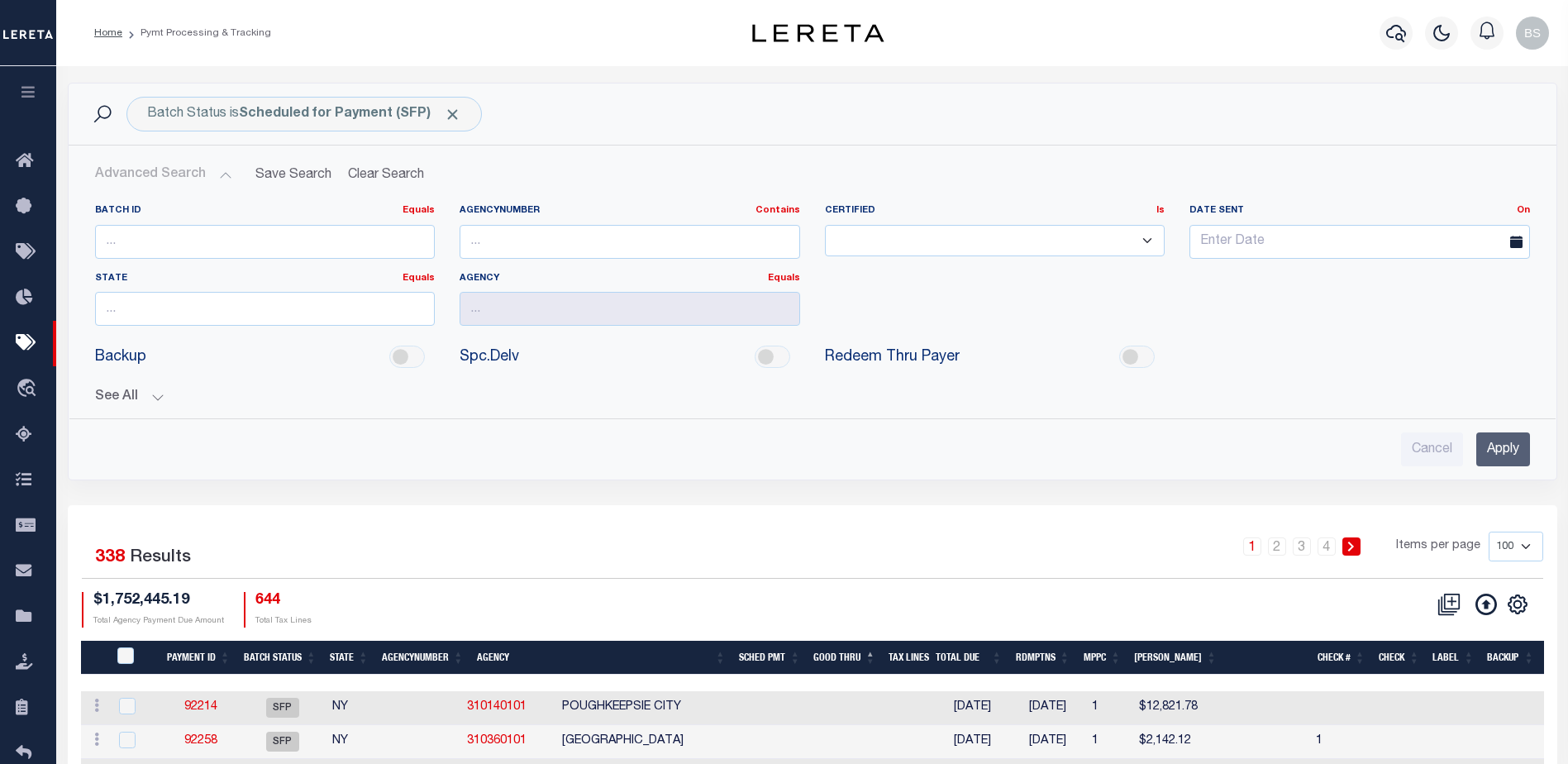
click at [158, 400] on button "See All" at bounding box center [812, 397] width 1436 height 16
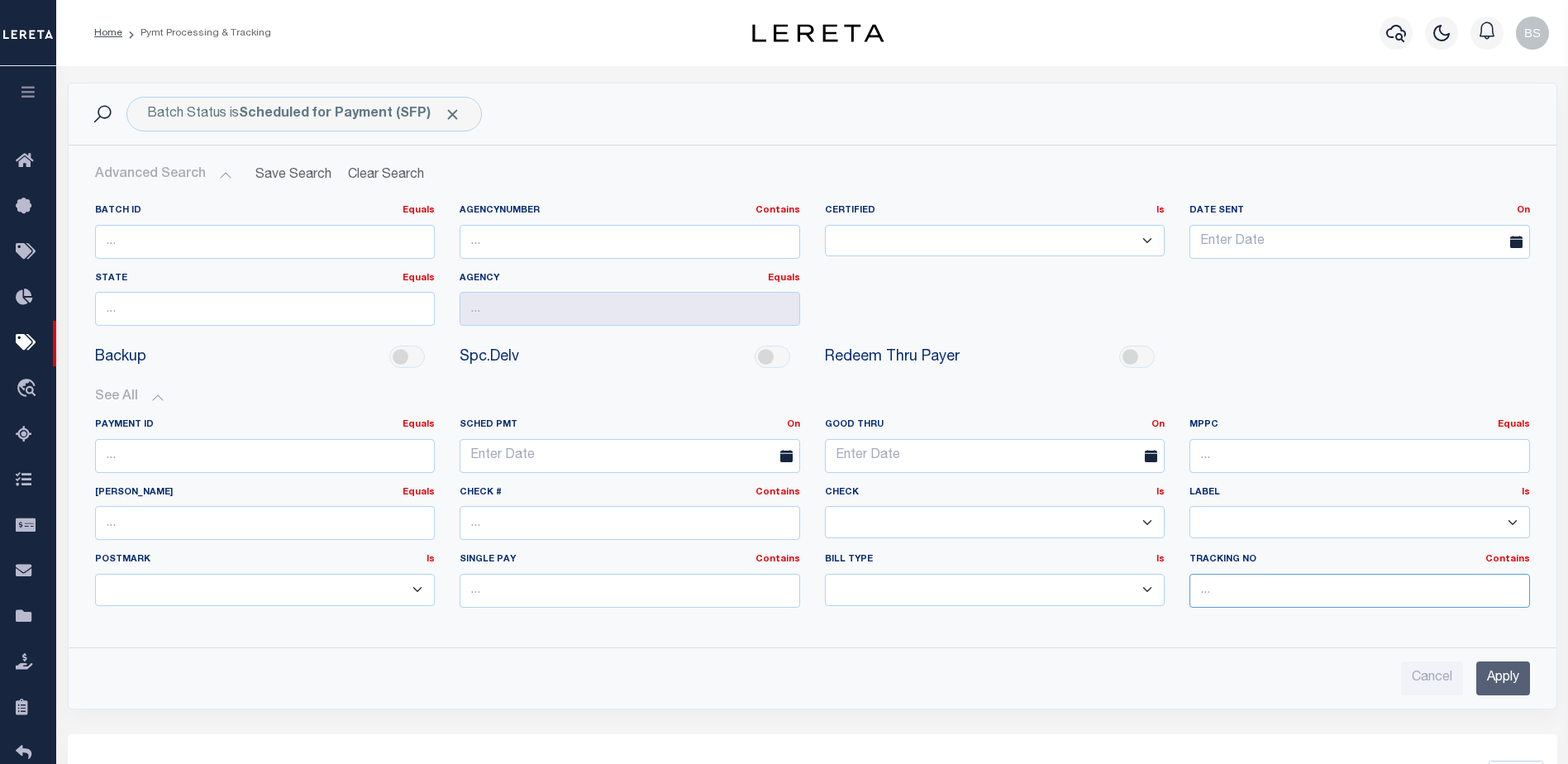
click at [1261, 594] on input "text" at bounding box center [1360, 591] width 341 height 34
type input "[PERSON_NAME]"
click at [1499, 672] on input "Apply" at bounding box center [1503, 678] width 54 height 34
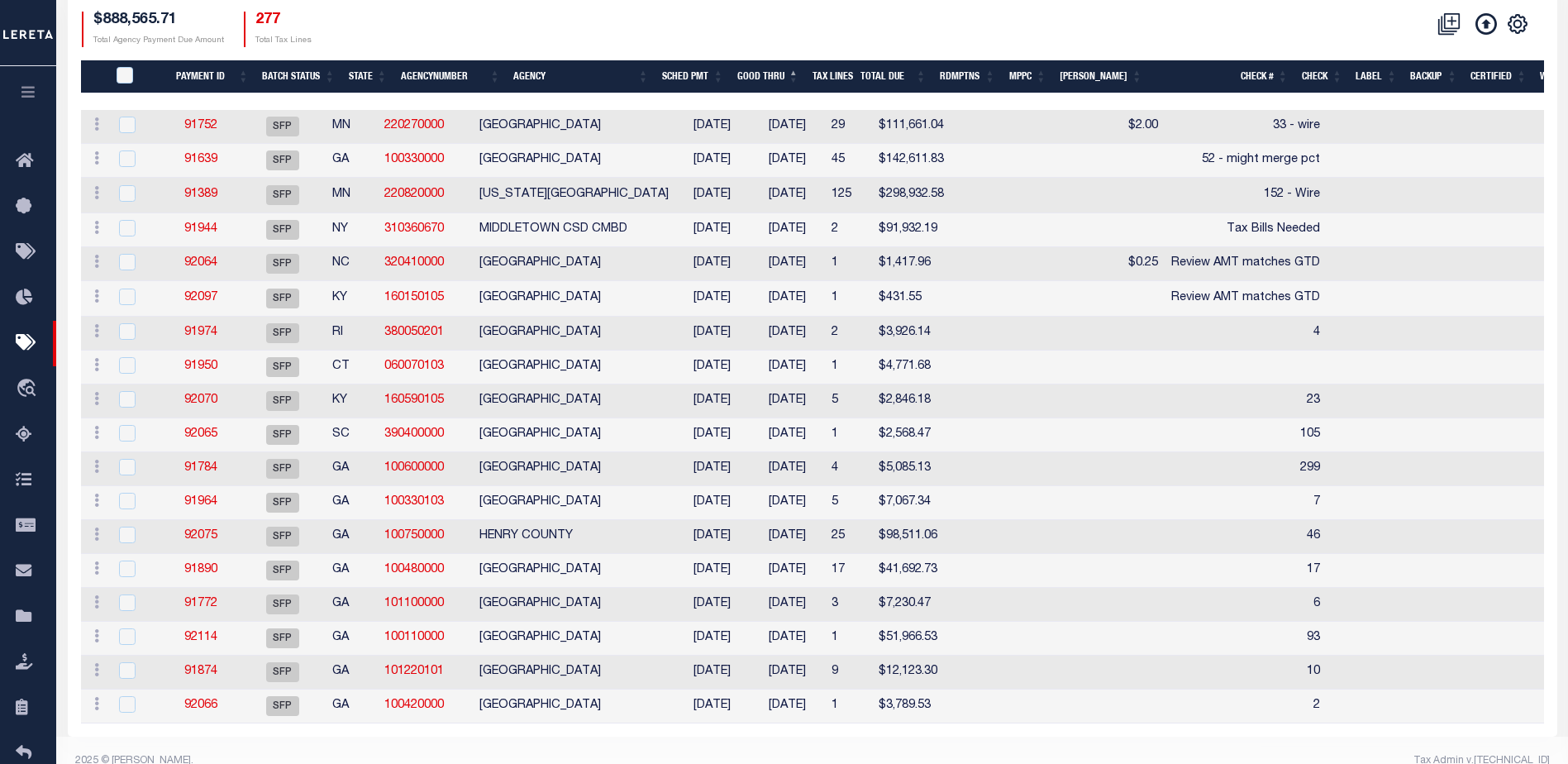
scroll to position [342, 0]
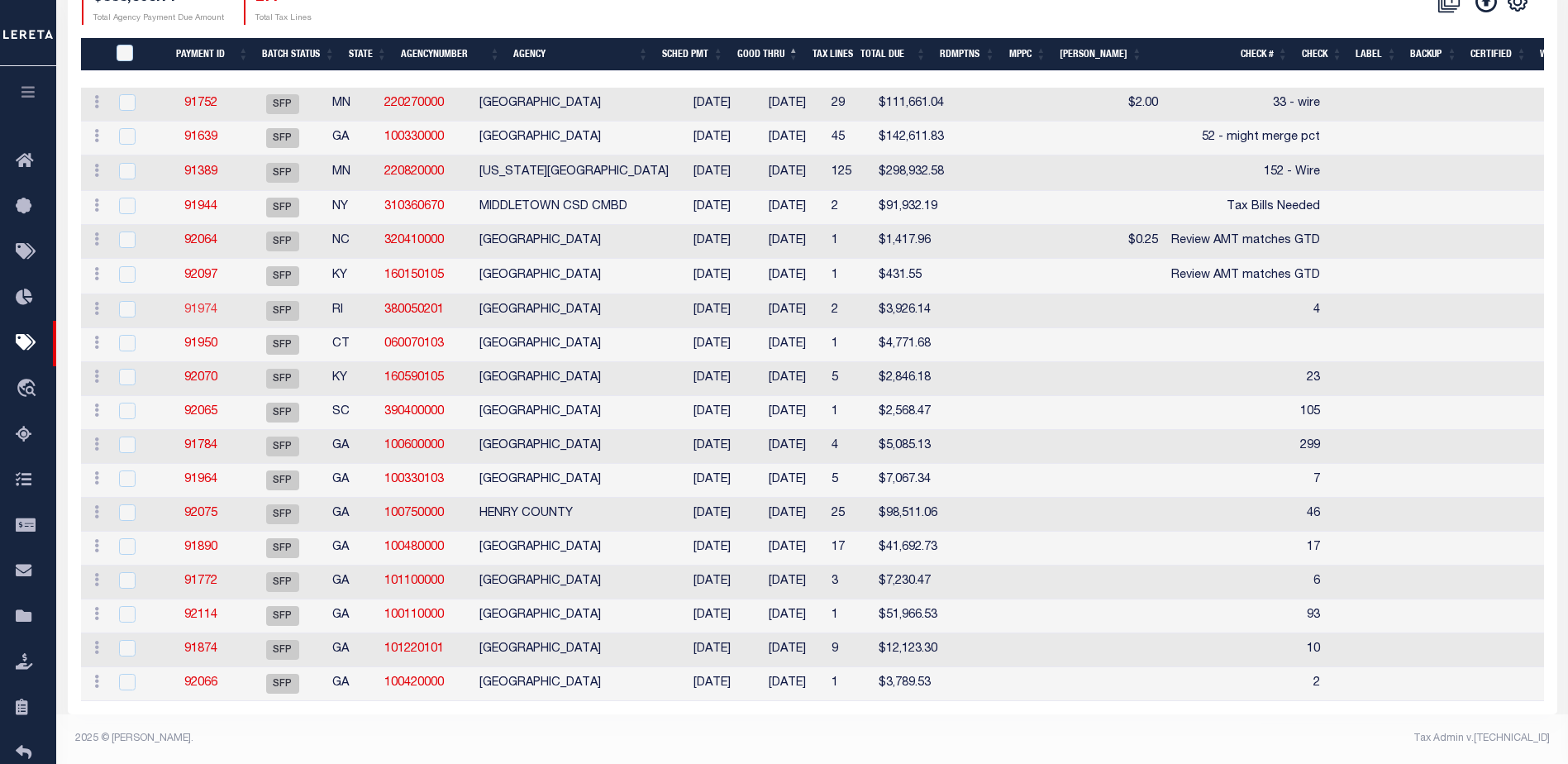
click at [209, 304] on link "91974" at bounding box center [201, 310] width 33 height 12
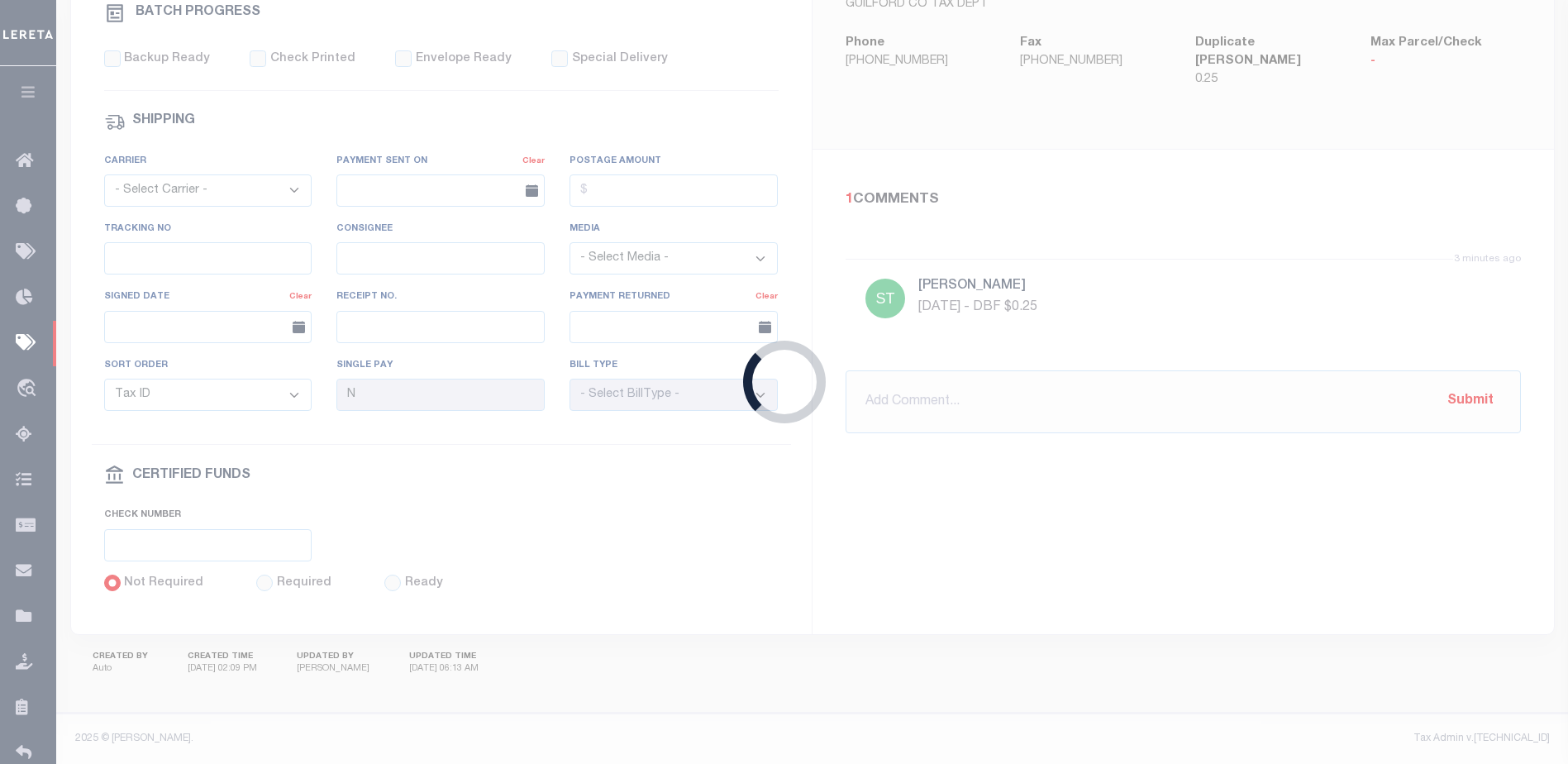
select select "SFP"
type input "[DATE]"
select select
type input "4"
select select
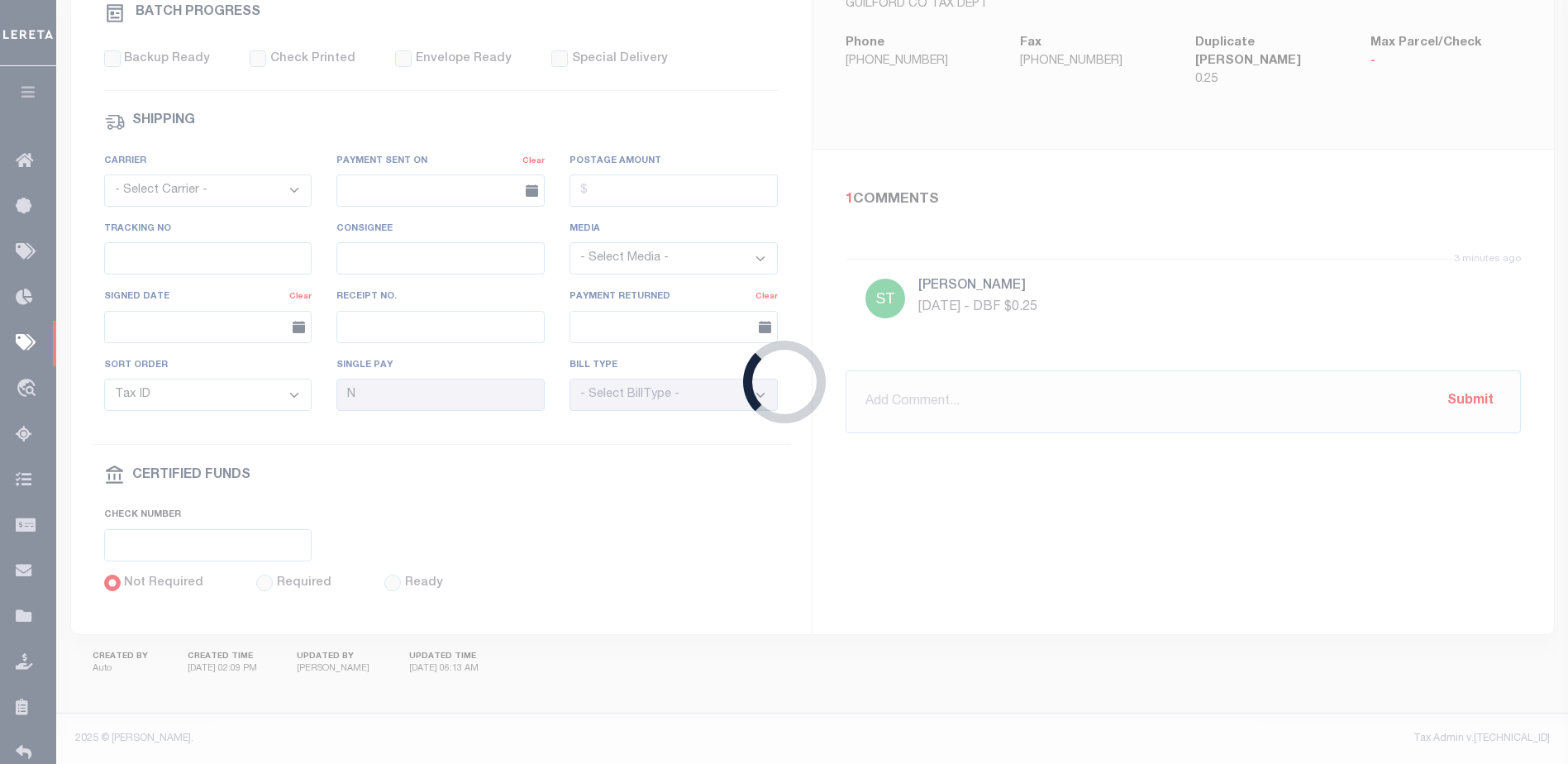
checkbox input "false"
type input "[PERSON_NAME]"
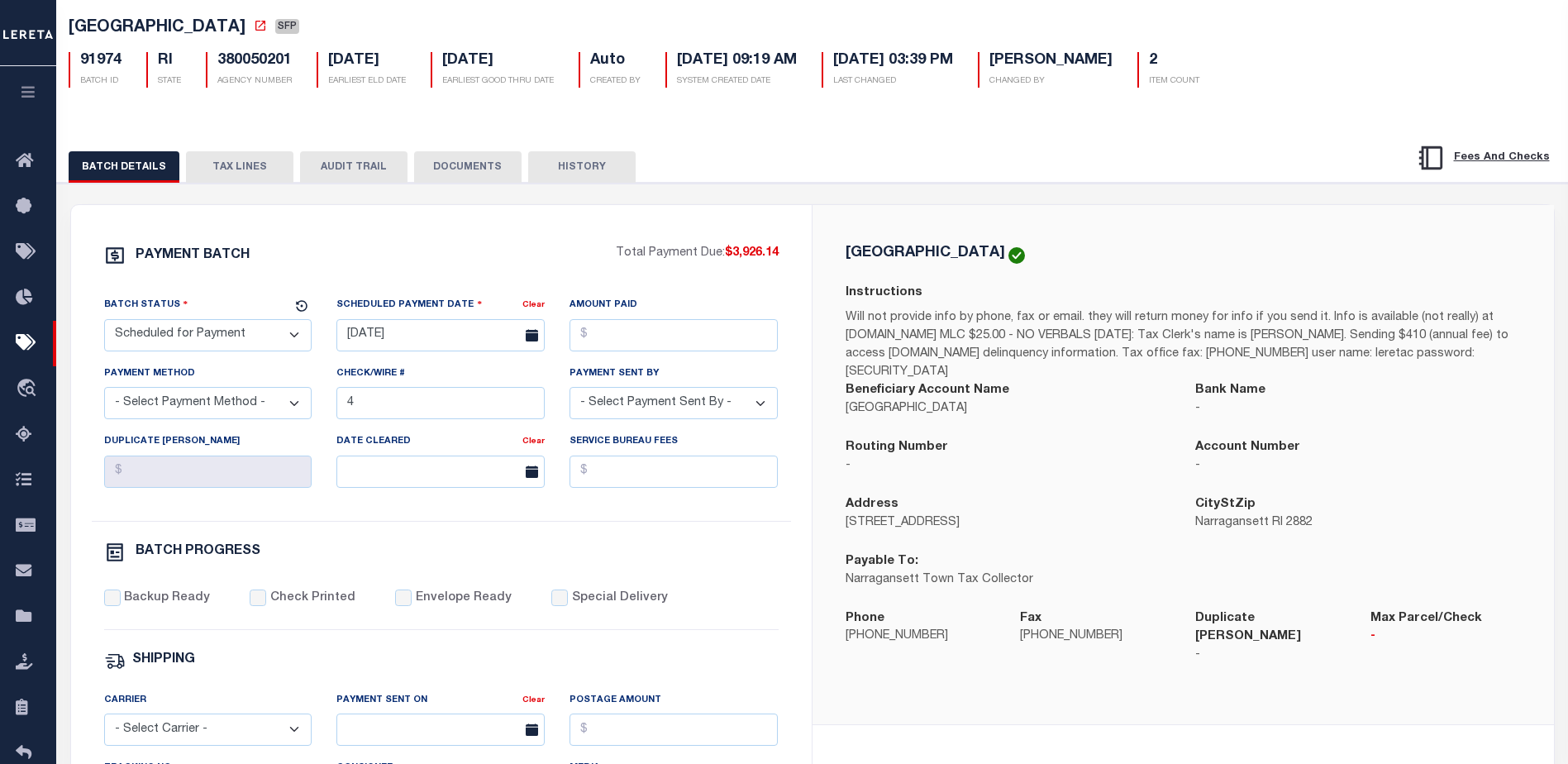
scroll to position [82, 0]
drag, startPoint x: 69, startPoint y: 34, endPoint x: 260, endPoint y: 36, distance: 191.0
click at [246, 36] on span "NARRAGANSETT TOWN" at bounding box center [157, 31] width 177 height 17
copy span "NARRAGANSETT TOWN"
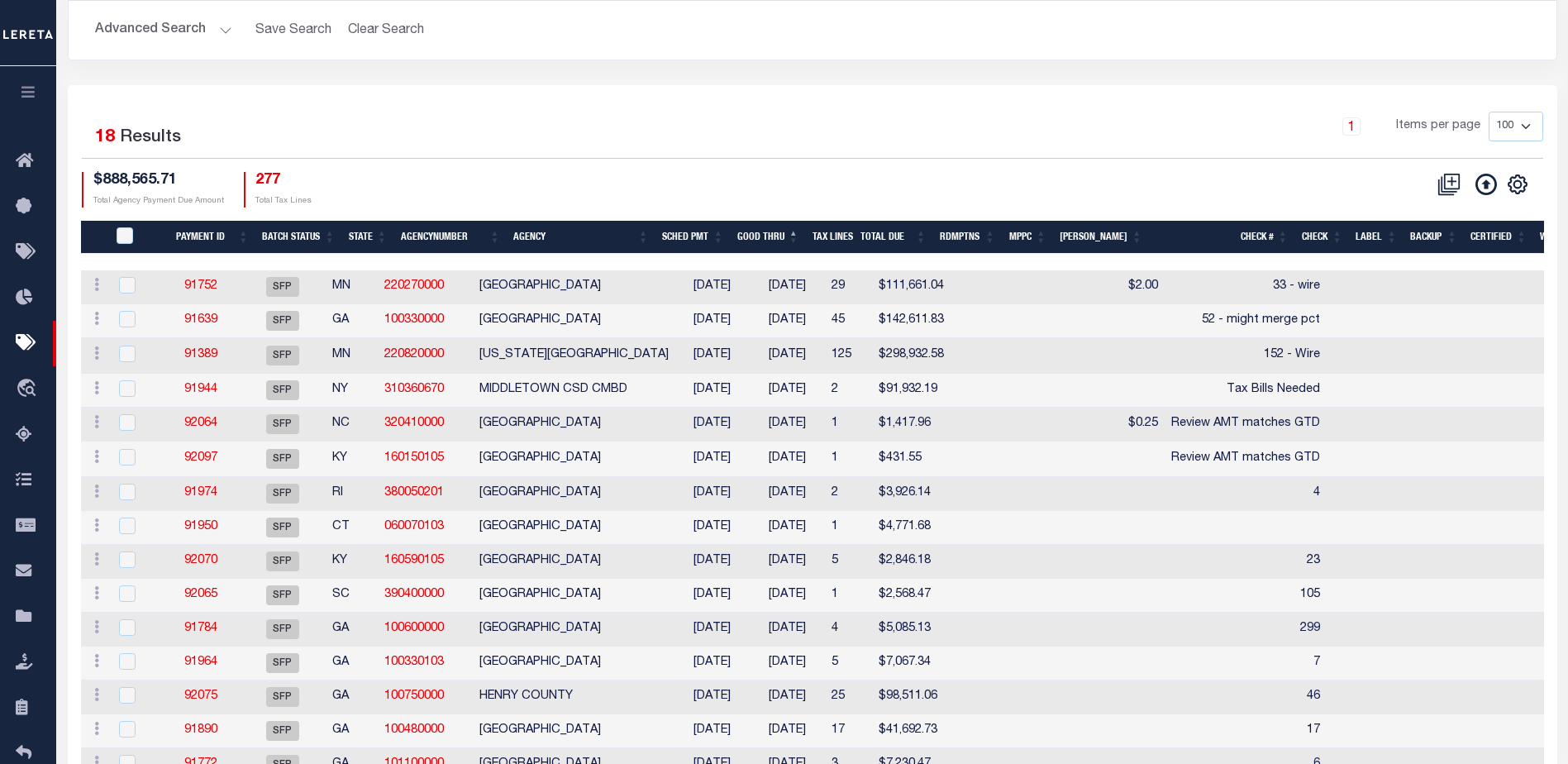
scroll to position [339, 0]
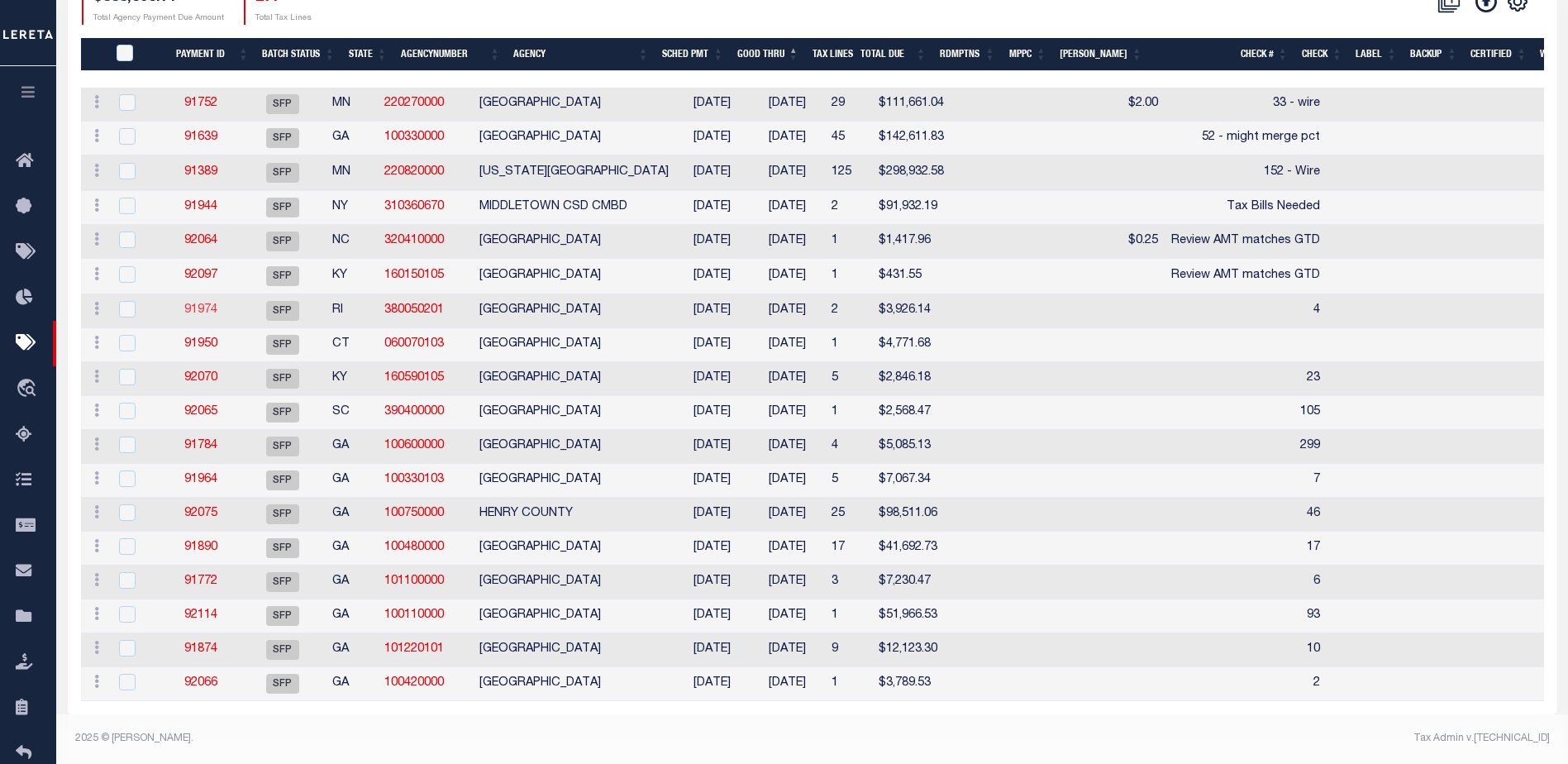
click at [211, 304] on link "91974" at bounding box center [201, 310] width 33 height 12
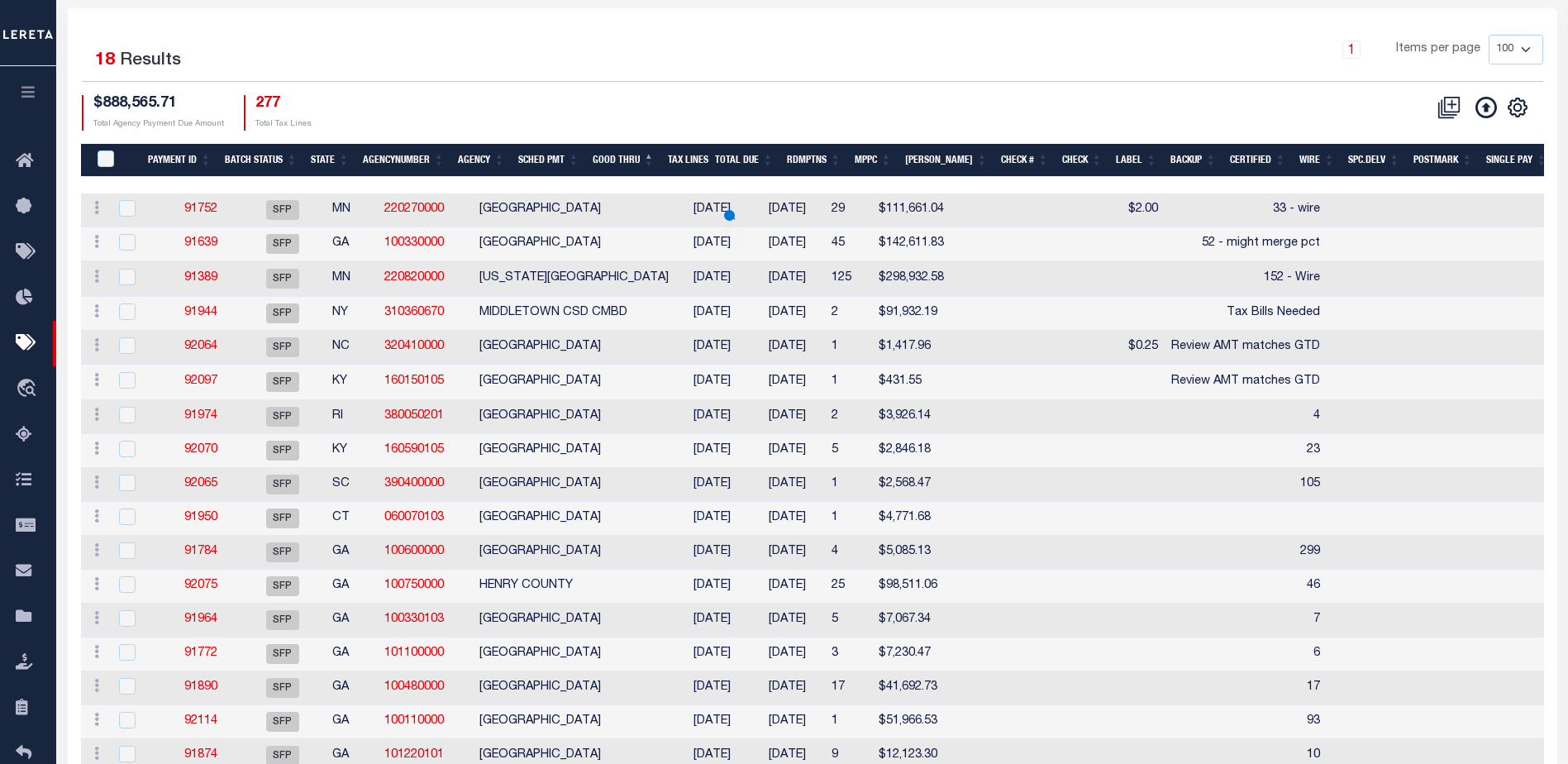
scroll to position [336, 0]
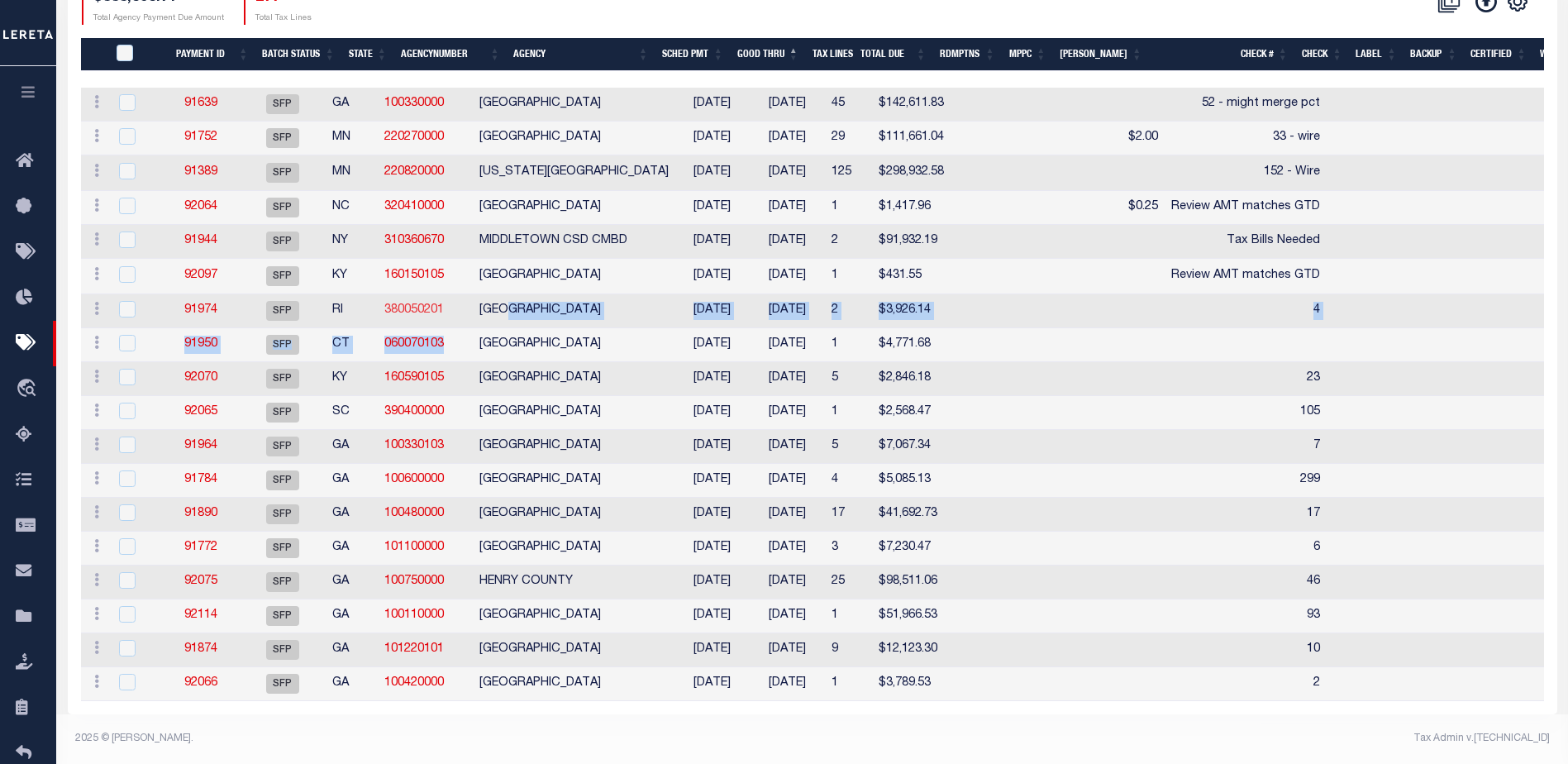
drag, startPoint x: 559, startPoint y: 320, endPoint x: 413, endPoint y: 306, distance: 146.7
click at [451, 317] on tr "ACTIONS Delete Batch 91974 SFP RI 380050201 NARRAGANSETT TOWN 10/22/2025 10/31/…" at bounding box center [1201, 311] width 2241 height 34
click at [206, 304] on link "91974" at bounding box center [201, 310] width 33 height 12
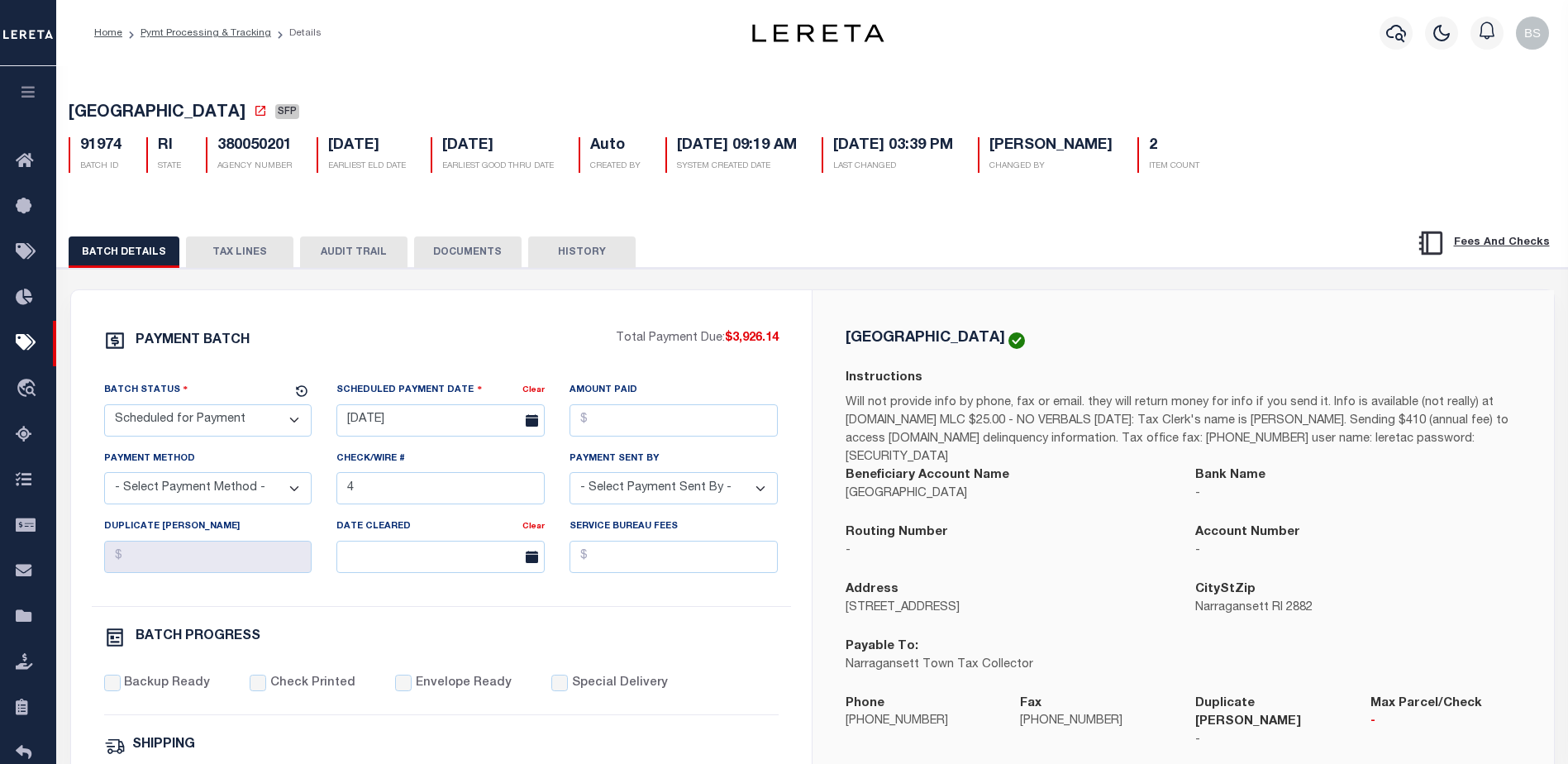
click at [266, 421] on select "- Select Status - Scheduled for Payment Ready For Payment Payment Sent Cleared …" at bounding box center [208, 420] width 208 height 32
select select "RFP"
click at [104, 407] on select "- Select Status - Scheduled for Payment Ready For Payment Payment Sent Cleared …" at bounding box center [208, 420] width 208 height 32
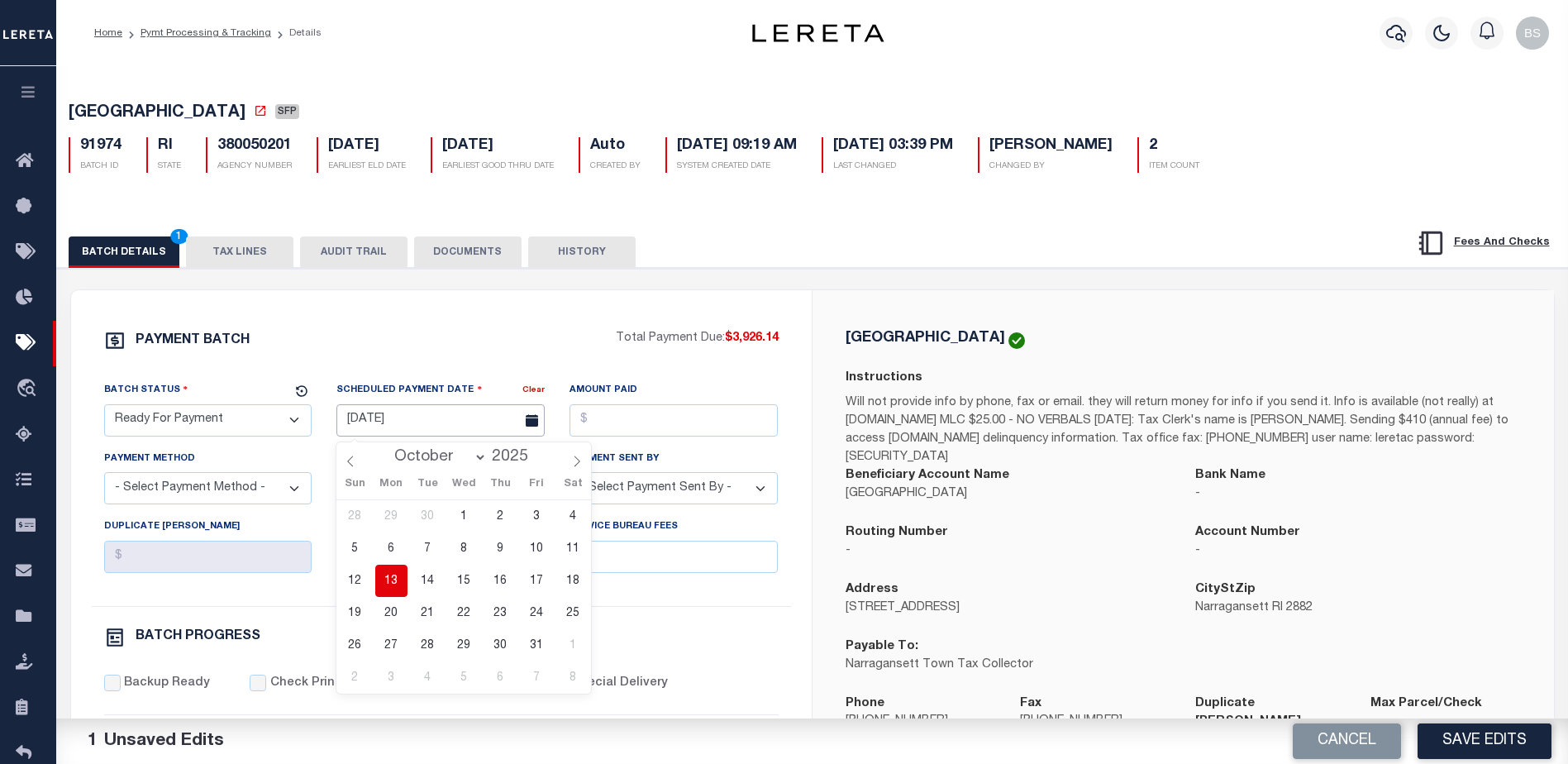
click at [380, 417] on input "[DATE]" at bounding box center [441, 420] width 208 height 32
click at [397, 584] on span "13" at bounding box center [392, 581] width 32 height 32
type input "10/13/2025"
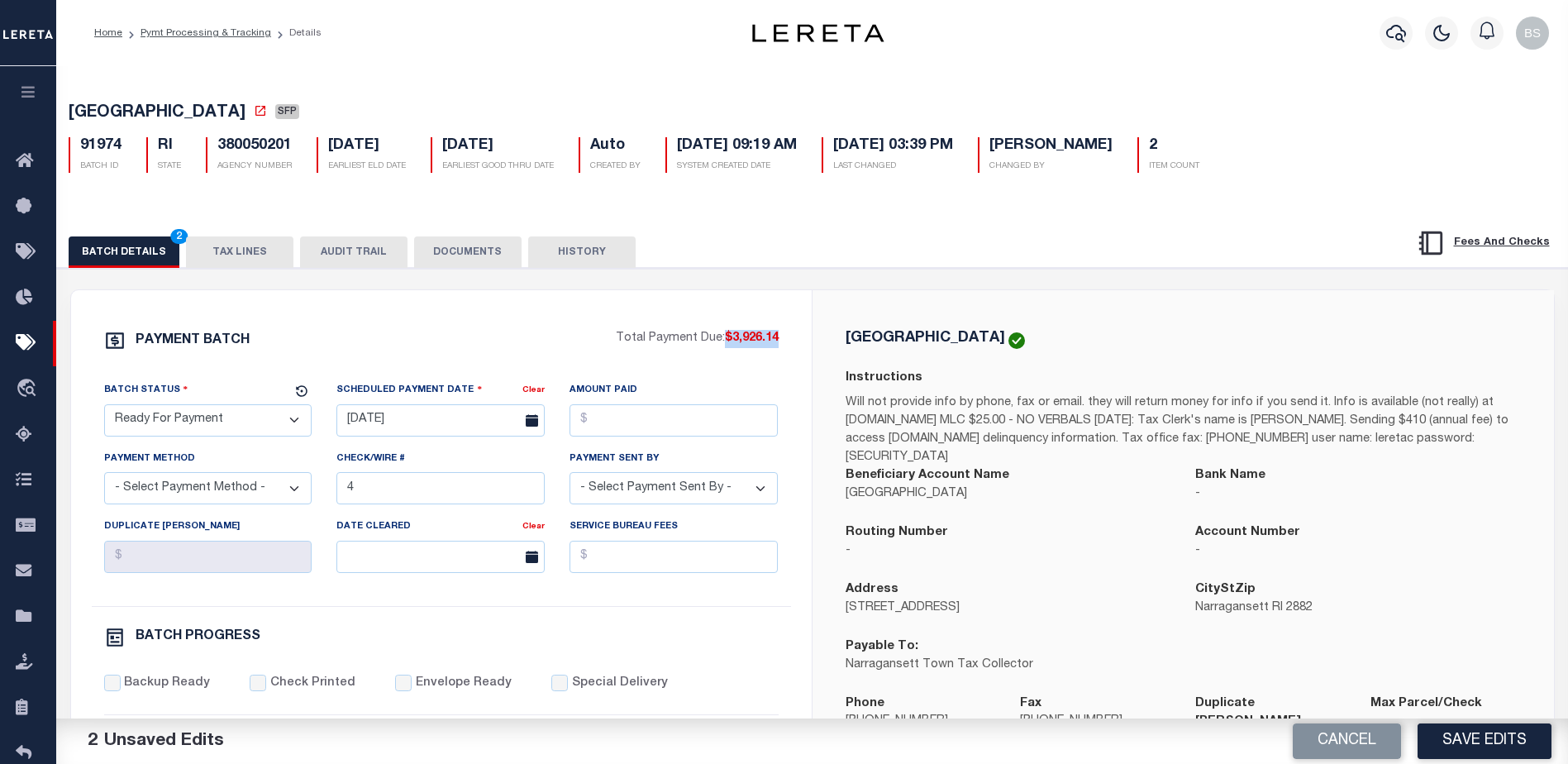
drag, startPoint x: 725, startPoint y: 341, endPoint x: 779, endPoint y: 342, distance: 54.0
click at [785, 342] on div "PAYMENT BATCH Total Payment Due: $3,926.14 Batch Status - Select Status -" at bounding box center [442, 774] width 702 height 888
copy span "$3,926.14"
click at [672, 426] on input "Amount Paid" at bounding box center [674, 420] width 208 height 32
paste input "$3,926.14"
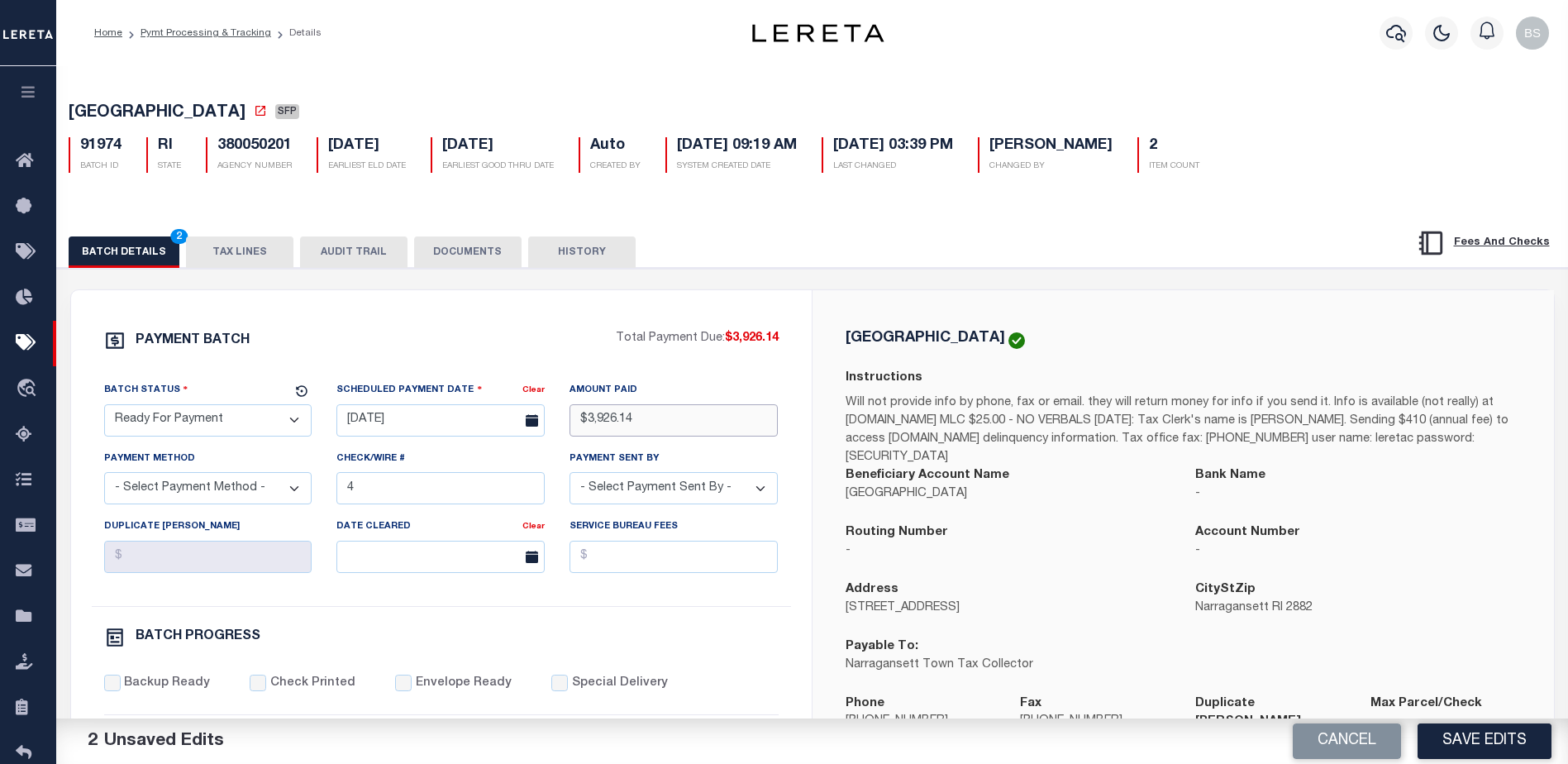
type input "$3,926.14"
click at [272, 490] on select "- Select Payment Method - ACH Certified Check Check Direct Deposit Wire Transfer" at bounding box center [208, 488] width 208 height 32
select select "CHK"
click at [104, 477] on select "- Select Payment Method - ACH Certified Check Check Direct Deposit Wire Transfer" at bounding box center [208, 488] width 208 height 32
click at [416, 487] on input "4" at bounding box center [441, 488] width 208 height 32
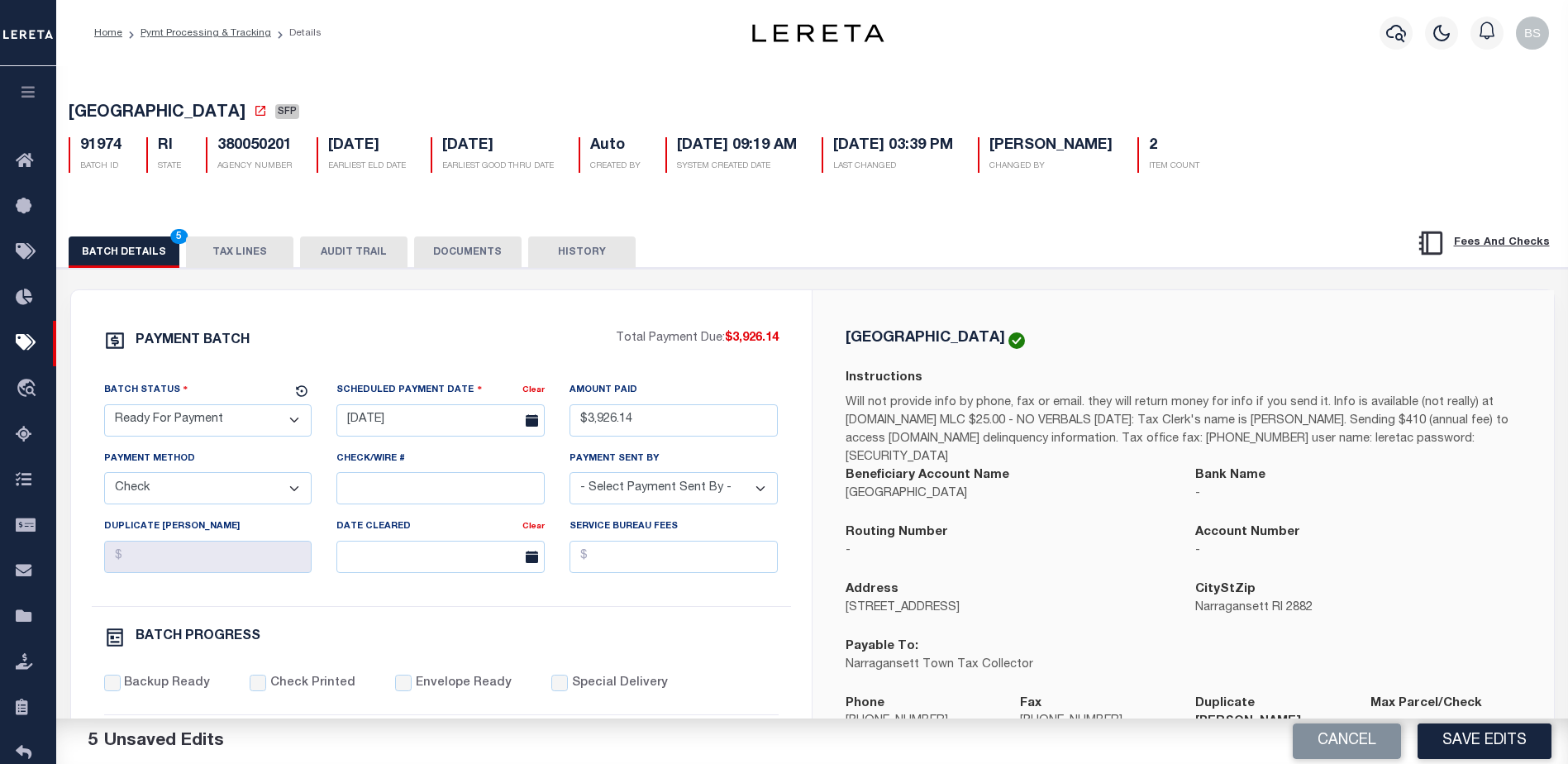
click at [637, 490] on select "- Select Payment Sent By - Aakash Patel Abdul Muzain Adams, Pamela S Adhikary R…" at bounding box center [674, 488] width 208 height 32
select select "[PERSON_NAME]"
click at [636, 486] on select "- Select Payment Sent By - Aakash Patel Abdul Muzain Adams, Pamela S Adhikary R…" at bounding box center [674, 488] width 208 height 32
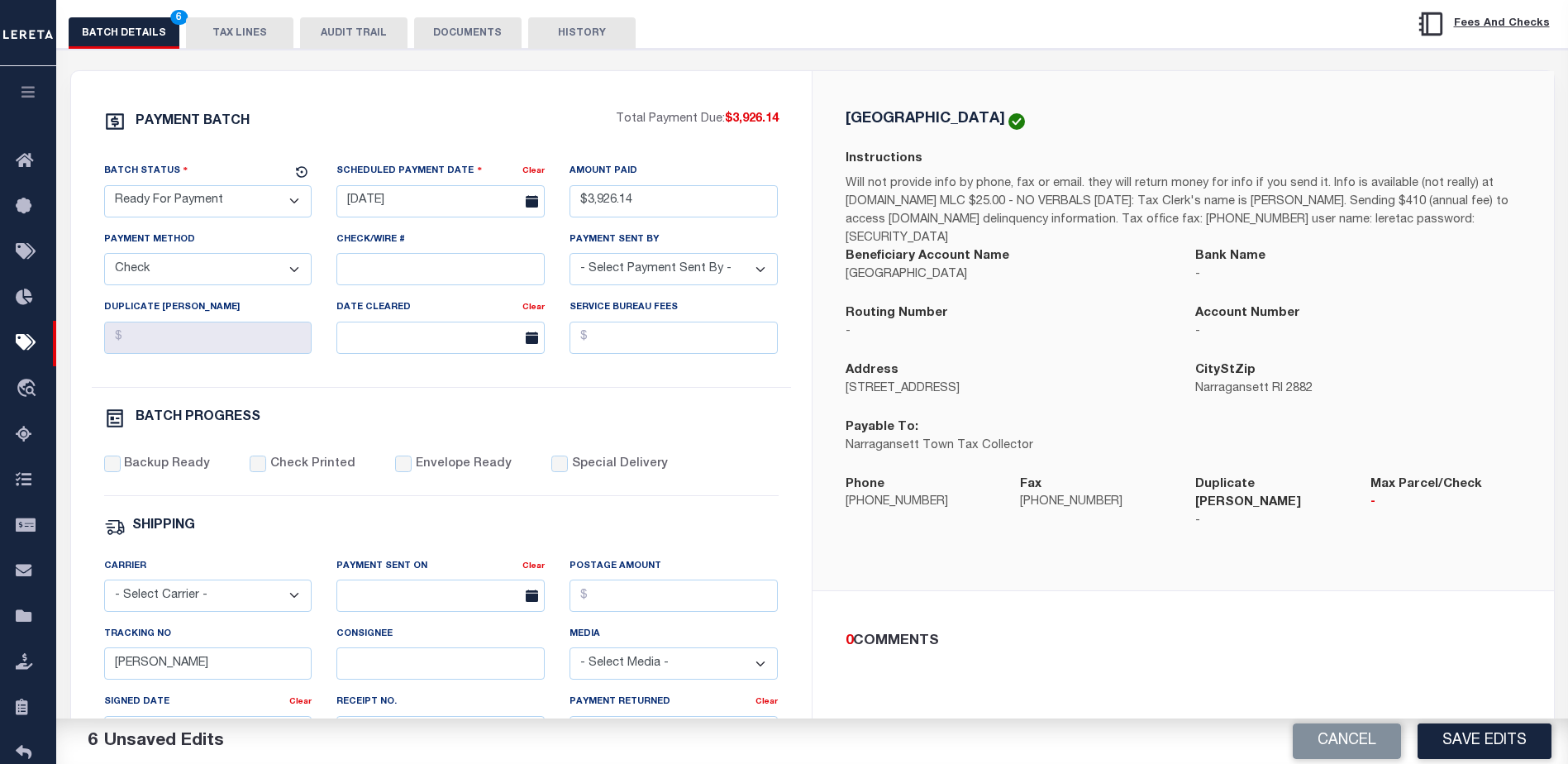
scroll to position [331, 0]
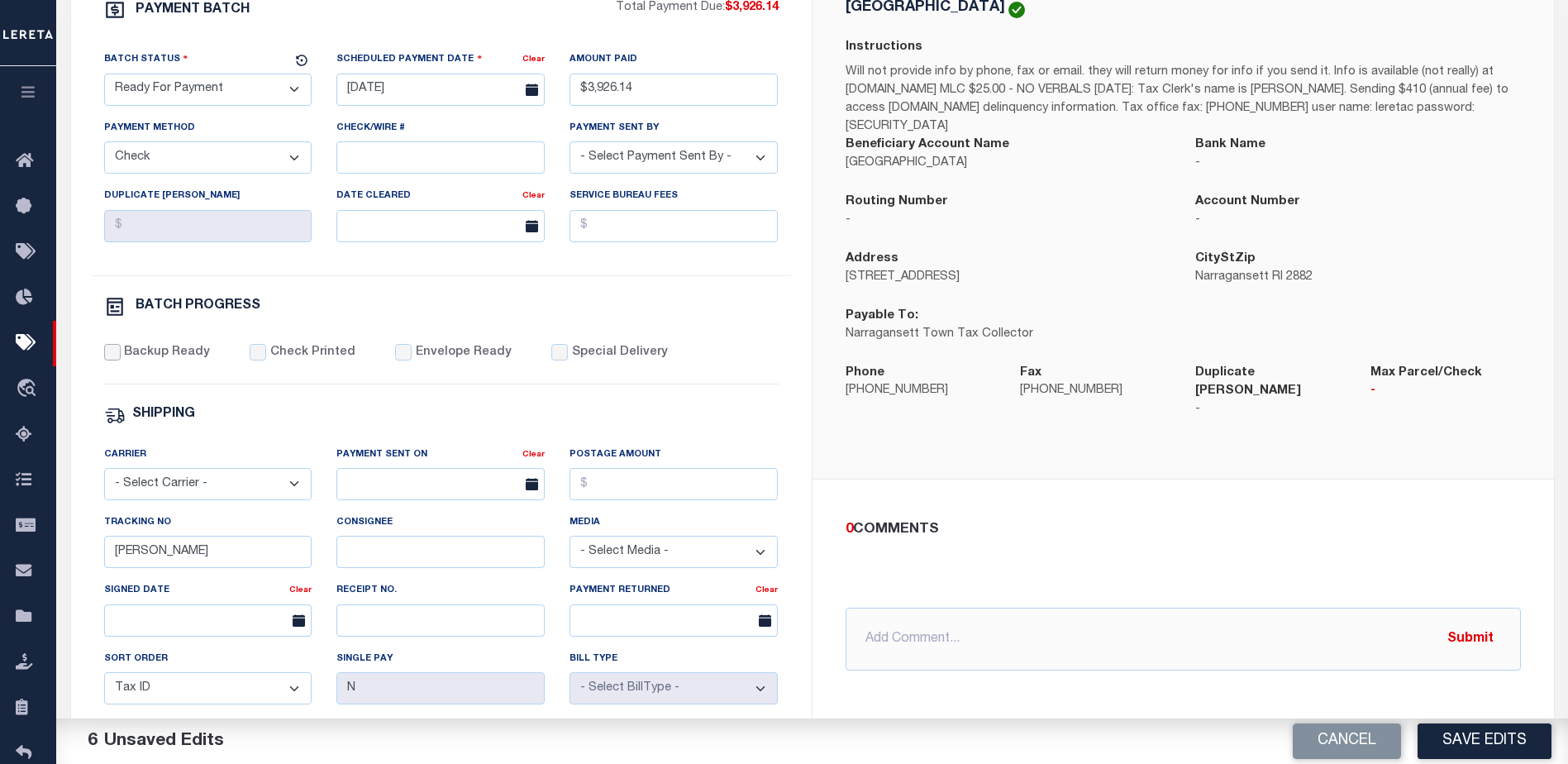
click at [112, 358] on input "Backup Ready" at bounding box center [112, 352] width 17 height 17
checkbox input "true"
click at [258, 556] on input "[PERSON_NAME]" at bounding box center [208, 552] width 208 height 32
type input "B"
click at [1488, 754] on button "Save Edits" at bounding box center [1485, 741] width 134 height 36
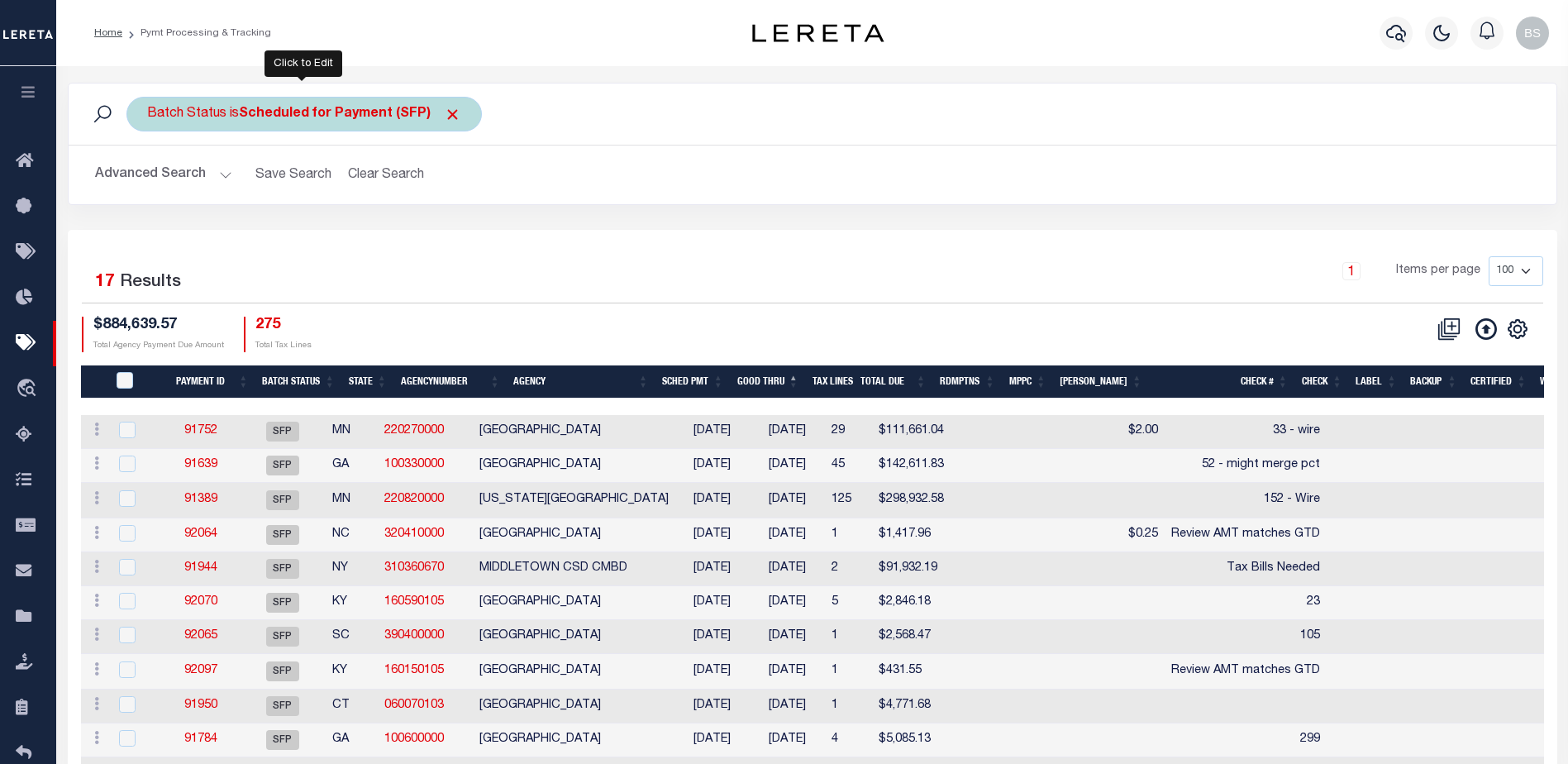
click at [376, 107] on b "Scheduled for Payment (SFP)" at bounding box center [350, 114] width 222 height 13
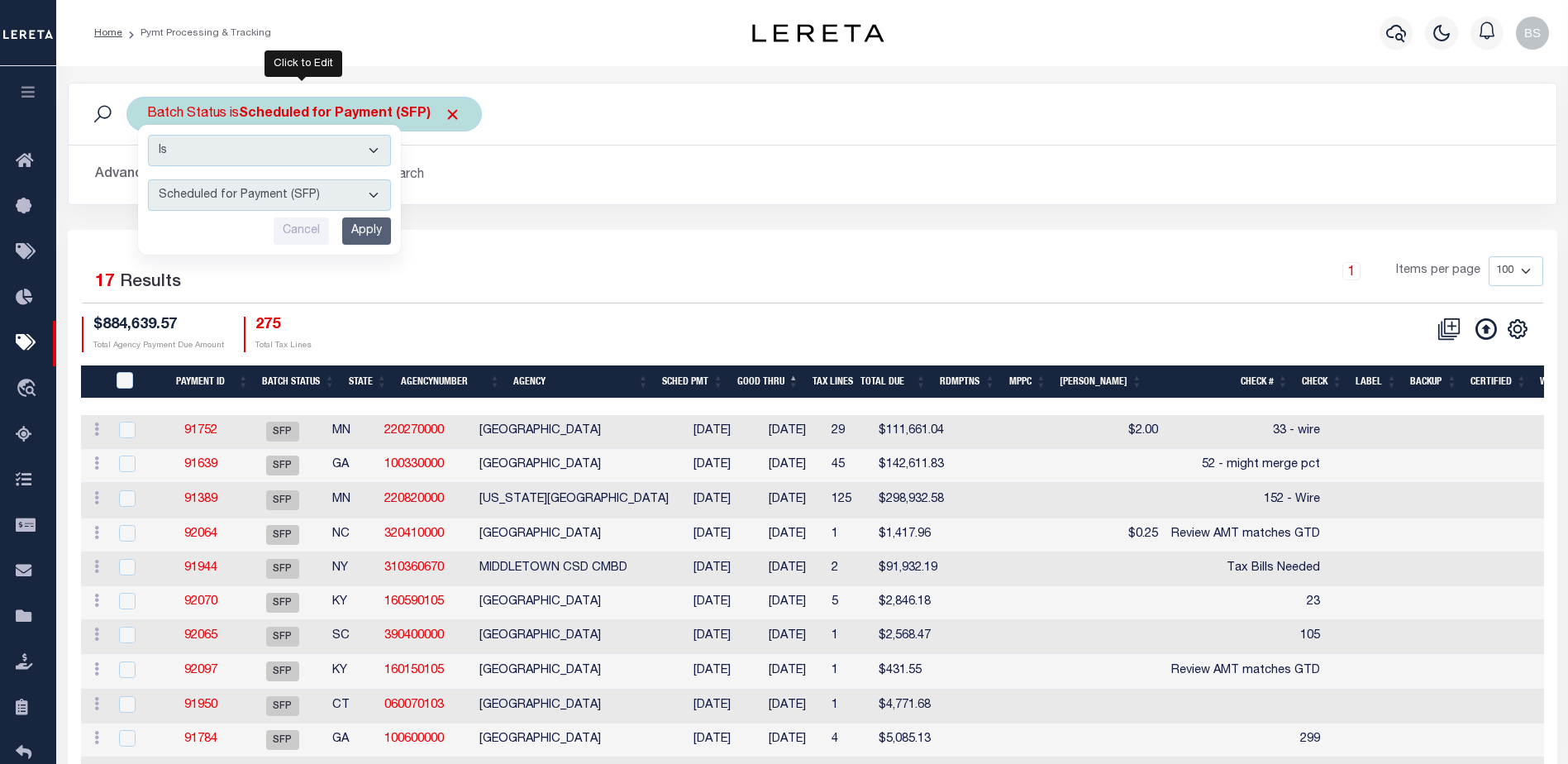
click at [374, 198] on select "Awaiting Funds (AWF) Cleared and Complete (CAC) New Check Needed (NCN) Payment …" at bounding box center [270, 195] width 243 height 32
select select "RFP"
click at [148, 179] on select "Awaiting Funds (AWF) Cleared and Complete (CAC) New Check Needed (NCN) Payment …" at bounding box center [270, 195] width 243 height 32
click at [380, 227] on input "Apply" at bounding box center [367, 231] width 49 height 27
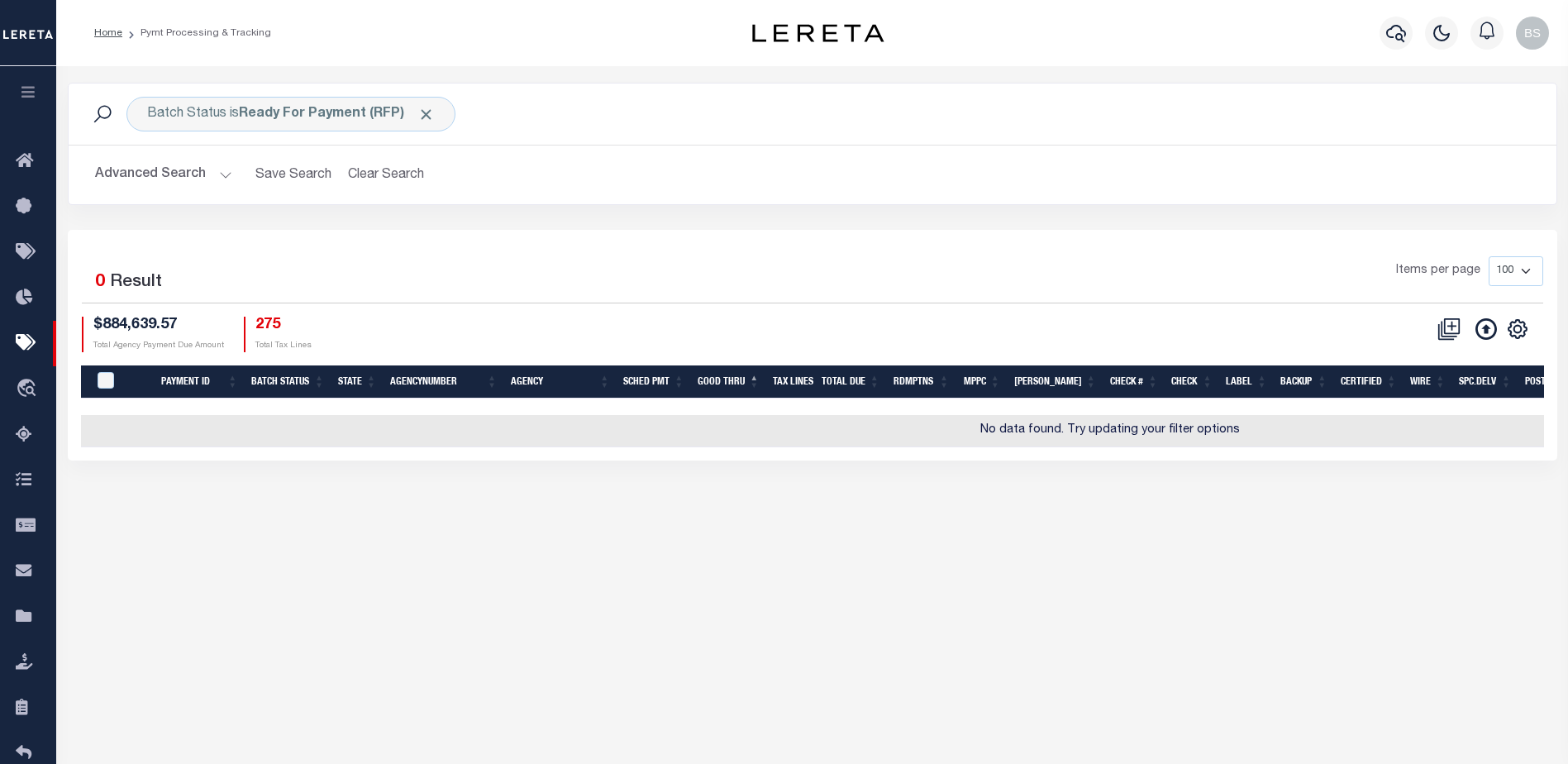
drag, startPoint x: 223, startPoint y: 171, endPoint x: 229, endPoint y: 177, distance: 8.5
click at [223, 172] on button "Advanced Search" at bounding box center [163, 175] width 137 height 32
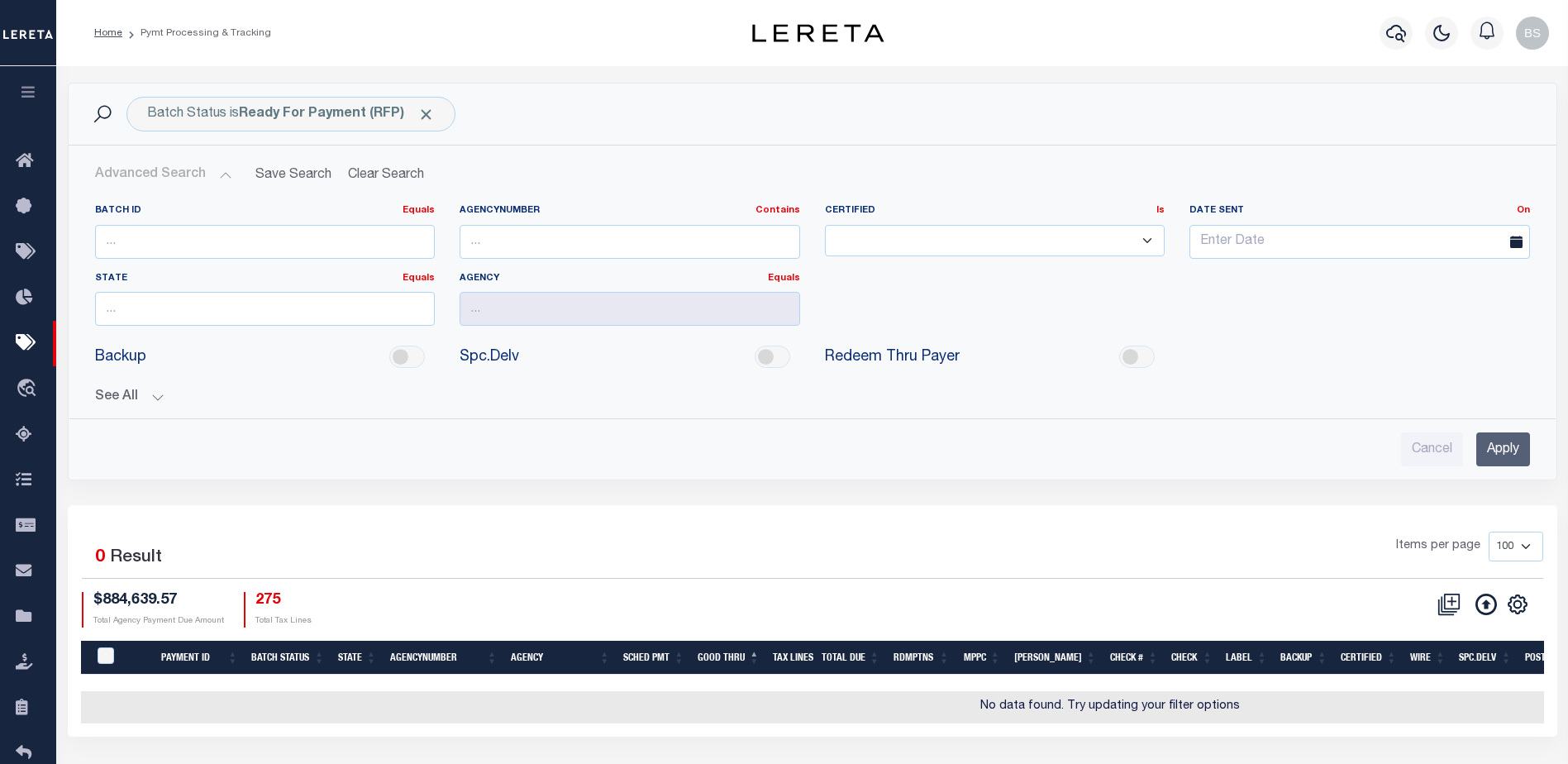
click at [150, 397] on button "See All" at bounding box center [812, 397] width 1436 height 16
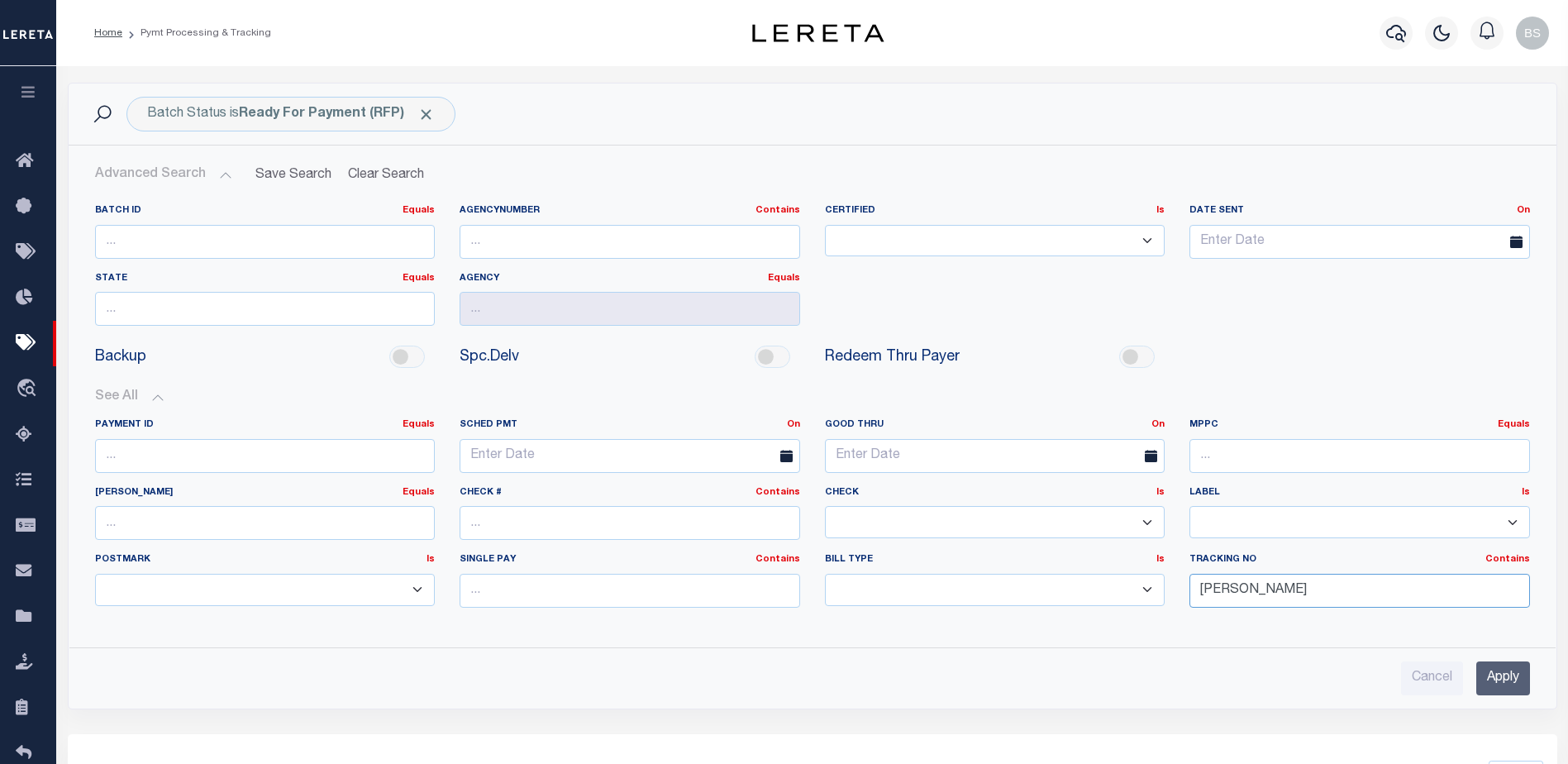
click at [1275, 595] on input "[PERSON_NAME]" at bounding box center [1360, 591] width 341 height 34
type input "B"
click at [1509, 685] on input "Apply" at bounding box center [1503, 678] width 54 height 34
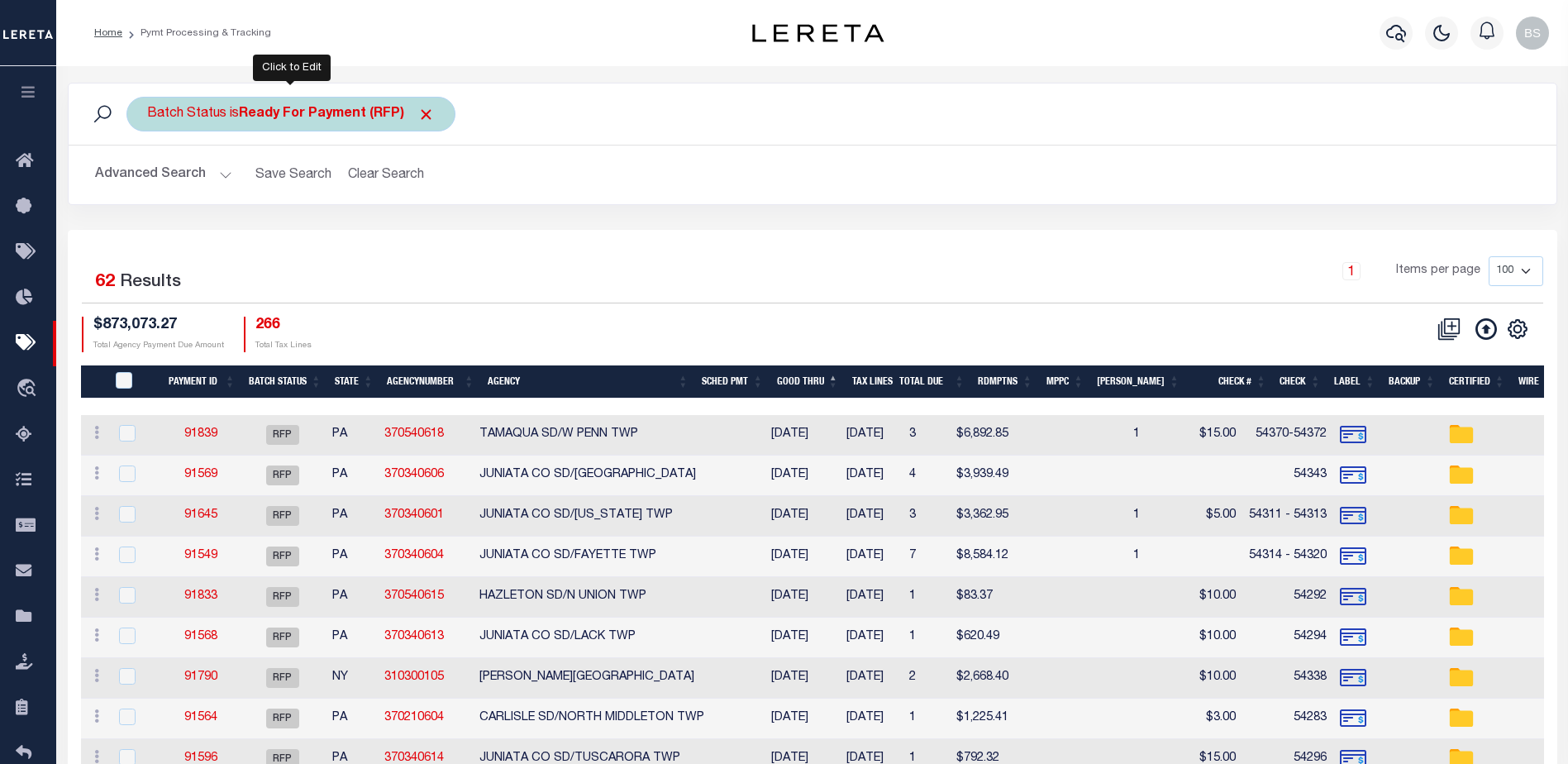
click at [331, 116] on b "Ready For Payment (RFP)" at bounding box center [337, 114] width 196 height 13
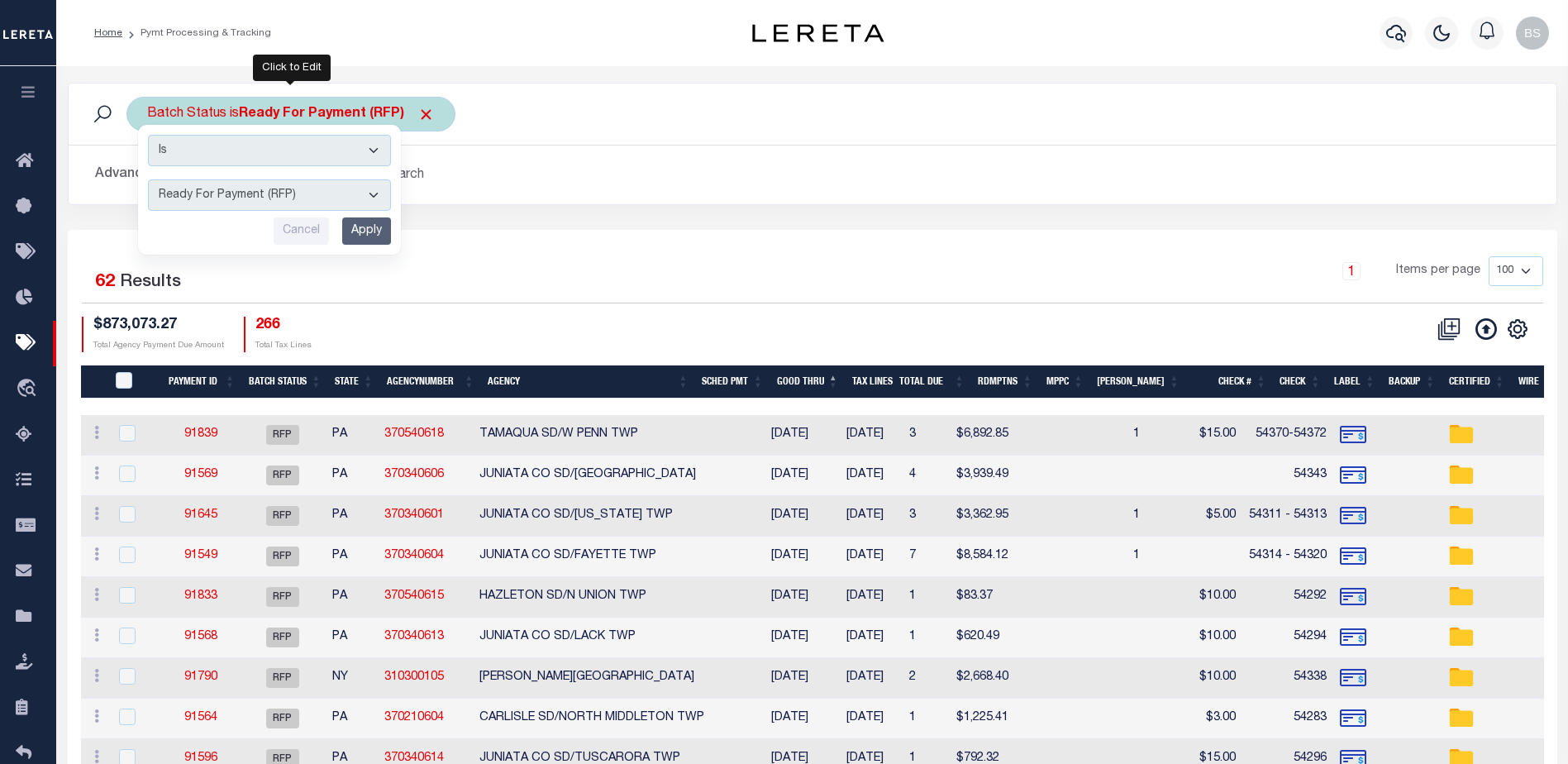
click at [375, 201] on select "Awaiting Funds (AWF) Cleared and Complete (CAC) New Check Needed (NCN) Payment …" at bounding box center [270, 195] width 243 height 32
select select "SFP"
click at [148, 179] on select "Awaiting Funds (AWF) Cleared and Complete (CAC) New Check Needed (NCN) Payment …" at bounding box center [270, 195] width 243 height 32
click at [358, 232] on input "Apply" at bounding box center [367, 231] width 49 height 27
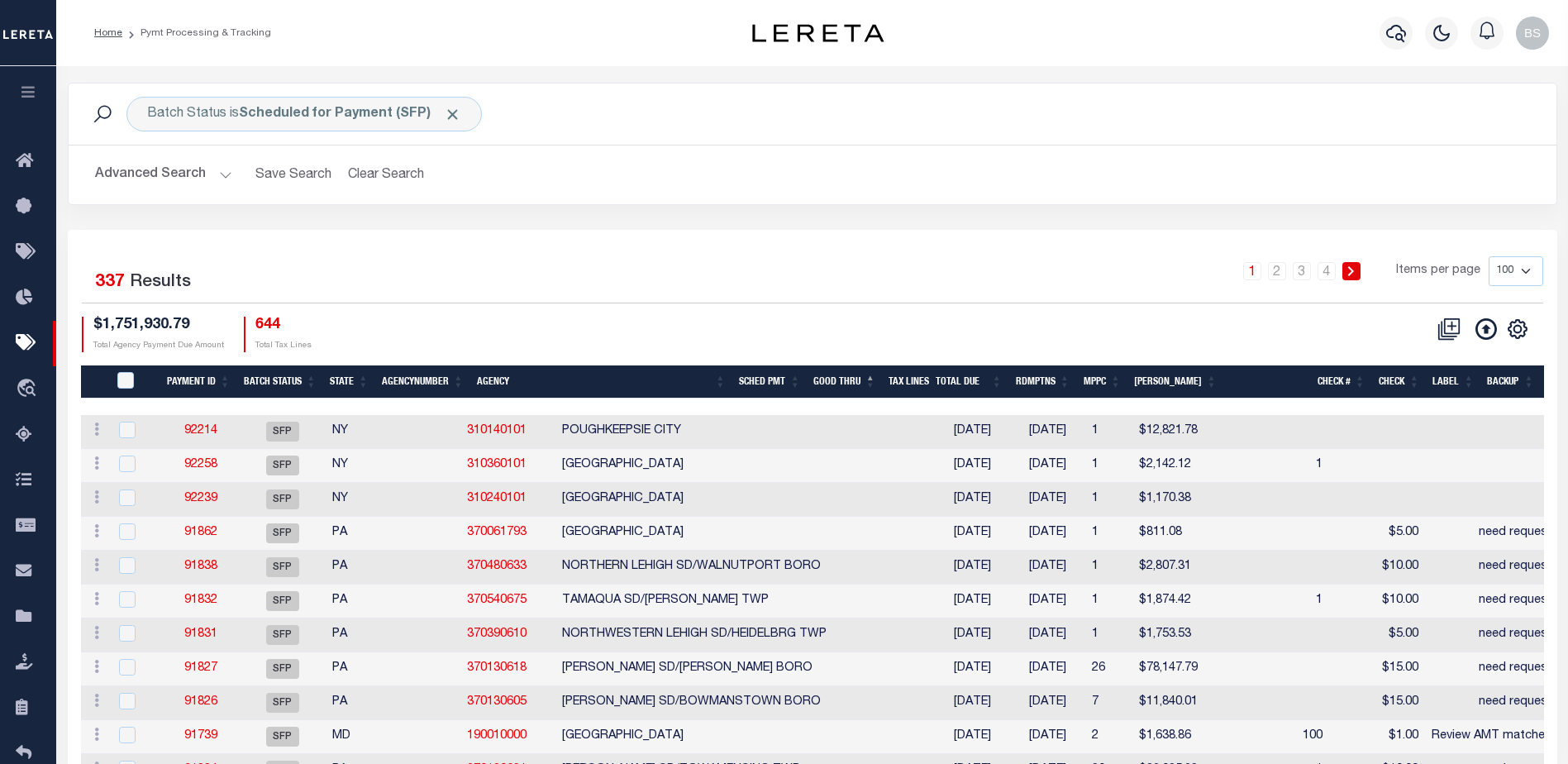
click at [221, 178] on button "Advanced Search" at bounding box center [163, 175] width 137 height 32
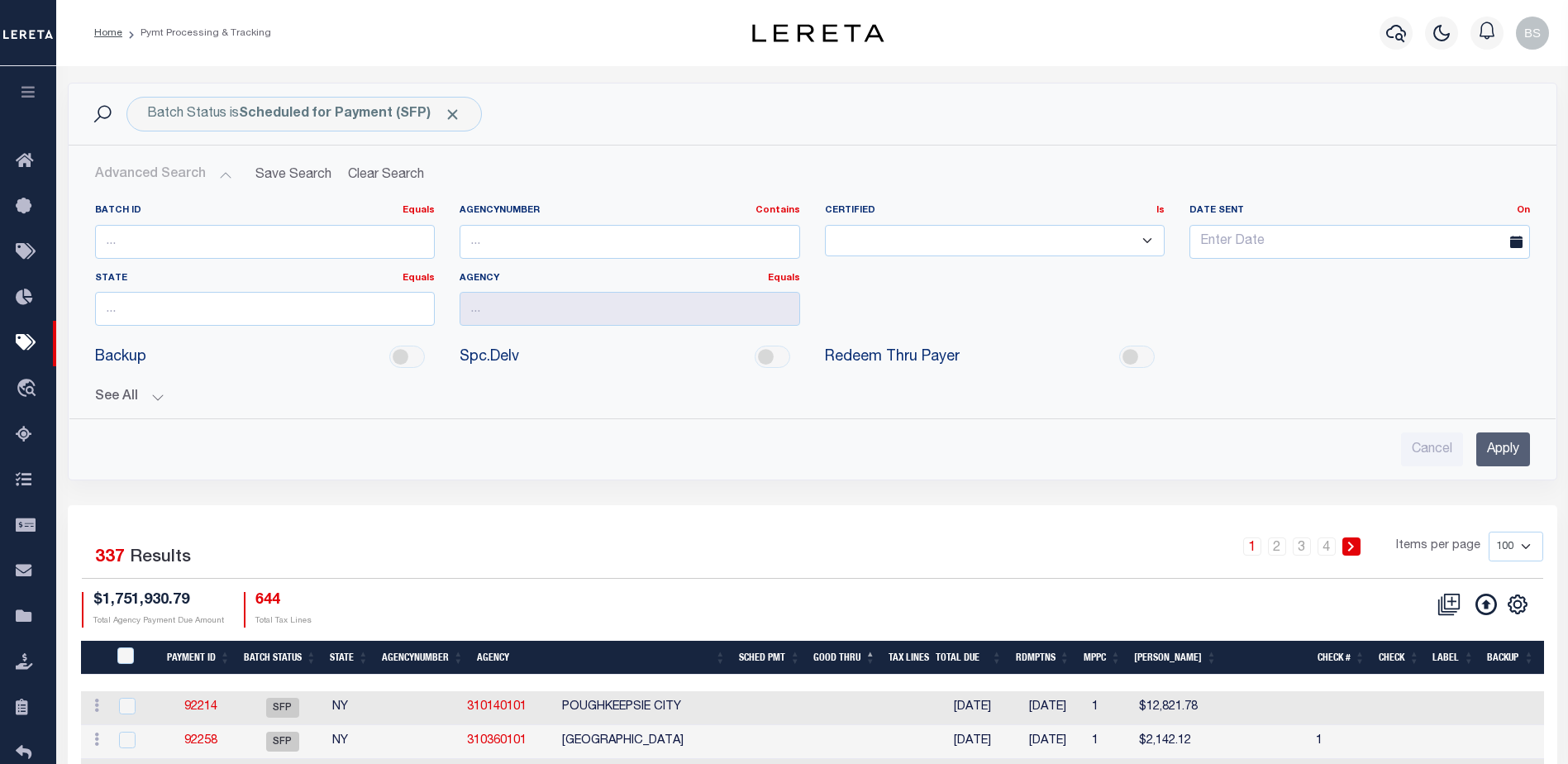
click at [155, 395] on button "See All" at bounding box center [812, 397] width 1436 height 16
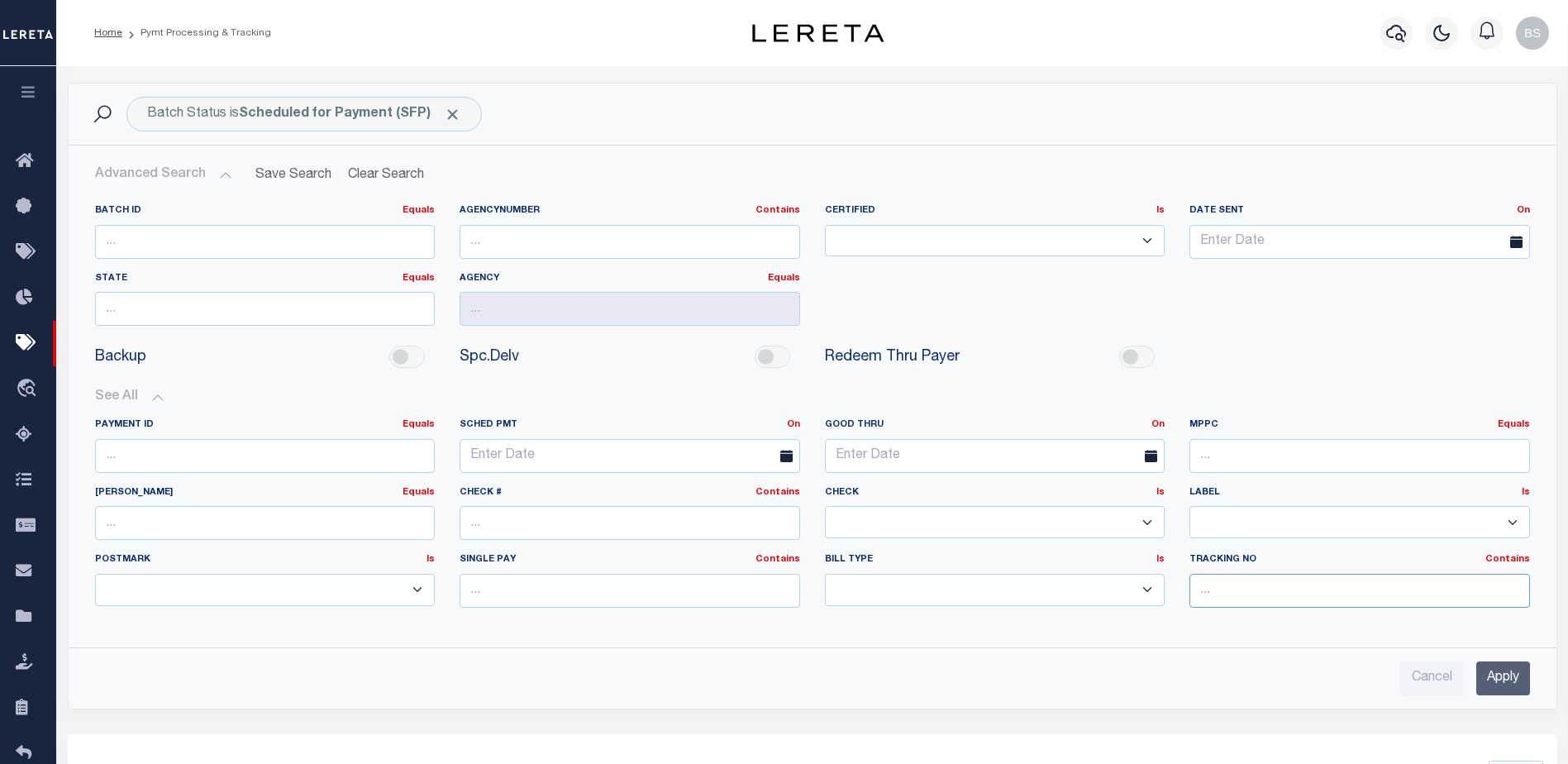
click at [1231, 594] on input "text" at bounding box center [1360, 591] width 341 height 34
type input "[PERSON_NAME]"
drag, startPoint x: 1513, startPoint y: 681, endPoint x: 1486, endPoint y: 642, distance: 47.4
click at [1512, 680] on input "Apply" at bounding box center [1503, 678] width 54 height 34
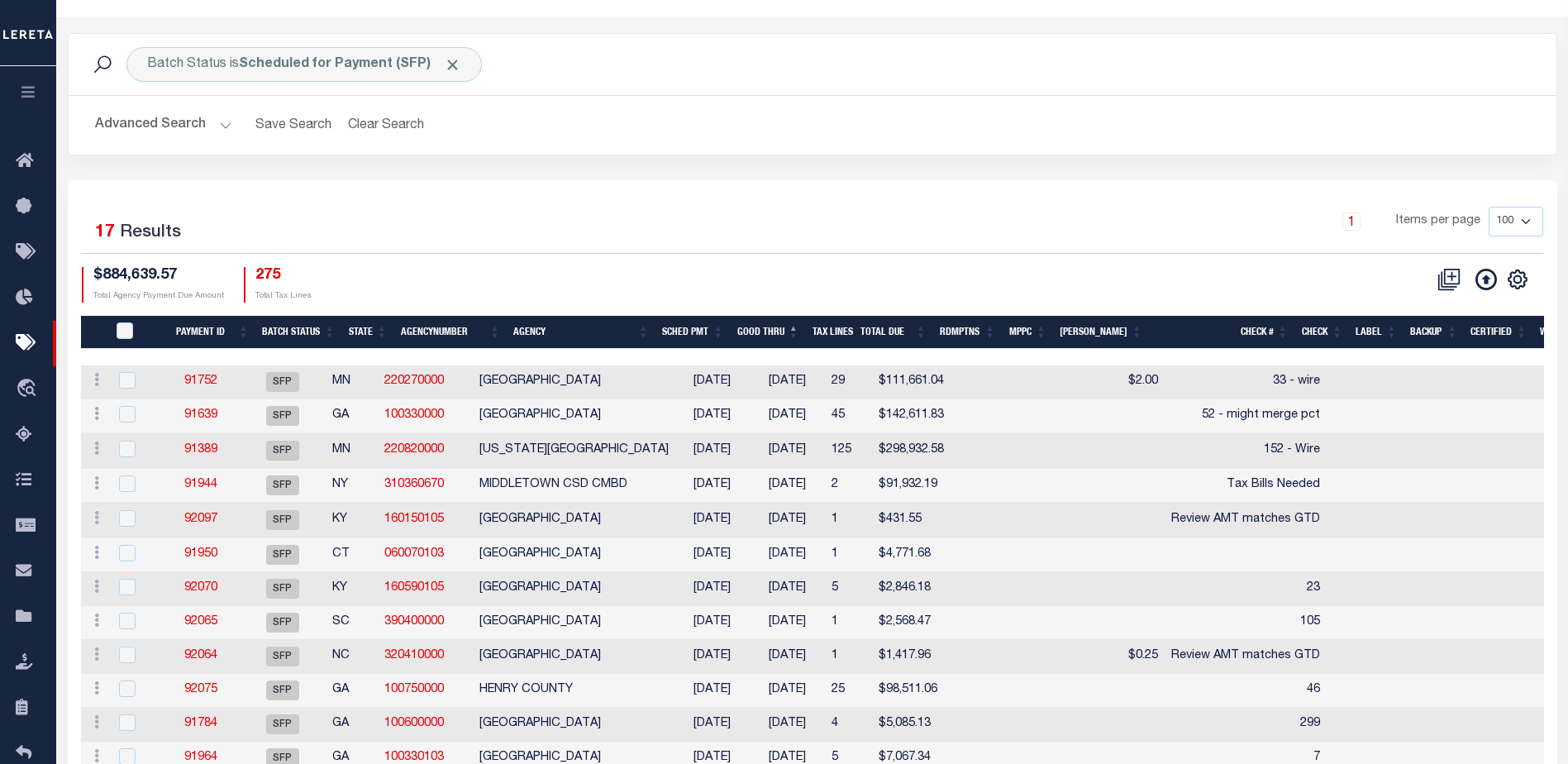
scroll to position [248, 0]
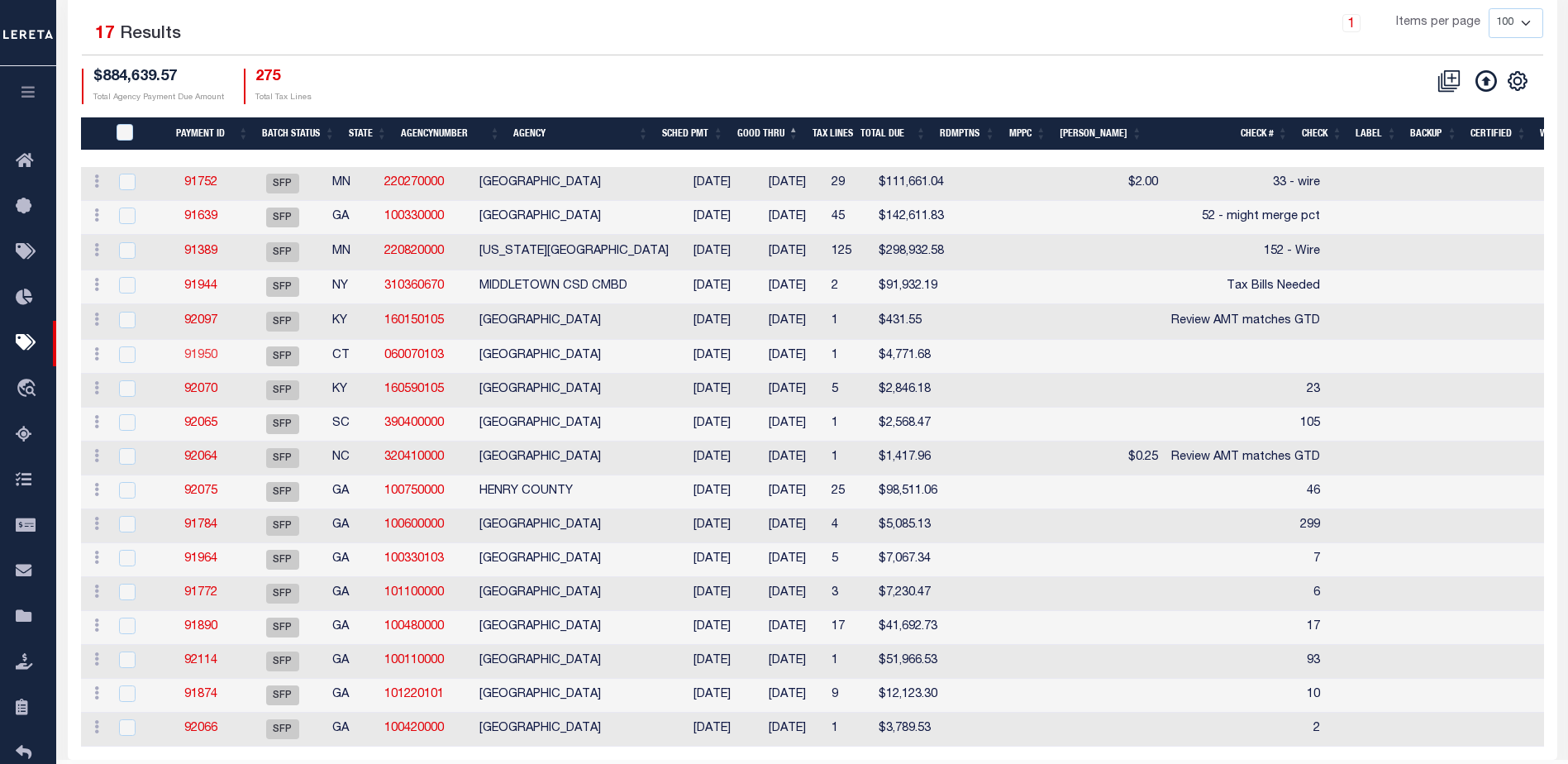
click at [215, 356] on link "91950" at bounding box center [201, 356] width 33 height 12
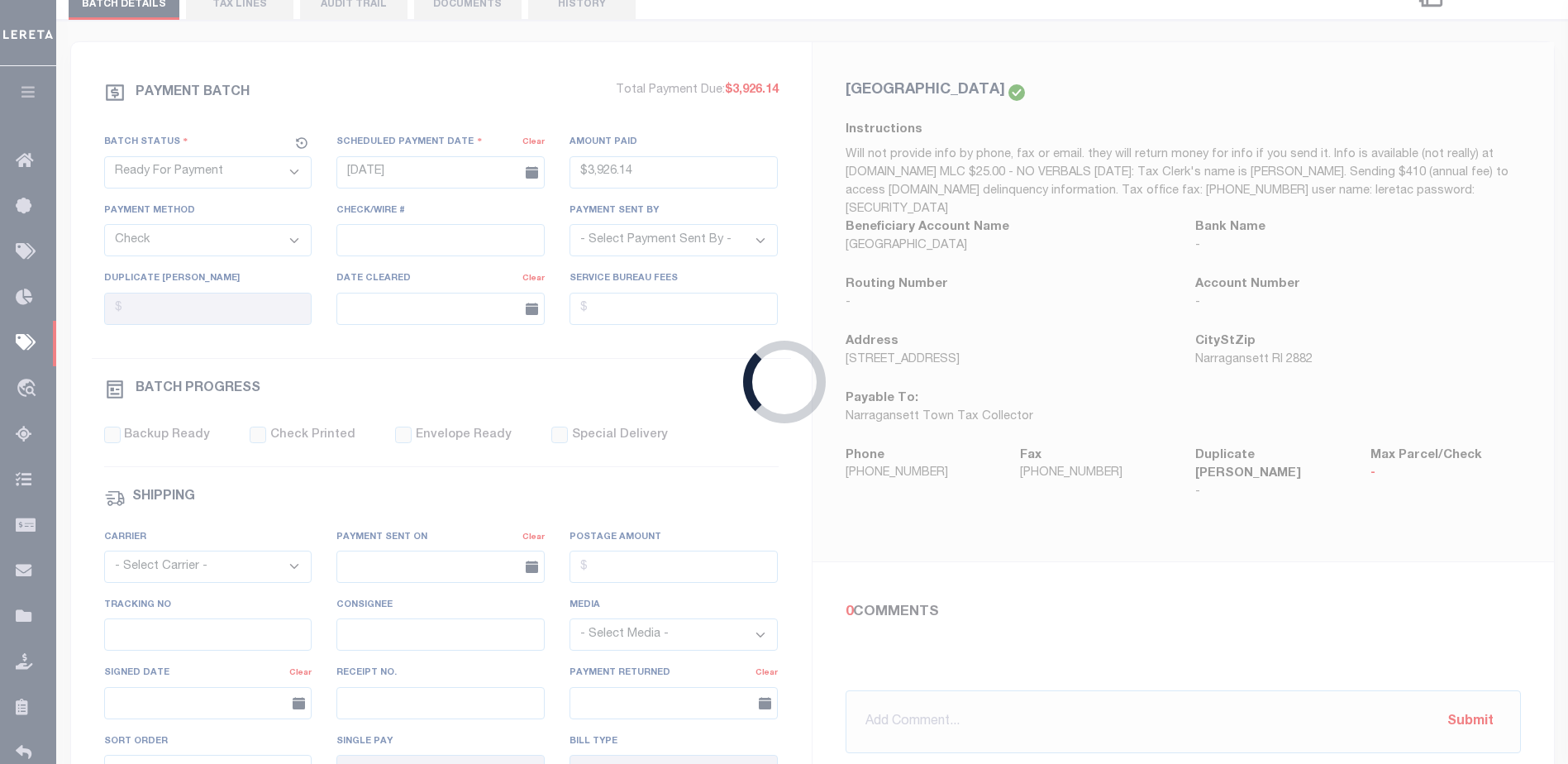
select select "SFP"
type input "07/23/2025"
select select
checkbox input "false"
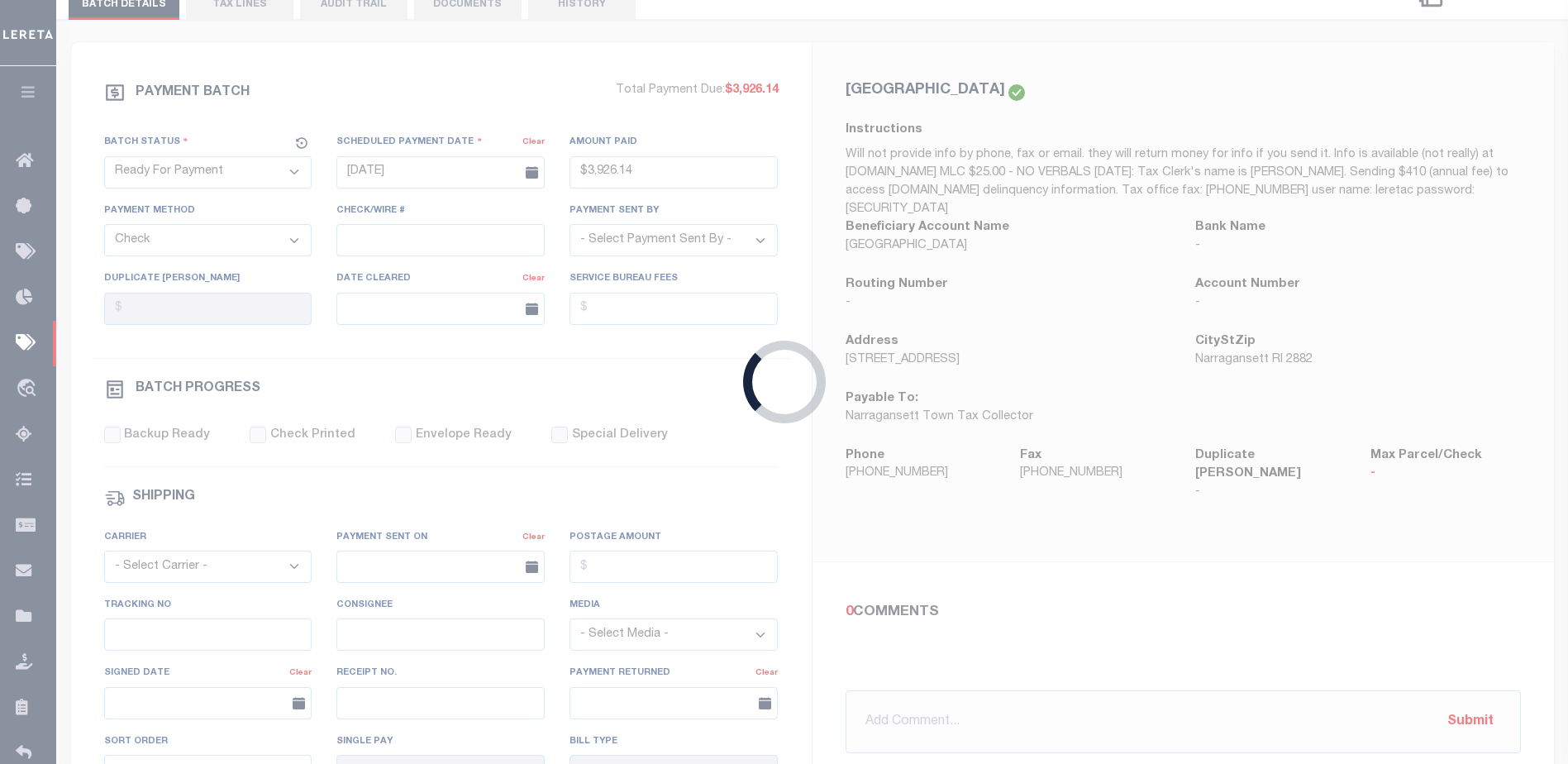
type input "[PERSON_NAME]"
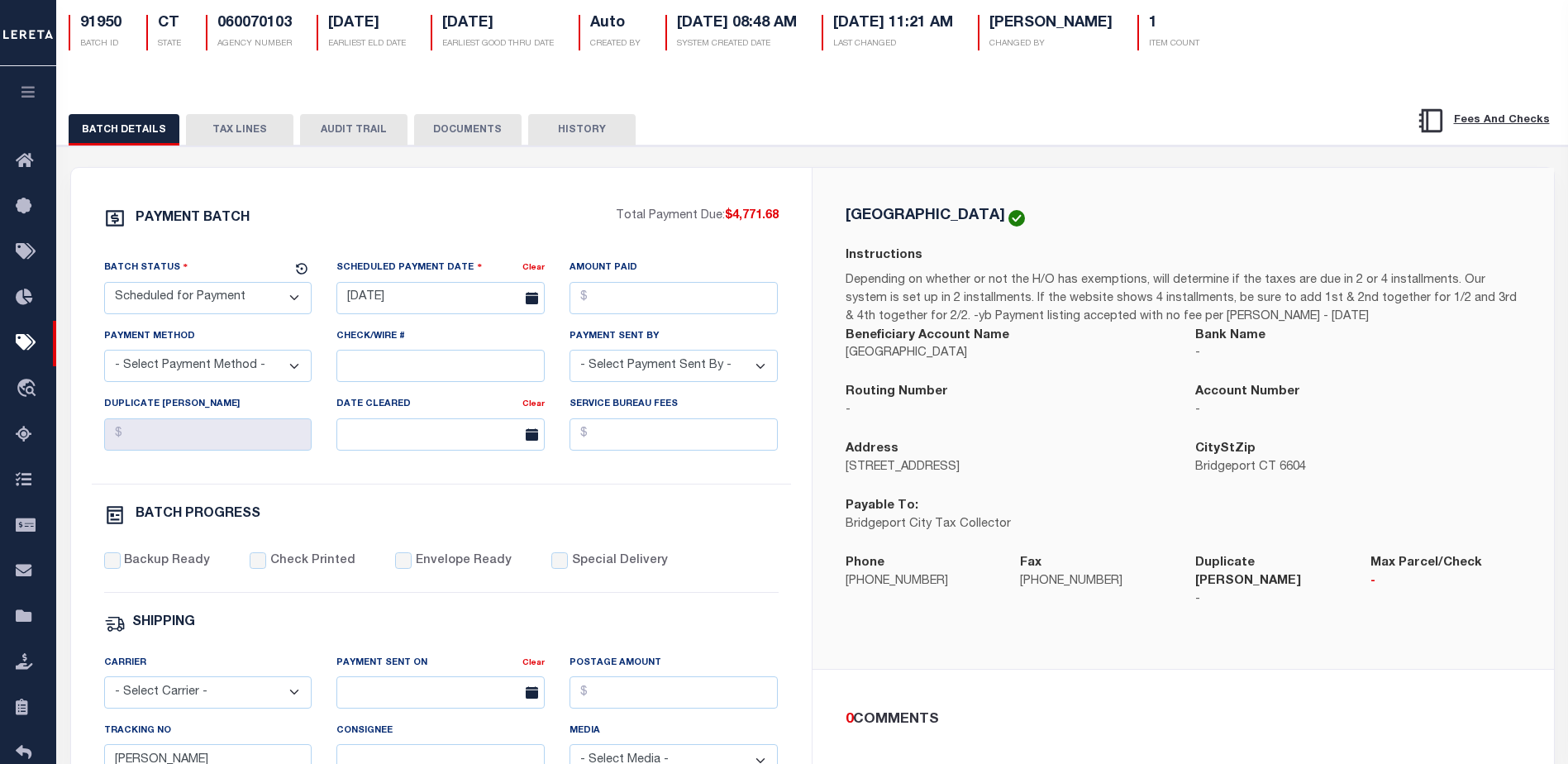
scroll to position [165, 0]
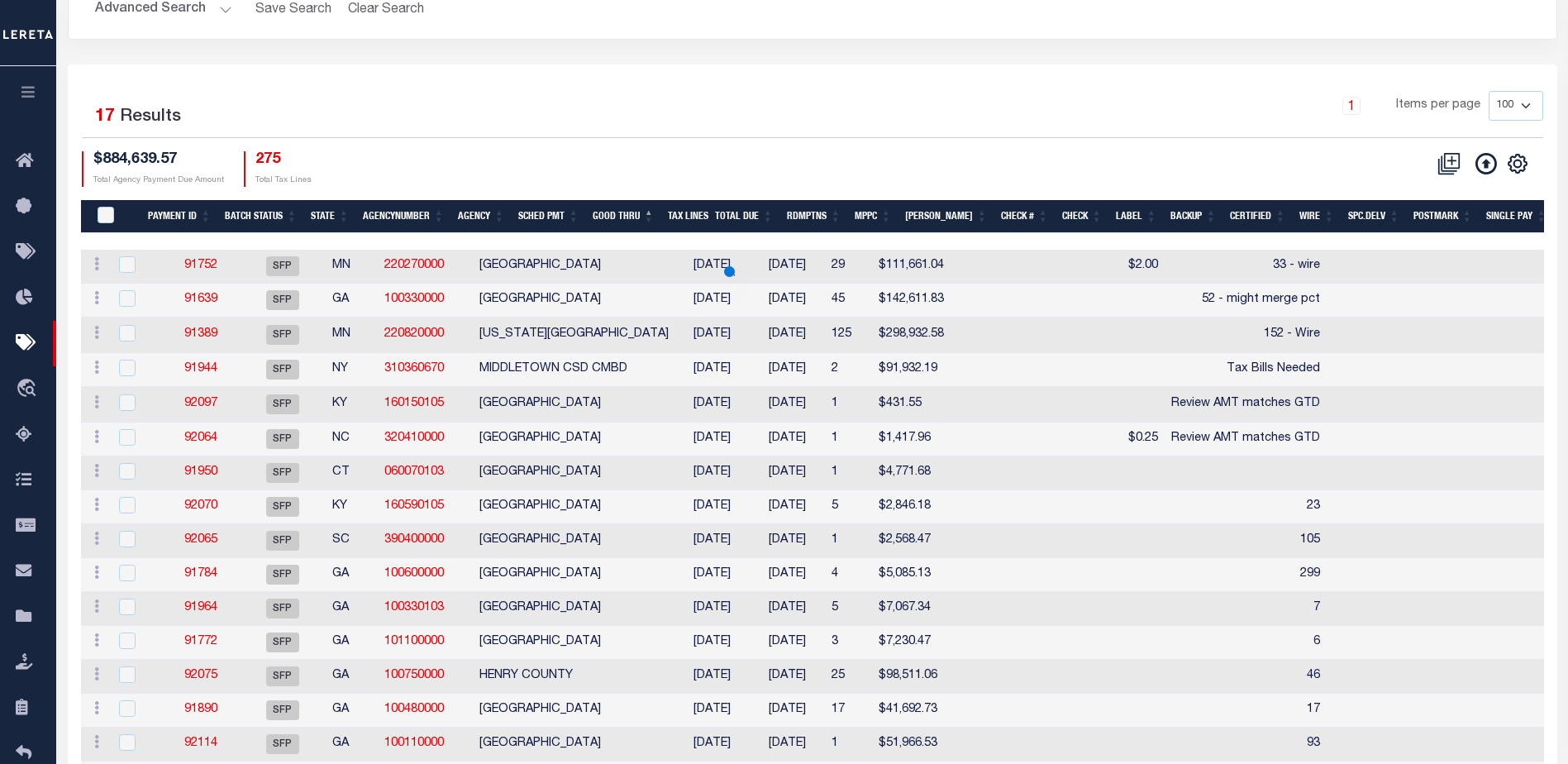
scroll to position [248, 0]
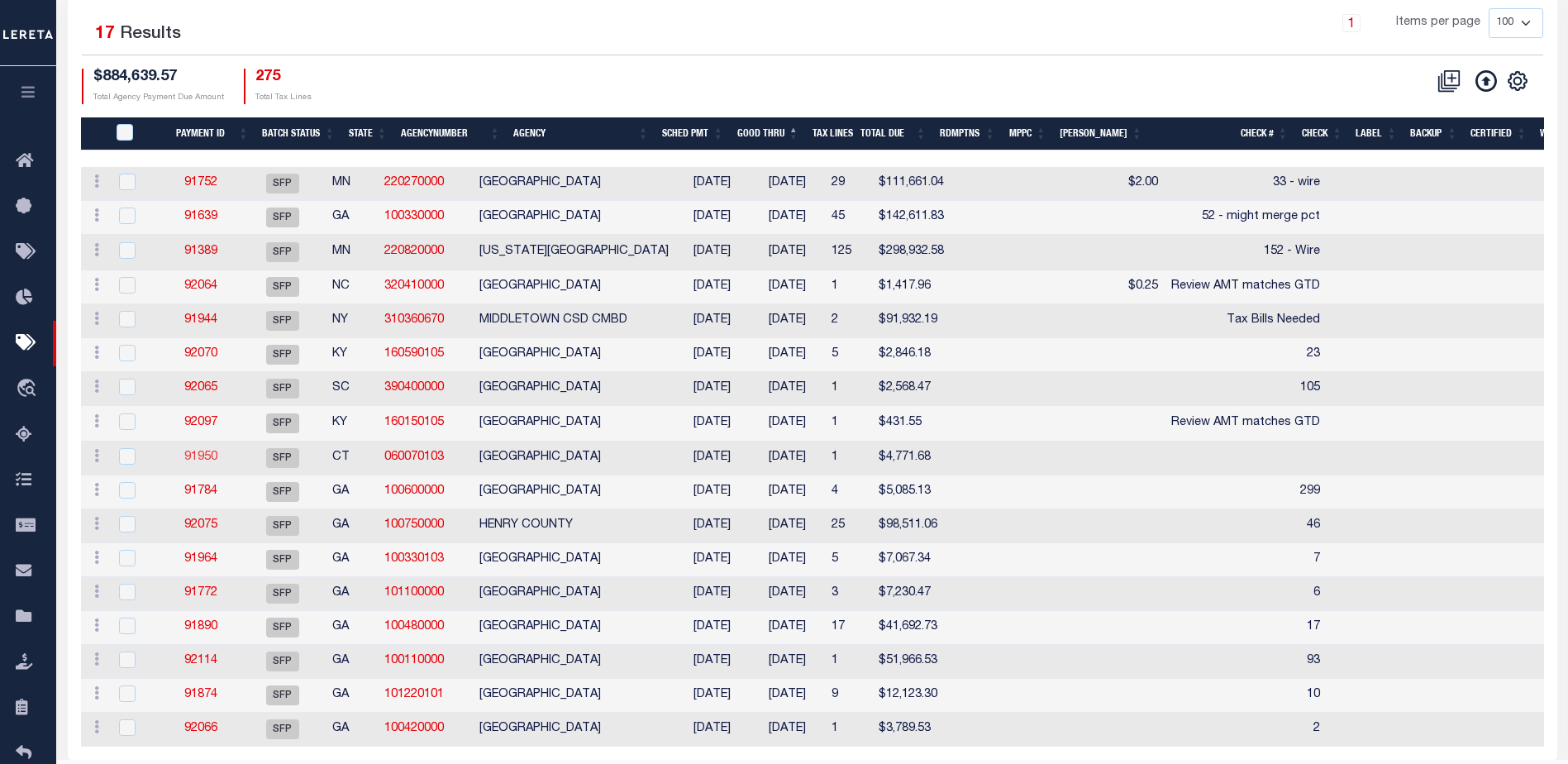
click at [198, 458] on link "91950" at bounding box center [201, 457] width 33 height 12
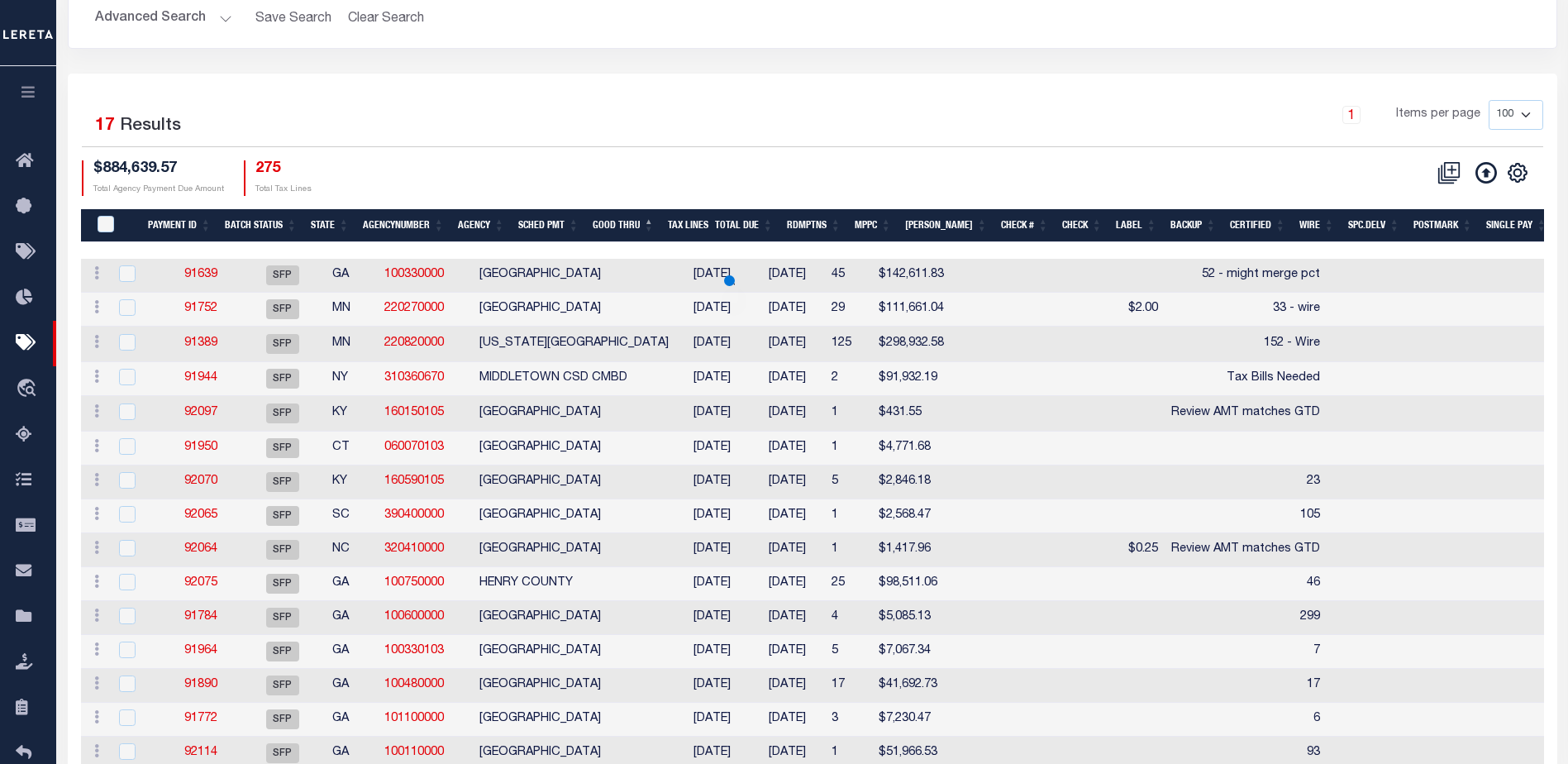
scroll to position [248, 0]
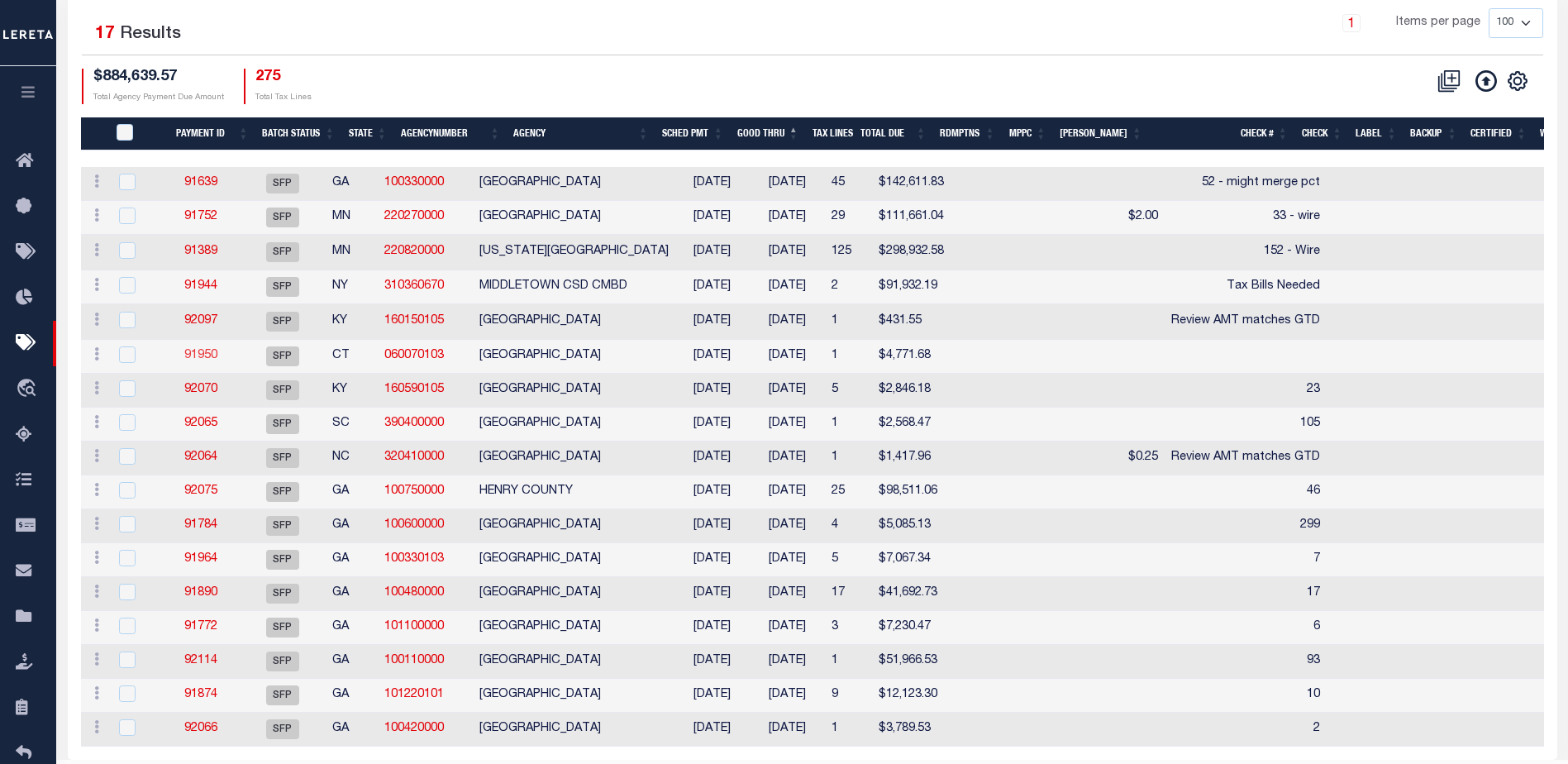
click at [210, 358] on link "91950" at bounding box center [201, 356] width 33 height 12
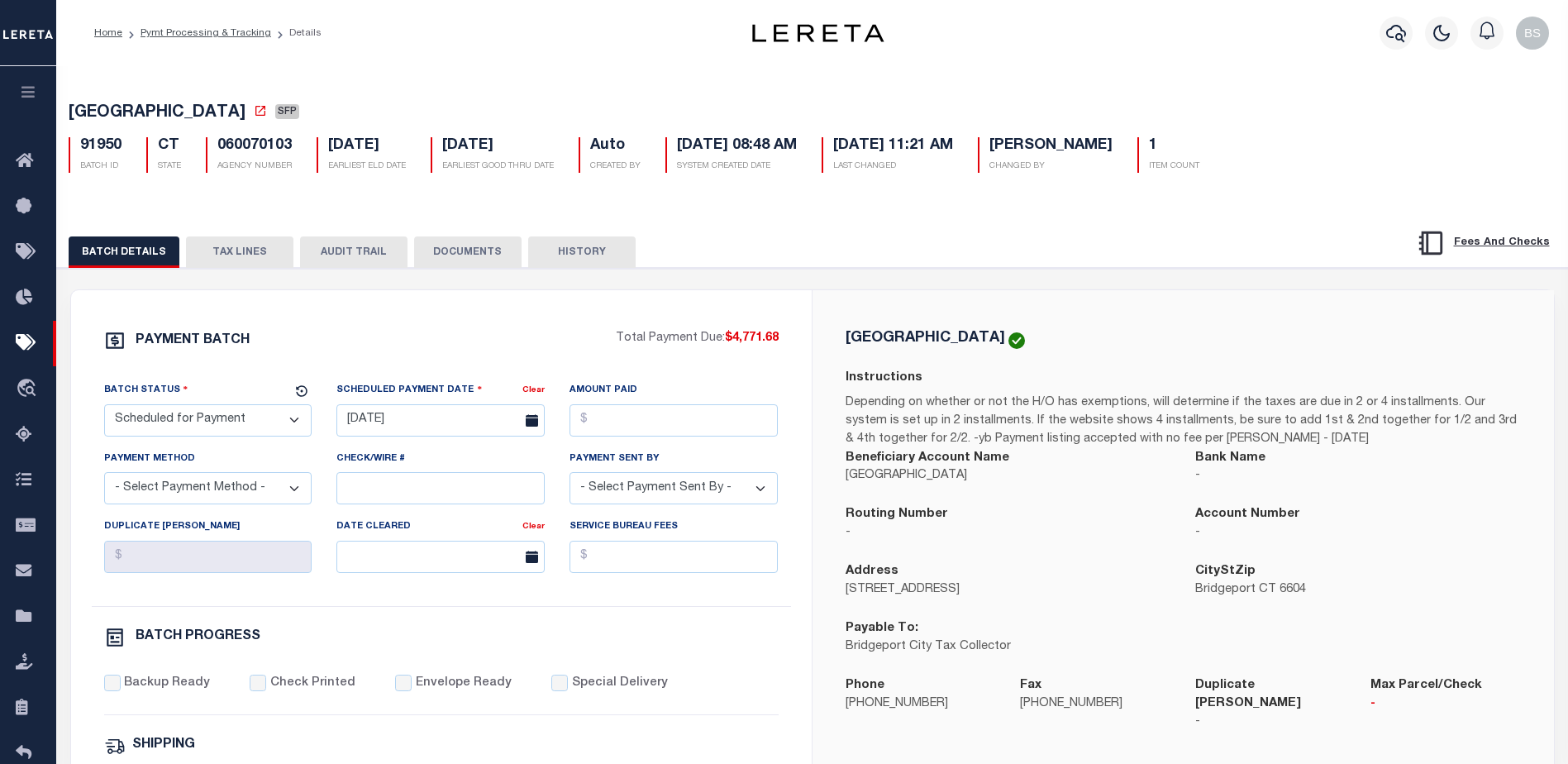
click at [293, 418] on select "- Select Status - Scheduled for Payment Ready For Payment Payment Sent Cleared …" at bounding box center [208, 420] width 208 height 32
select select "RFP"
click at [104, 407] on select "- Select Status - Scheduled for Payment Ready For Payment Payment Sent Cleared …" at bounding box center [208, 420] width 208 height 32
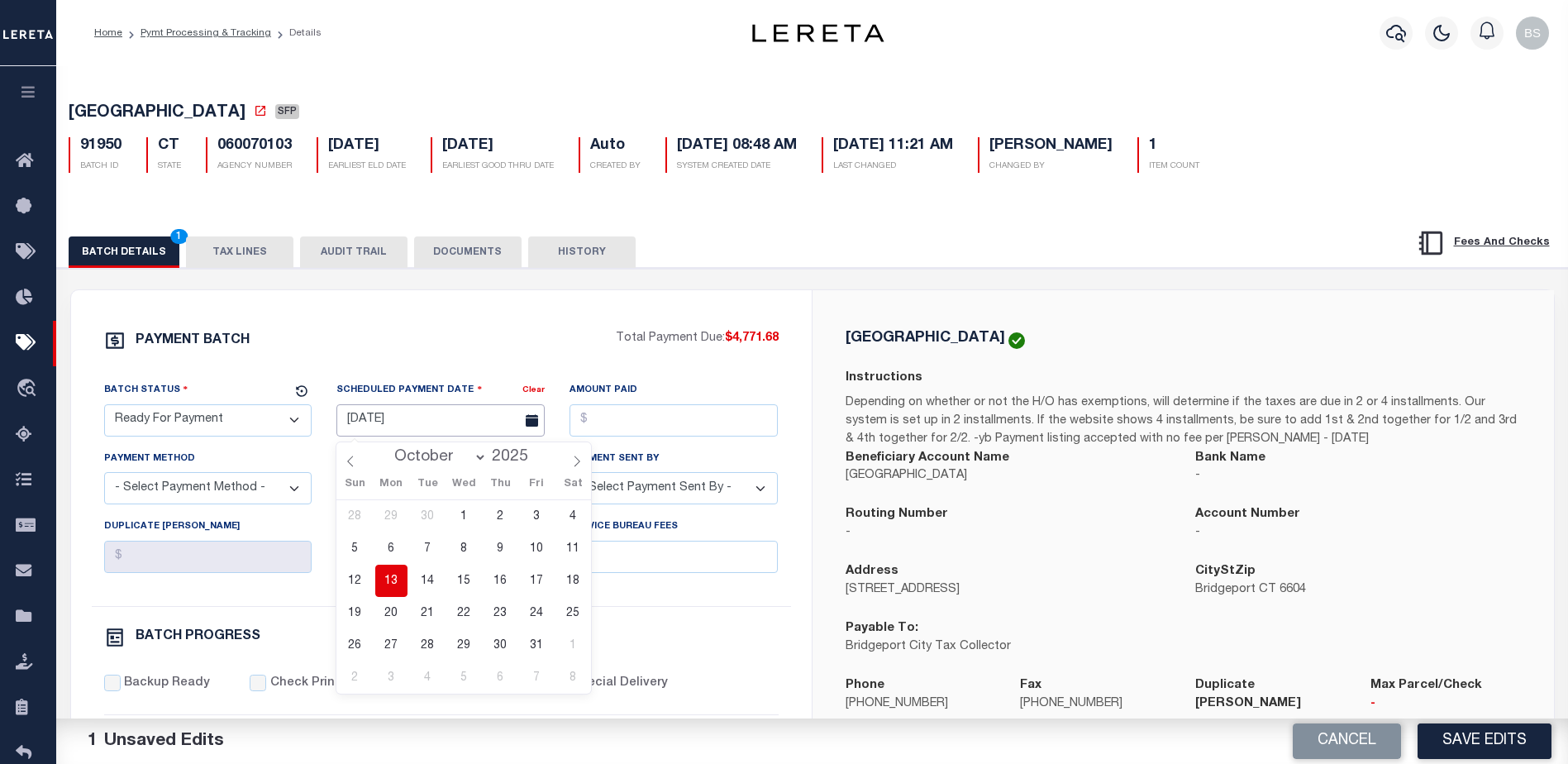
click at [391, 421] on input "07/23/2025" at bounding box center [441, 420] width 208 height 32
click at [388, 578] on span "13" at bounding box center [392, 581] width 32 height 32
type input "10/13/2025"
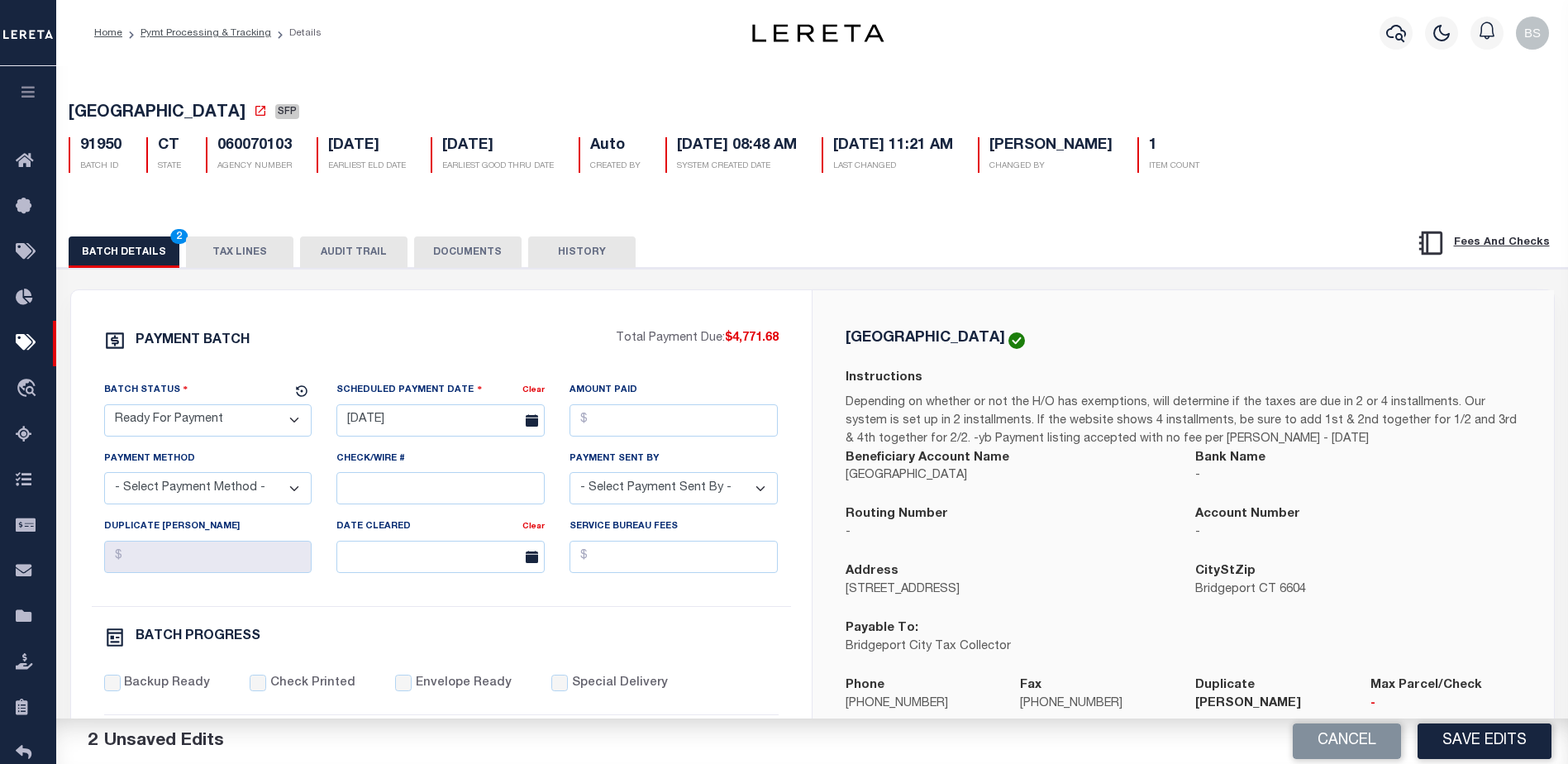
drag, startPoint x: 722, startPoint y: 334, endPoint x: 786, endPoint y: 351, distance: 66.2
click at [786, 351] on div "PAYMENT BATCH Total Payment Due: $4,771.68 Batch Status - Select Status -" at bounding box center [442, 774] width 702 height 888
copy p "$4,771.68"
click at [672, 414] on input "Amount Paid" at bounding box center [674, 420] width 208 height 32
drag, startPoint x: 722, startPoint y: 339, endPoint x: 777, endPoint y: 345, distance: 55.3
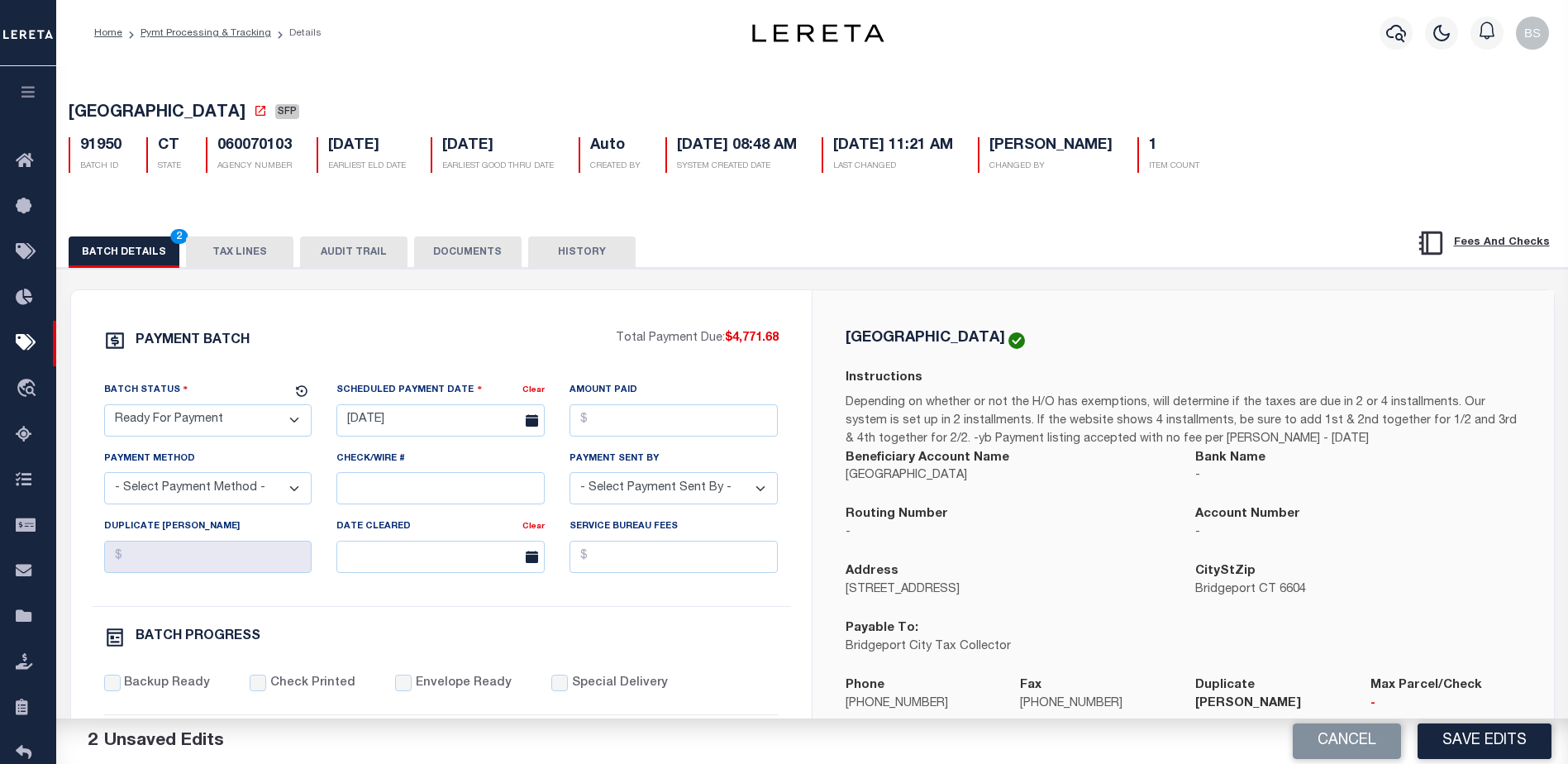
click at [786, 345] on div "PAYMENT BATCH Total Payment Due: $4,771.68 Batch Status - Select Status -" at bounding box center [442, 774] width 702 height 888
copy p "$4,771.68"
click at [582, 418] on input "Amount Paid" at bounding box center [674, 420] width 208 height 32
click at [625, 417] on input "Amount Paid" at bounding box center [674, 420] width 208 height 32
drag, startPoint x: 722, startPoint y: 345, endPoint x: 777, endPoint y: 349, distance: 55.1
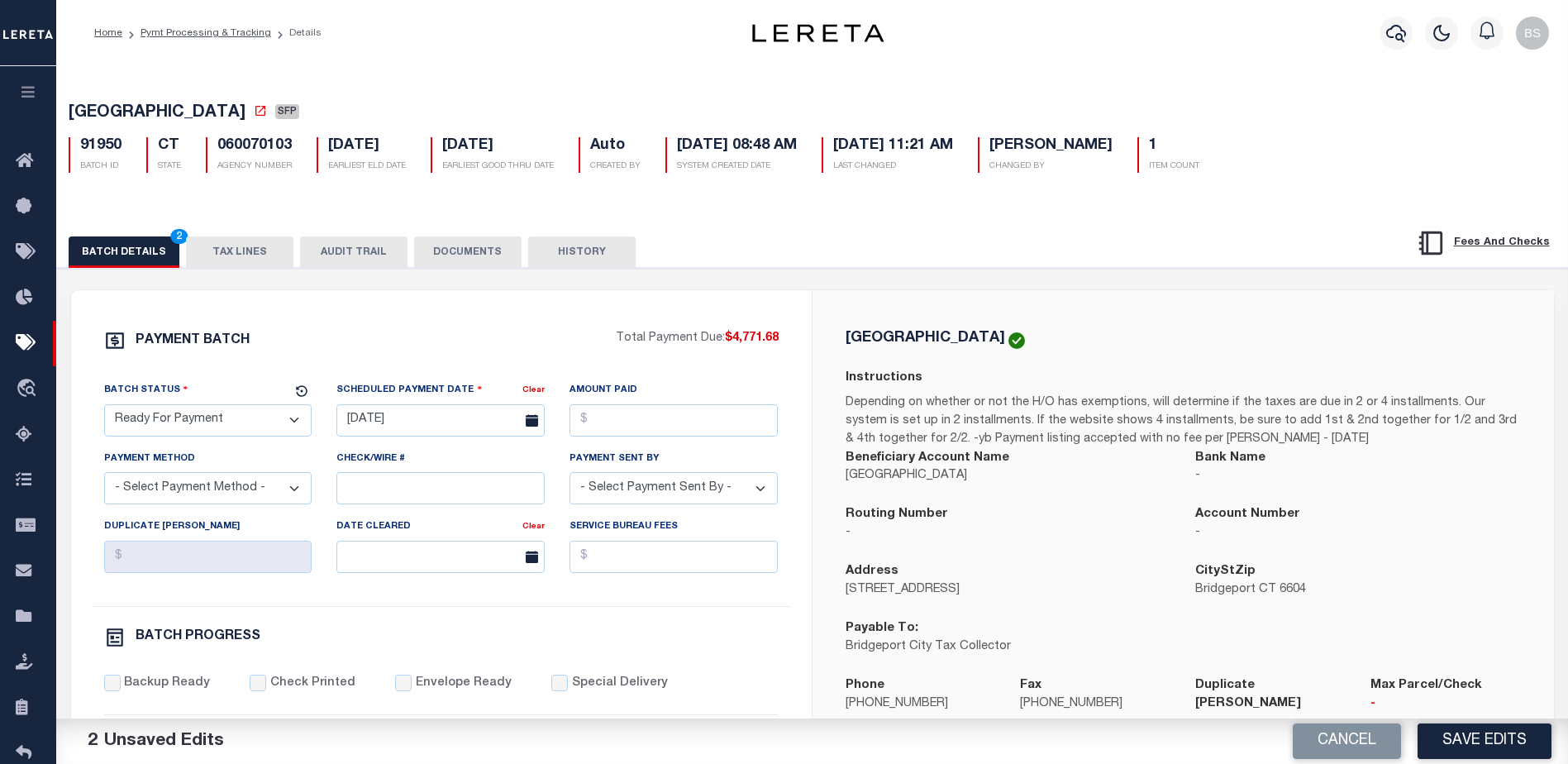
click at [782, 349] on div "PAYMENT BATCH Total Payment Due: $4,771.68 Batch Status - Select Status -" at bounding box center [442, 774] width 702 height 888
copy p "$4,771.68"
click at [615, 427] on input "Amount Paid" at bounding box center [674, 420] width 208 height 32
paste input "4"
type input "$4,771.68"
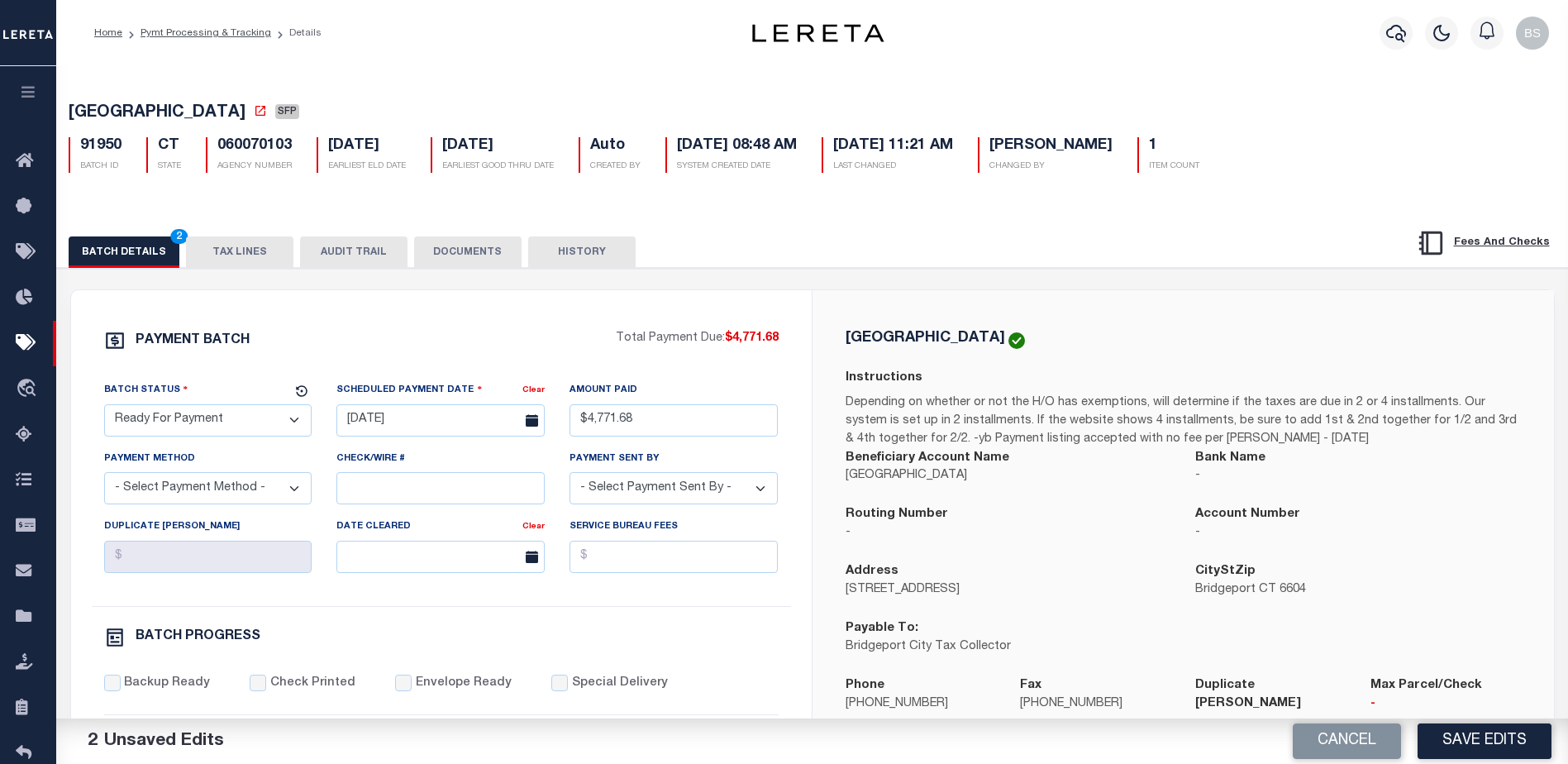
click at [277, 491] on select "- Select Payment Method - ACH Certified Check Check Direct Deposit Wire Transfer" at bounding box center [208, 488] width 208 height 32
select select "CHK"
click at [104, 477] on select "- Select Payment Method - ACH Certified Check Check Direct Deposit Wire Transfer" at bounding box center [208, 488] width 208 height 32
click at [661, 503] on select "- Select Payment Sent By - Aakash Patel Abdul Muzain Adams, Pamela S Adhikary R…" at bounding box center [674, 488] width 208 height 32
select select "[PERSON_NAME]"
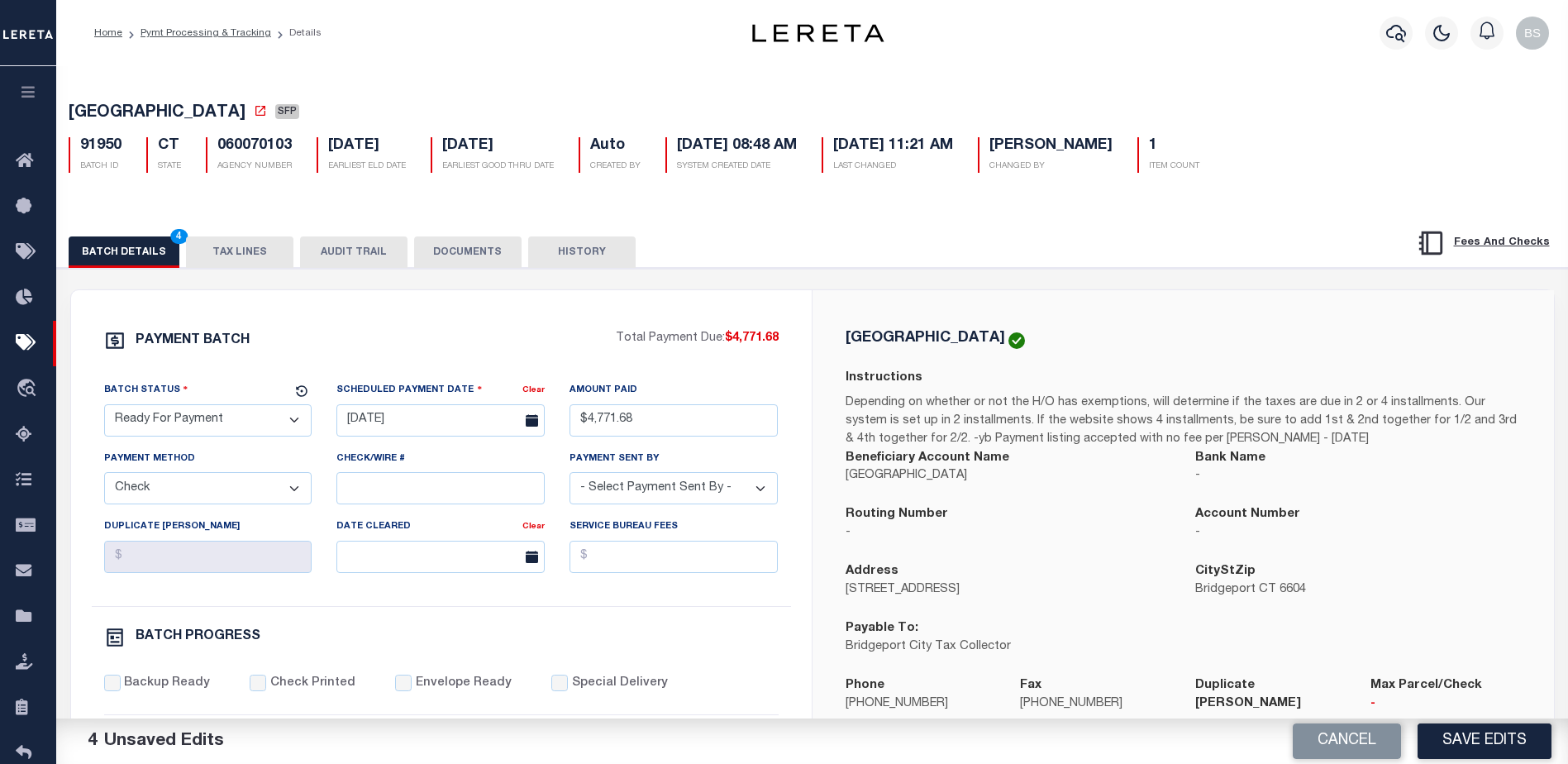
click at [660, 494] on select "- Select Payment Sent By - Aakash Patel Abdul Muzain Adams, Pamela S Adhikary R…" at bounding box center [674, 488] width 208 height 32
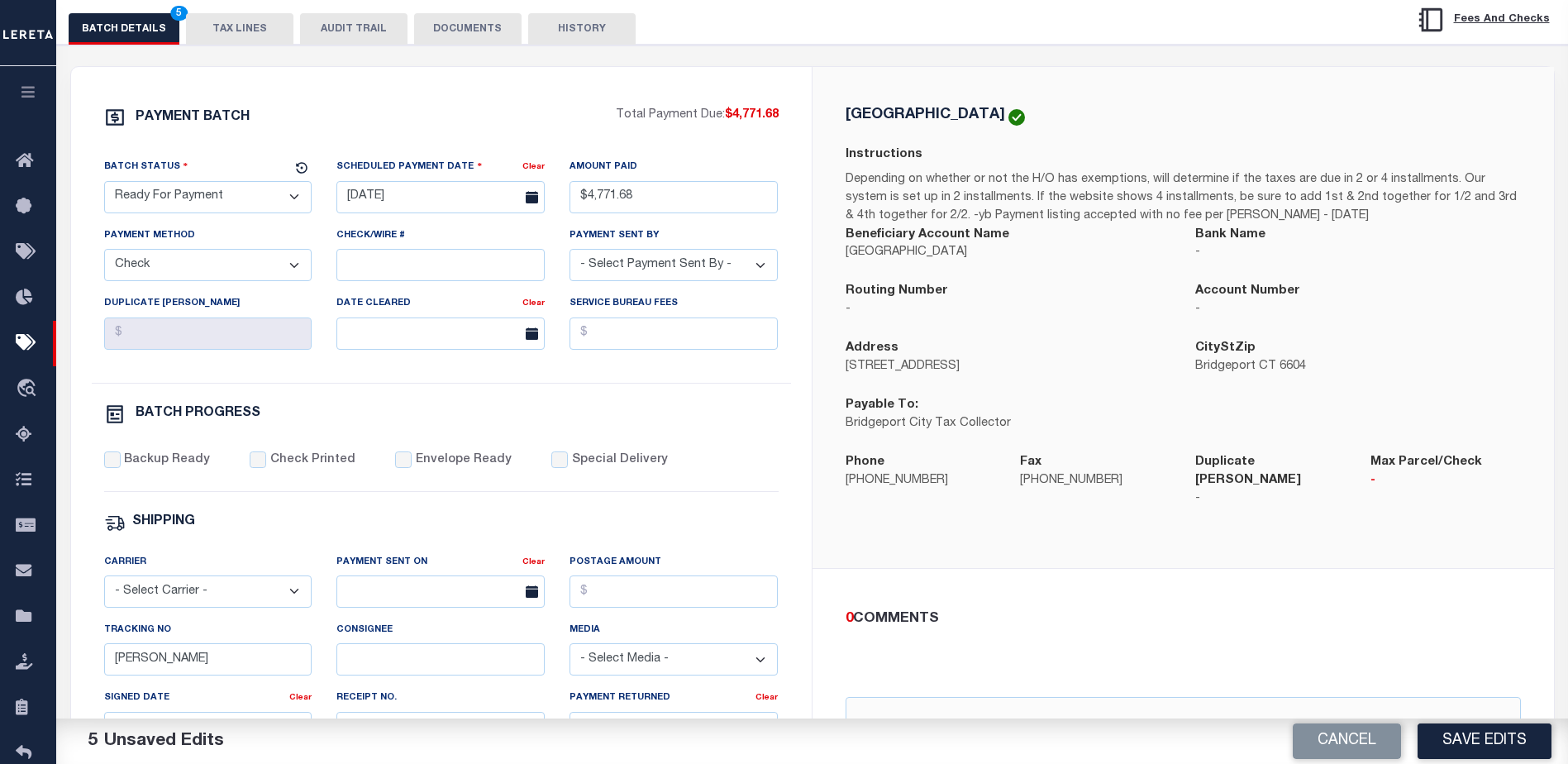
scroll to position [248, 0]
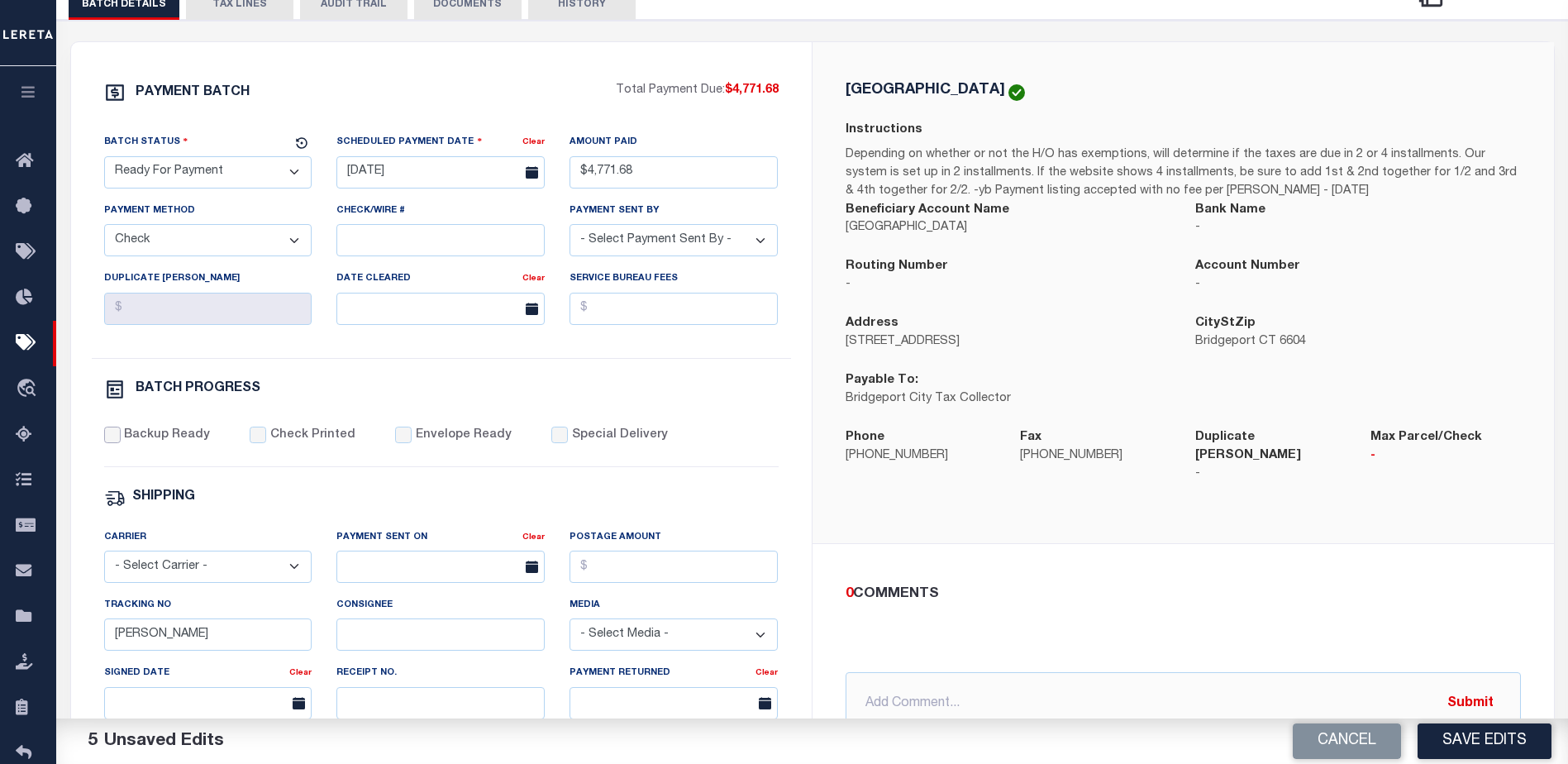
click at [105, 440] on input "Backup Ready" at bounding box center [112, 435] width 17 height 17
checkbox input "true"
click at [228, 646] on input "[PERSON_NAME]" at bounding box center [208, 634] width 208 height 32
type input "B"
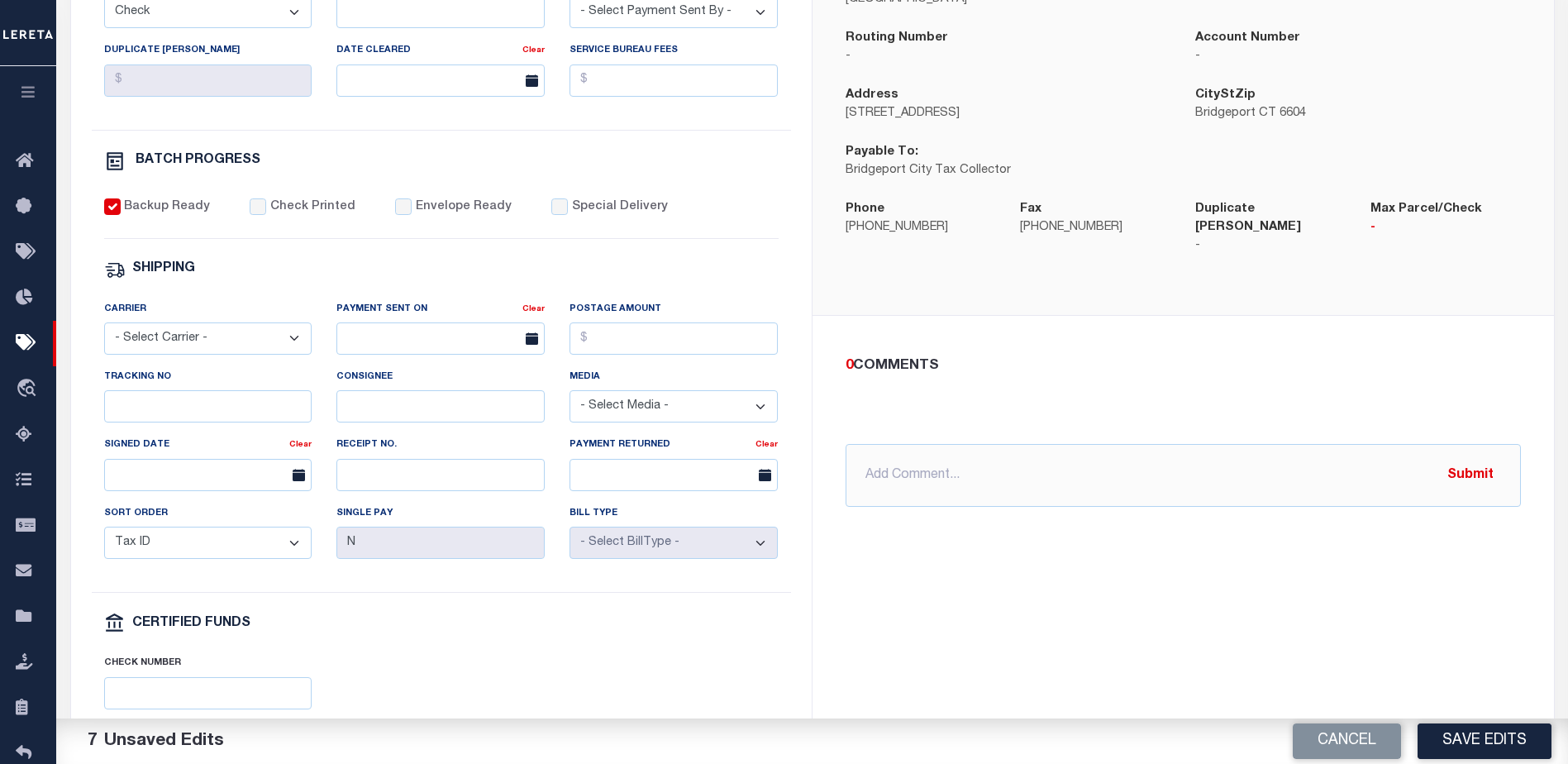
scroll to position [496, 0]
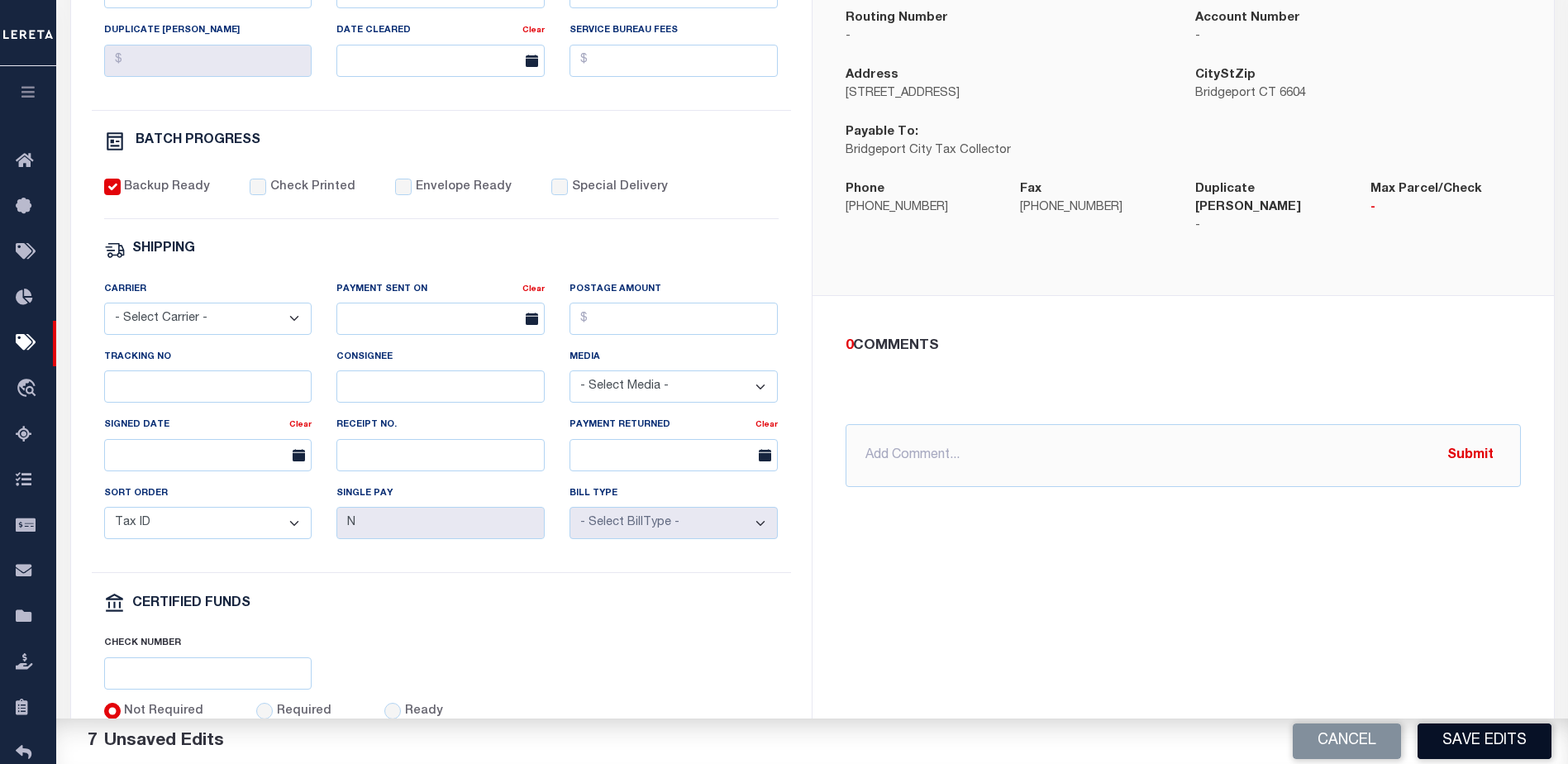
click at [1493, 725] on button "Save Edits" at bounding box center [1485, 741] width 134 height 36
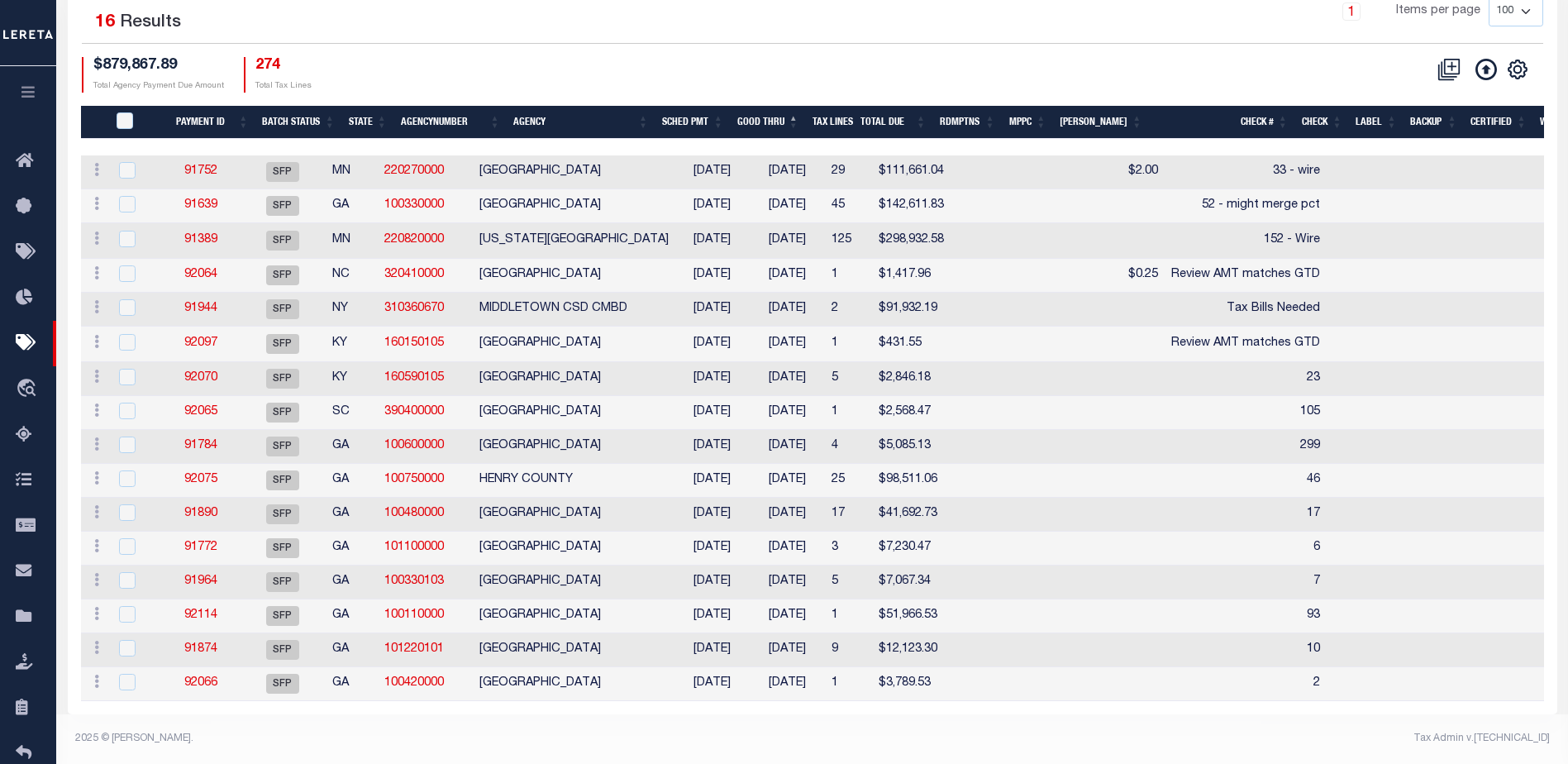
scroll to position [274, 0]
click at [217, 372] on link "92070" at bounding box center [201, 378] width 33 height 12
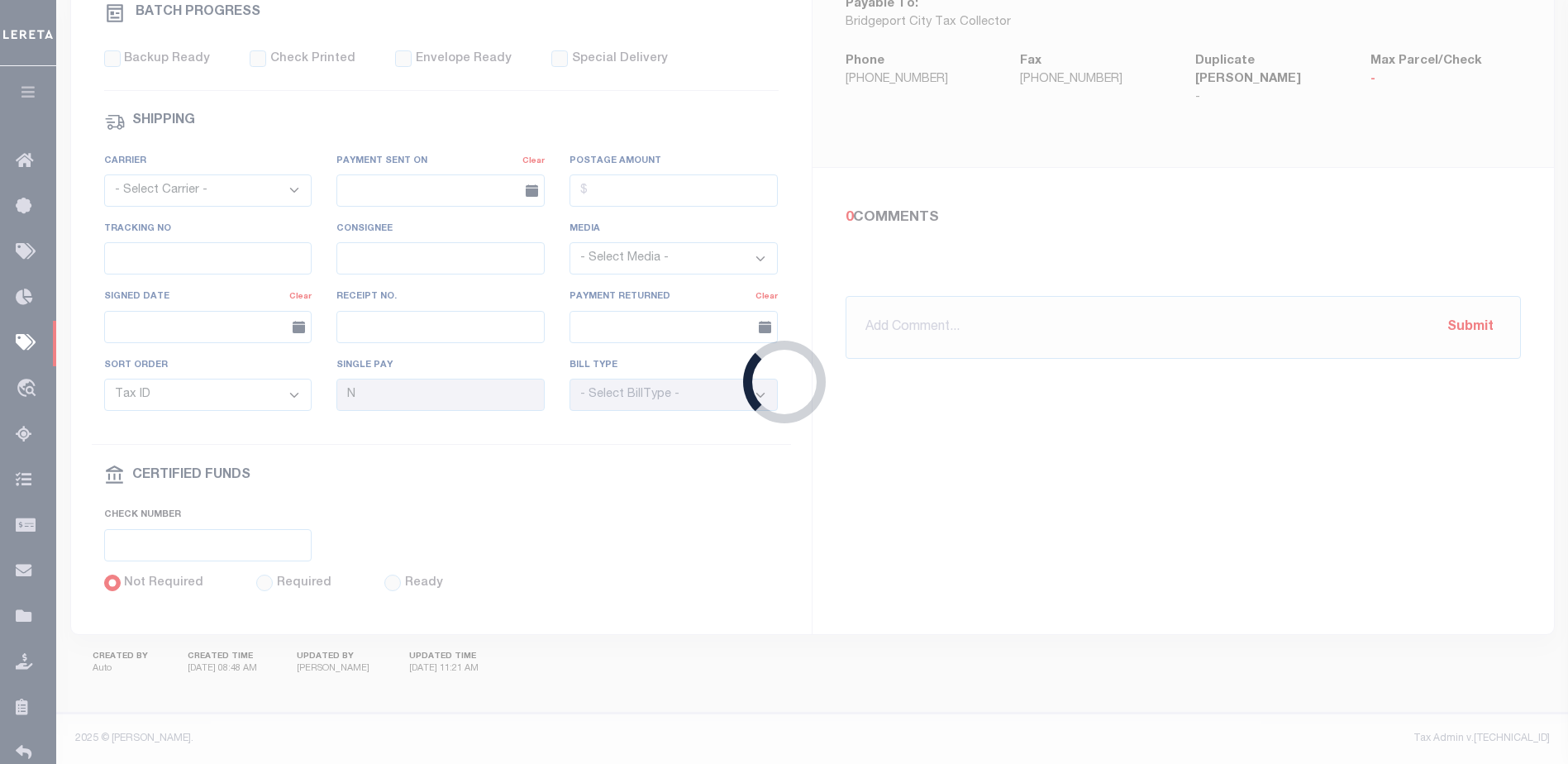
select select "SFP"
type input "[DATE]"
select select
type input "23"
select select
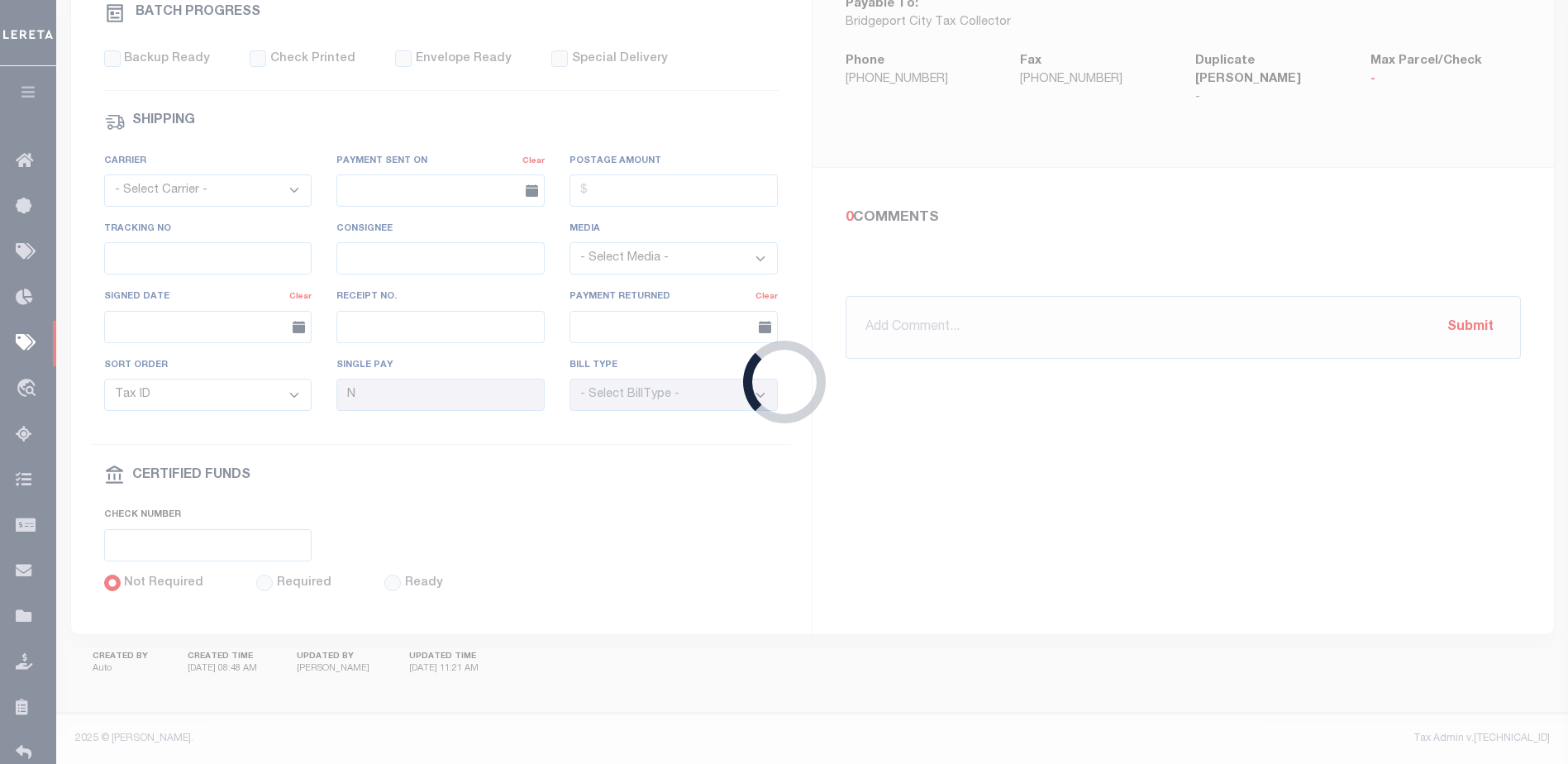
checkbox input "false"
type input "[PERSON_NAME]"
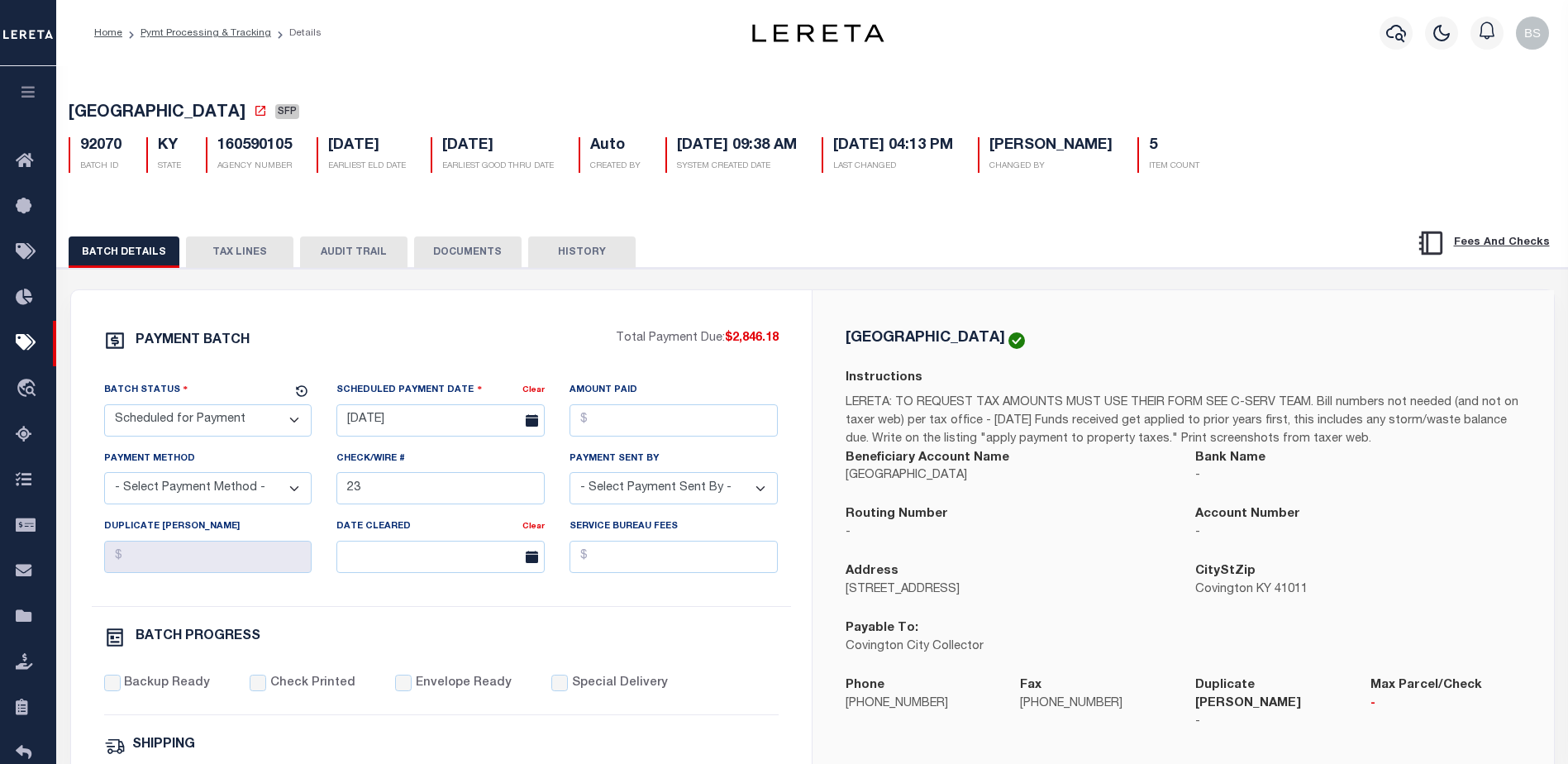
click at [261, 426] on select "- Select Status - Scheduled for Payment Ready For Payment Payment Sent Cleared …" at bounding box center [208, 420] width 208 height 32
select select "RFP"
click at [104, 407] on select "- Select Status - Scheduled for Payment Ready For Payment Payment Sent Cleared …" at bounding box center [208, 420] width 208 height 32
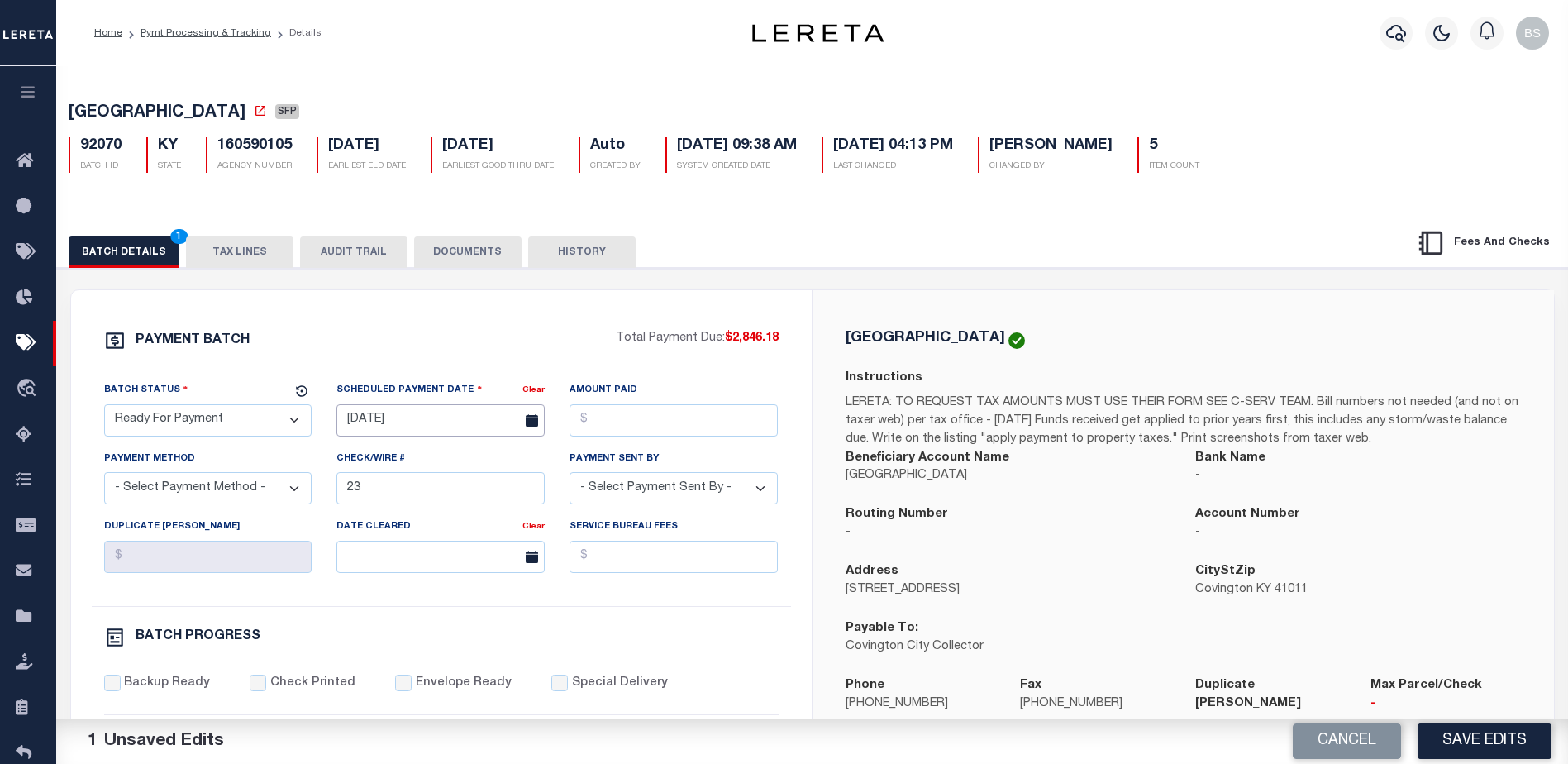
click at [394, 430] on input "[DATE]" at bounding box center [441, 420] width 208 height 32
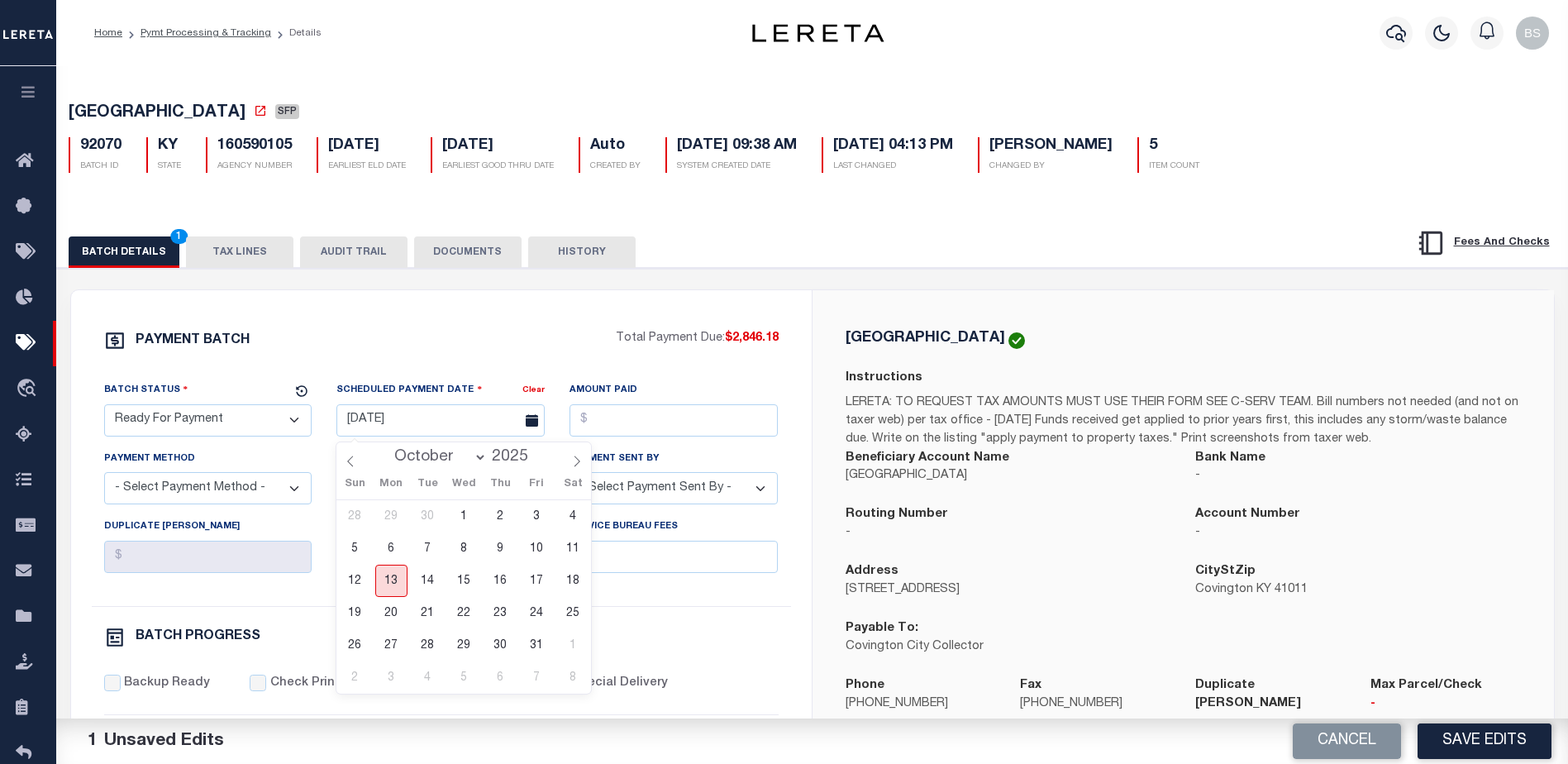
click at [396, 580] on span "13" at bounding box center [392, 581] width 32 height 32
type input "10/13/2025"
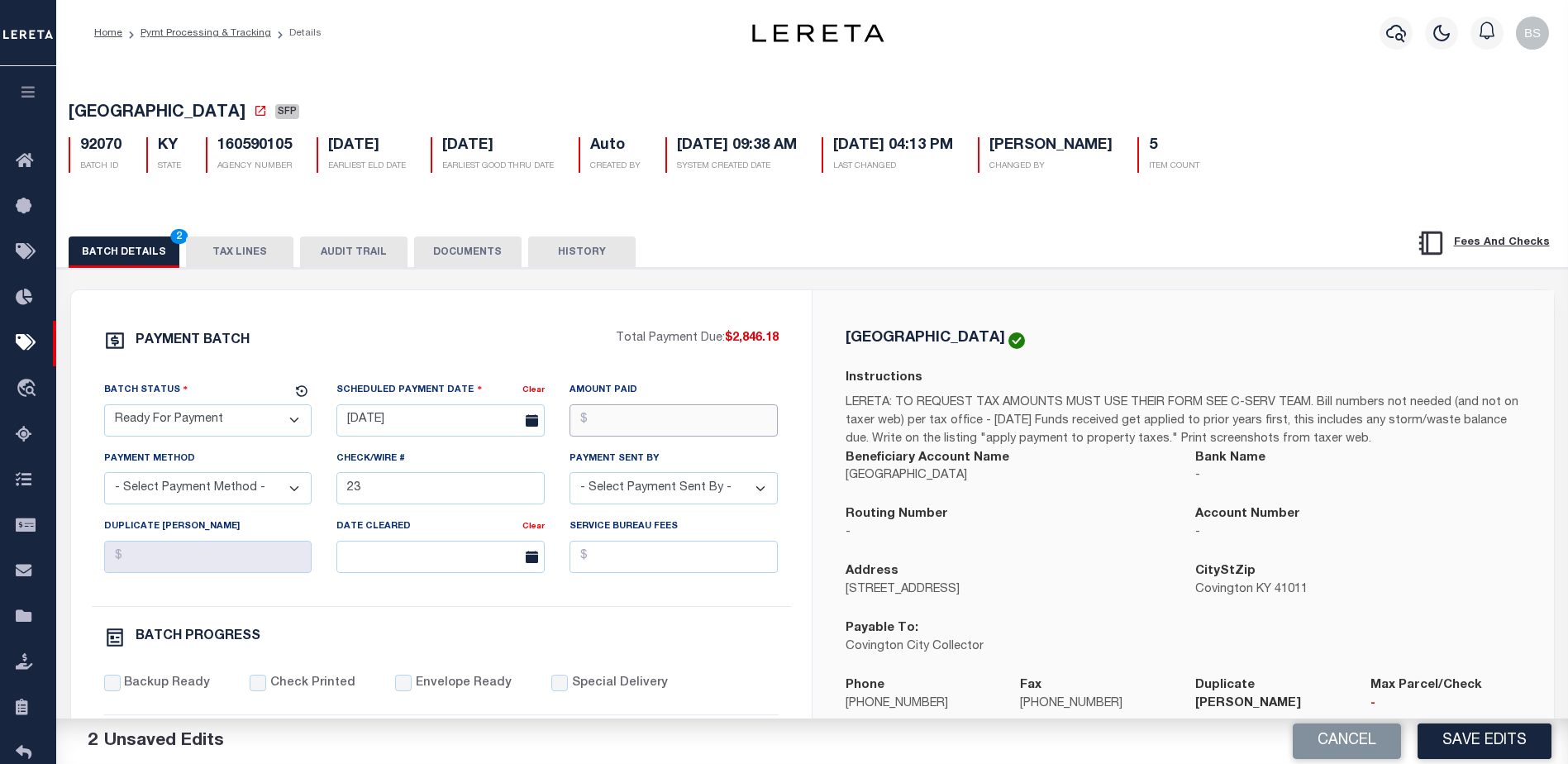
click at [595, 428] on input "Amount Paid" at bounding box center [674, 420] width 208 height 32
type input "$2,846.18"
click at [249, 489] on select "- Select Payment Method - ACH Certified Check Check Direct Deposit Wire Transfer" at bounding box center [208, 488] width 208 height 32
select select "CHK"
click at [104, 477] on select "- Select Payment Method - ACH Certified Check Check Direct Deposit Wire Transfer" at bounding box center [208, 488] width 208 height 32
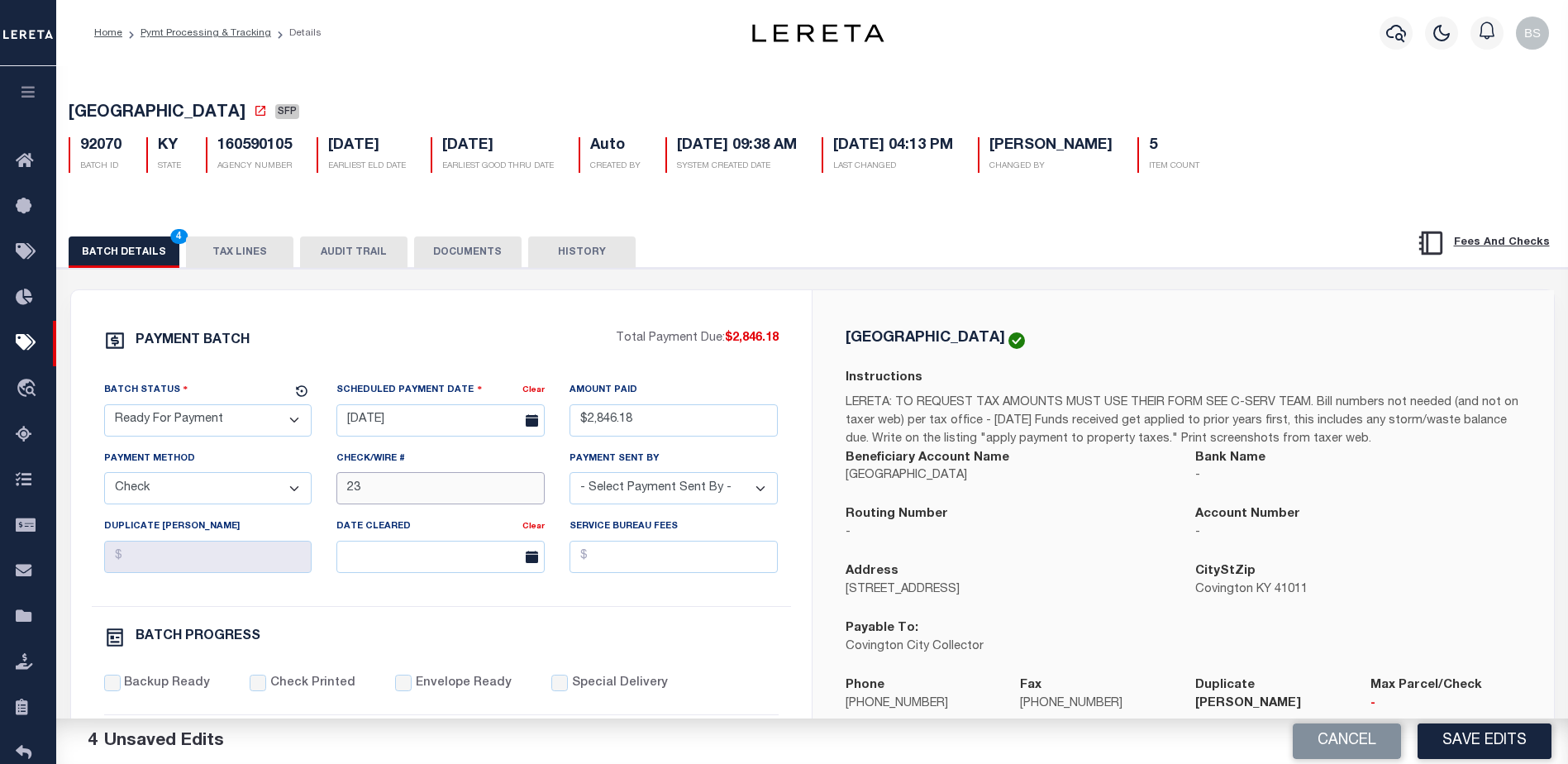
click at [435, 498] on input "23" at bounding box center [441, 488] width 208 height 32
type input "2"
click at [732, 499] on select "- Select Payment Sent By - Aakash Patel Abdul Muzain Adams, Pamela S Adhikary R…" at bounding box center [674, 488] width 208 height 32
select select "[PERSON_NAME]"
click at [653, 502] on select "- Select Payment Sent By - Aakash Patel Abdul Muzain Adams, Pamela S Adhikary R…" at bounding box center [674, 488] width 208 height 32
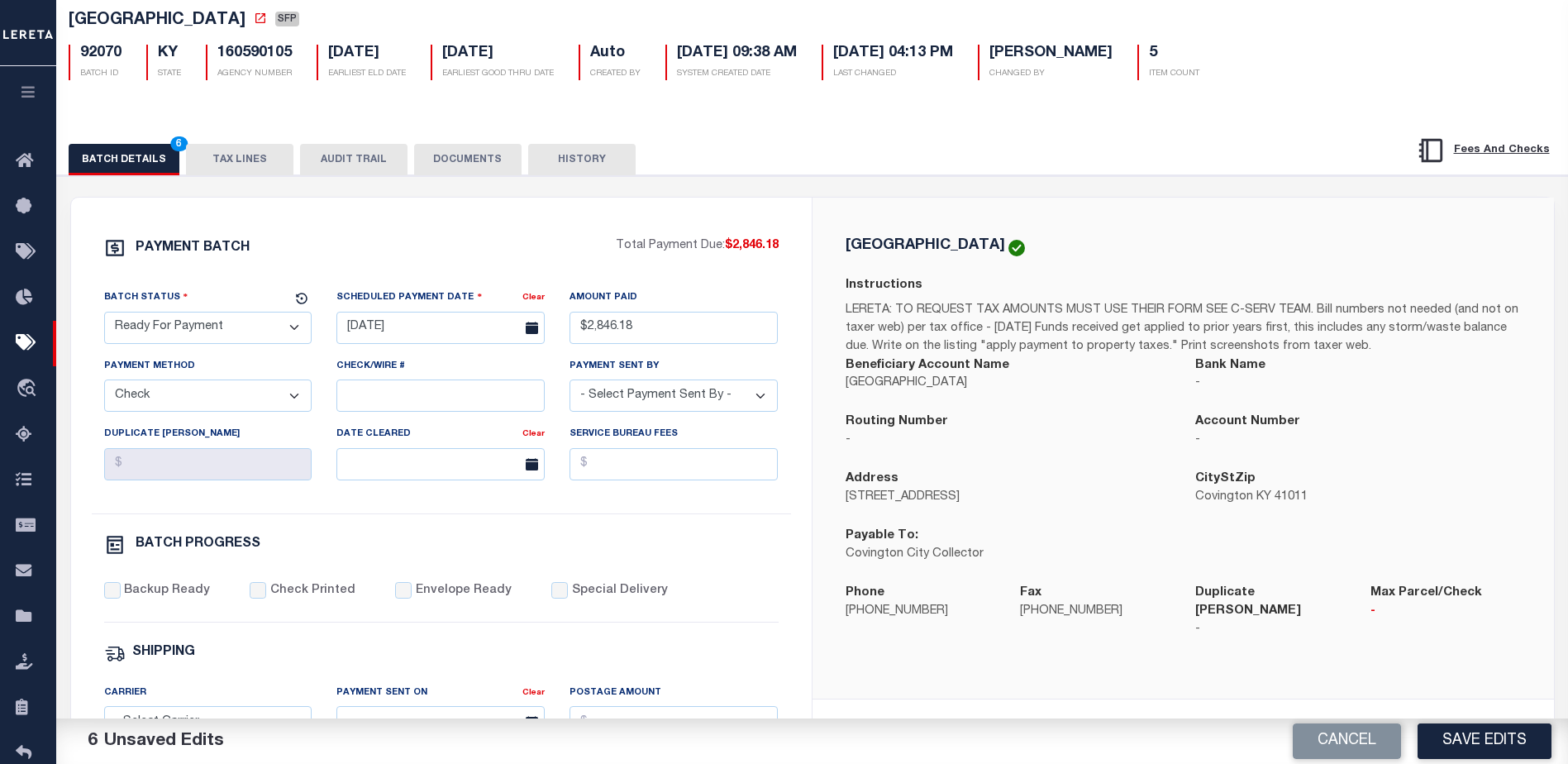
scroll to position [331, 0]
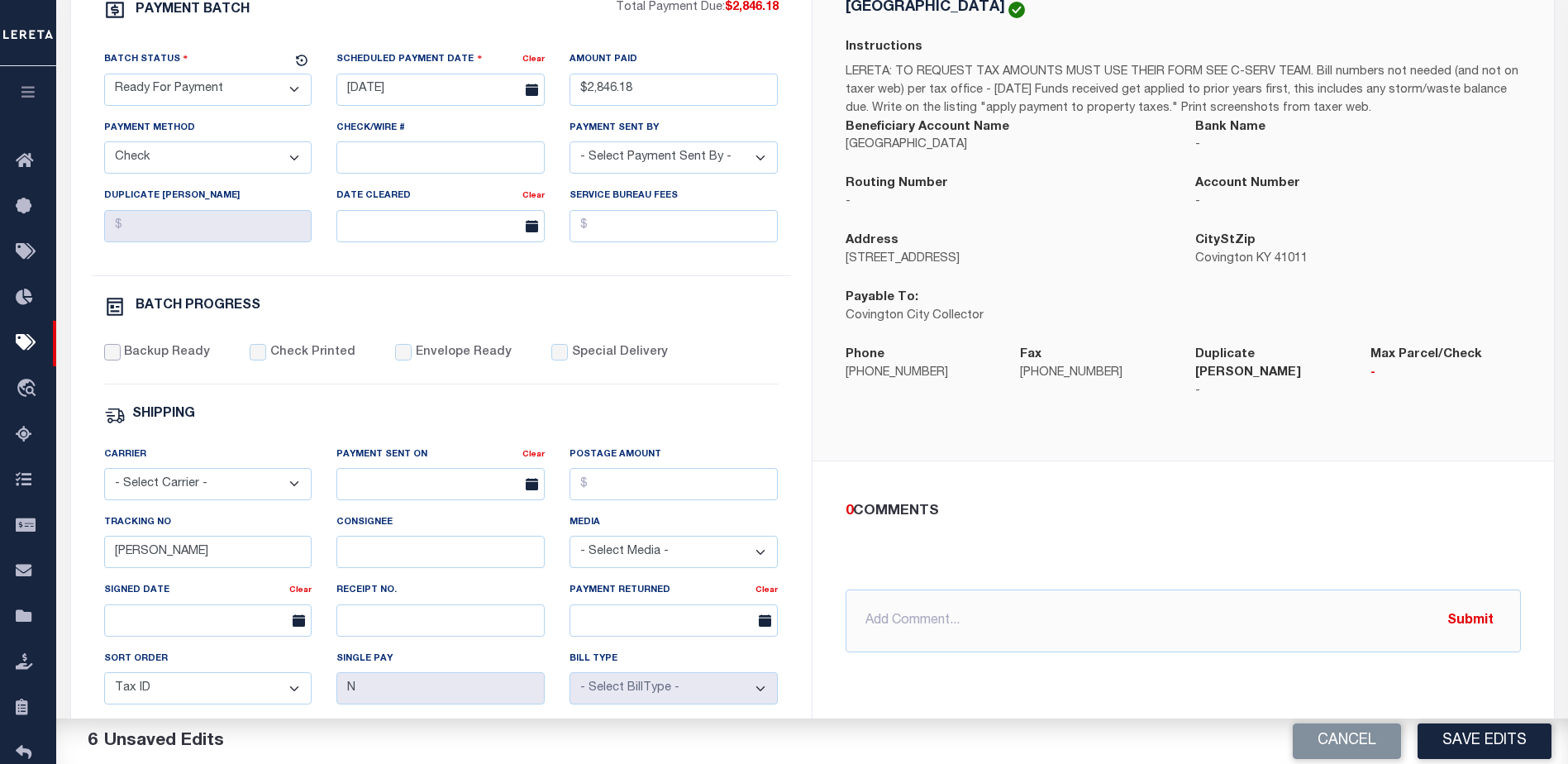
drag, startPoint x: 108, startPoint y: 364, endPoint x: 129, endPoint y: 378, distance: 25.2
click at [108, 361] on input "Backup Ready" at bounding box center [112, 352] width 17 height 17
checkbox input "true"
click at [228, 566] on input "[PERSON_NAME]" at bounding box center [208, 552] width 208 height 32
type input "B"
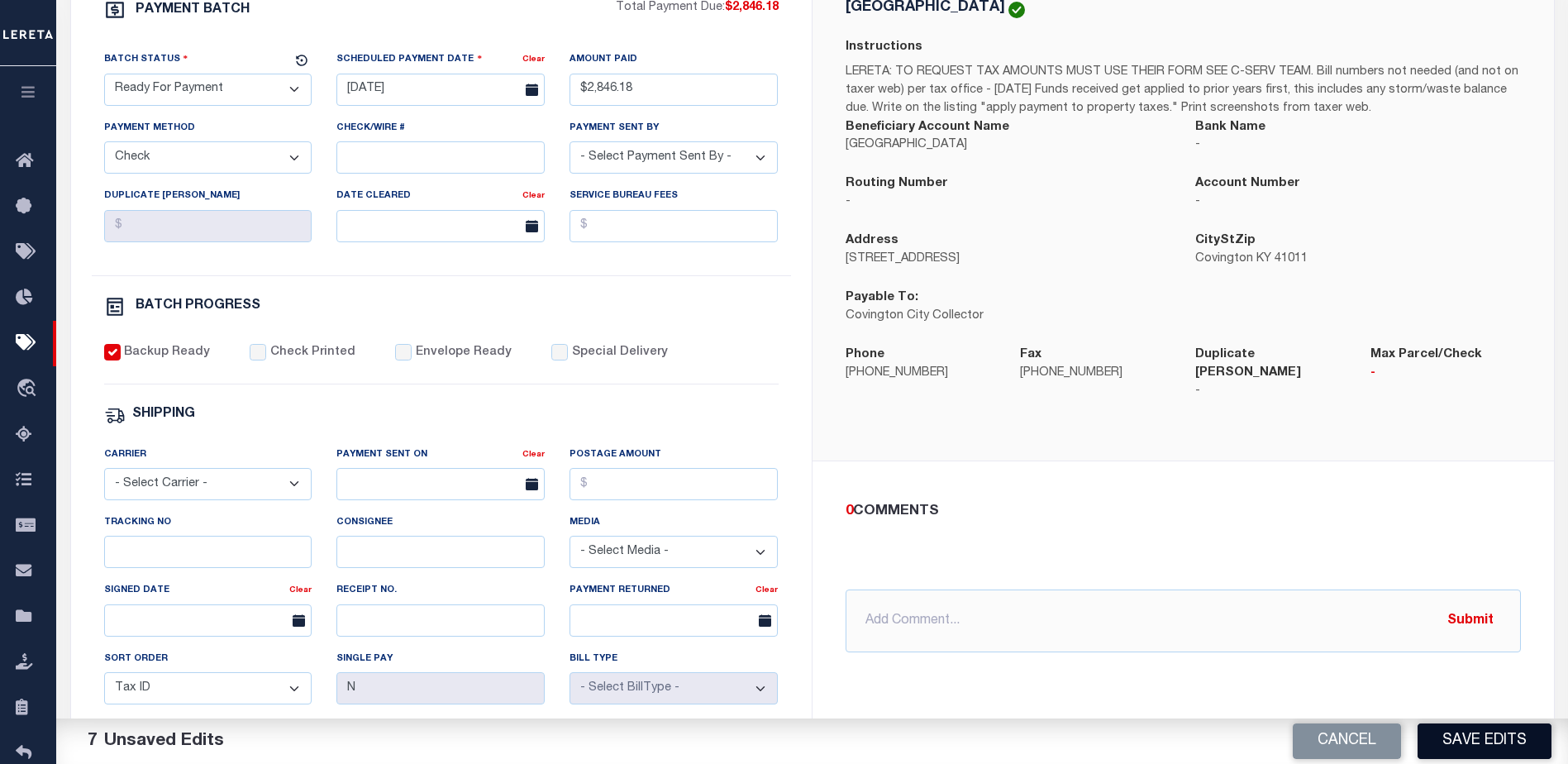
click at [1430, 742] on button "Save Edits" at bounding box center [1485, 741] width 134 height 36
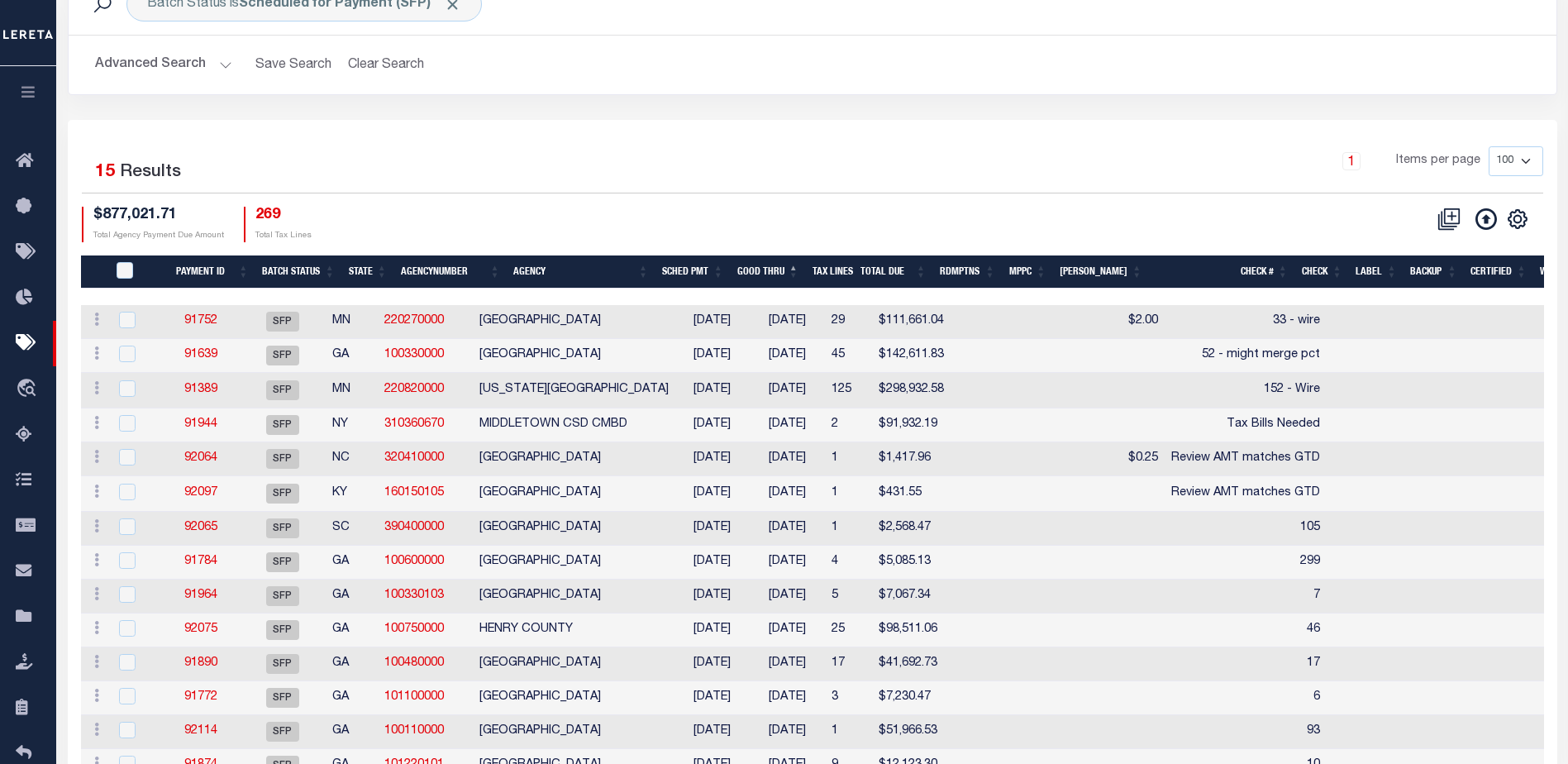
scroll to position [241, 0]
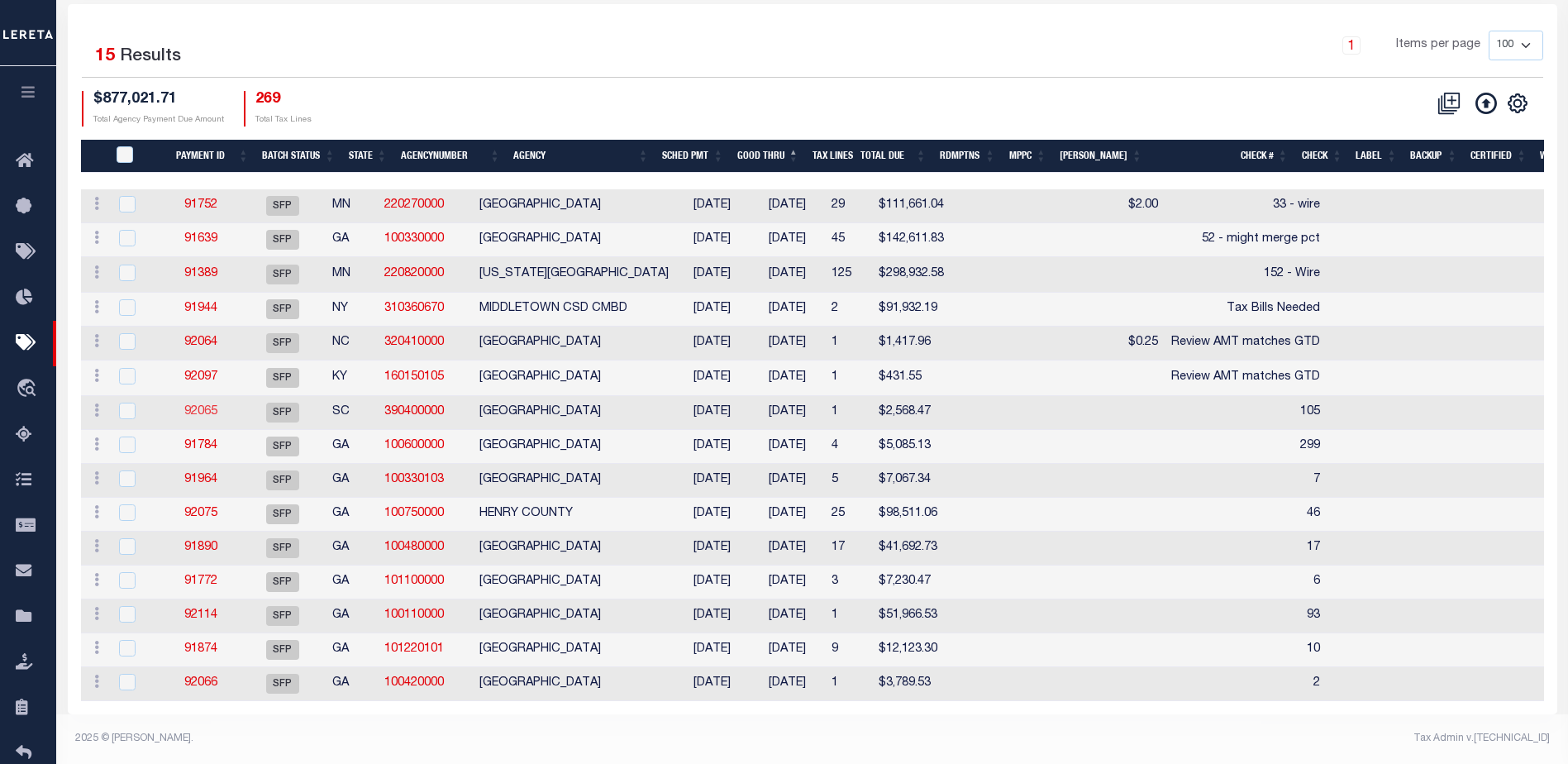
click at [208, 406] on link "92065" at bounding box center [201, 412] width 33 height 12
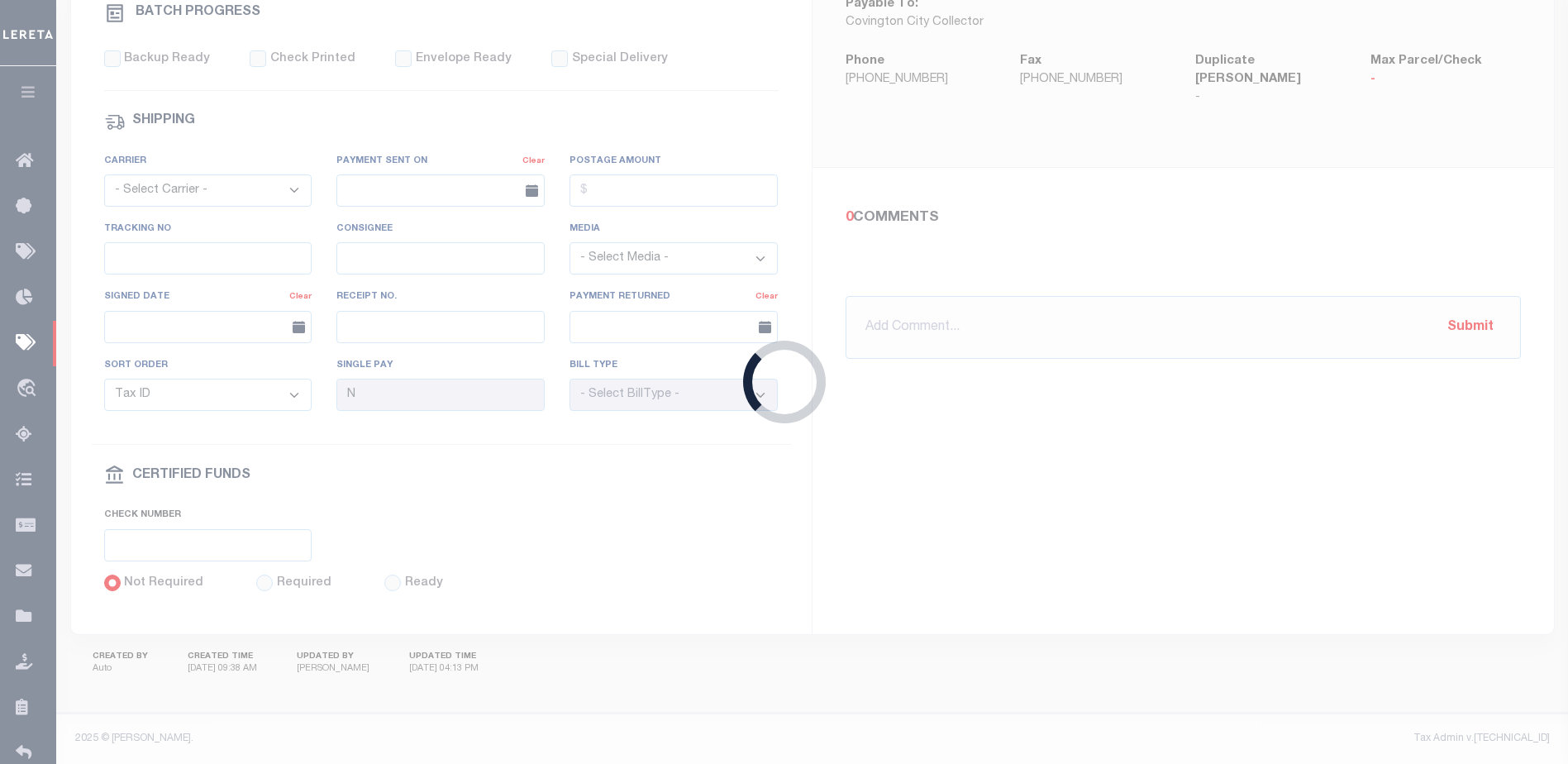
select select "SFP"
type input "01/06/2025"
select select
type input "105"
select select
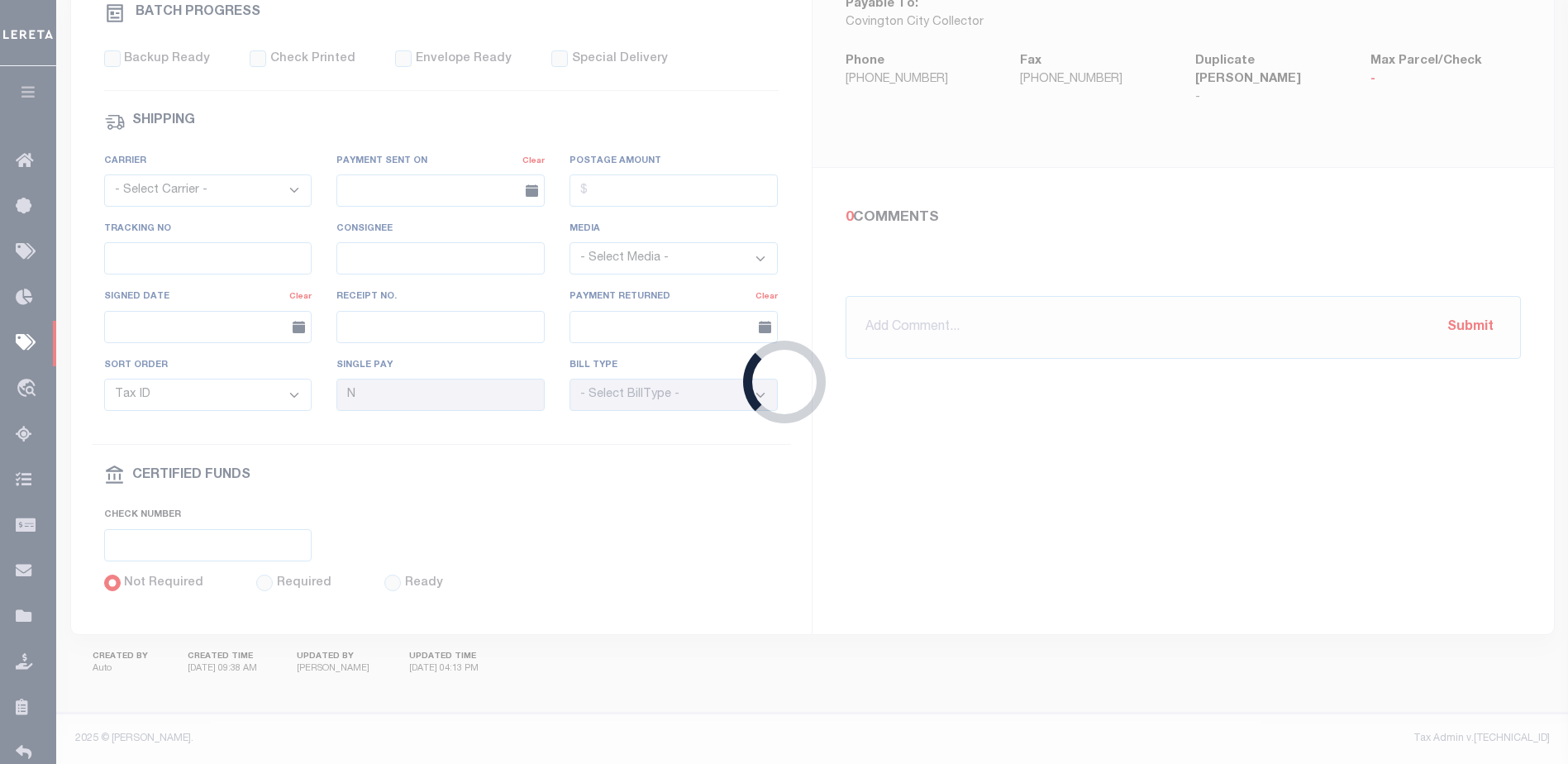
checkbox input "false"
type input "[PERSON_NAME]"
select select "37"
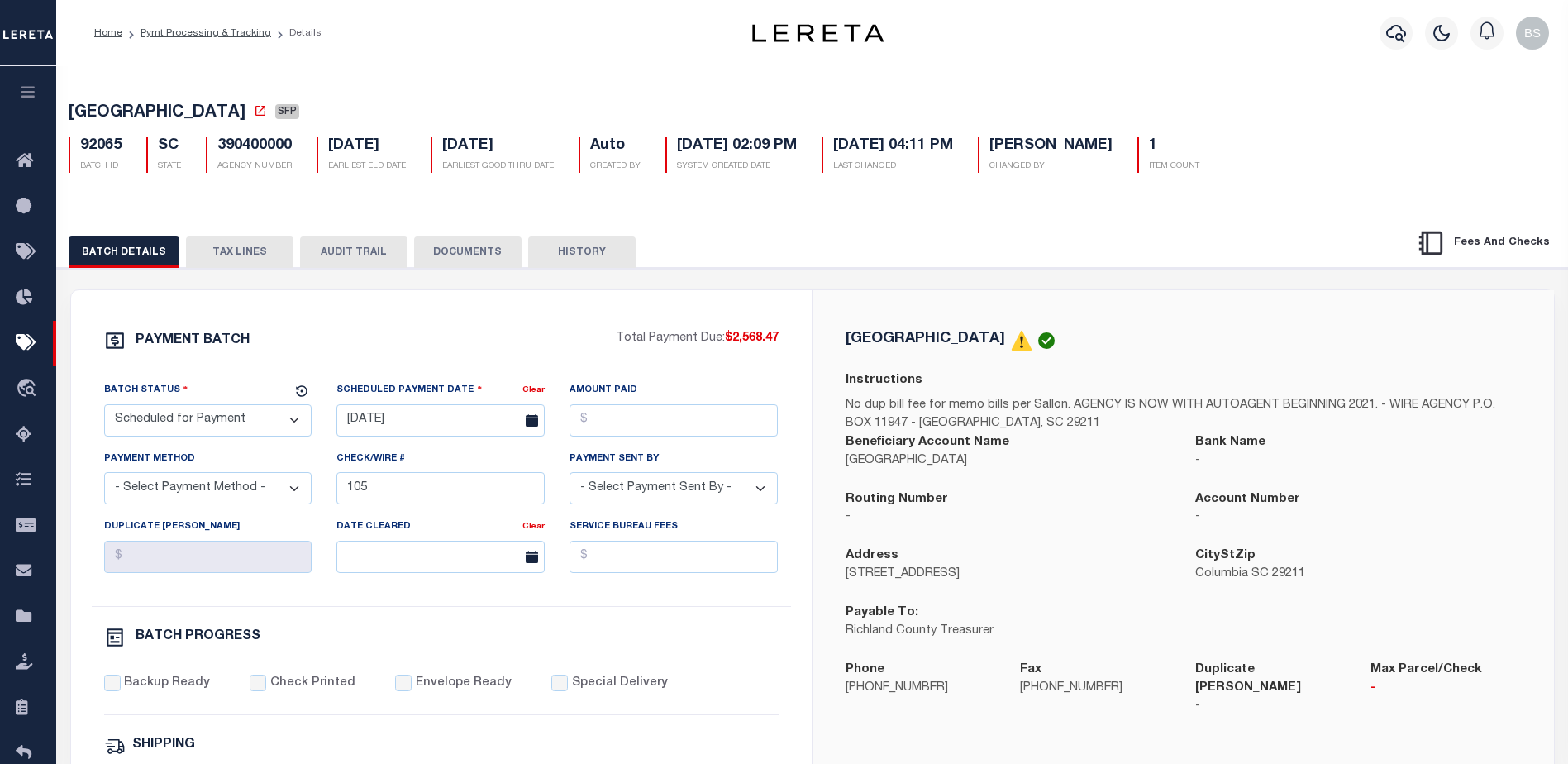
click at [282, 426] on select "- Select Status - Scheduled for Payment Ready For Payment Payment Sent Cleared …" at bounding box center [208, 420] width 208 height 32
select select "RFP"
click at [104, 407] on select "- Select Status - Scheduled for Payment Ready For Payment Payment Sent Cleared …" at bounding box center [208, 420] width 208 height 32
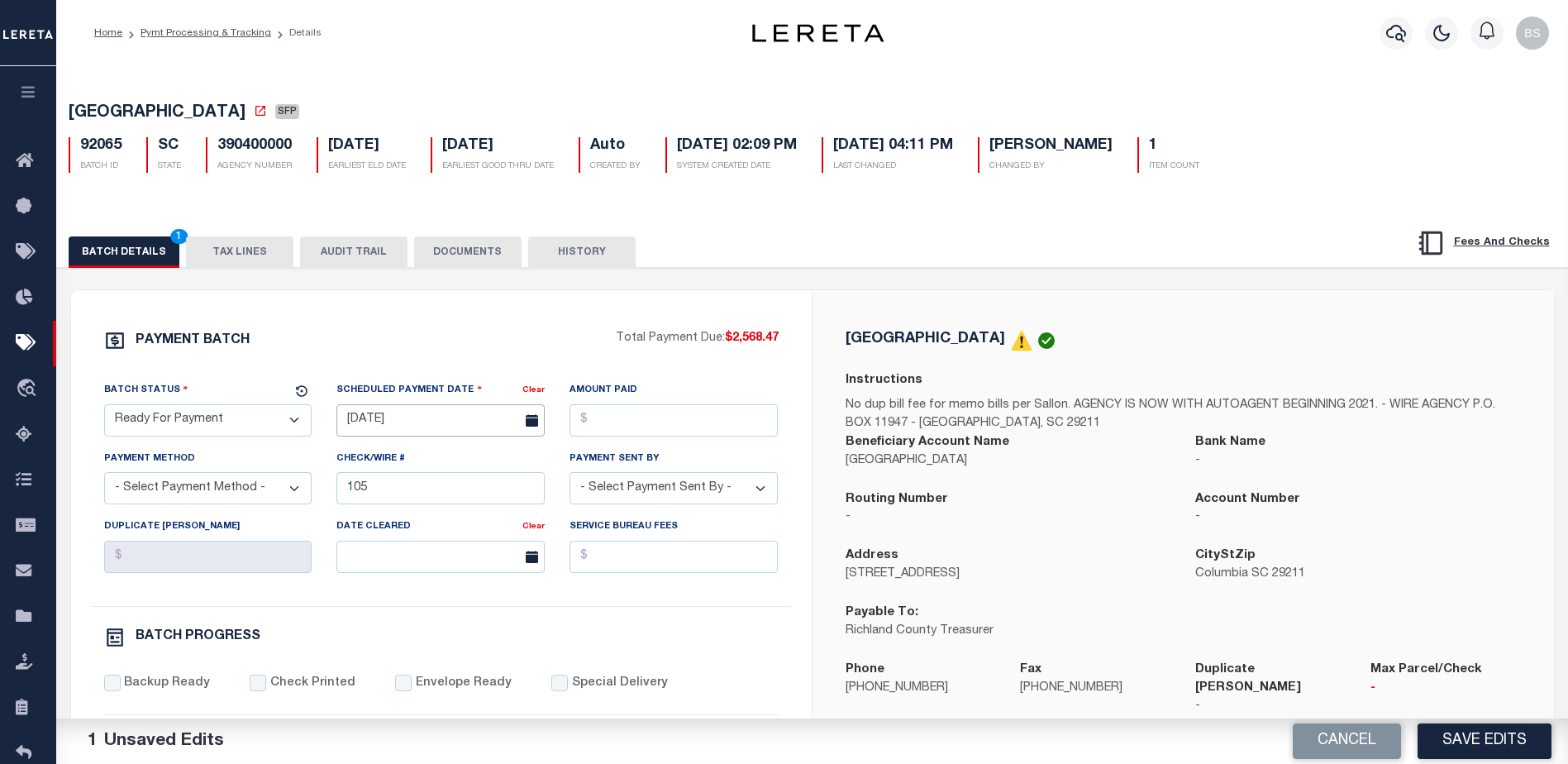
click at [432, 419] on input "01/06/2025" at bounding box center [441, 420] width 208 height 32
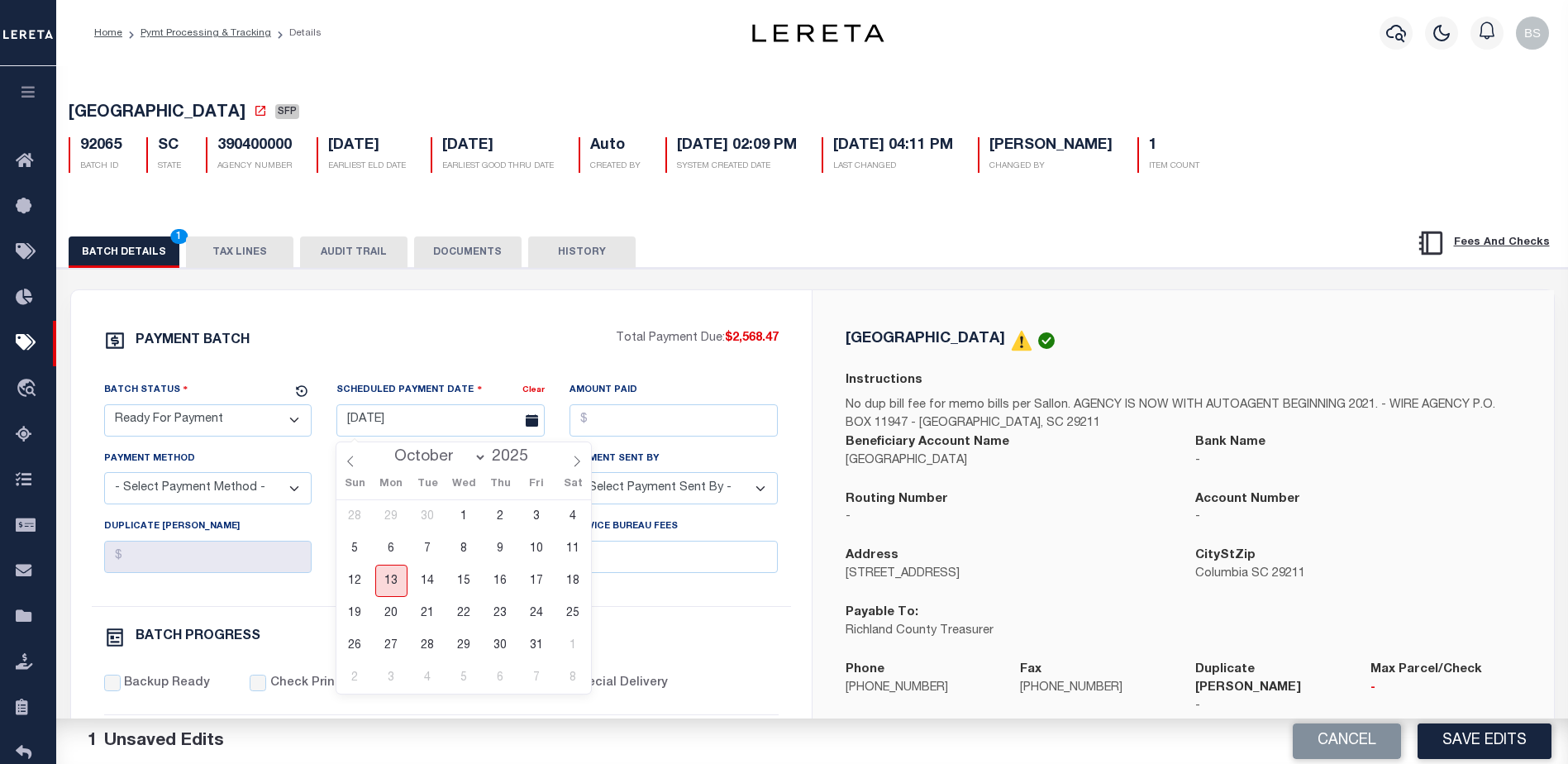
click at [392, 569] on span "13" at bounding box center [392, 581] width 32 height 32
type input "10/13/2025"
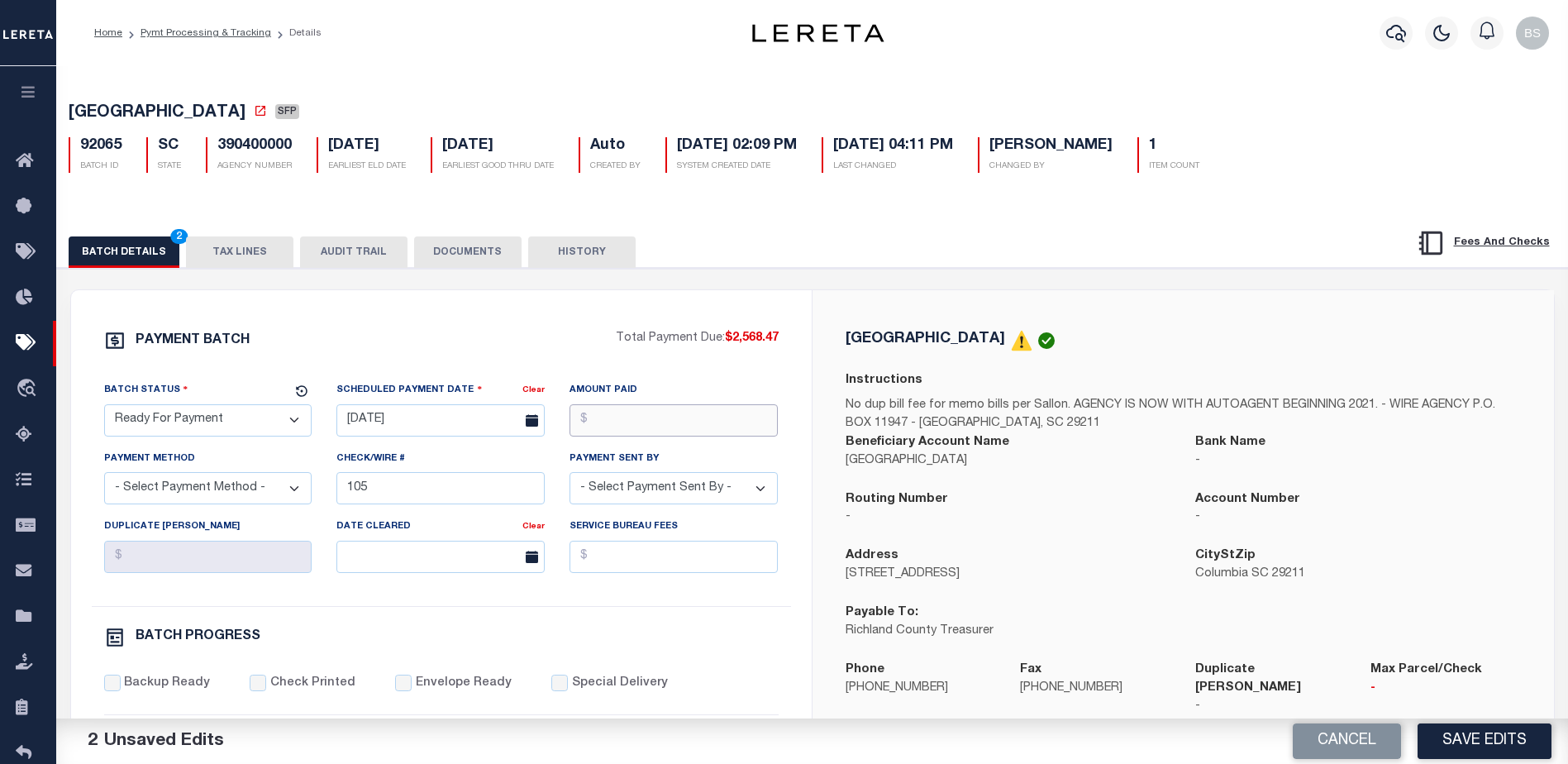
click at [649, 417] on input "Amount Paid" at bounding box center [674, 420] width 208 height 32
type input "$2,568.47"
click at [268, 493] on select "- Select Payment Method - ACH Certified Check Check Direct Deposit Wire Transfer" at bounding box center [208, 488] width 208 height 32
select select "CHK"
click at [104, 477] on select "- Select Payment Method - ACH Certified Check Check Direct Deposit Wire Transfer" at bounding box center [208, 488] width 208 height 32
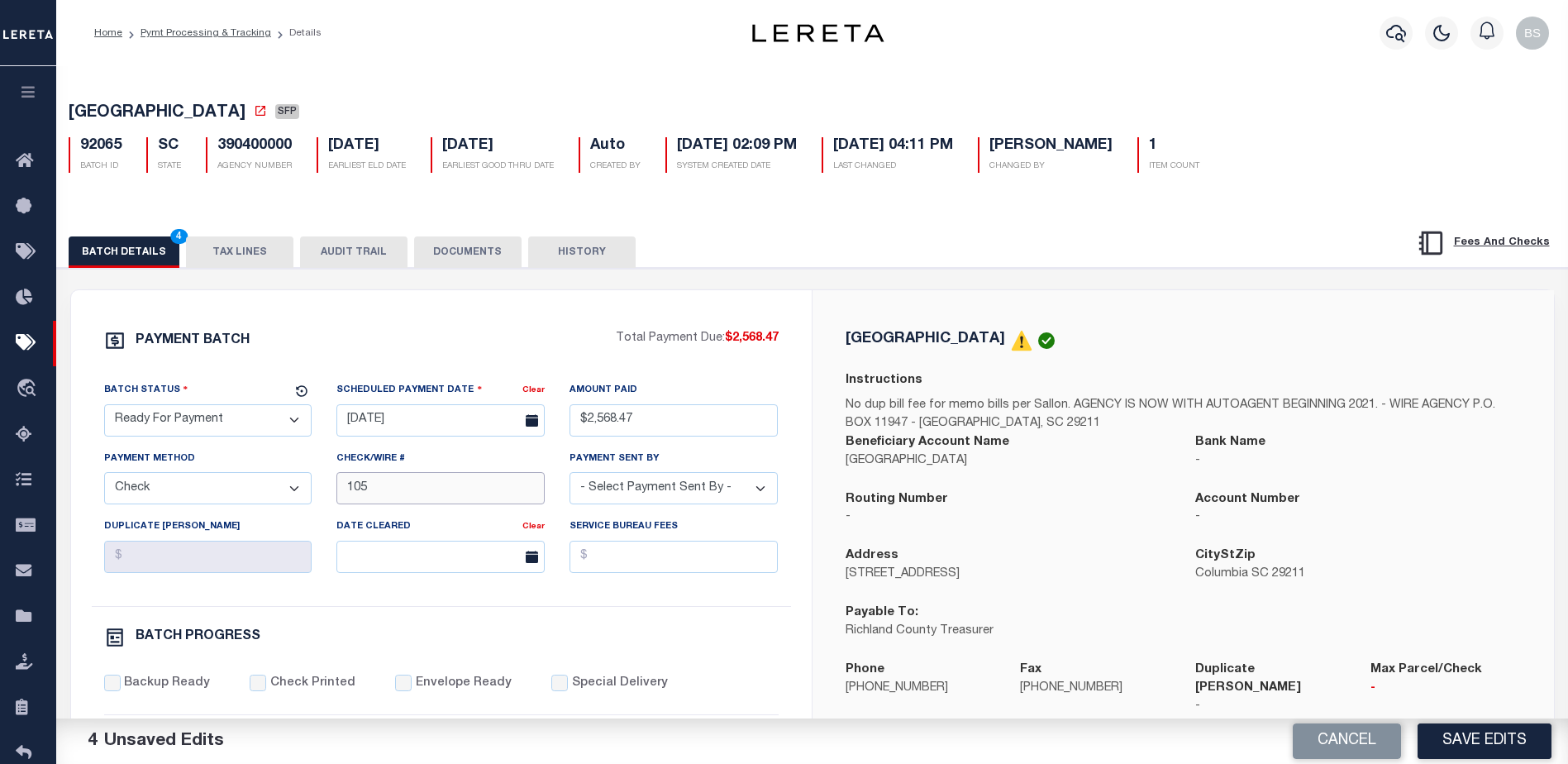
click at [513, 482] on input "105" at bounding box center [441, 488] width 208 height 32
type input "1"
click at [734, 494] on select "- Select Payment Sent By - Aakash Patel Abdul Muzain Adams, Pamela S Adhikary R…" at bounding box center [674, 488] width 208 height 32
select select "[PERSON_NAME]"
click at [615, 482] on select "- Select Payment Sent By - Aakash Patel Abdul Muzain Adams, Pamela S Adhikary R…" at bounding box center [674, 488] width 208 height 32
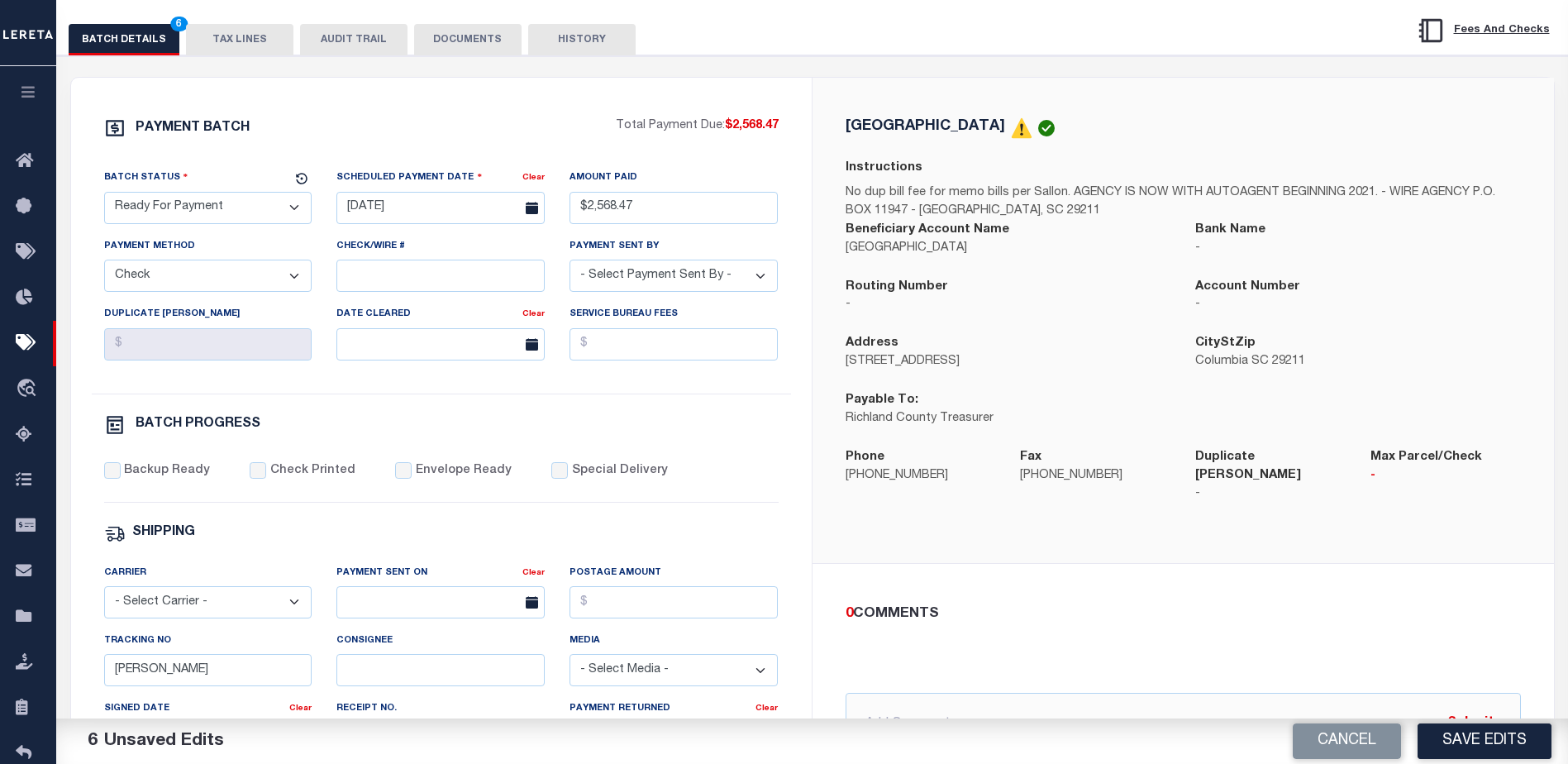
scroll to position [331, 0]
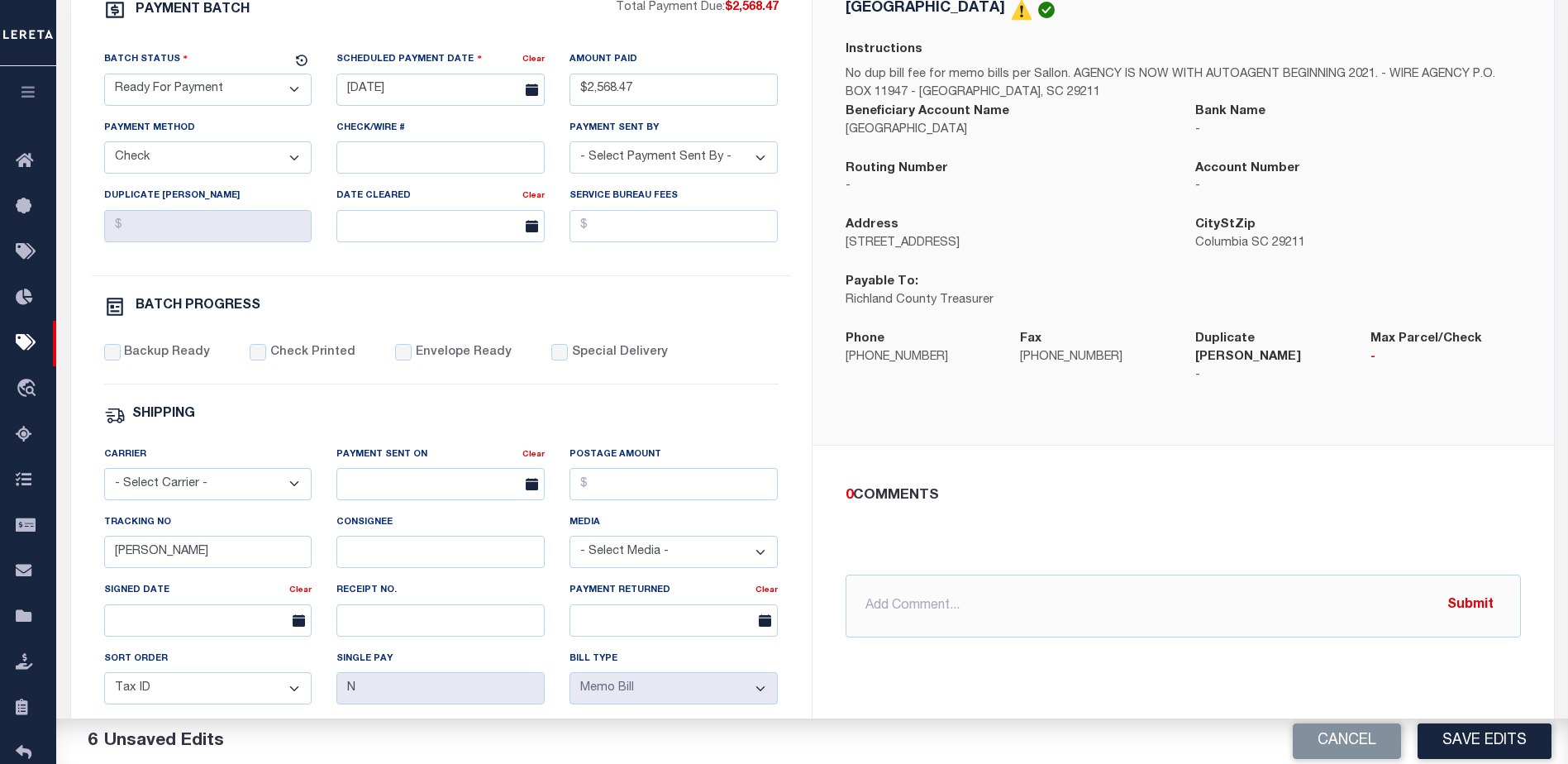
click at [121, 353] on div "Backup Ready" at bounding box center [157, 353] width 107 height 18
click at [114, 359] on input "Backup Ready" at bounding box center [112, 352] width 17 height 17
checkbox input "true"
click at [232, 554] on input "[PERSON_NAME]" at bounding box center [208, 552] width 208 height 32
type input "B"
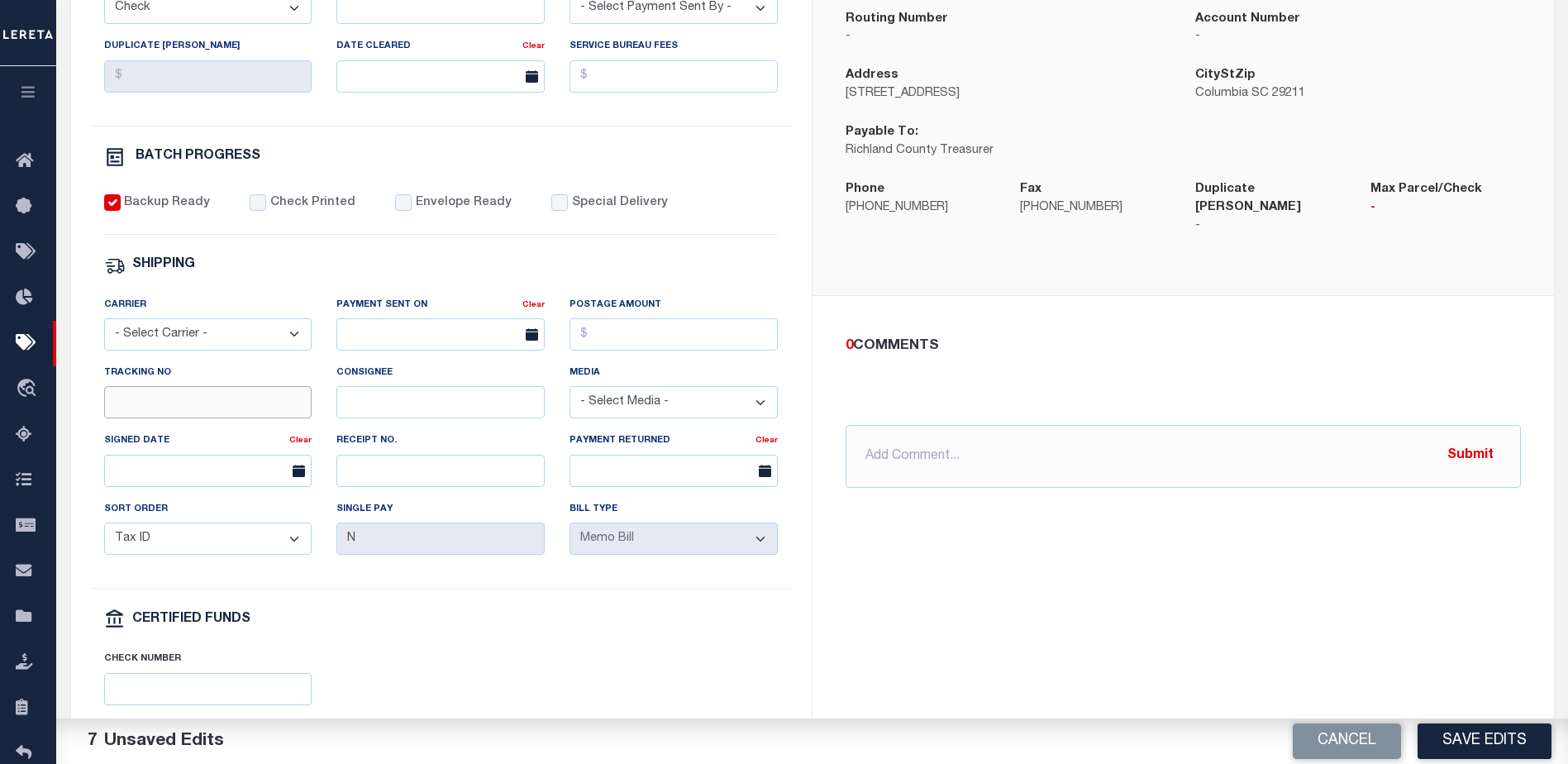
scroll to position [579, 0]
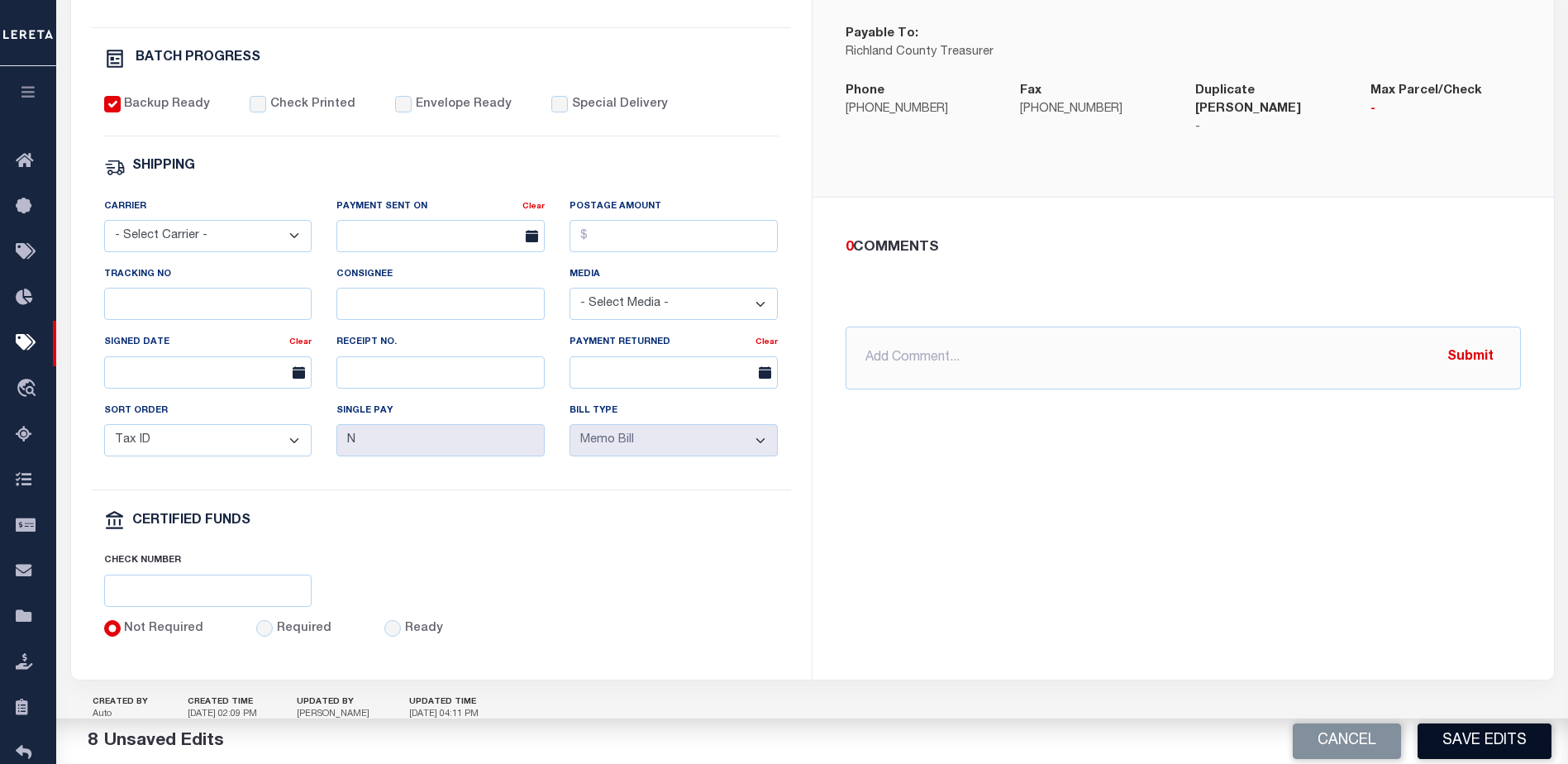
click at [1509, 751] on button "Save Edits" at bounding box center [1485, 741] width 134 height 36
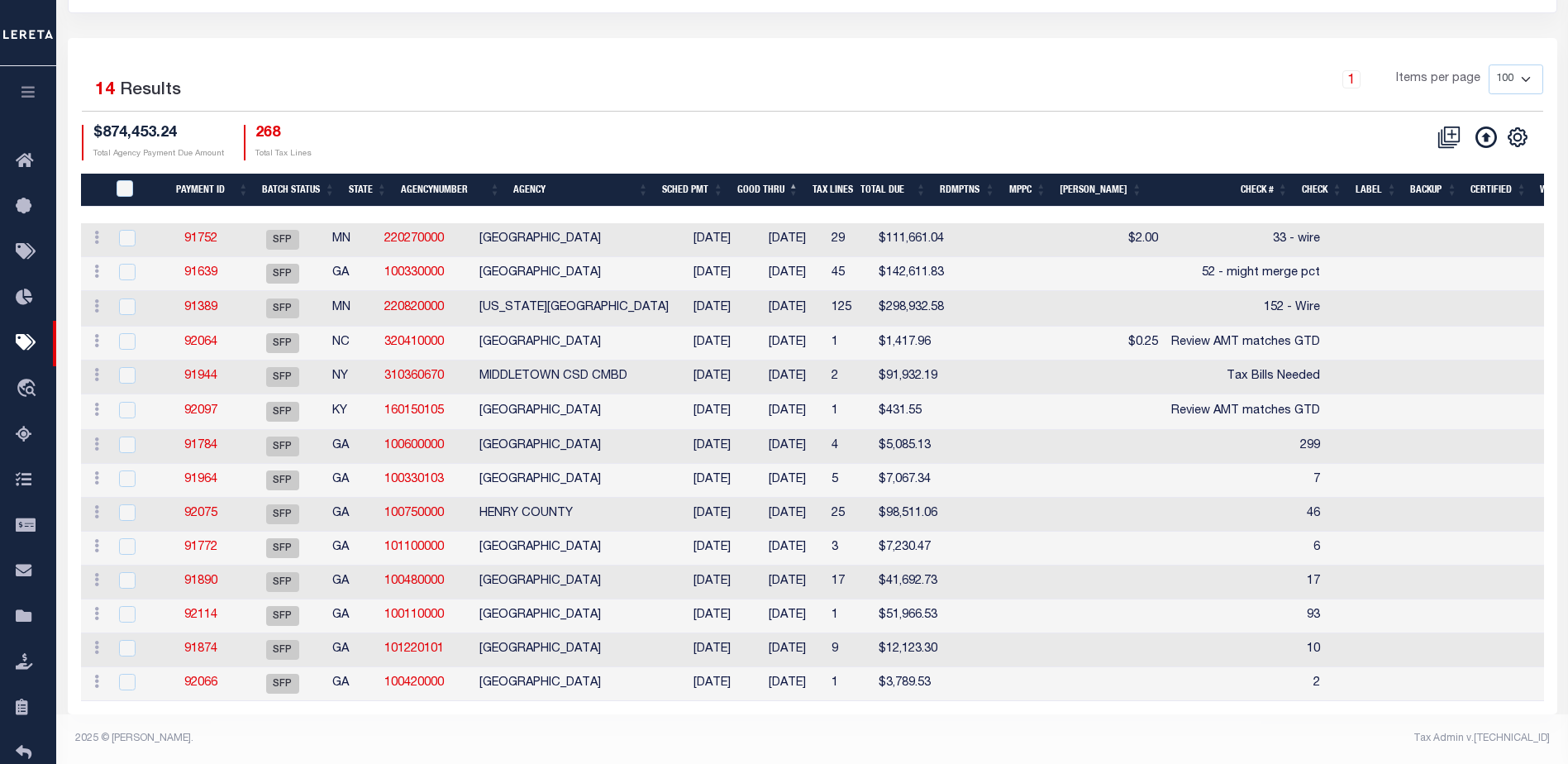
scroll to position [207, 0]
click at [217, 337] on link "92064" at bounding box center [201, 342] width 33 height 12
select select "SFP"
type input "[DATE]"
select select
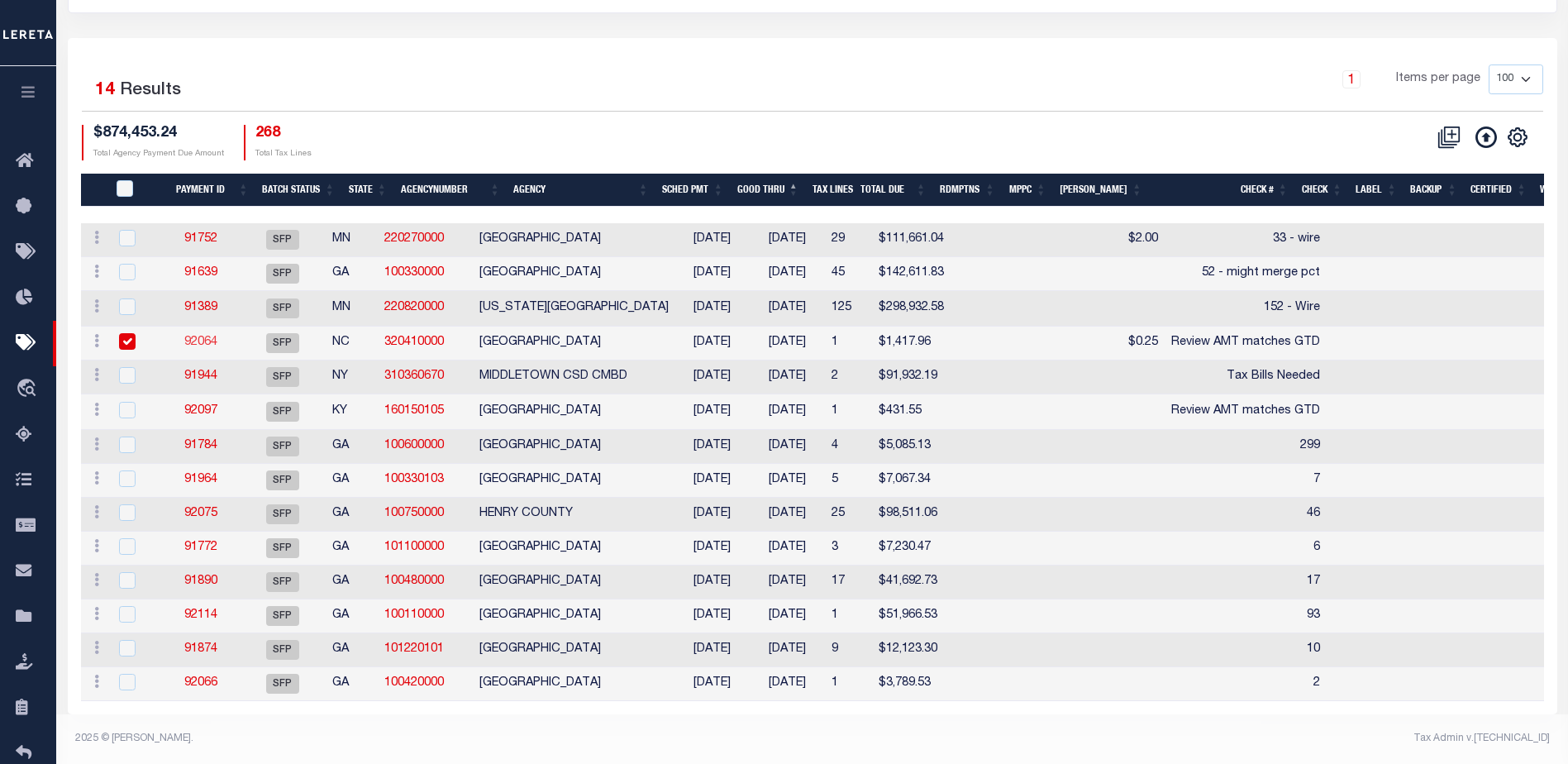
type input "Review AMT matches GTD"
select select
checkbox input "false"
type input "[PERSON_NAME]"
select select
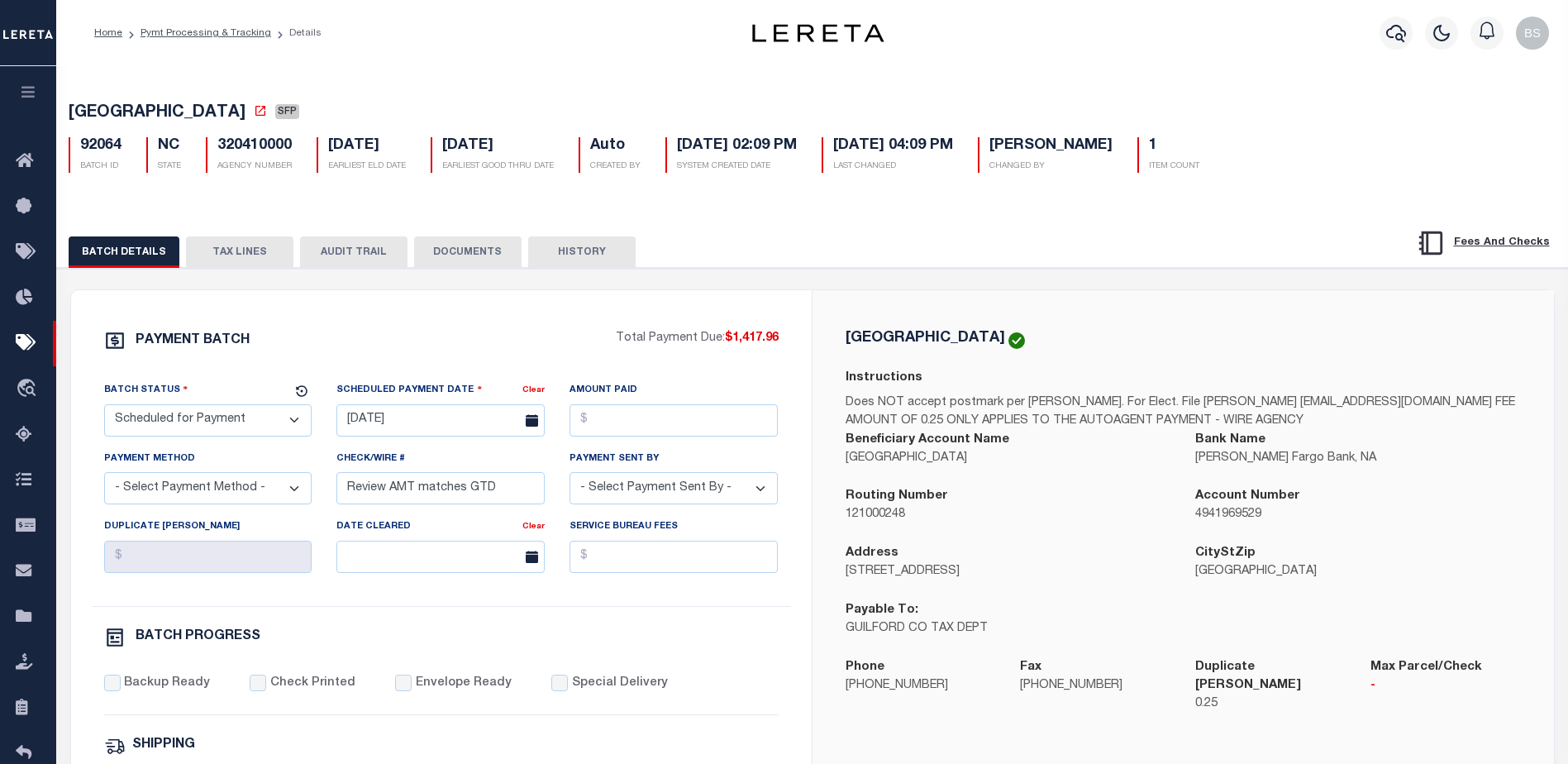
click at [227, 252] on button "TAX LINES" at bounding box center [239, 252] width 107 height 32
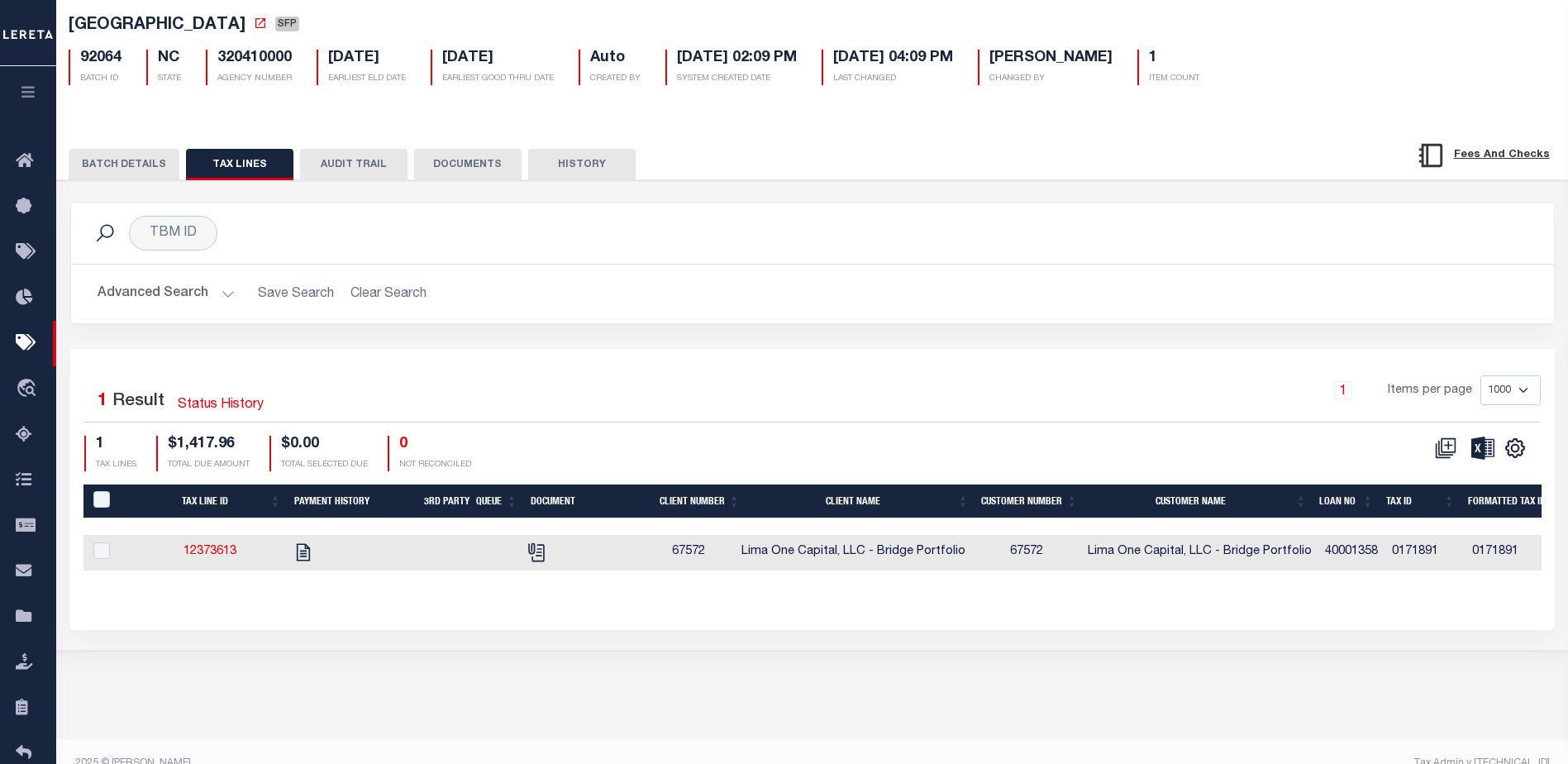
scroll to position [112, 0]
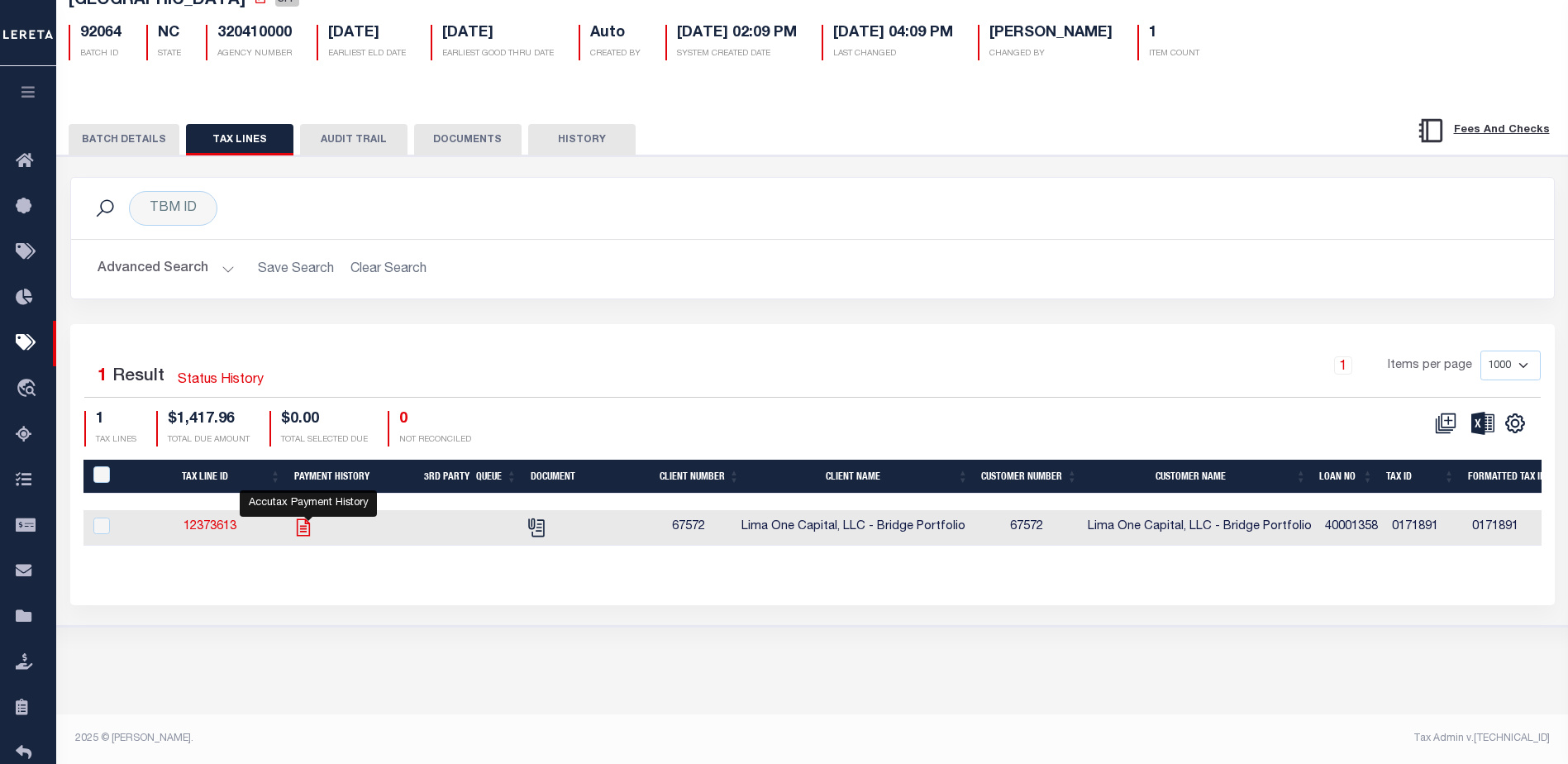
click at [312, 529] on icon "" at bounding box center [303, 527] width 22 height 22
checkbox input "true"
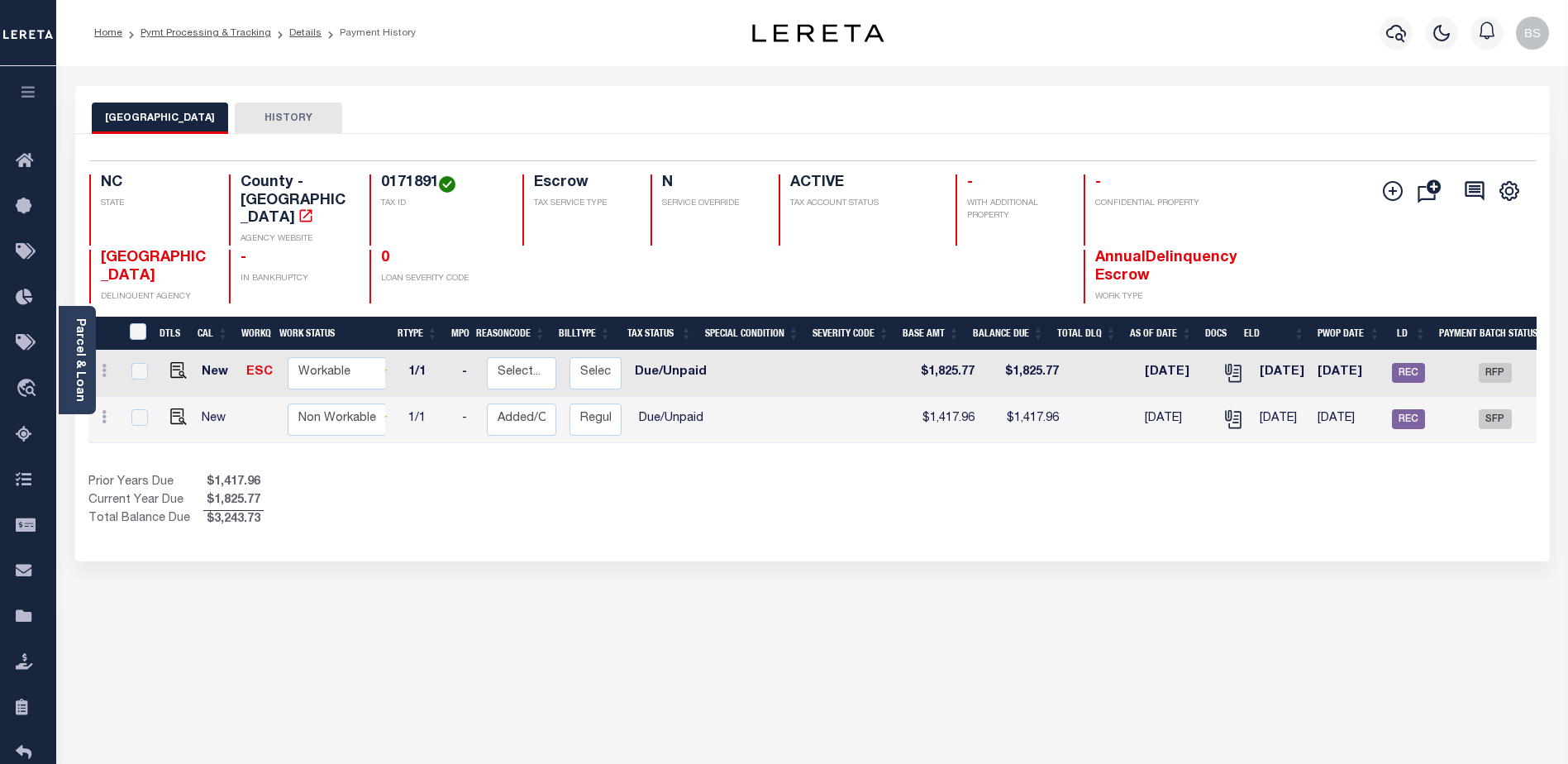
scroll to position [0, 108]
drag, startPoint x: 1176, startPoint y: 417, endPoint x: 983, endPoint y: 428, distance: 193.3
click at [992, 428] on div "DTLS CAL WorkQ Work Status Work Type Tax Year RType MPO ReasonCode BillType Tax…" at bounding box center [812, 397] width 1449 height 92
click at [173, 408] on img "" at bounding box center [178, 417] width 17 height 17
checkbox input "true"
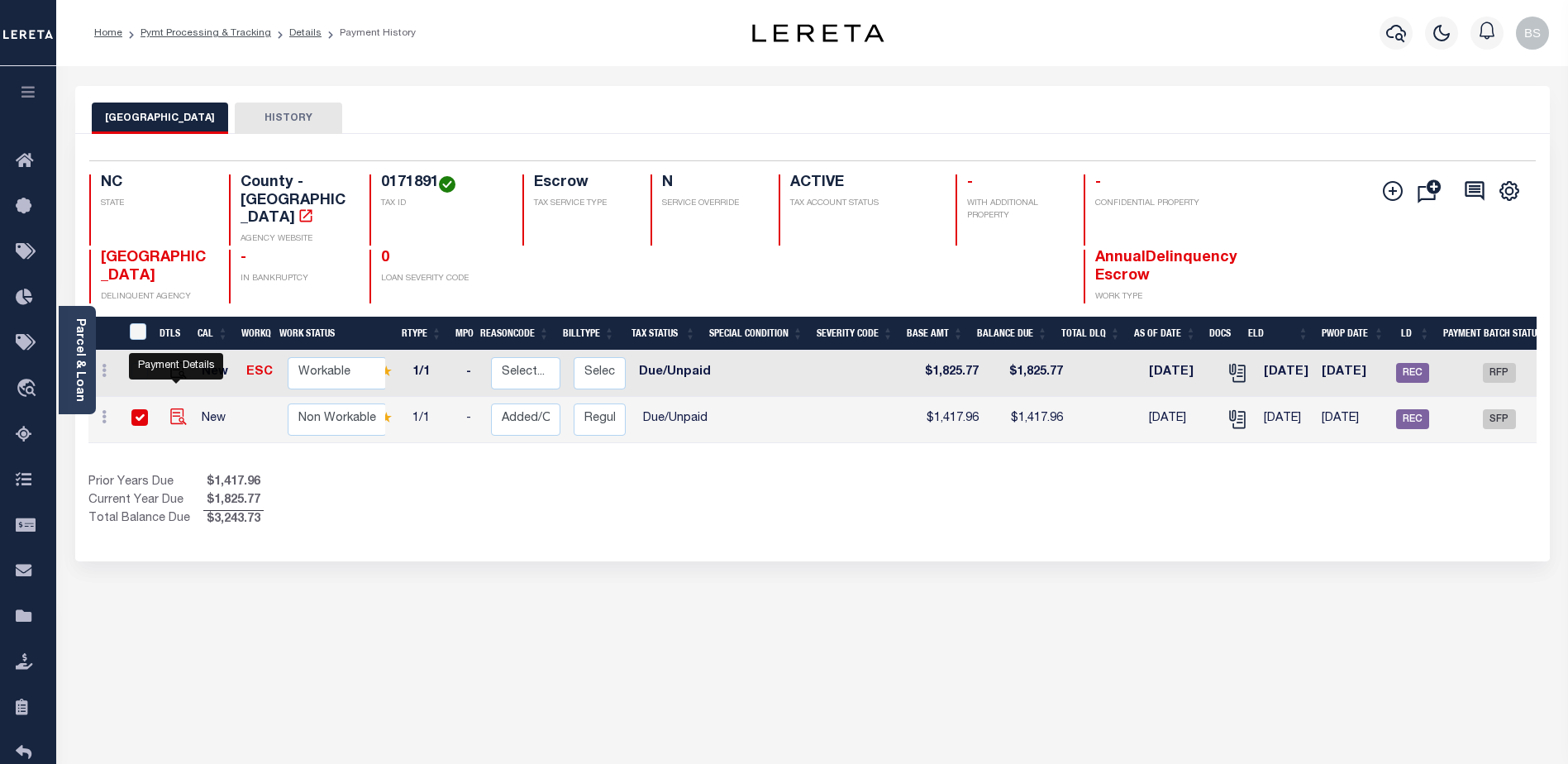
checkbox input "true"
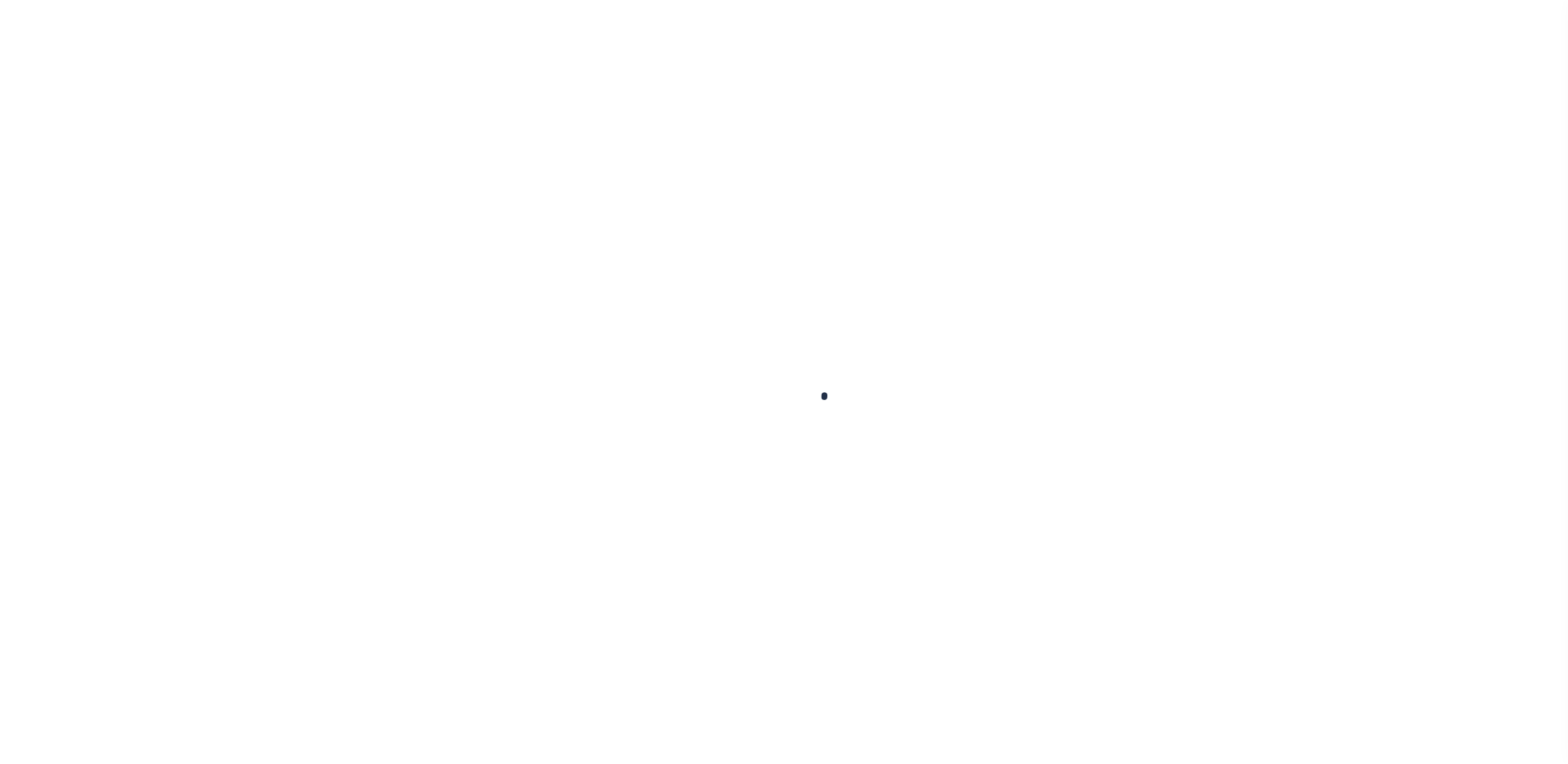
checkbox input "false"
type textarea "CAS-48665 2024/annual dlq Base $1,417.96 P/I $124.07-Lereta Responsibility(DTS …"
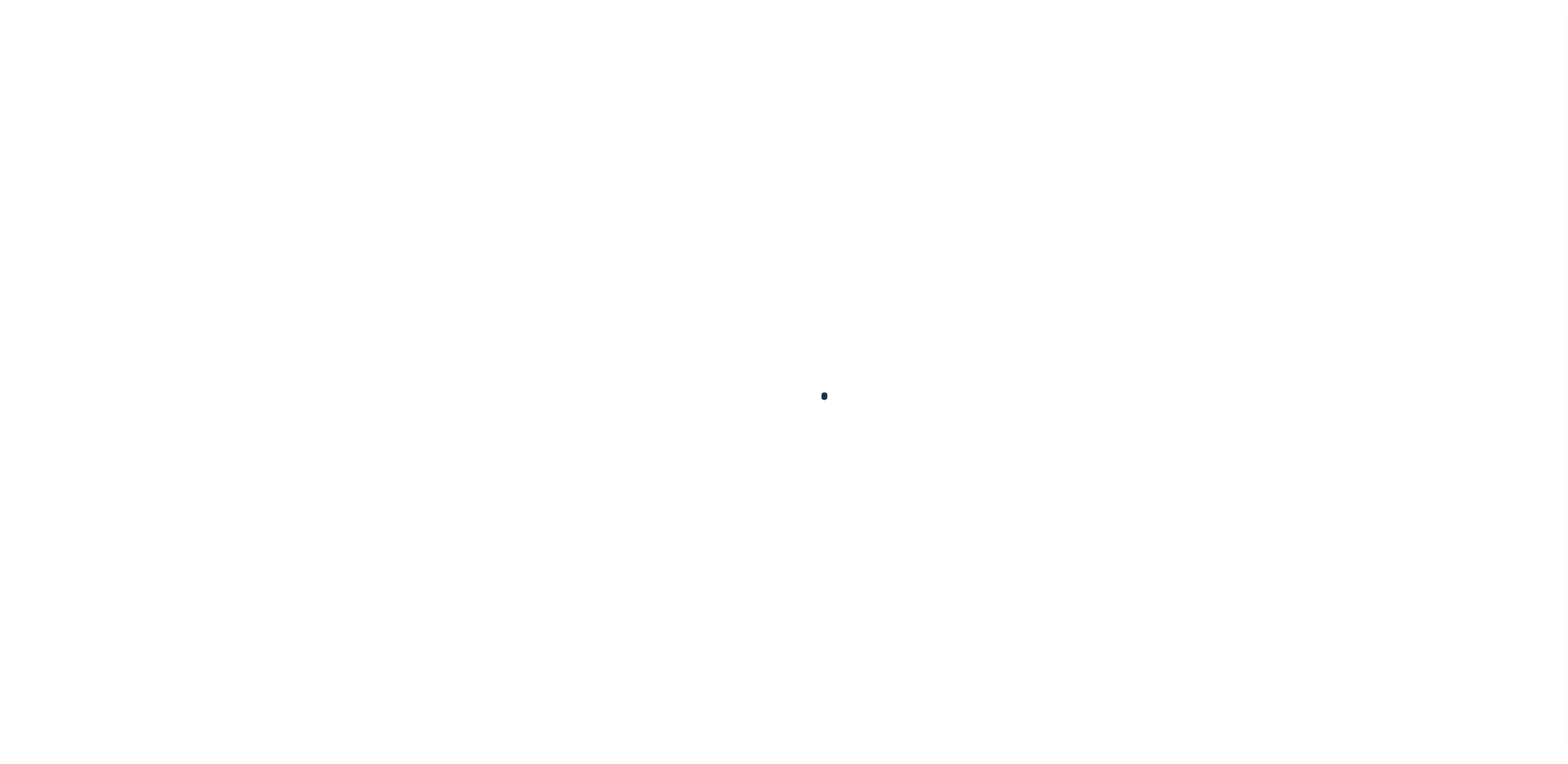
type input "[DATE]"
select select "DUE"
type input "0"
type input "$1,417.96"
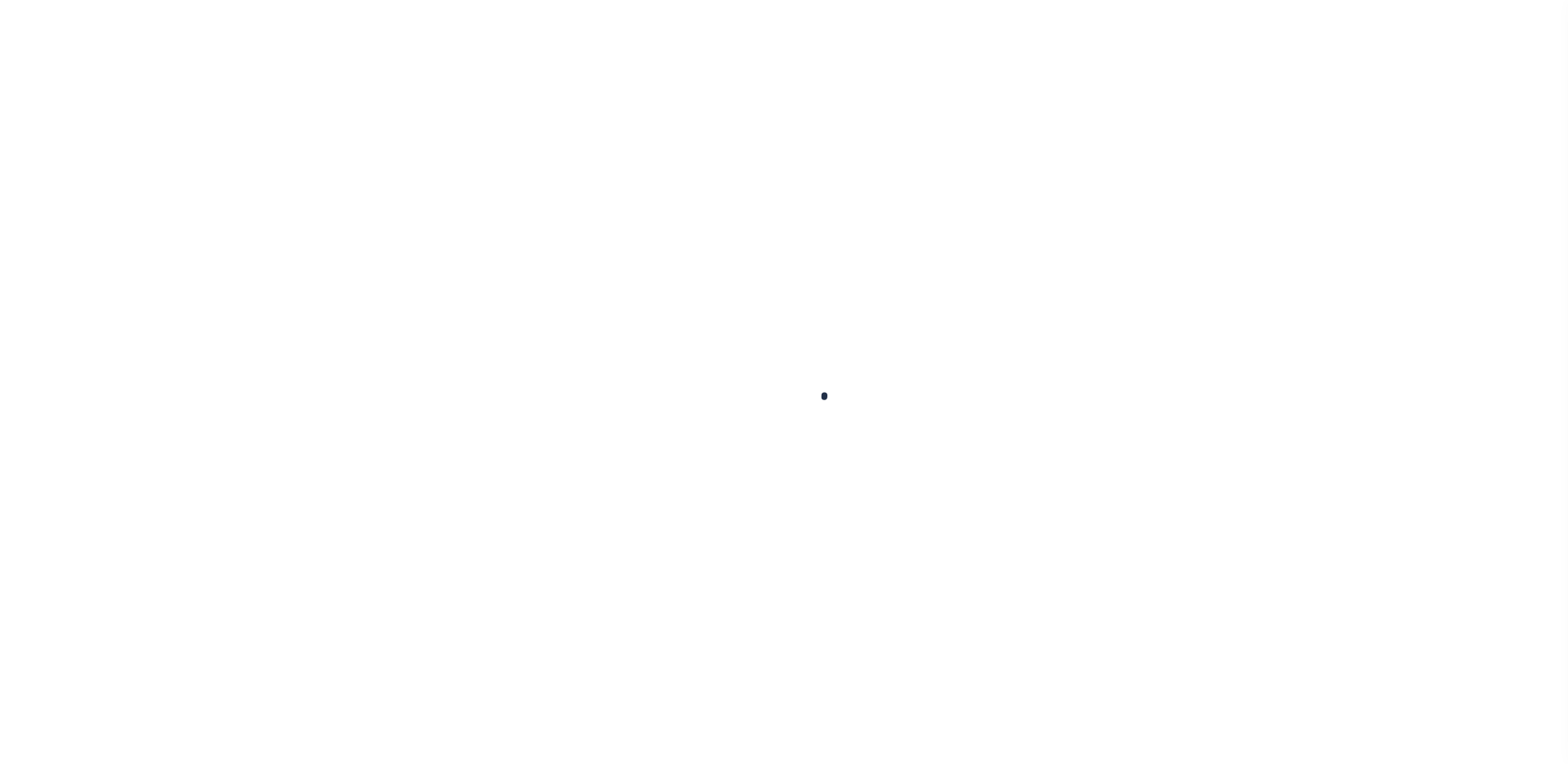
type input "$1,417.96"
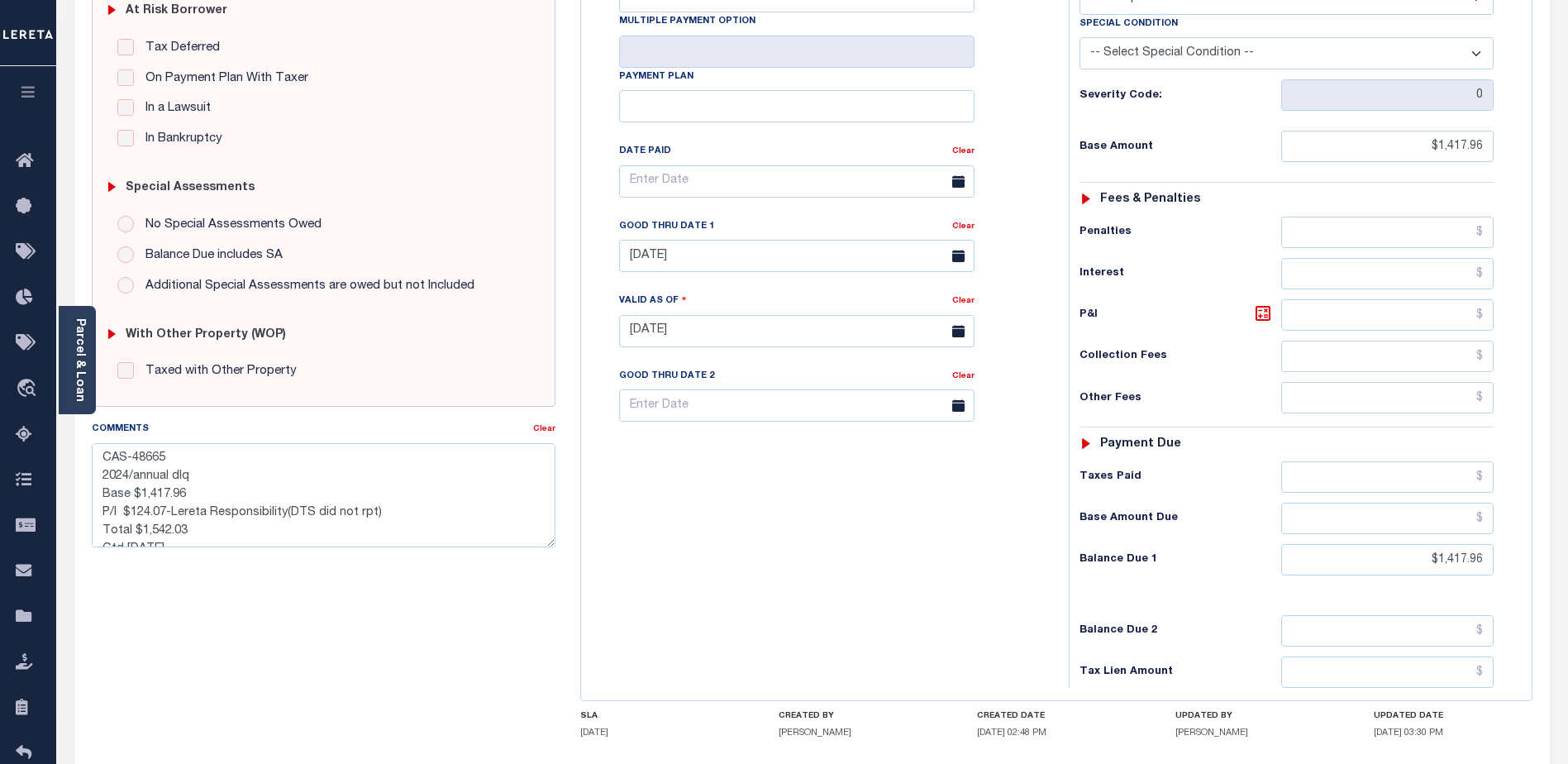
scroll to position [287, 0]
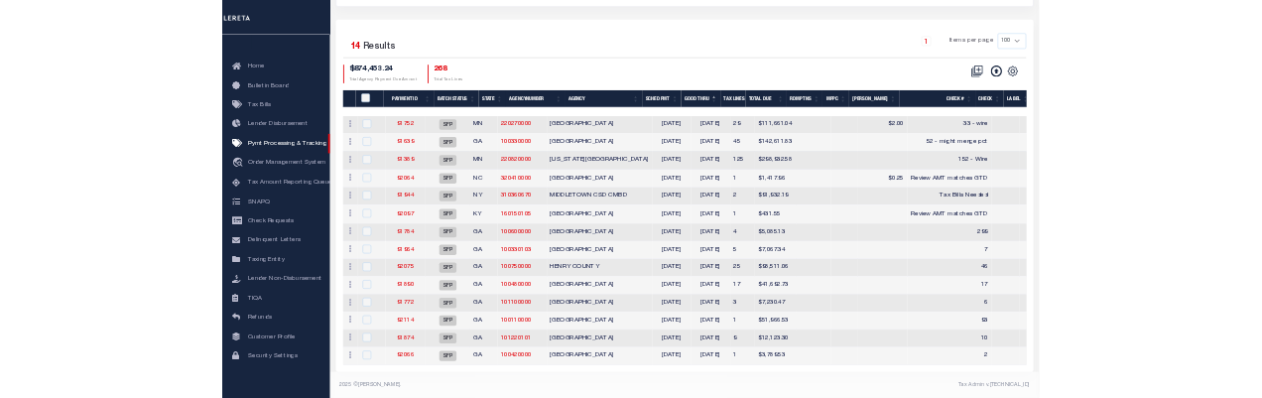
scroll to position [248, 0]
